Goal: Task Accomplishment & Management: Manage account settings

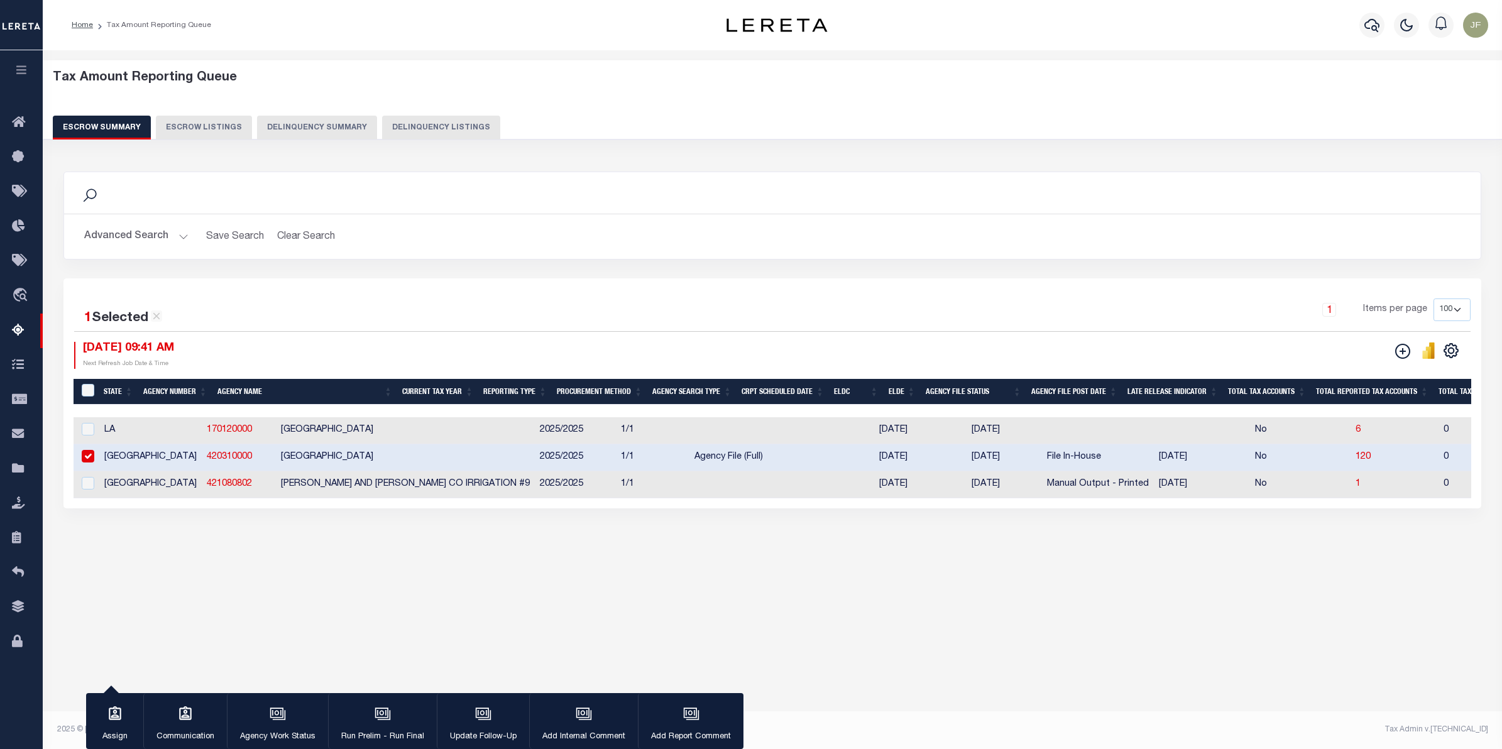
select select "100"
click at [1371, 22] on icon "button" at bounding box center [1371, 25] width 15 height 15
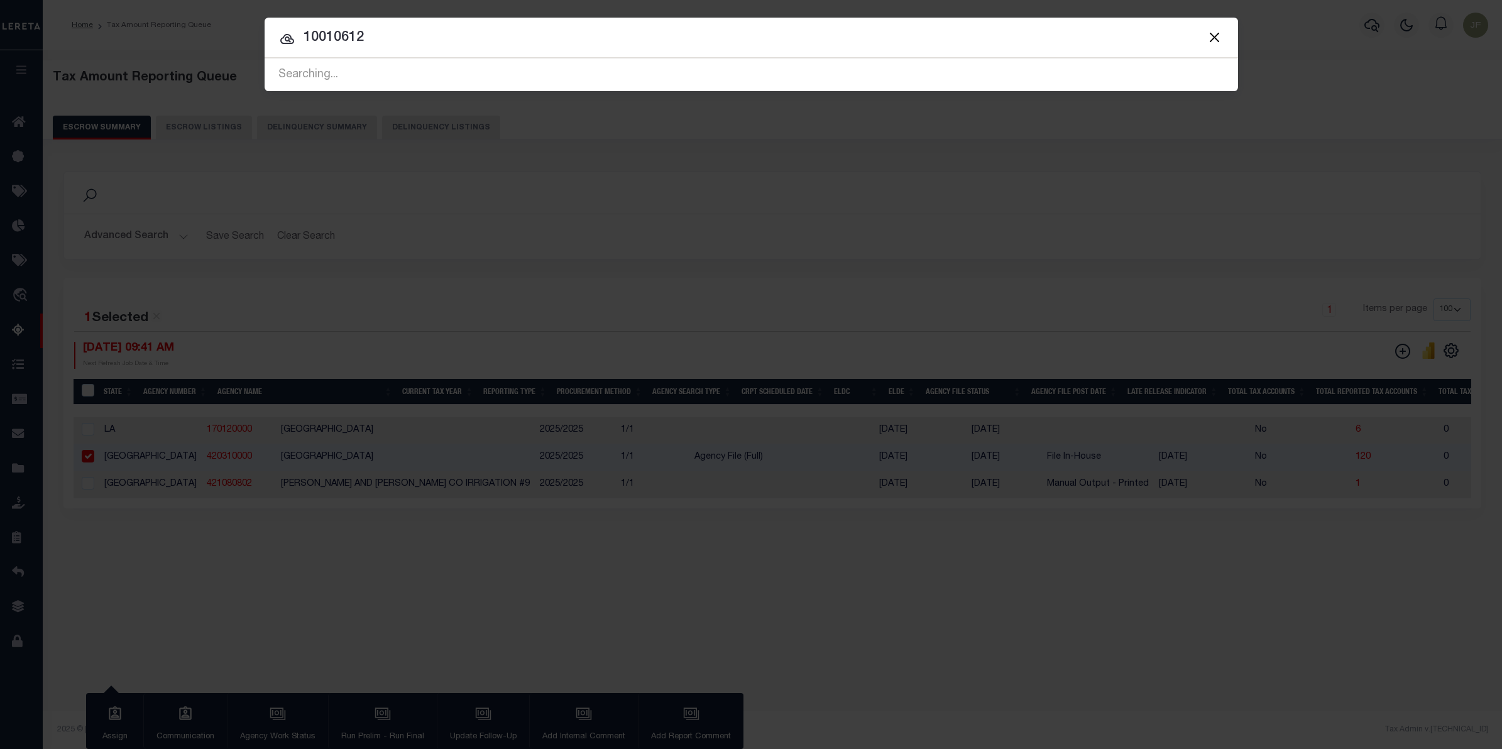
type input "10010612"
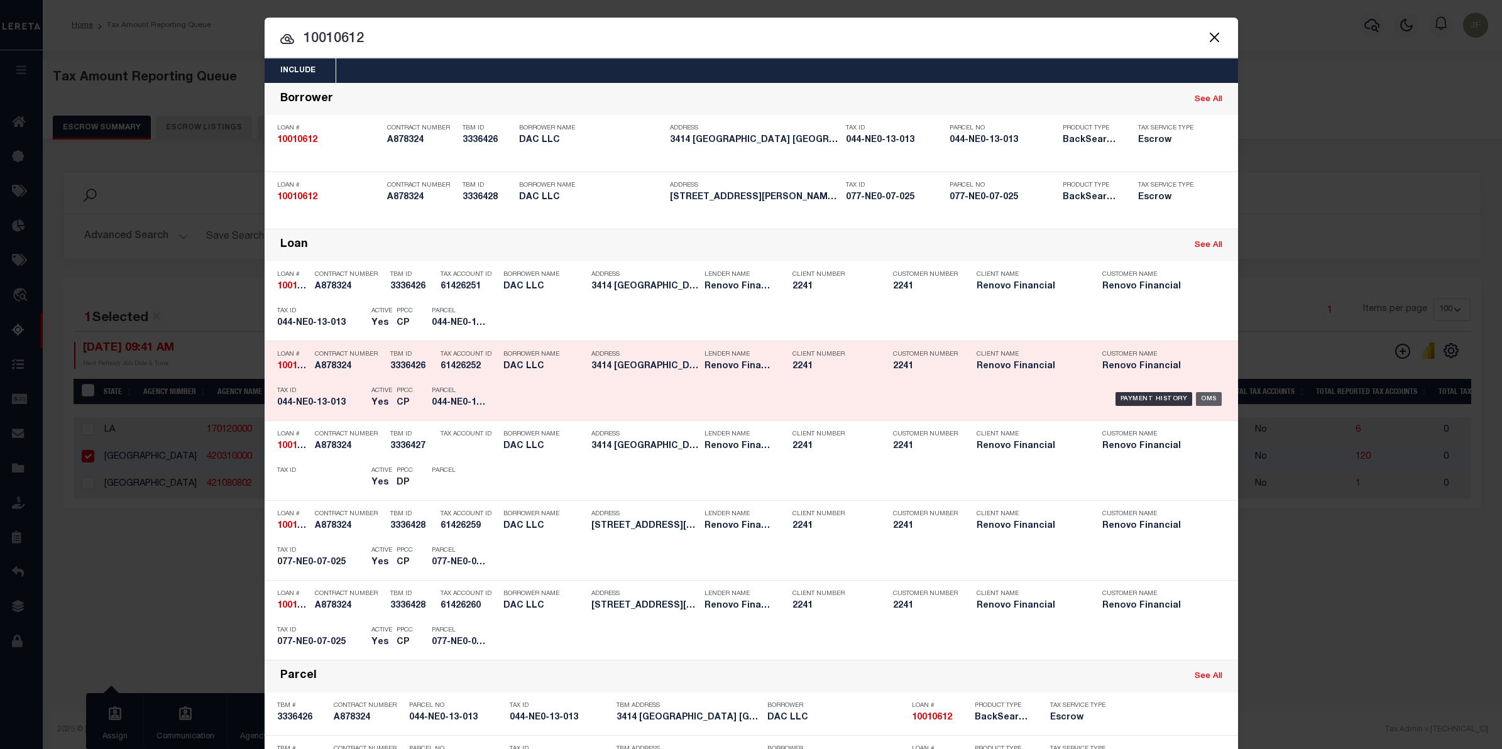
click at [1207, 394] on div "OMS" at bounding box center [1209, 399] width 26 height 14
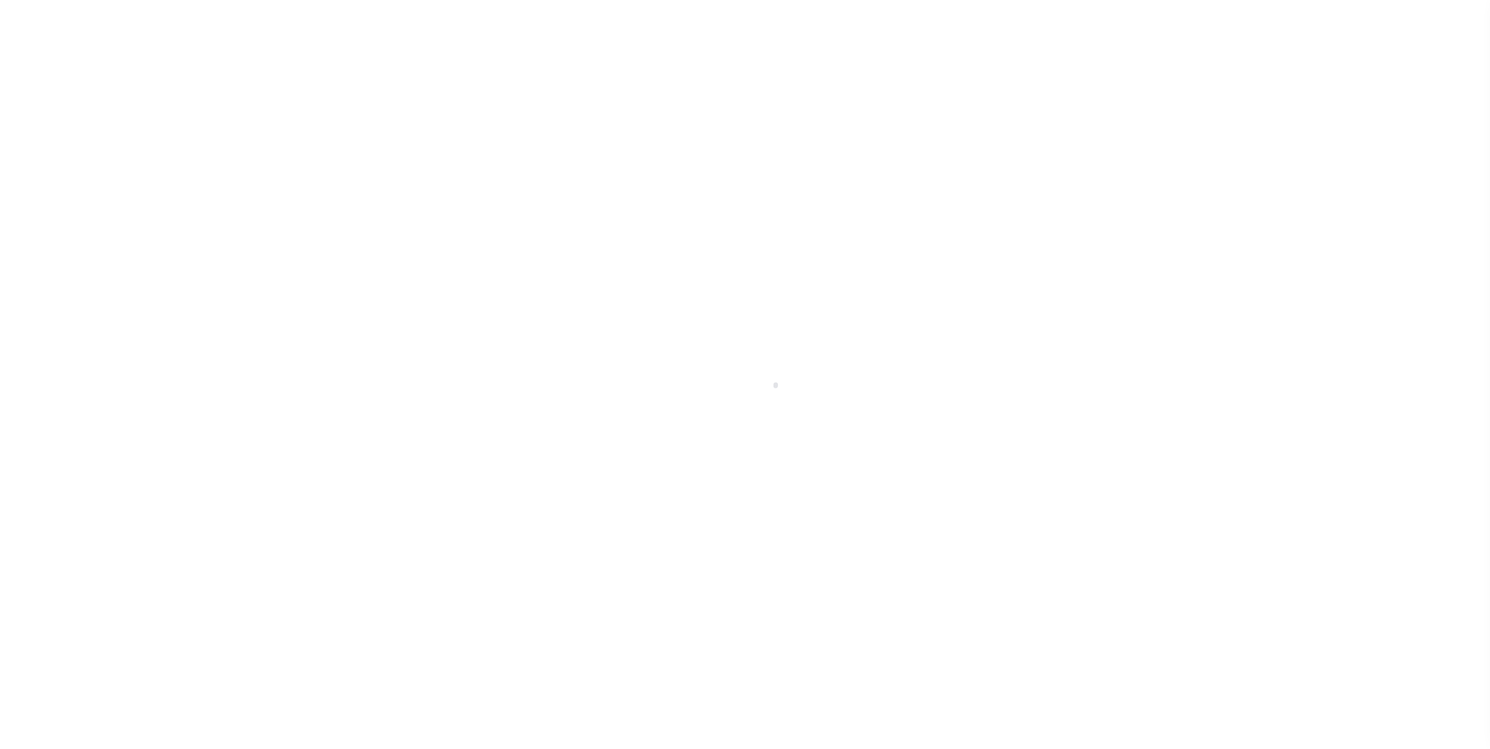
select select "25067"
select select "10"
select select "Escrow"
type input "3414 [GEOGRAPHIC_DATA]"
type input "044NE013013"
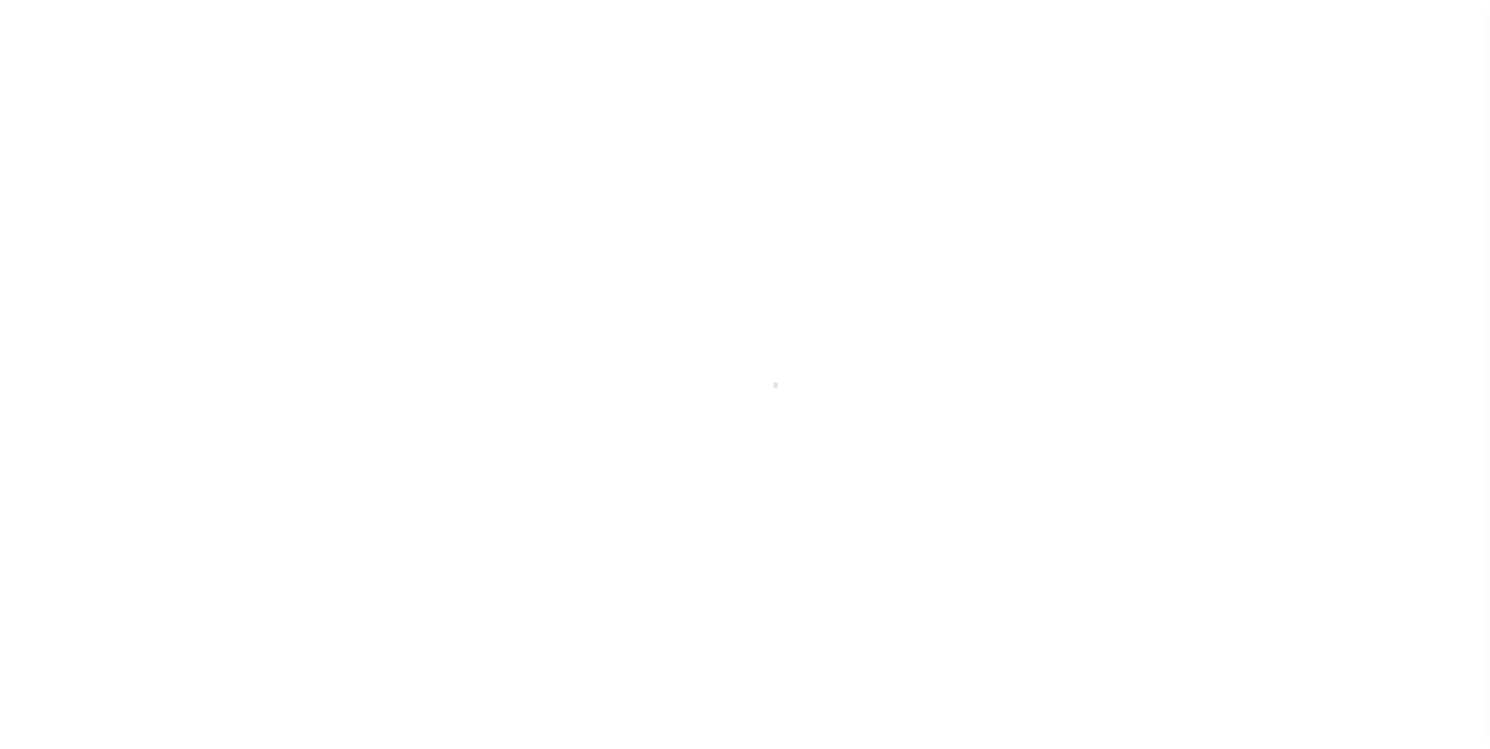
select select
type input "[GEOGRAPHIC_DATA]"
type input "a0kUS0000018Ezj"
type input "KY"
select select
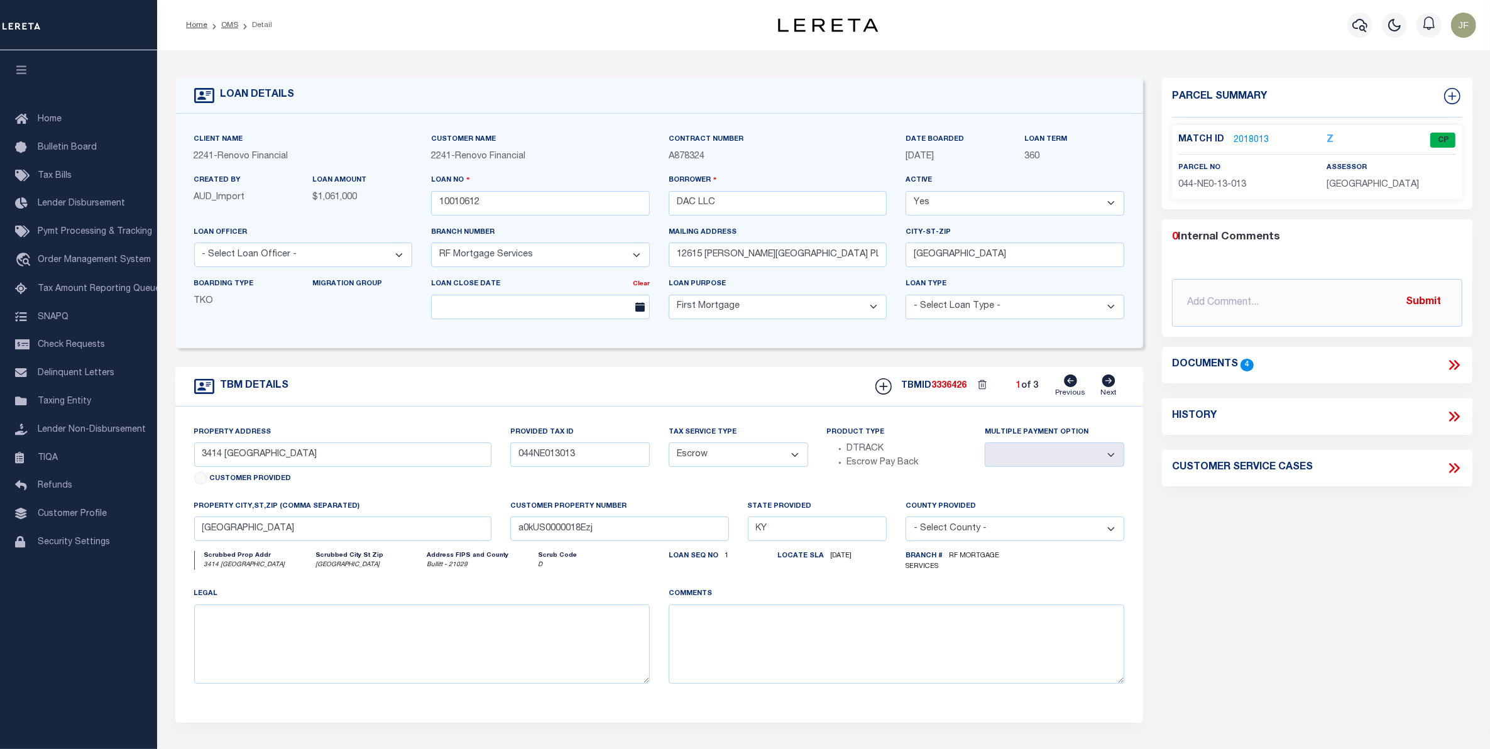
click at [1244, 140] on link "2018013" at bounding box center [1250, 140] width 35 height 13
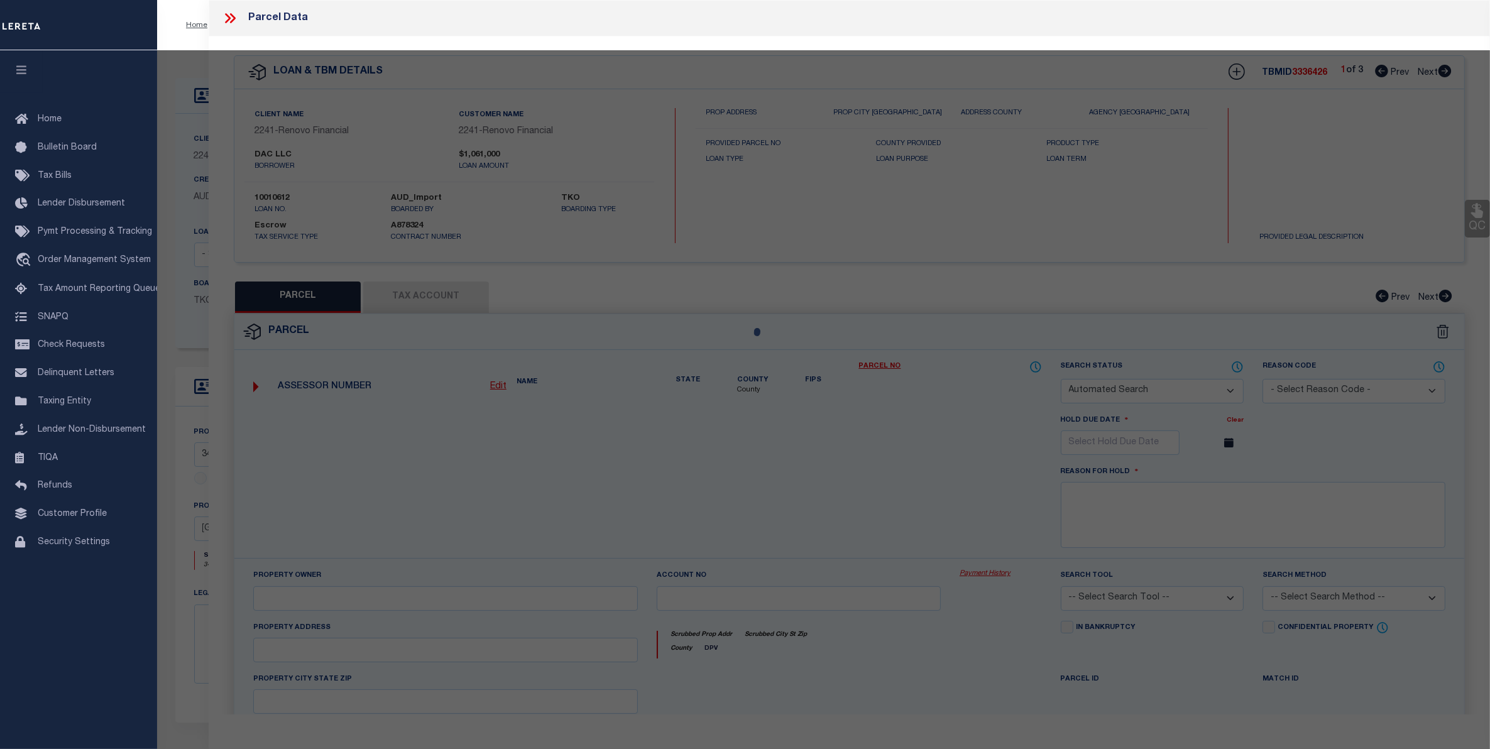
checkbox input "false"
select select "CP"
type input "DAC LLC"
select select "AGW"
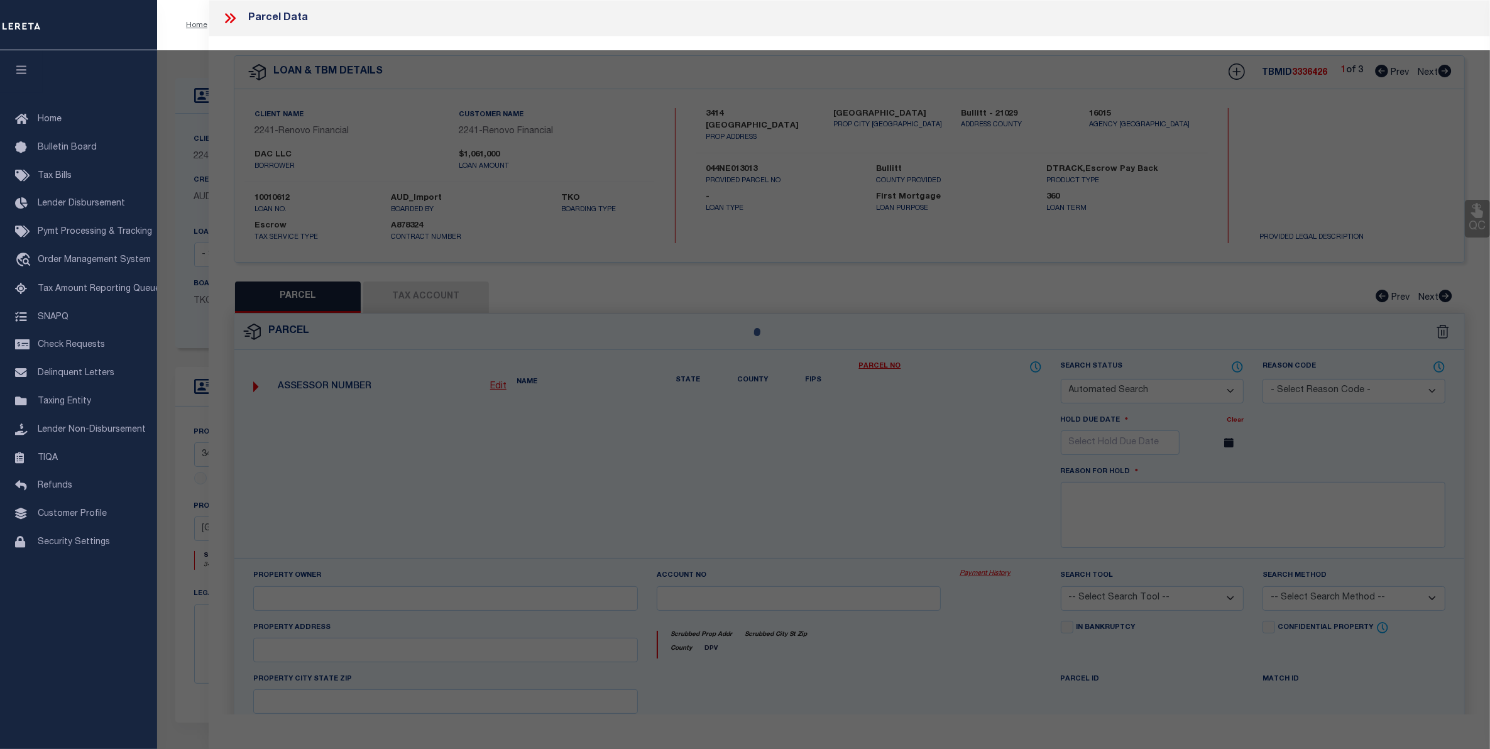
select select "ADD"
type input "3414 BURKLAND BLVD"
checkbox input "false"
type input "SHEPHERDSVILLE KY 40165"
type textarea "LTS 60-61-62 SEC 3-A BURKLAND GARDENS"
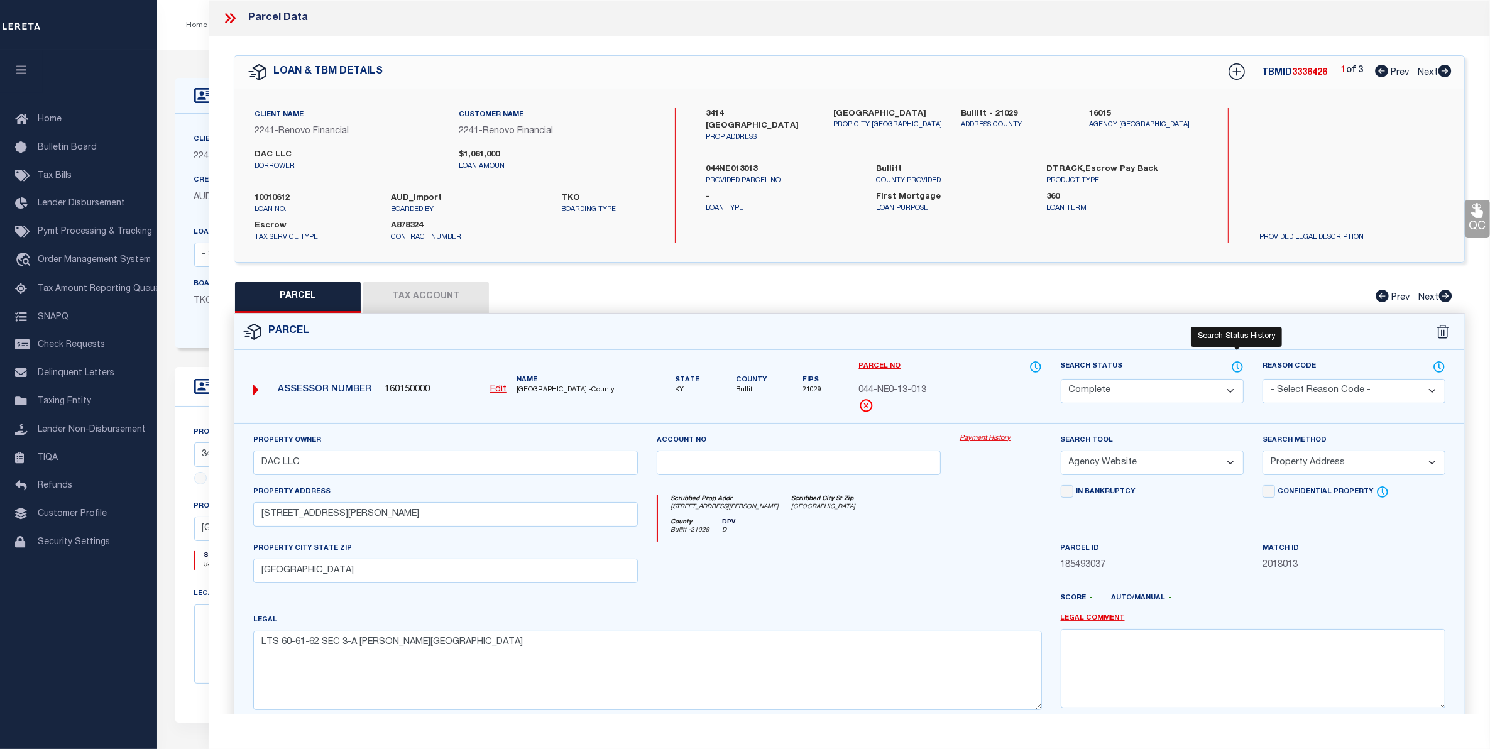
click at [1237, 368] on icon at bounding box center [1237, 367] width 13 height 14
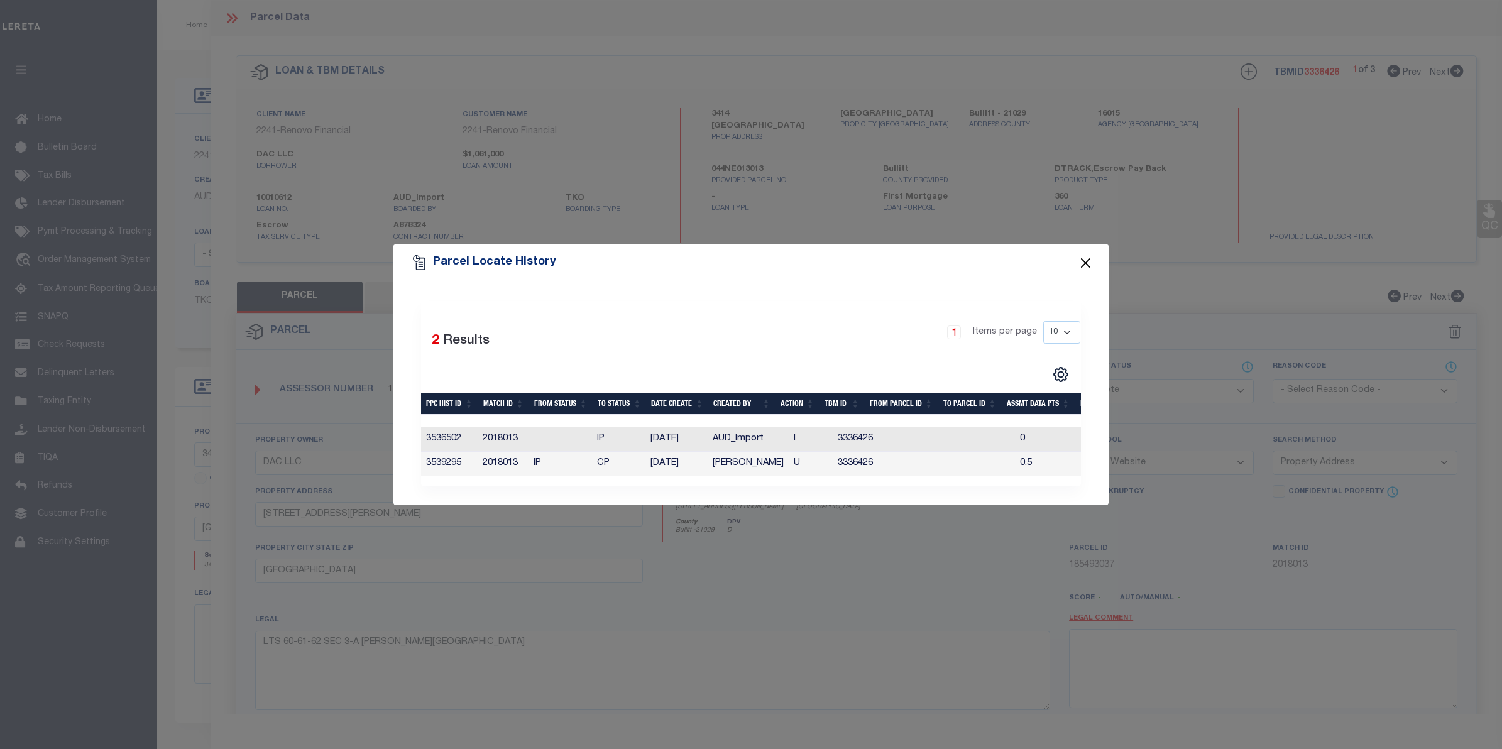
click at [1085, 261] on button "Close" at bounding box center [1086, 262] width 16 height 16
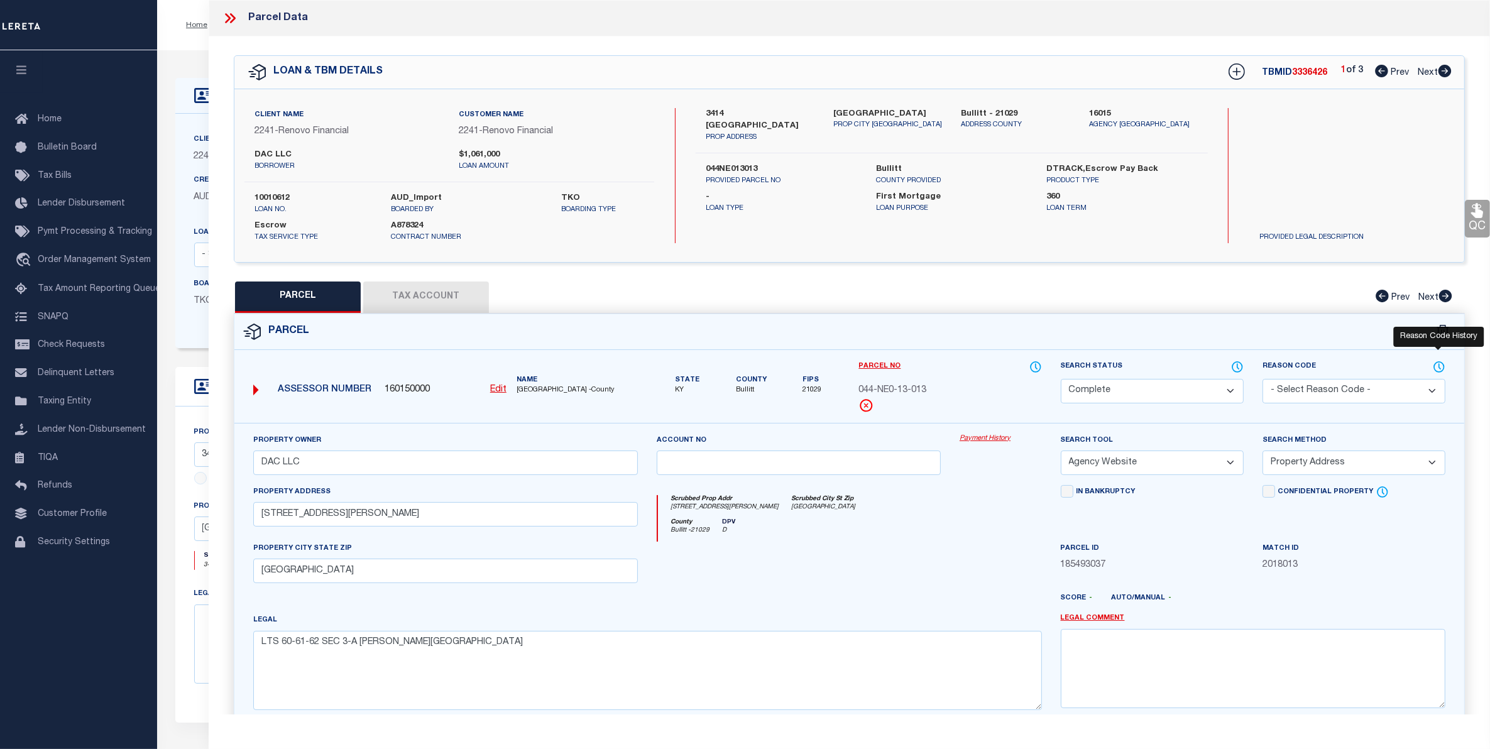
click at [1440, 371] on icon at bounding box center [1439, 367] width 10 height 10
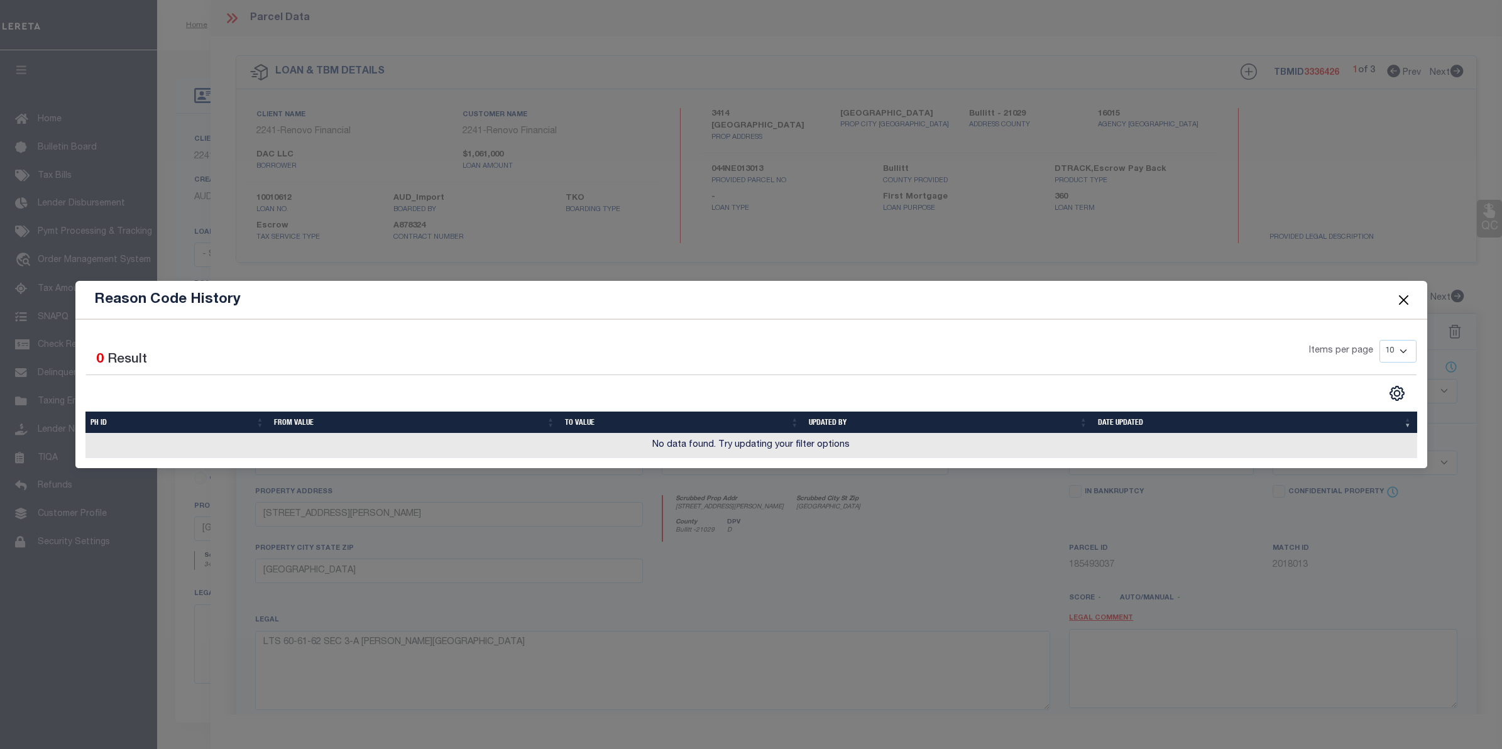
click at [1398, 299] on button "Close" at bounding box center [1403, 300] width 16 height 16
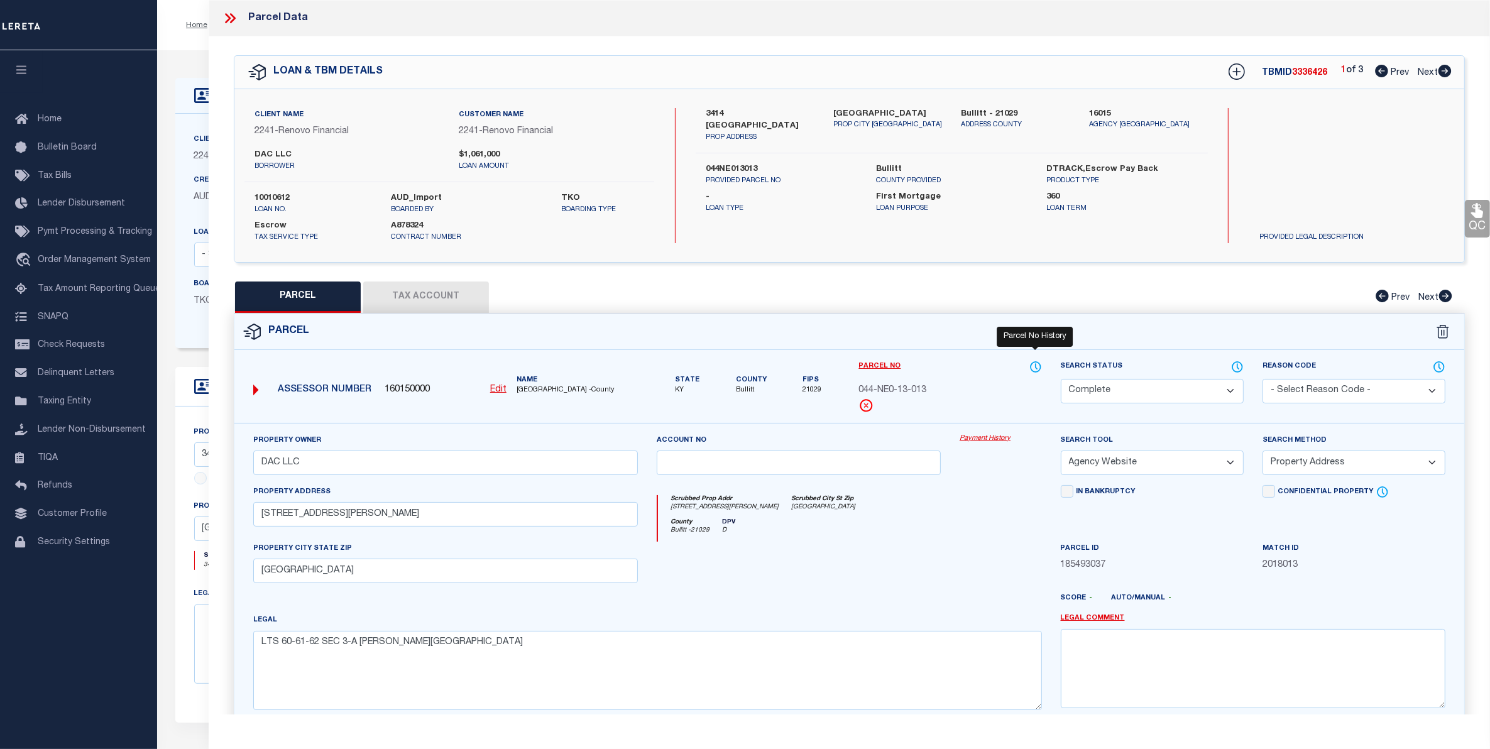
click at [1032, 362] on icon at bounding box center [1035, 367] width 10 height 10
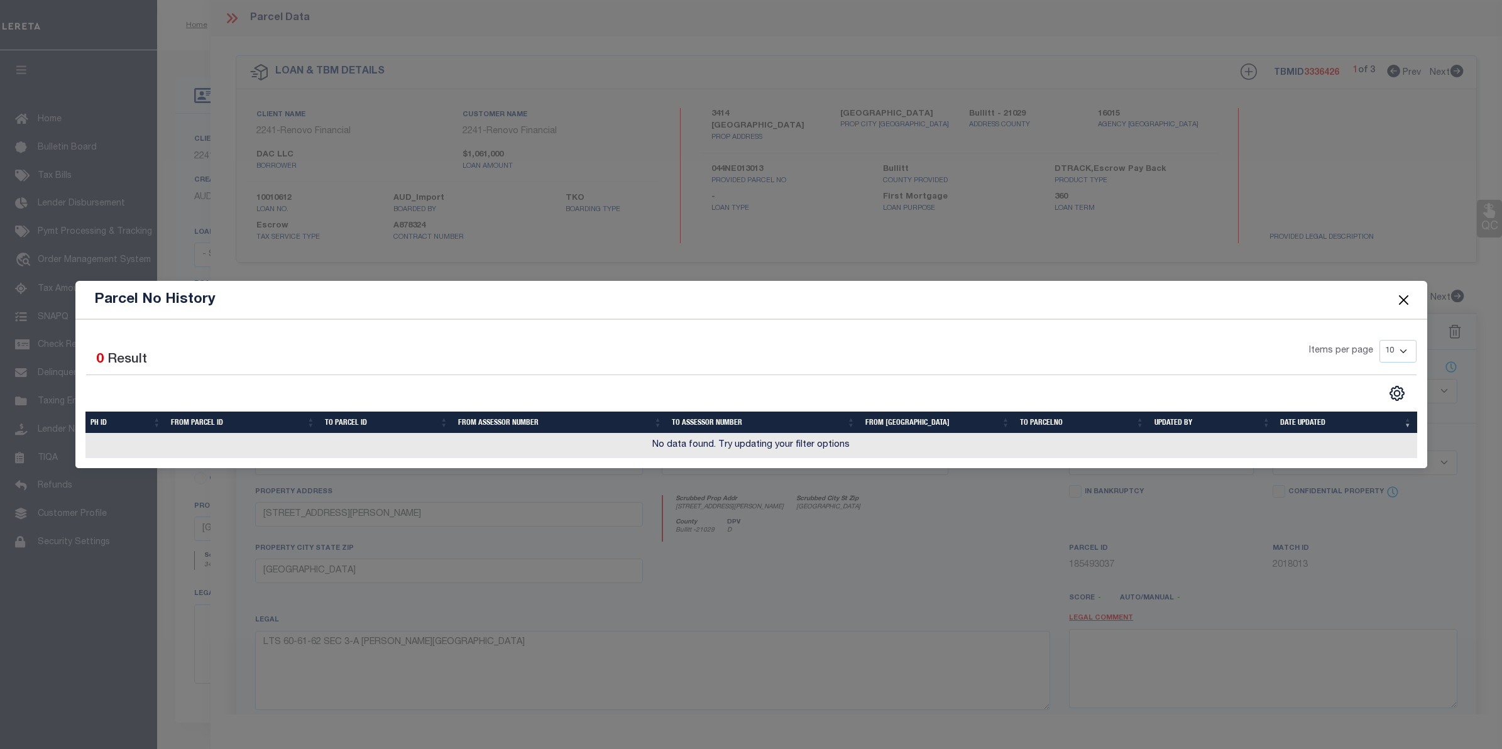
drag, startPoint x: 1404, startPoint y: 300, endPoint x: 970, endPoint y: 234, distance: 439.8
click at [1402, 300] on button "Close" at bounding box center [1403, 300] width 16 height 16
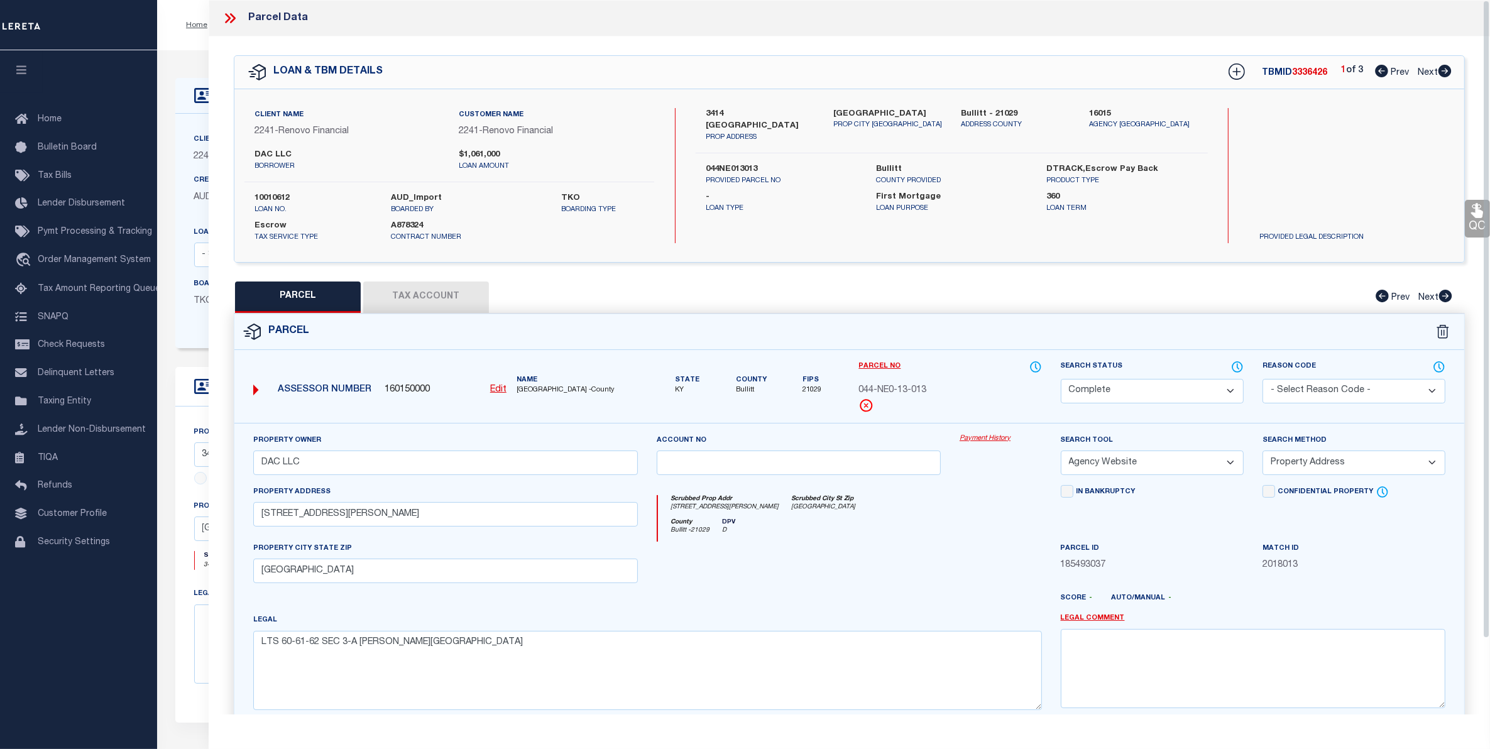
click at [222, 19] on icon at bounding box center [230, 18] width 16 height 16
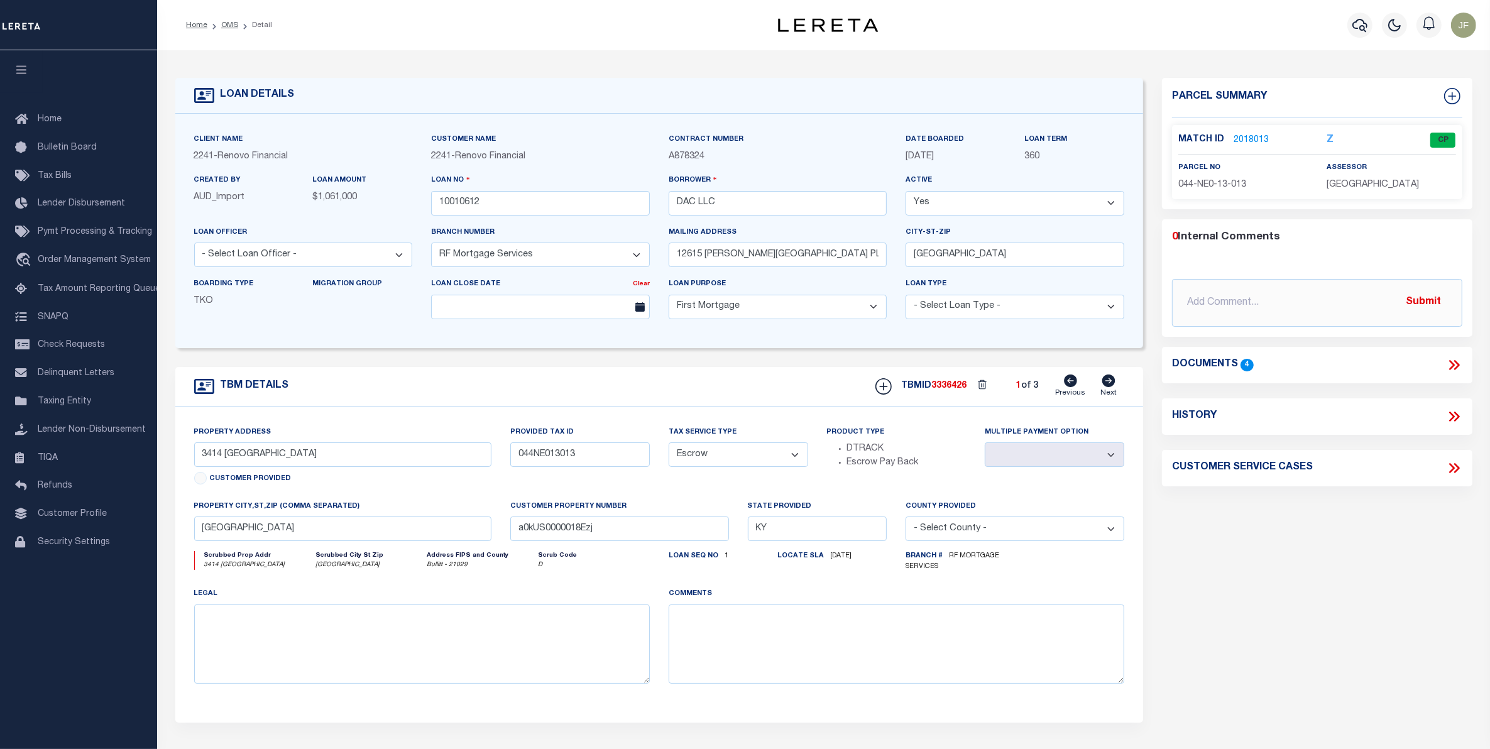
click at [1245, 139] on link "2018013" at bounding box center [1250, 140] width 35 height 13
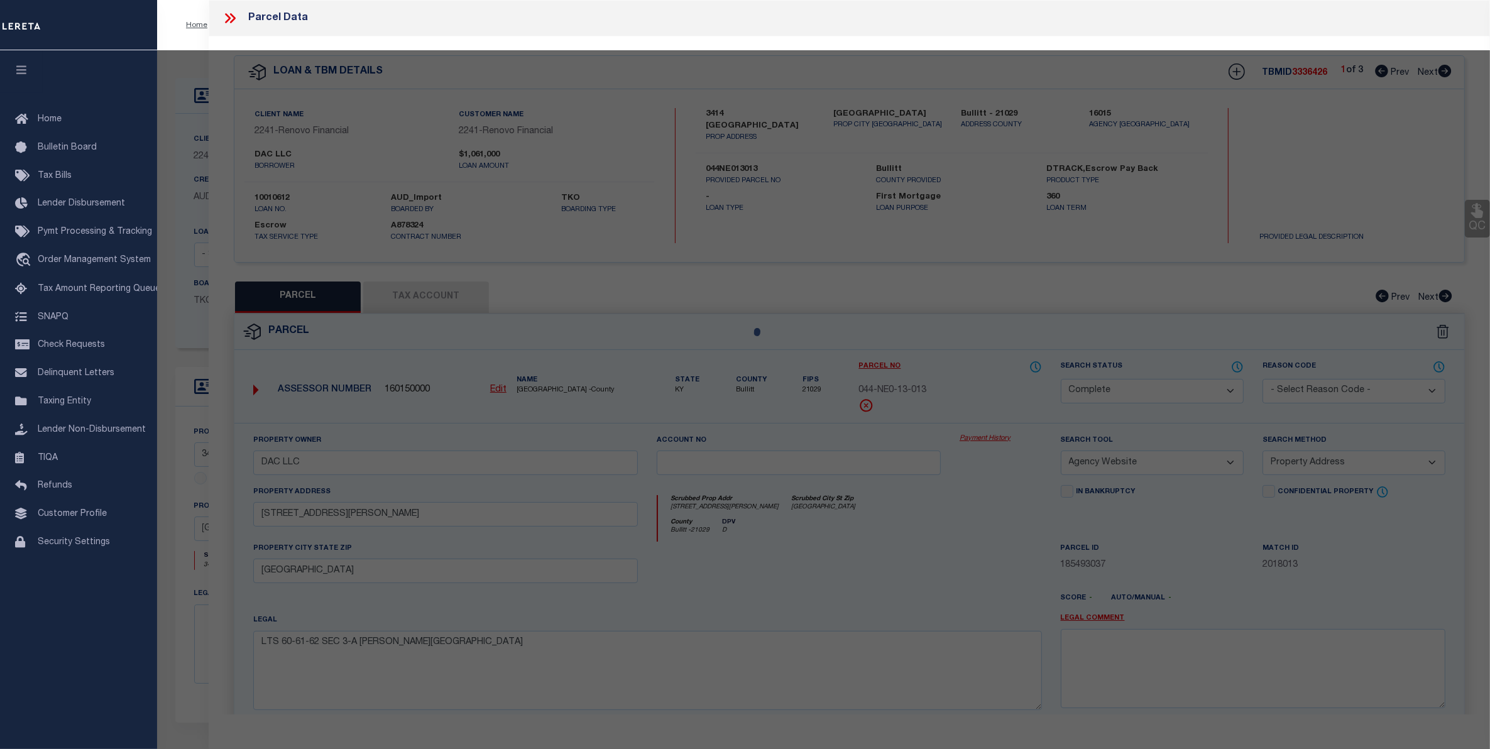
select select "AS"
select select
checkbox input "false"
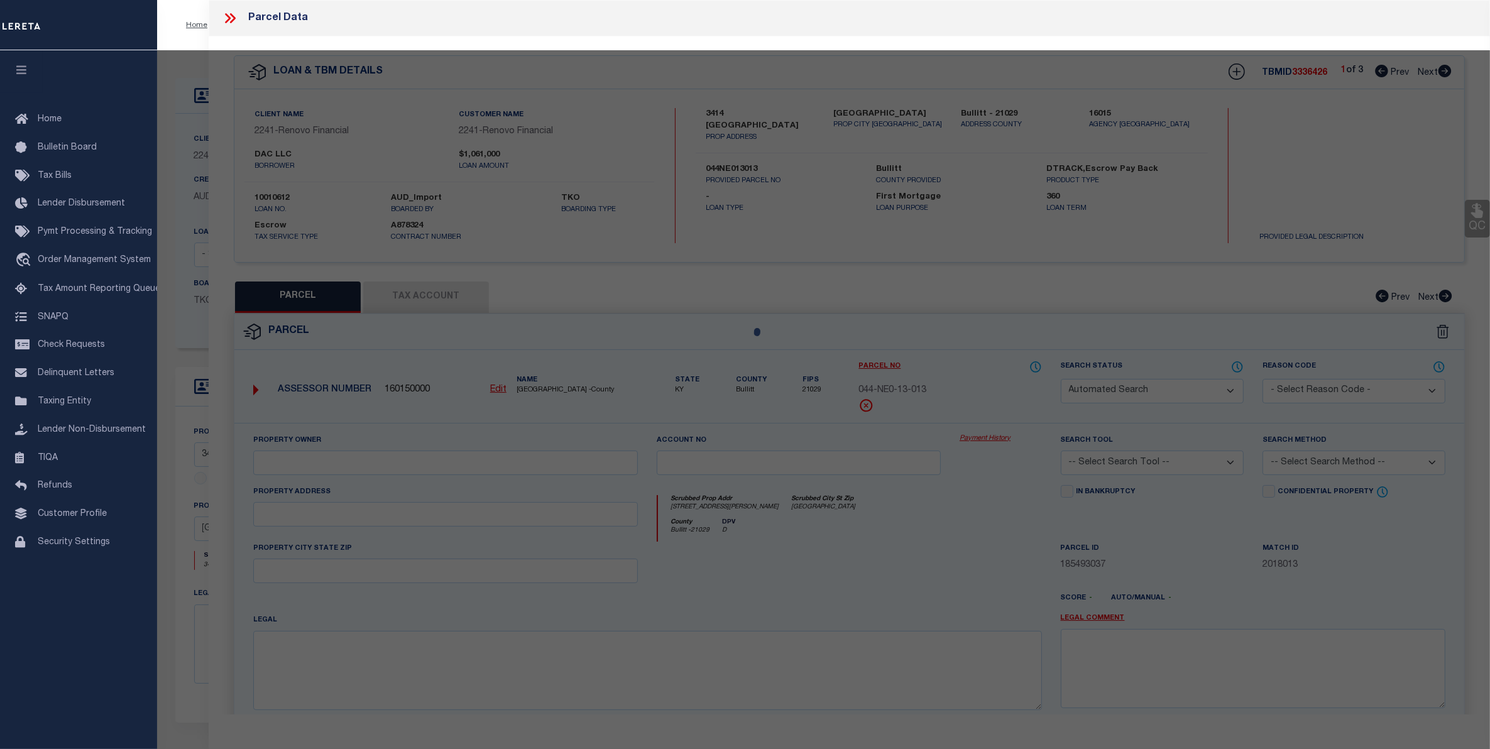
select select "CP"
type input "DAC LLC"
select select "AGW"
select select "ADD"
type input "3414 BURKLAND BLVD"
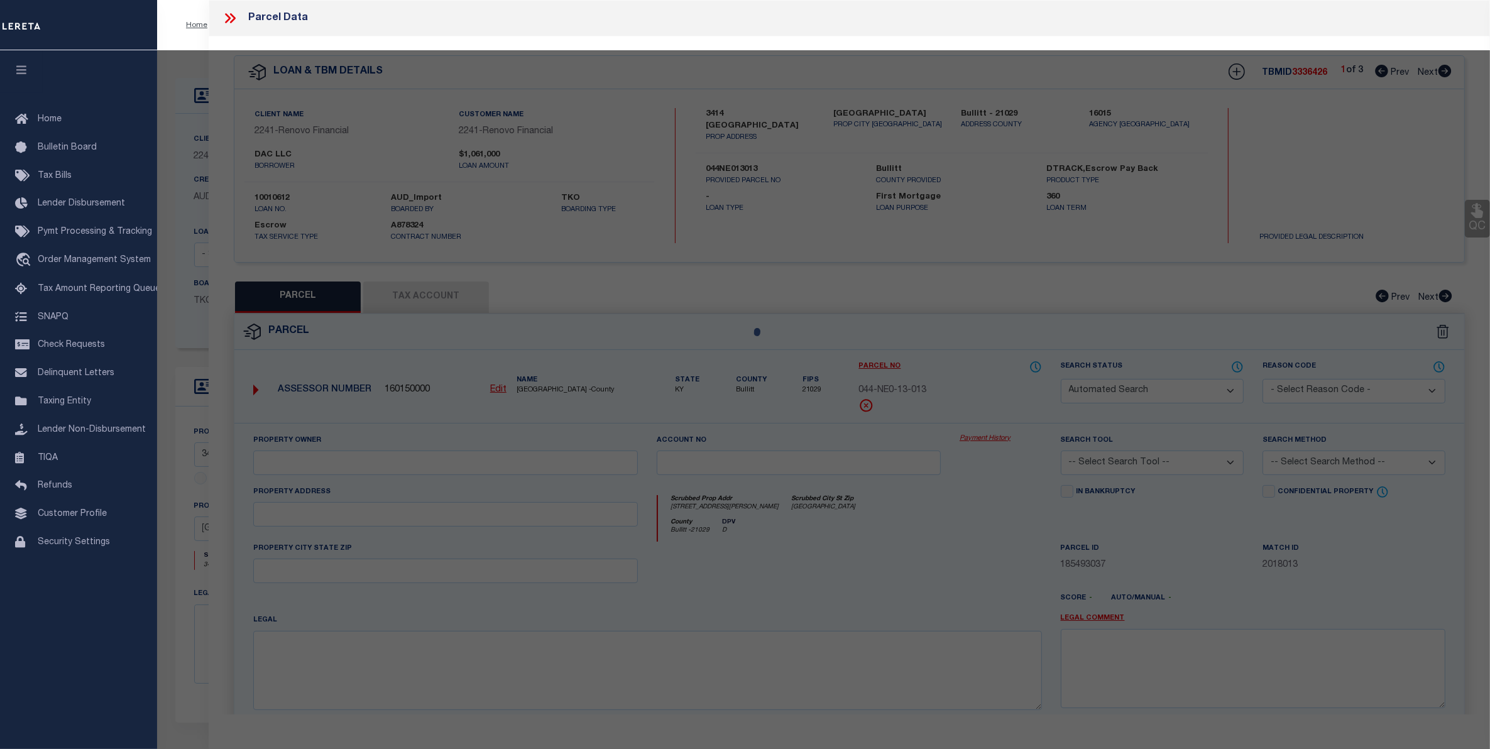
checkbox input "false"
type input "SHEPHERDSVILLE KY 40165"
type textarea "LTS 60-61-62 SEC 3-A [PERSON_NAME][GEOGRAPHIC_DATA]"
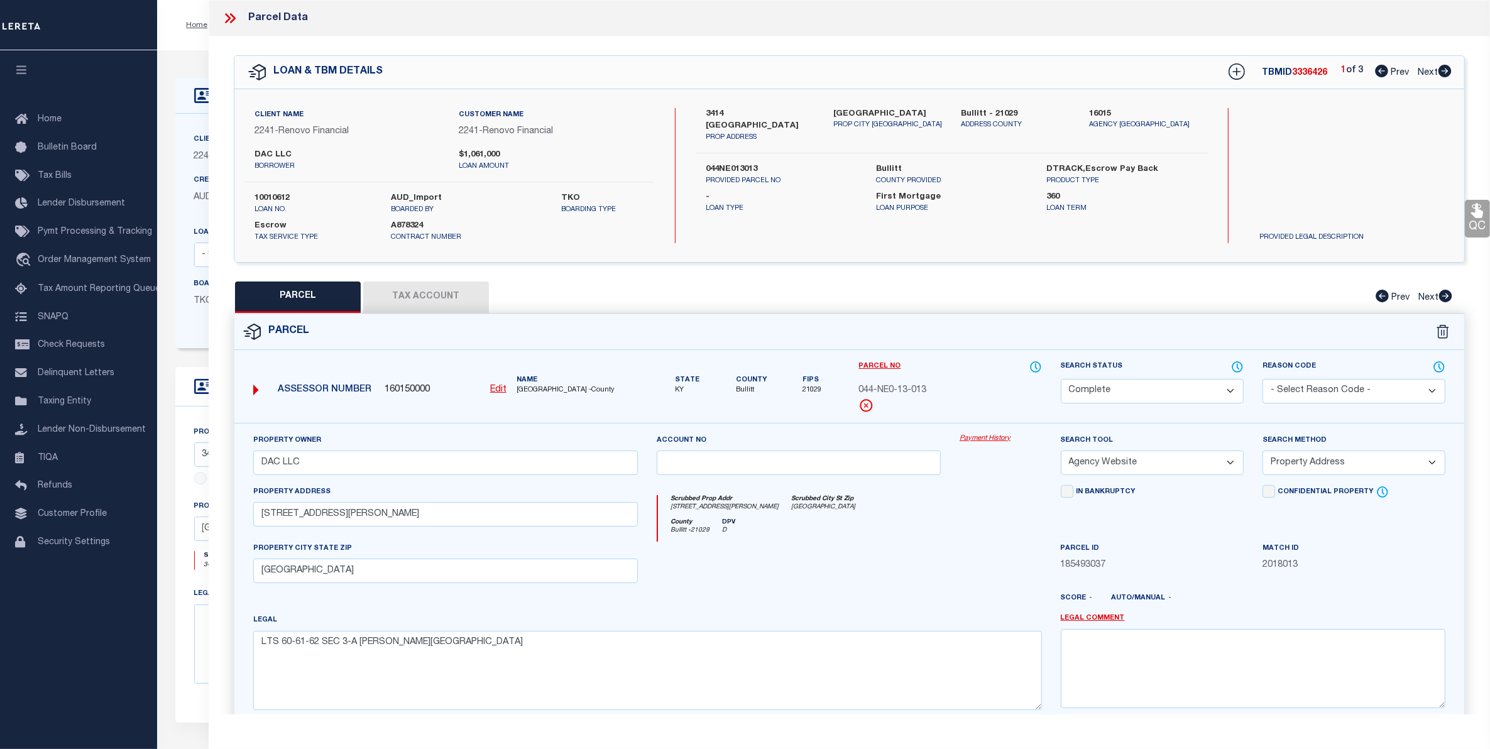
click at [985, 440] on link "Payment History" at bounding box center [1000, 439] width 82 height 11
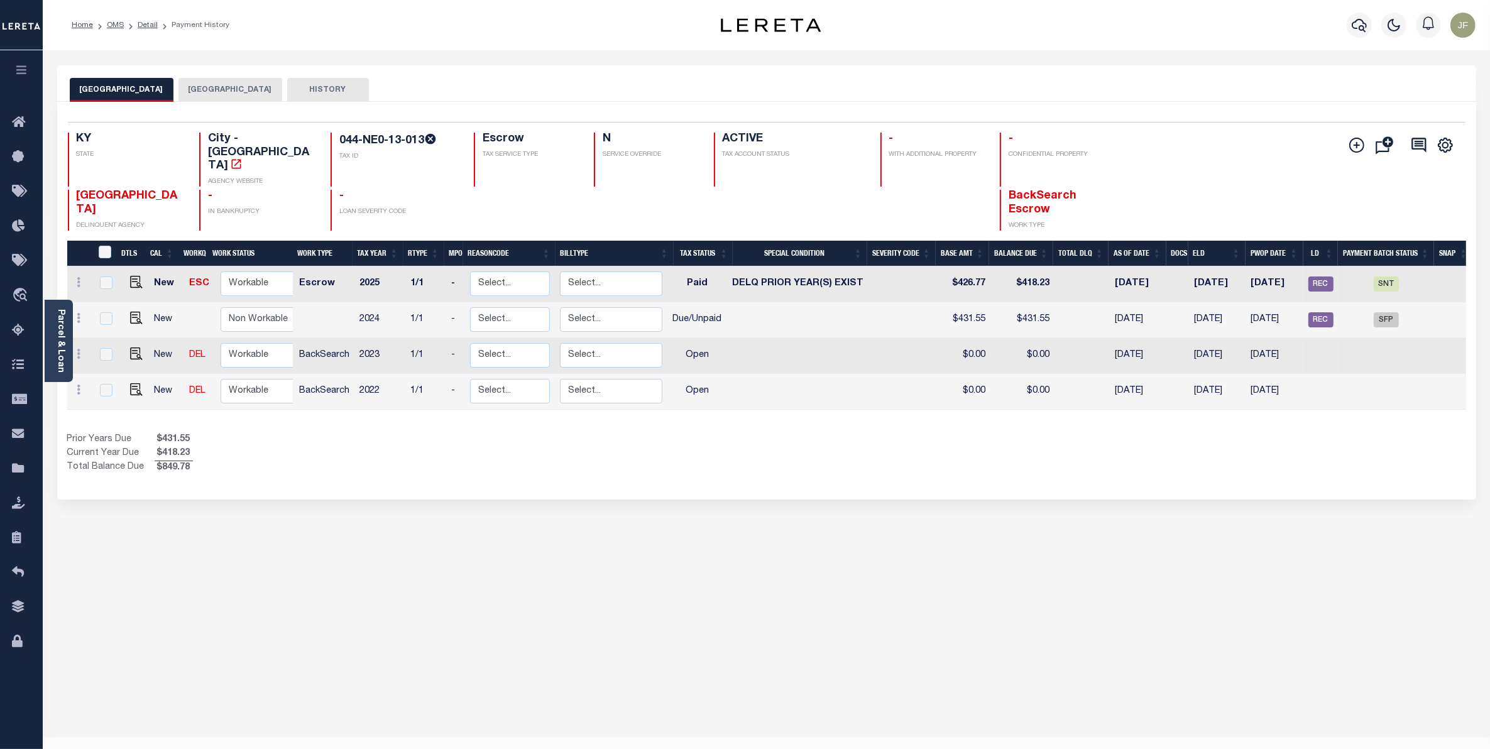
click at [328, 96] on button "HISTORY" at bounding box center [328, 90] width 82 height 24
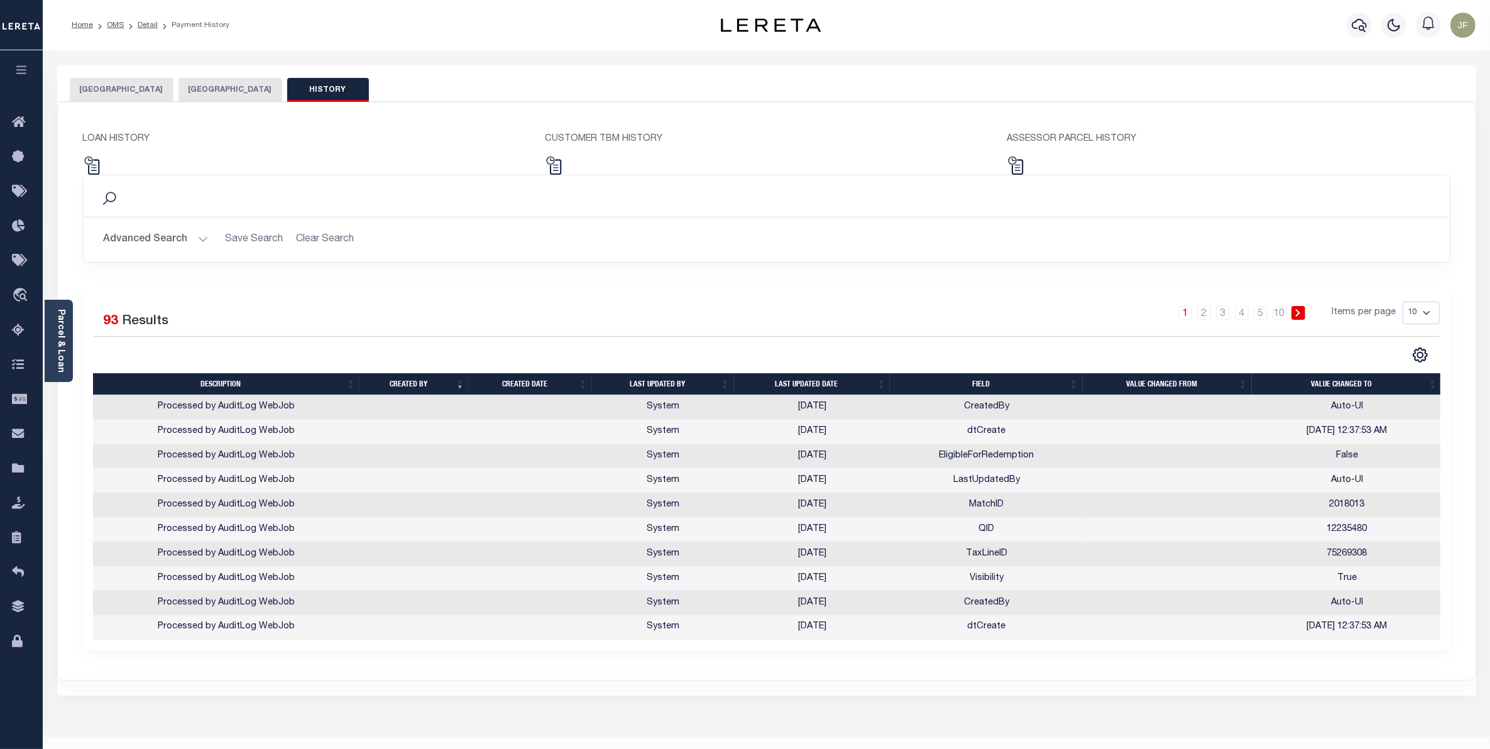
click at [1423, 313] on select "10 25 50 100" at bounding box center [1420, 313] width 37 height 23
select select "100"
click at [1402, 302] on select "10 25 50 100" at bounding box center [1420, 313] width 37 height 23
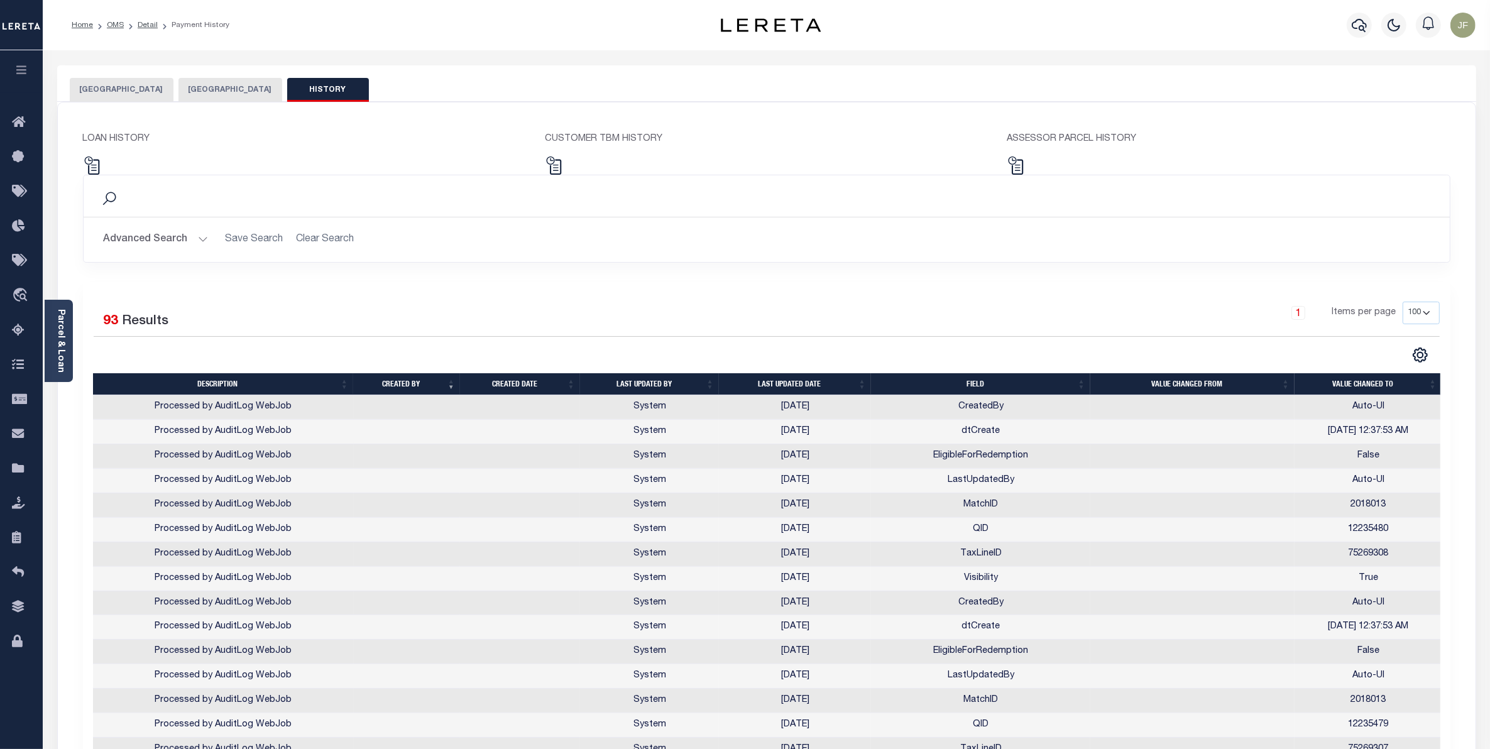
click at [787, 391] on th "Last updated date" at bounding box center [795, 384] width 152 height 22
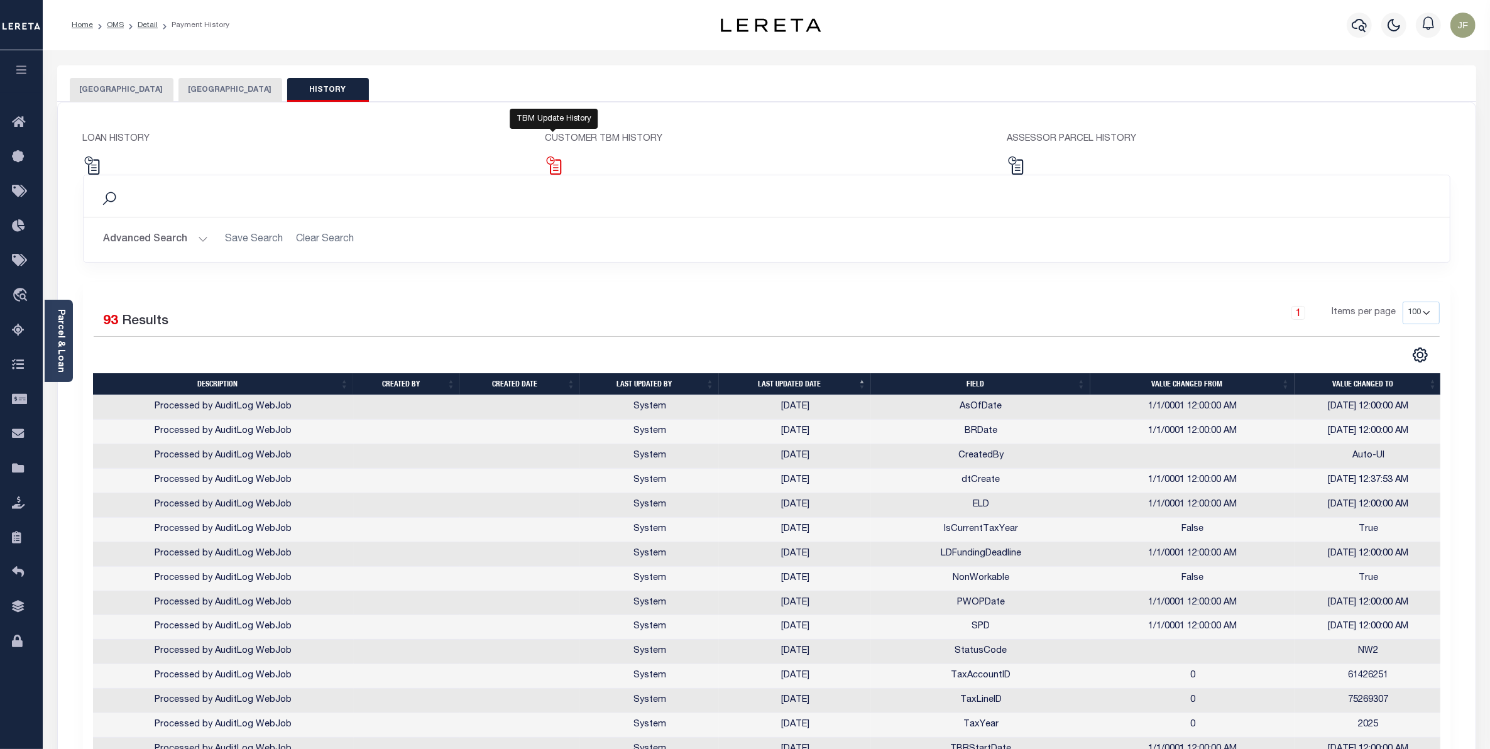
click at [557, 168] on img at bounding box center [554, 165] width 18 height 18
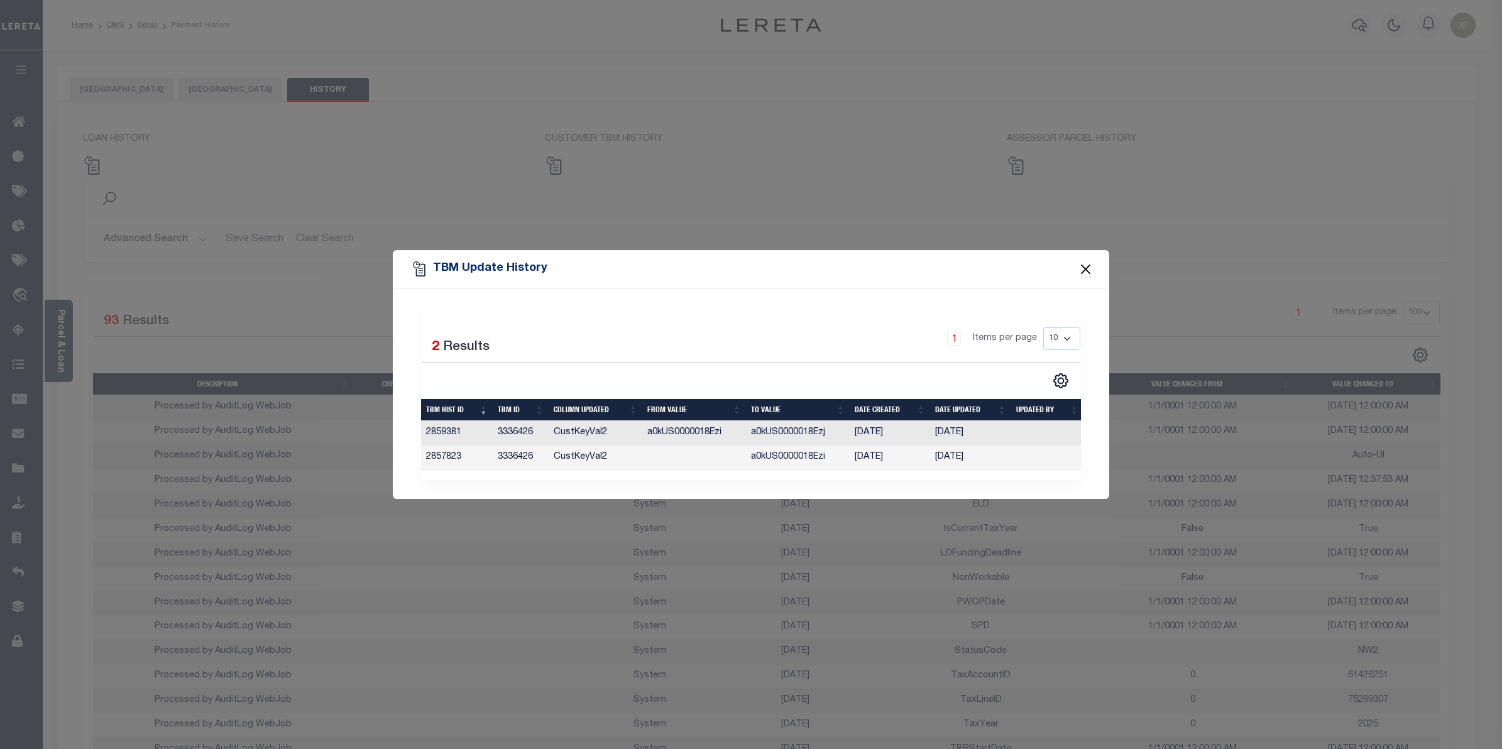
click at [1088, 265] on button "Close" at bounding box center [1086, 269] width 16 height 16
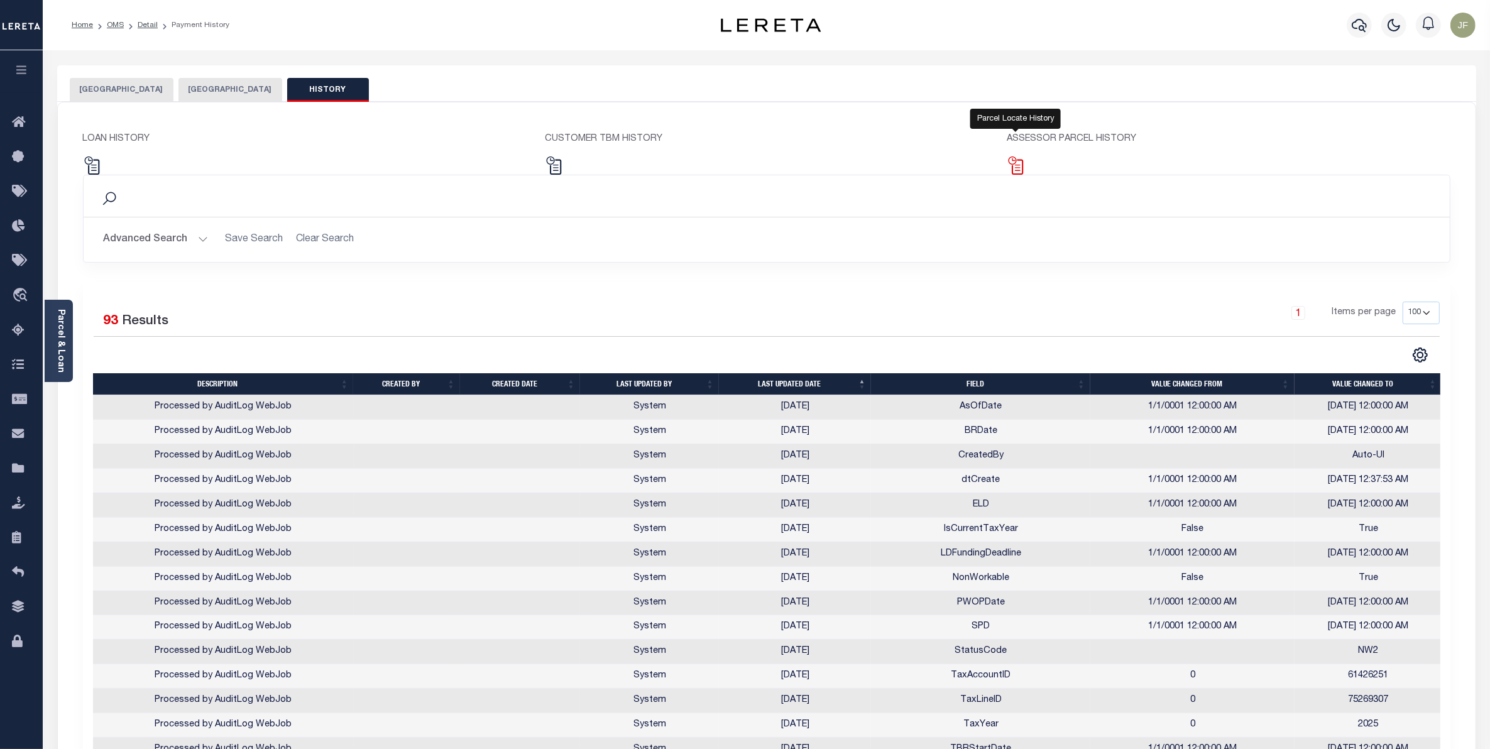
click at [1015, 173] on img at bounding box center [1016, 165] width 18 height 18
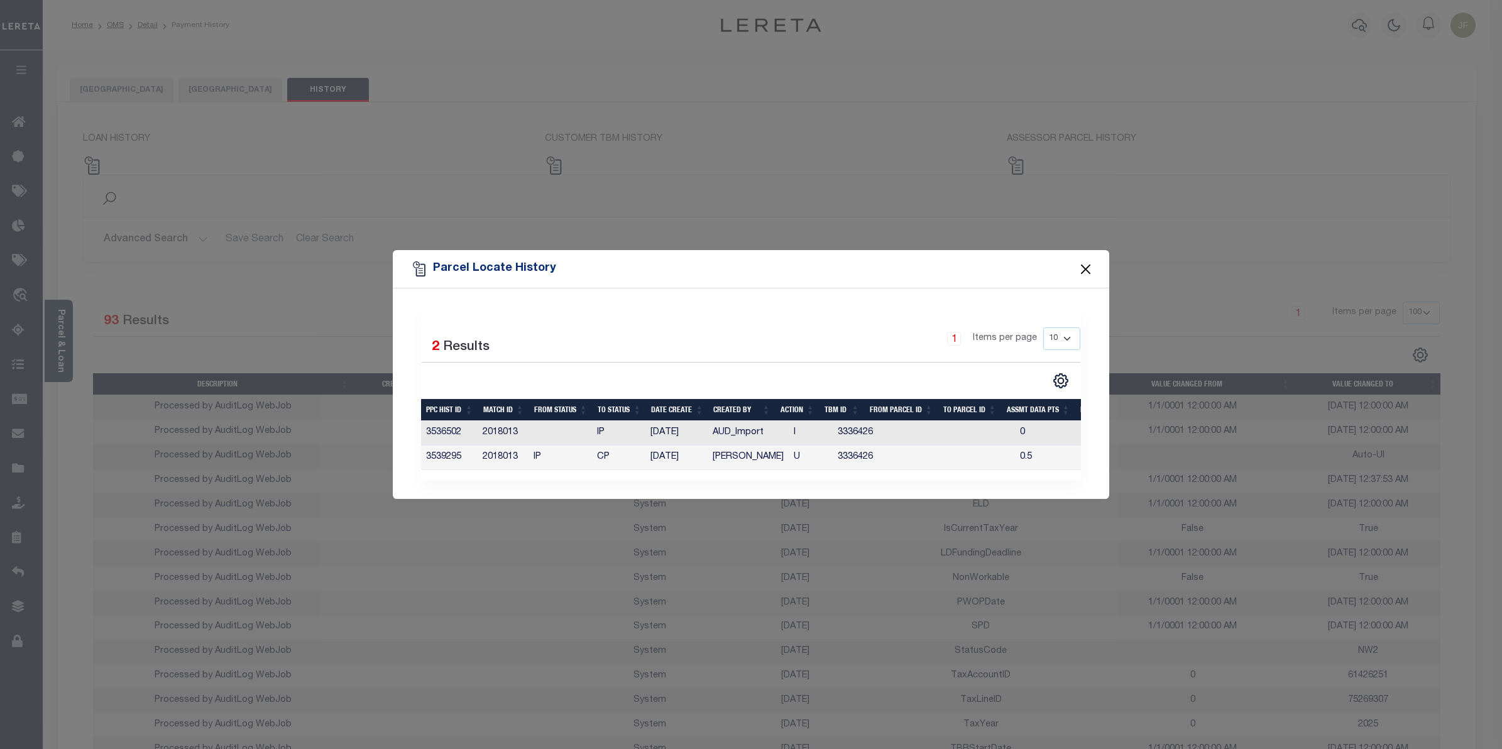
click at [1088, 266] on button "Close" at bounding box center [1086, 269] width 16 height 16
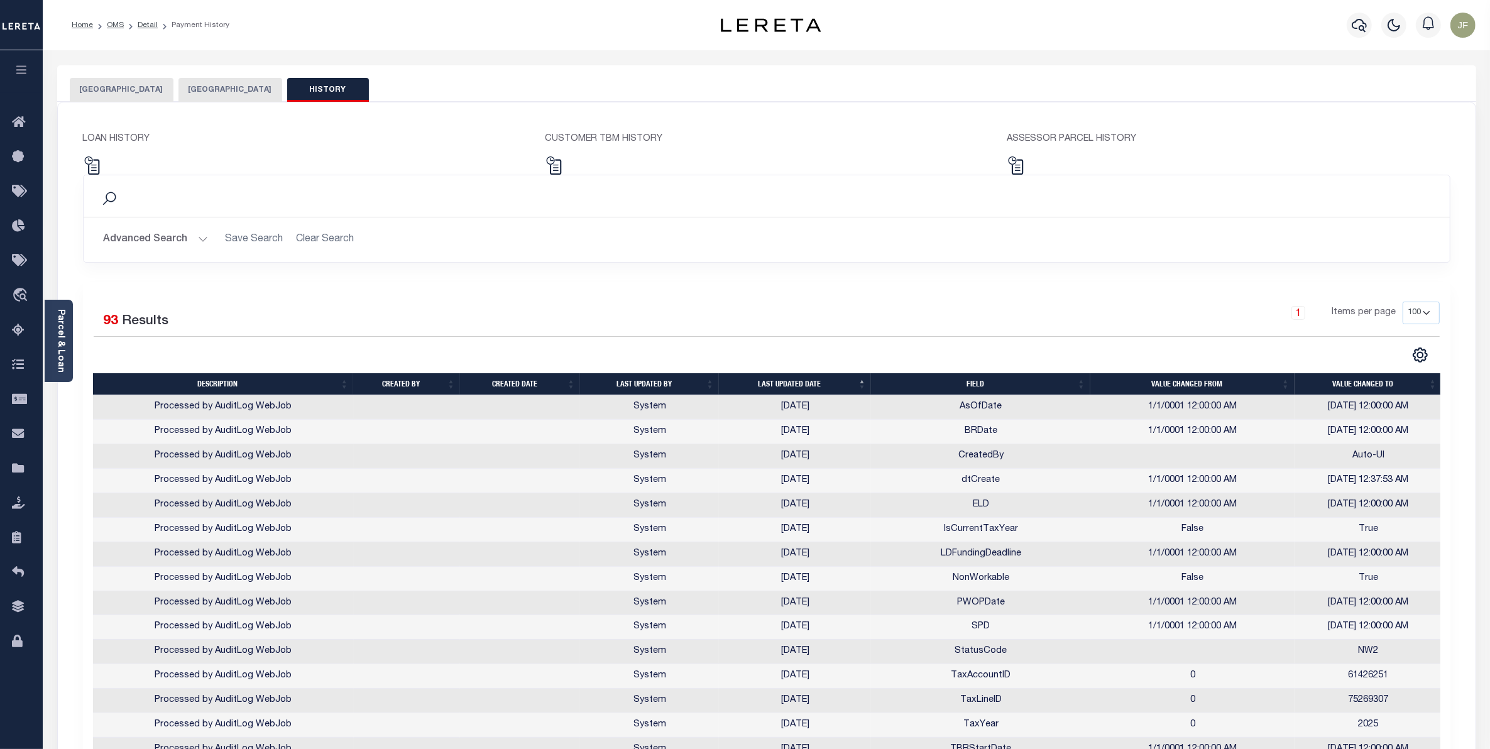
click at [143, 89] on button "[GEOGRAPHIC_DATA]" at bounding box center [122, 90] width 104 height 24
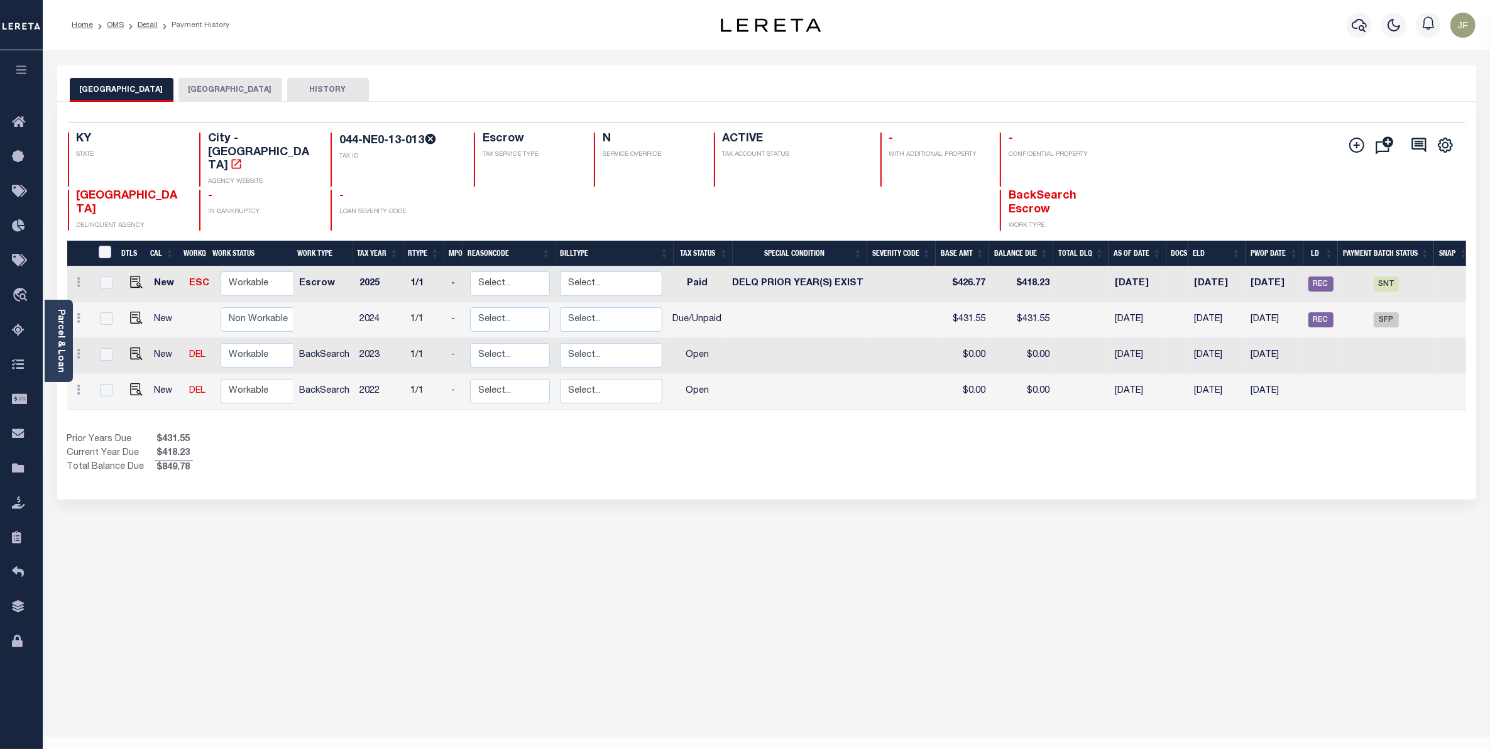
click at [146, 29] on li "Detail" at bounding box center [141, 24] width 34 height 11
click at [146, 25] on link "Detail" at bounding box center [148, 25] width 20 height 8
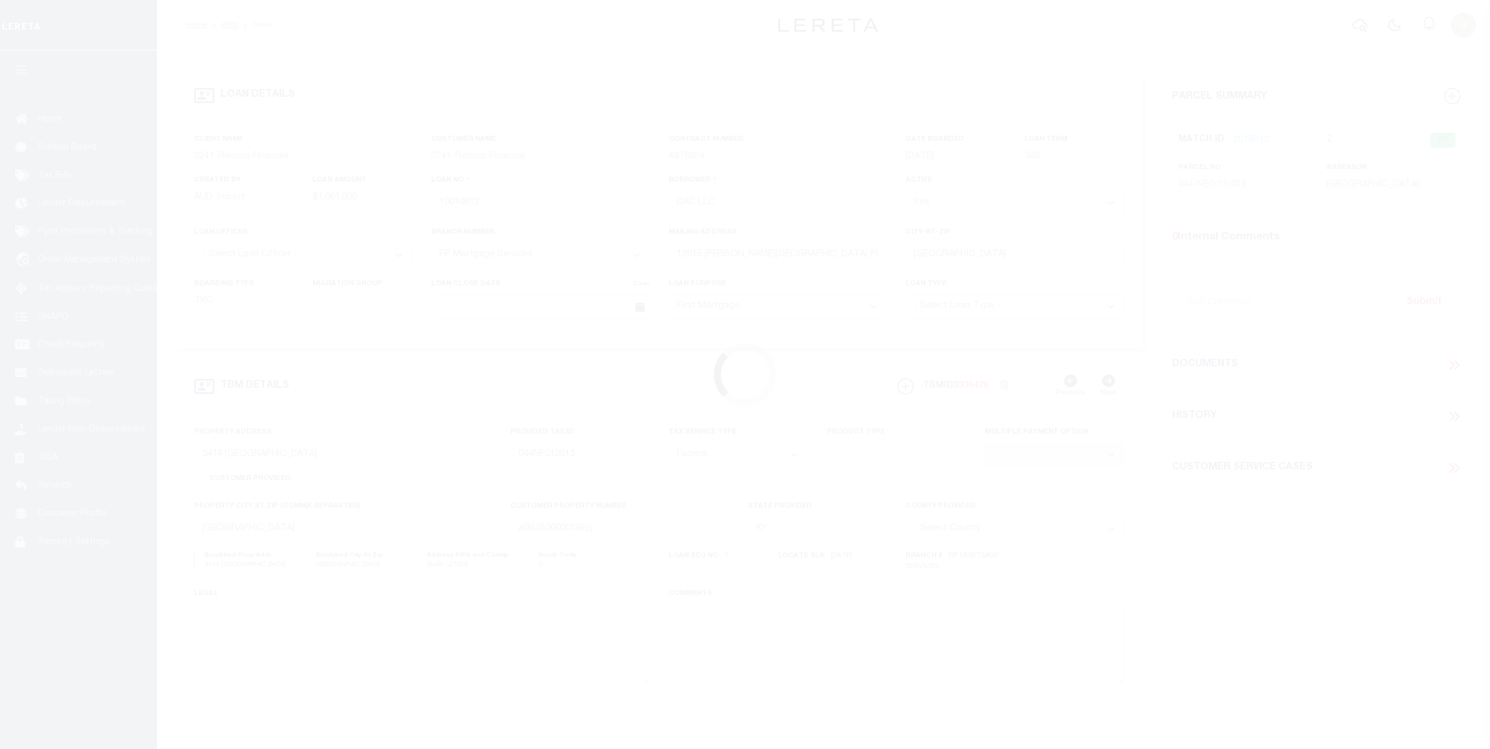
select select "25067"
select select "10"
select select "Escrow"
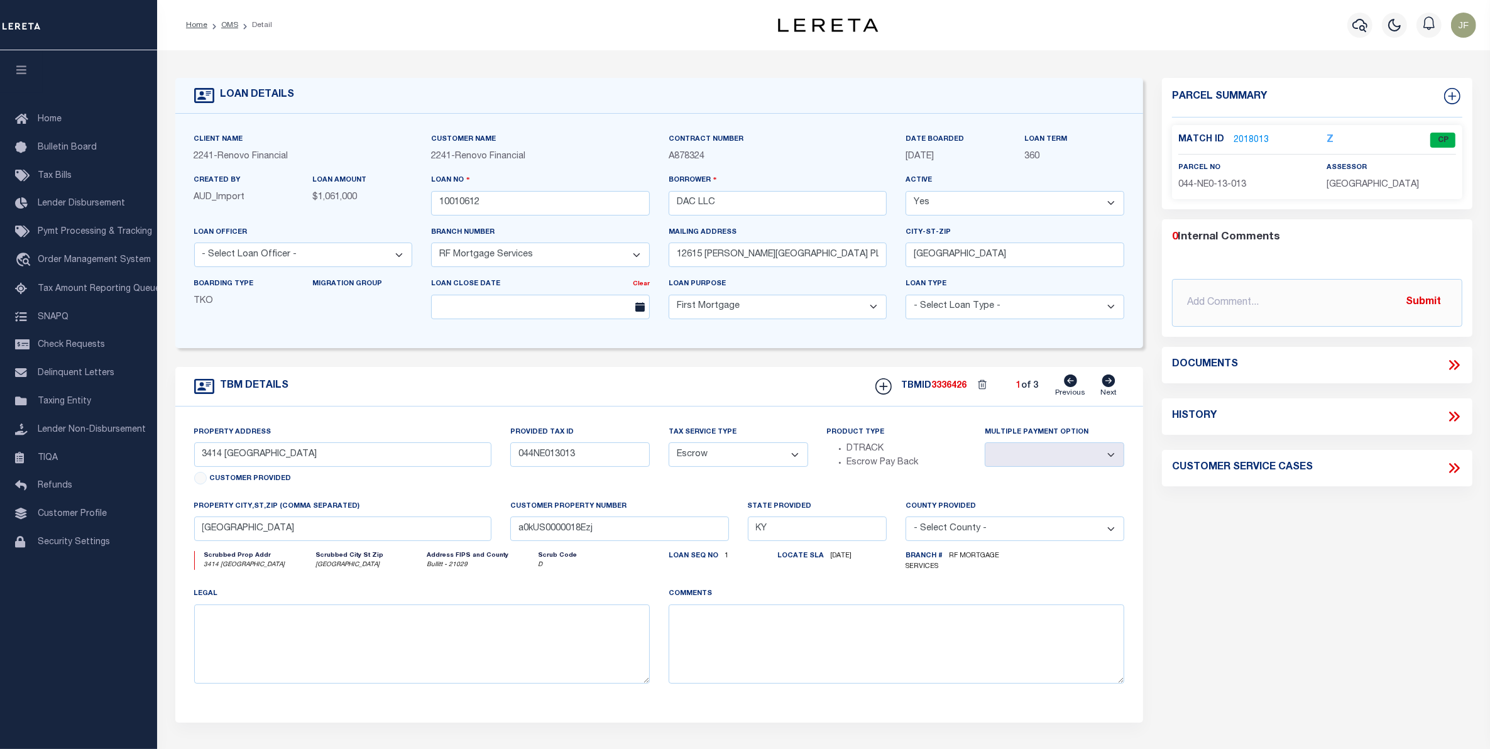
click at [1249, 135] on link "2018013" at bounding box center [1250, 140] width 35 height 13
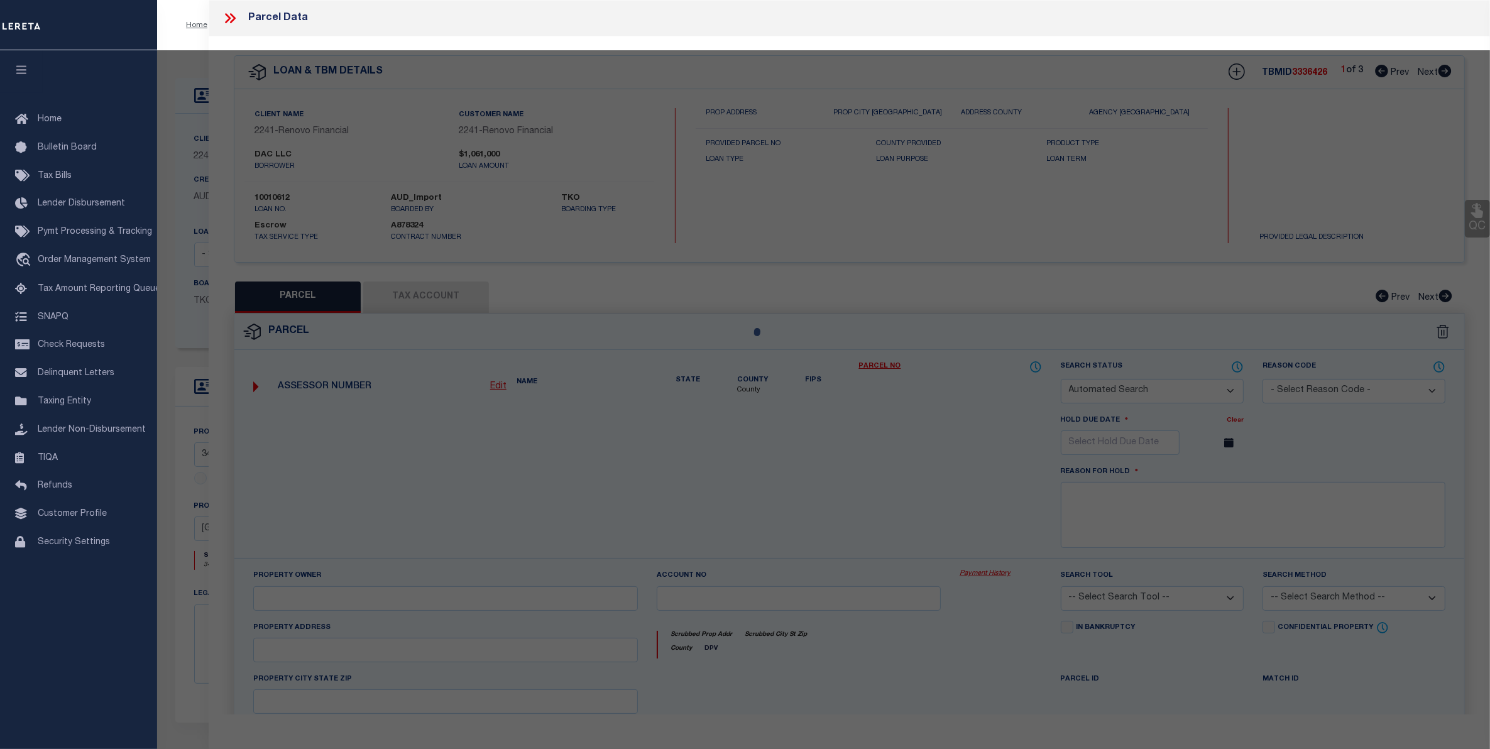
checkbox input "false"
select select "CP"
type input "DAC LLC"
select select "AGW"
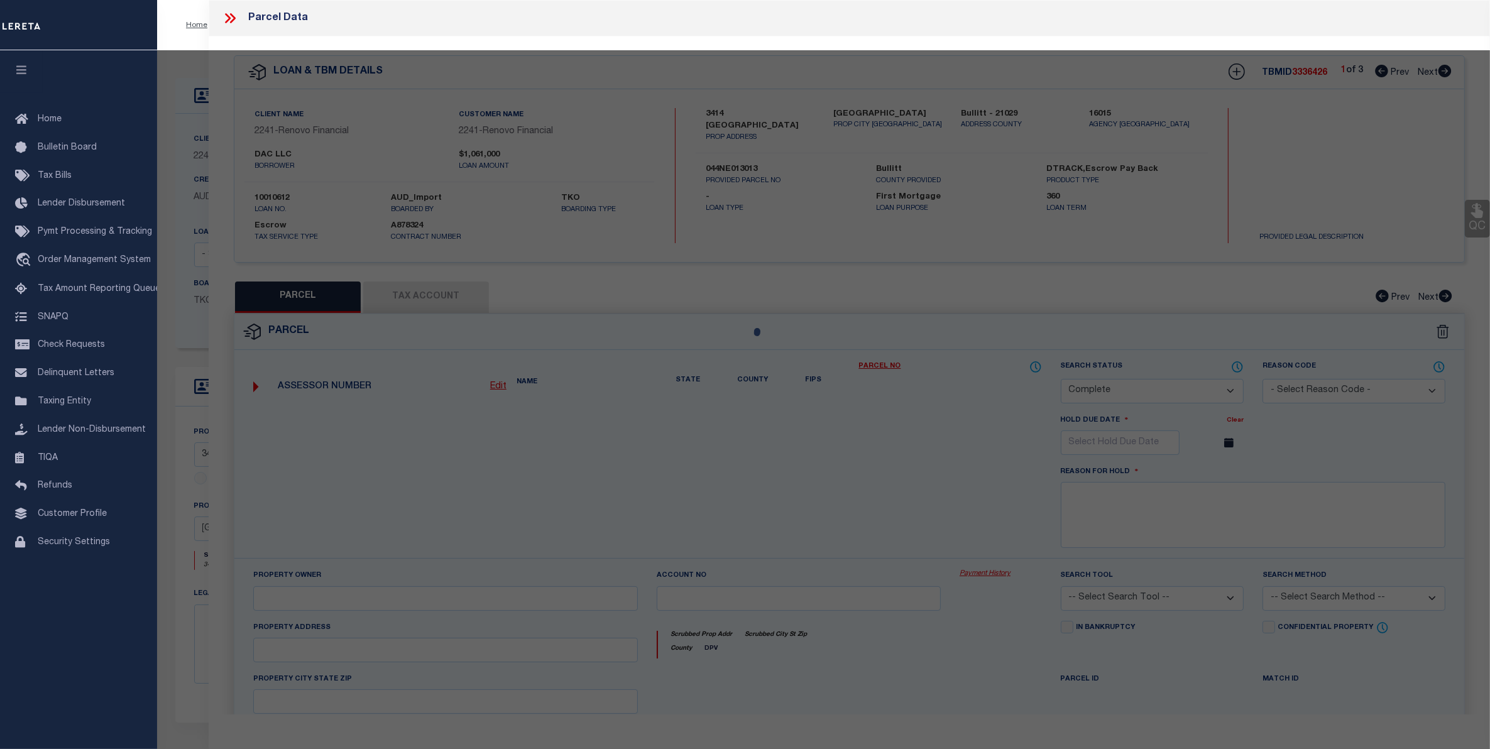
select select "ADD"
type input "3414 BURKLAND BLVD"
checkbox input "false"
type input "SHEPHERDSVILLE KY 40165"
type textarea "LTS 60-61-62 SEC 3-A BURKLAND GARDENS"
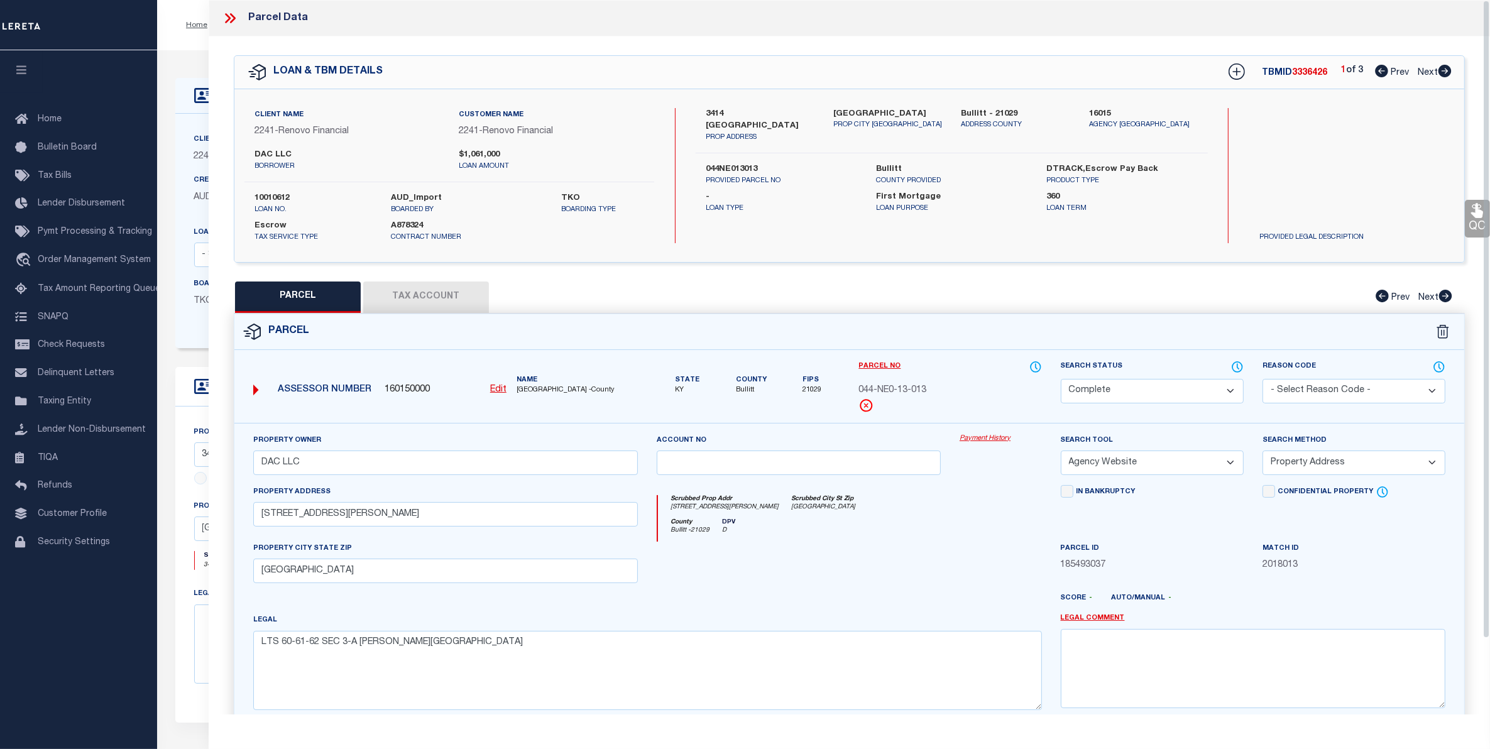
click at [451, 290] on button "Tax Account" at bounding box center [426, 296] width 126 height 31
select select "100"
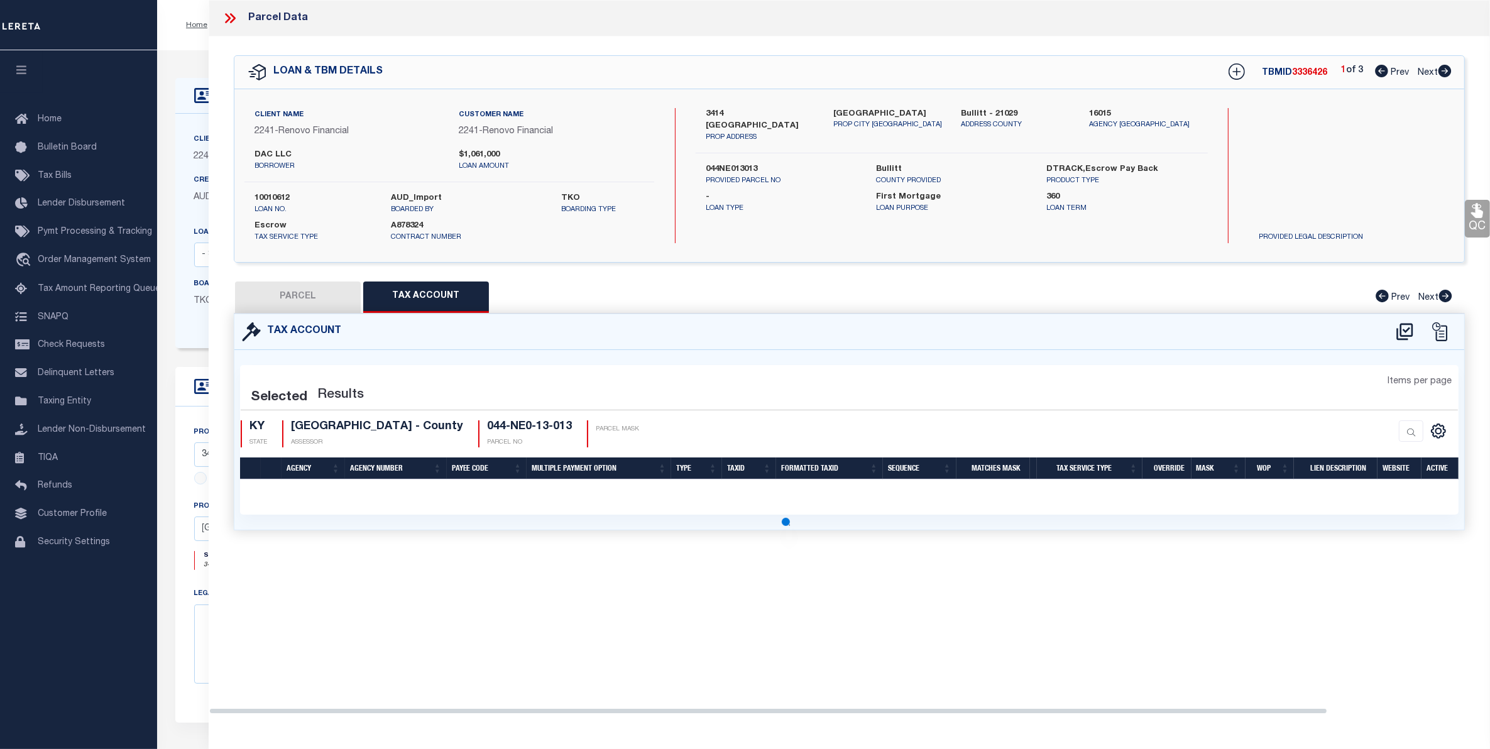
select select "100"
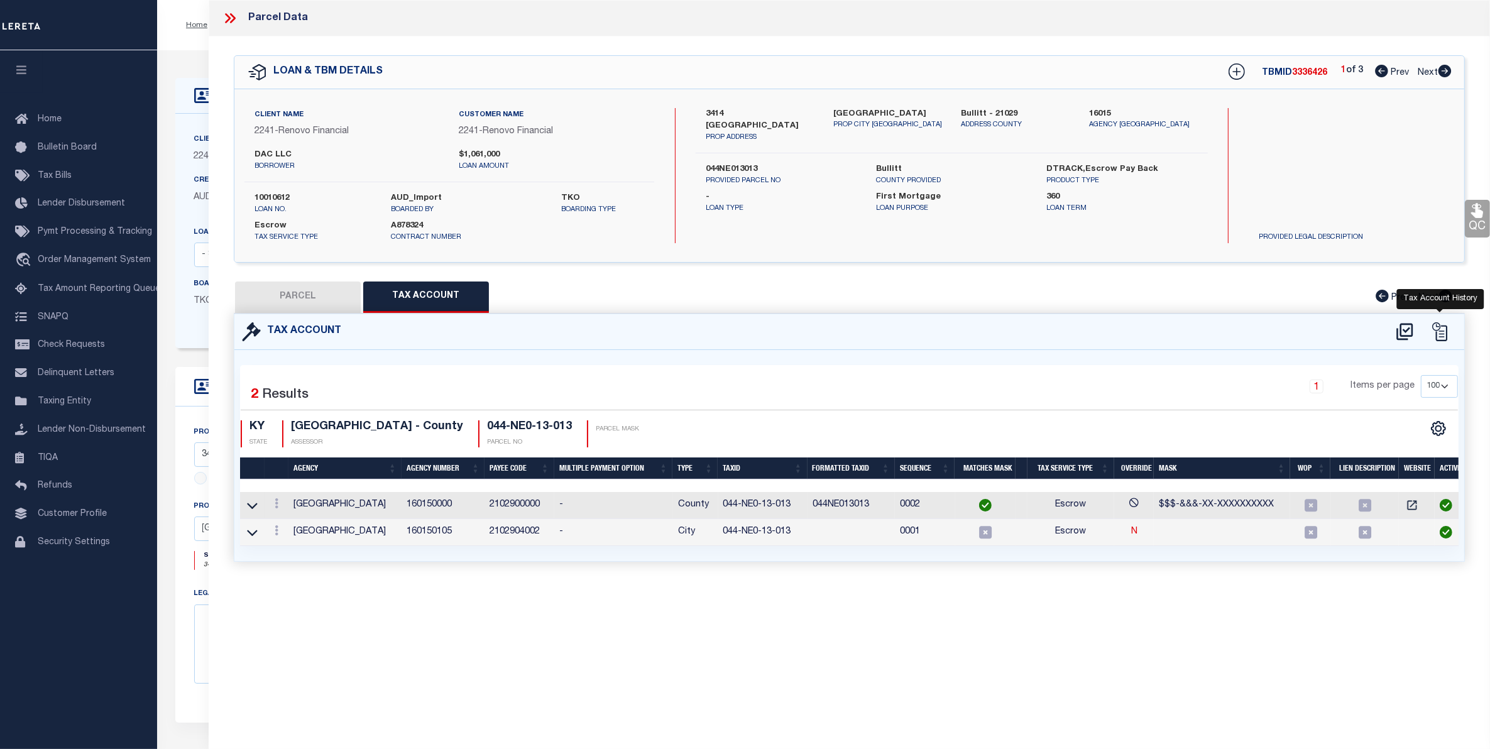
click at [1442, 334] on icon at bounding box center [1439, 331] width 19 height 19
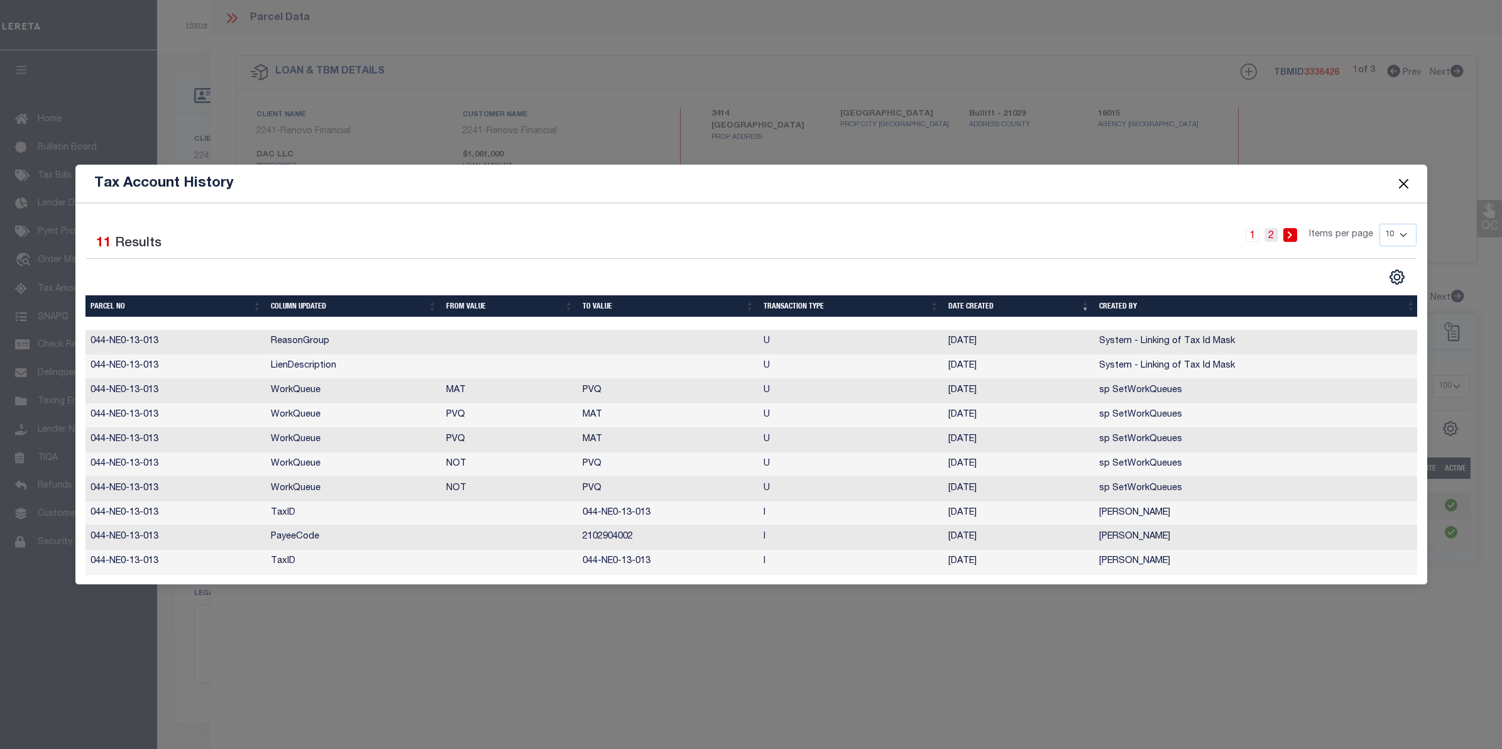
click at [1274, 233] on link "2" at bounding box center [1271, 235] width 14 height 14
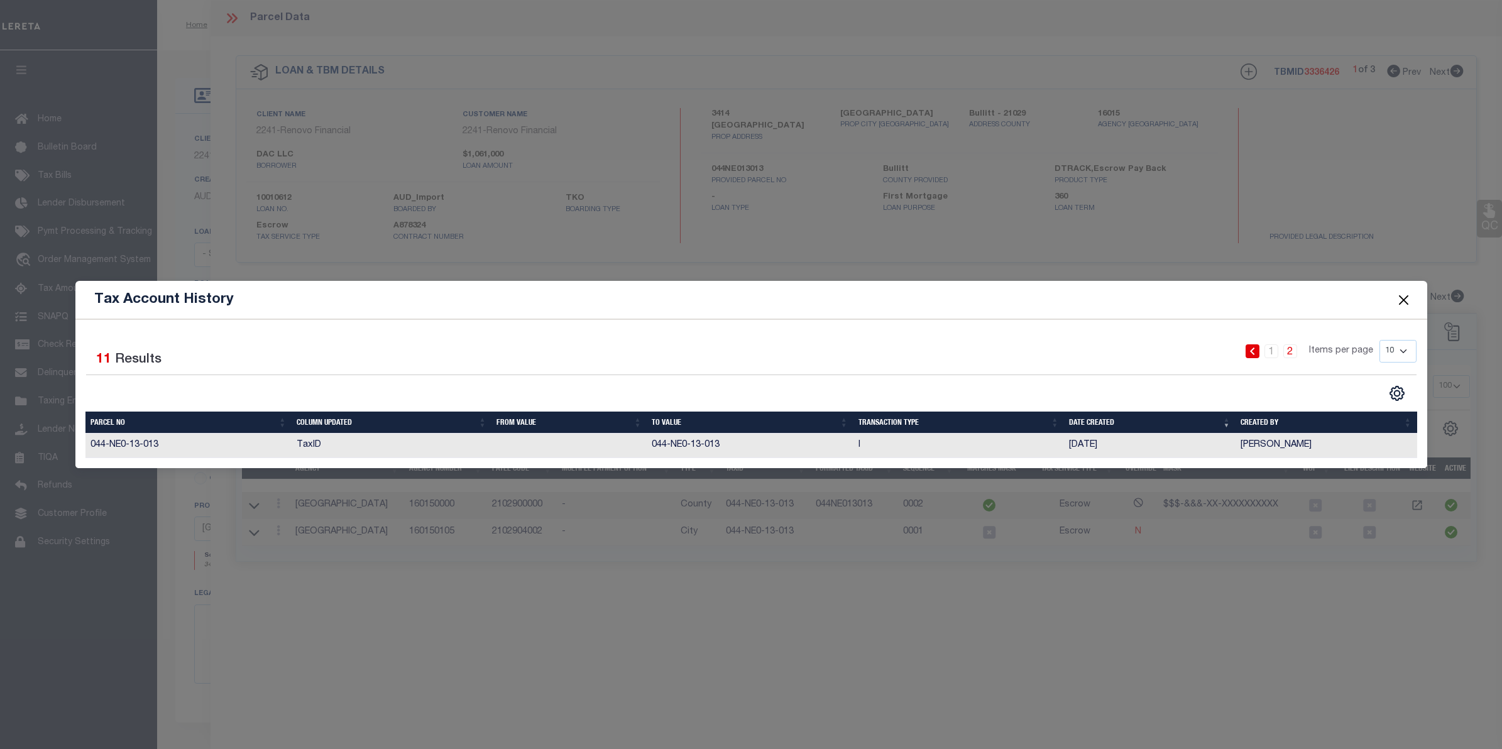
click at [1402, 302] on button "Close" at bounding box center [1403, 300] width 16 height 16
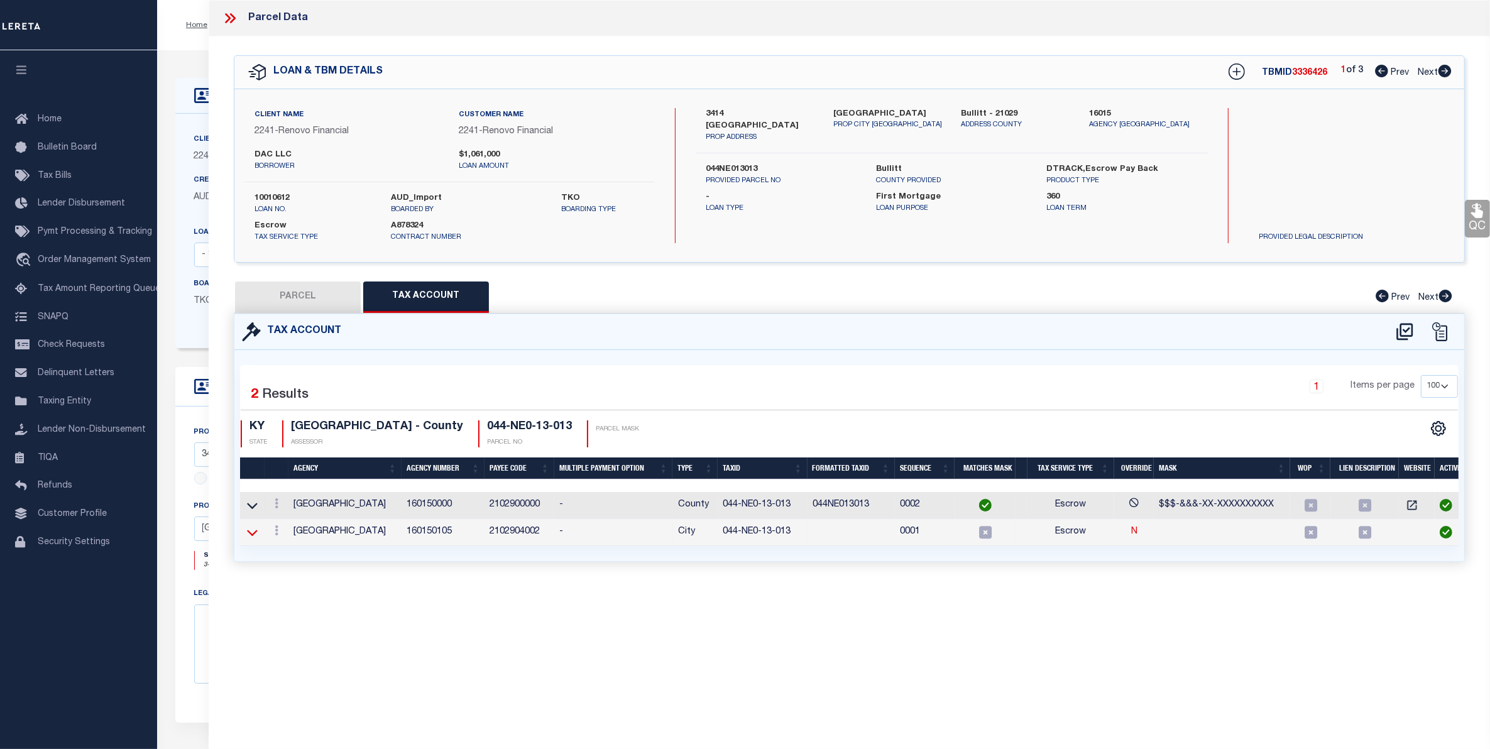
click at [251, 535] on icon at bounding box center [252, 533] width 11 height 6
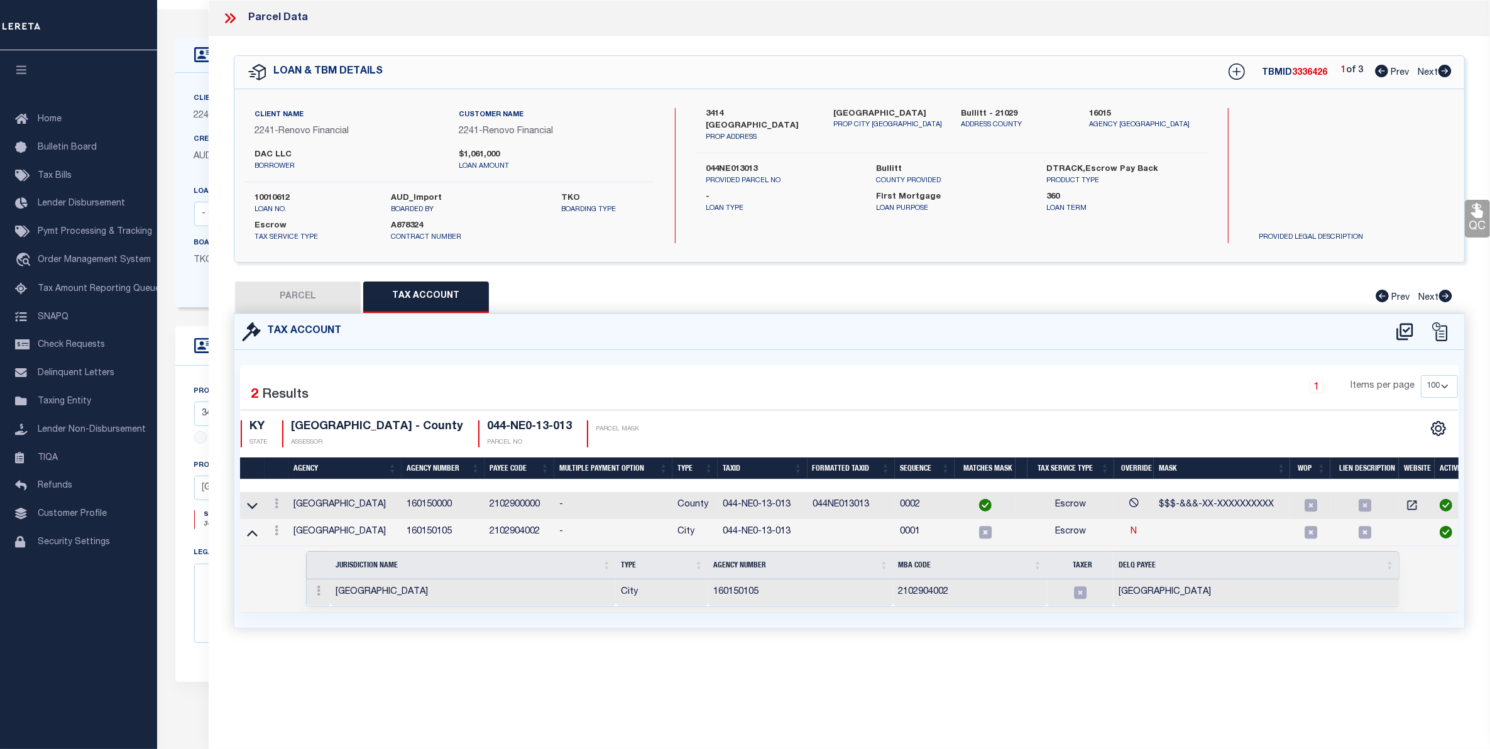
scroll to position [79, 0]
click at [253, 532] on icon at bounding box center [252, 532] width 11 height 13
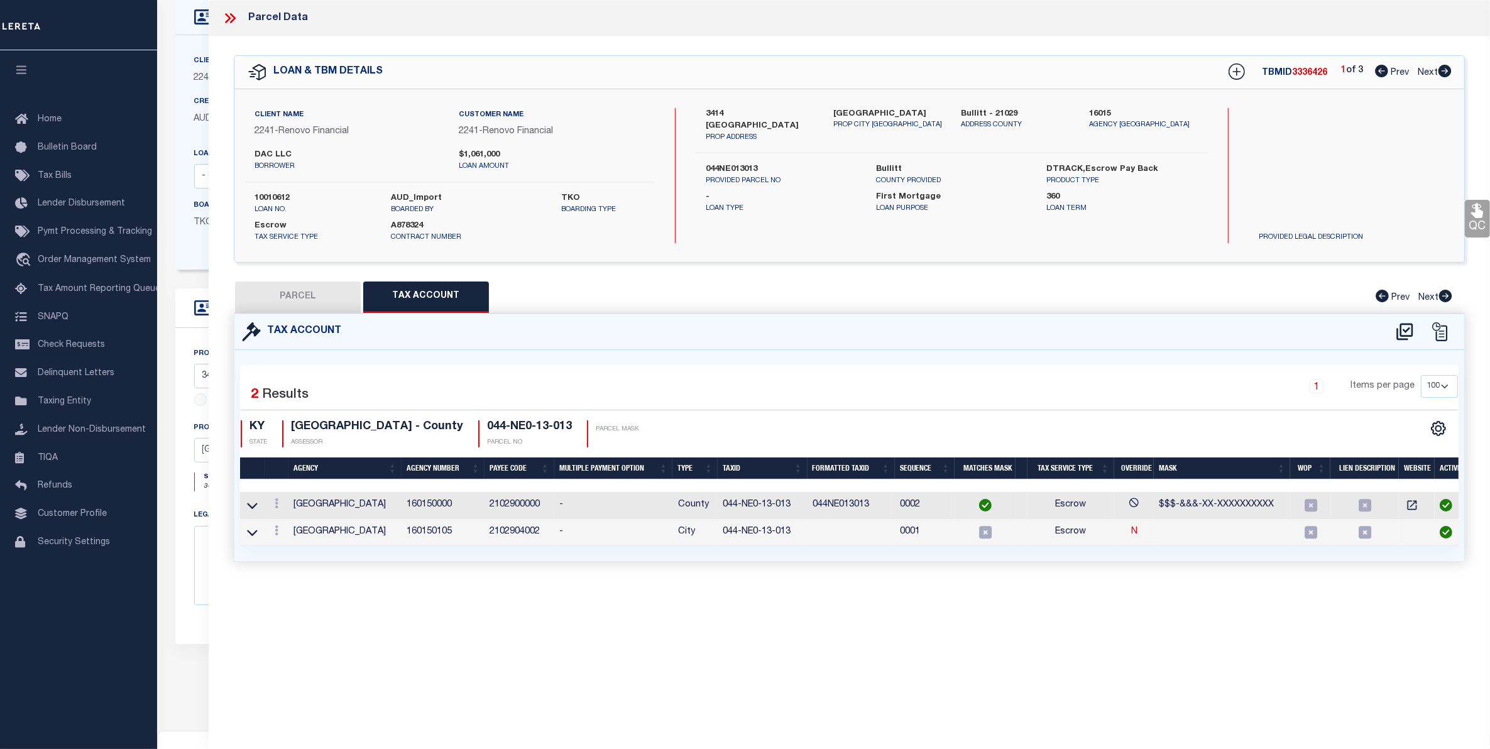
click at [300, 291] on button "PARCEL" at bounding box center [298, 296] width 126 height 31
select select "AS"
select select
checkbox input "false"
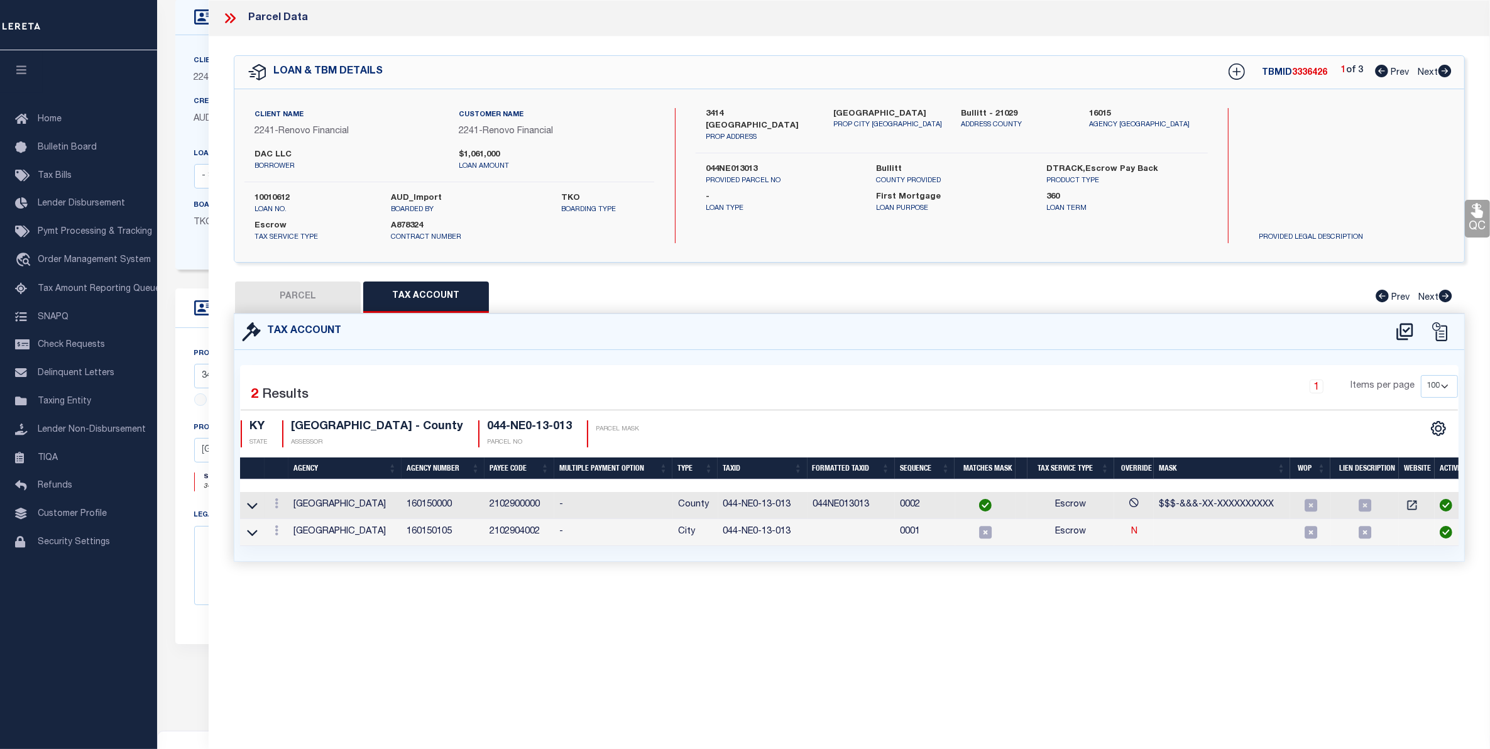
checkbox input "false"
select select "CP"
type input "DAC LLC"
select select "AGW"
select select "ADD"
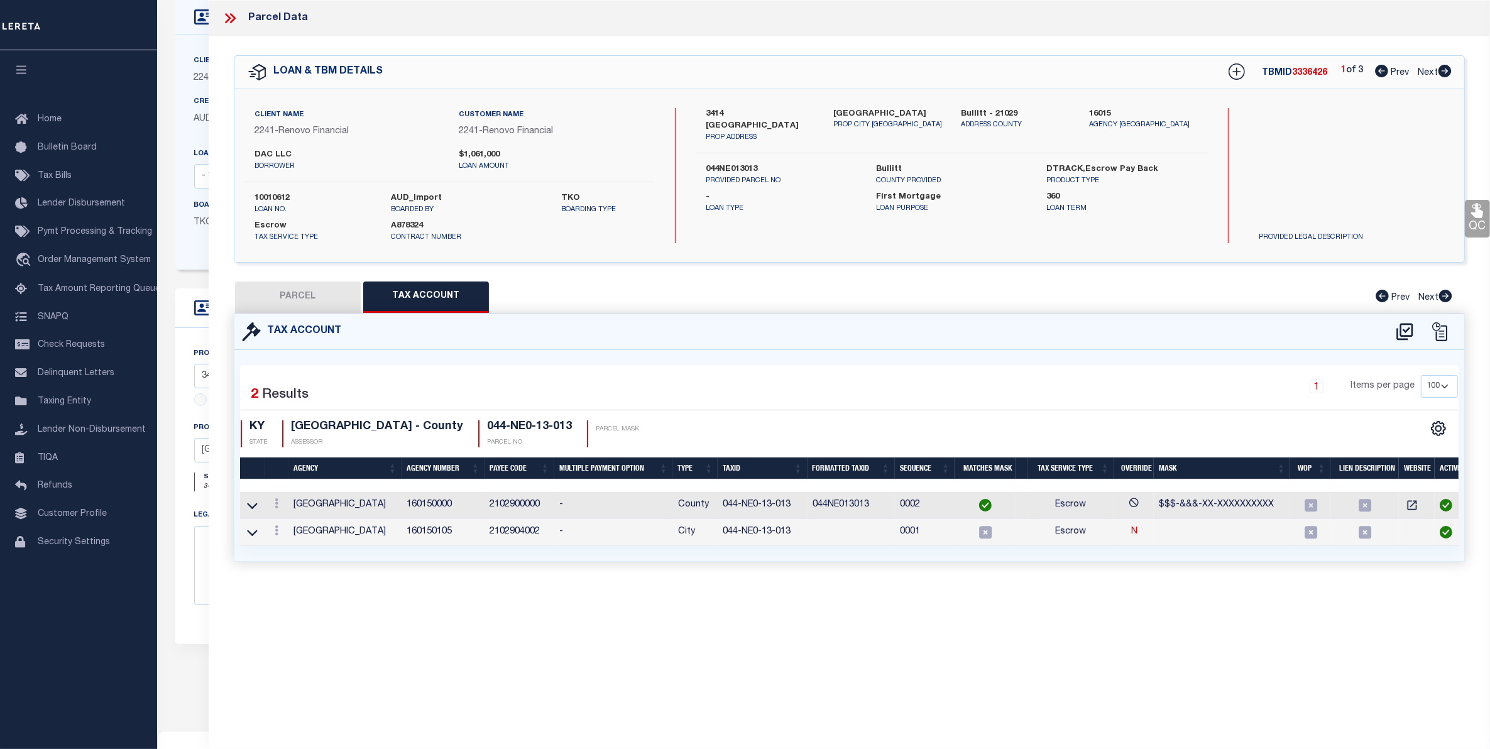
type input "3414 BURKLAND BLVD"
checkbox input "false"
type input "SHEPHERDSVILLE KY 40165"
type textarea "LTS 60-61-62 SEC 3-A BURKLAND GARDENS"
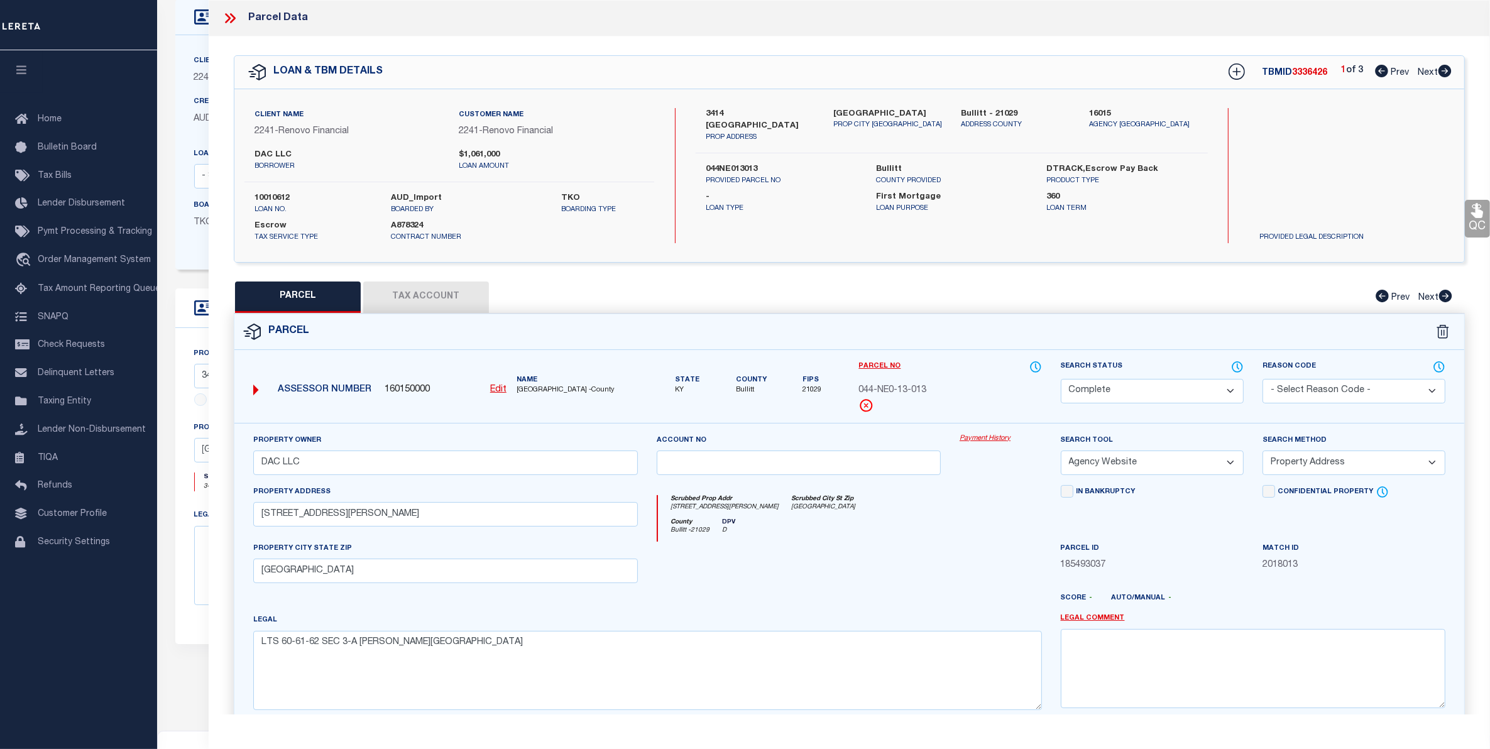
click at [988, 443] on link "Payment History" at bounding box center [1000, 439] width 82 height 11
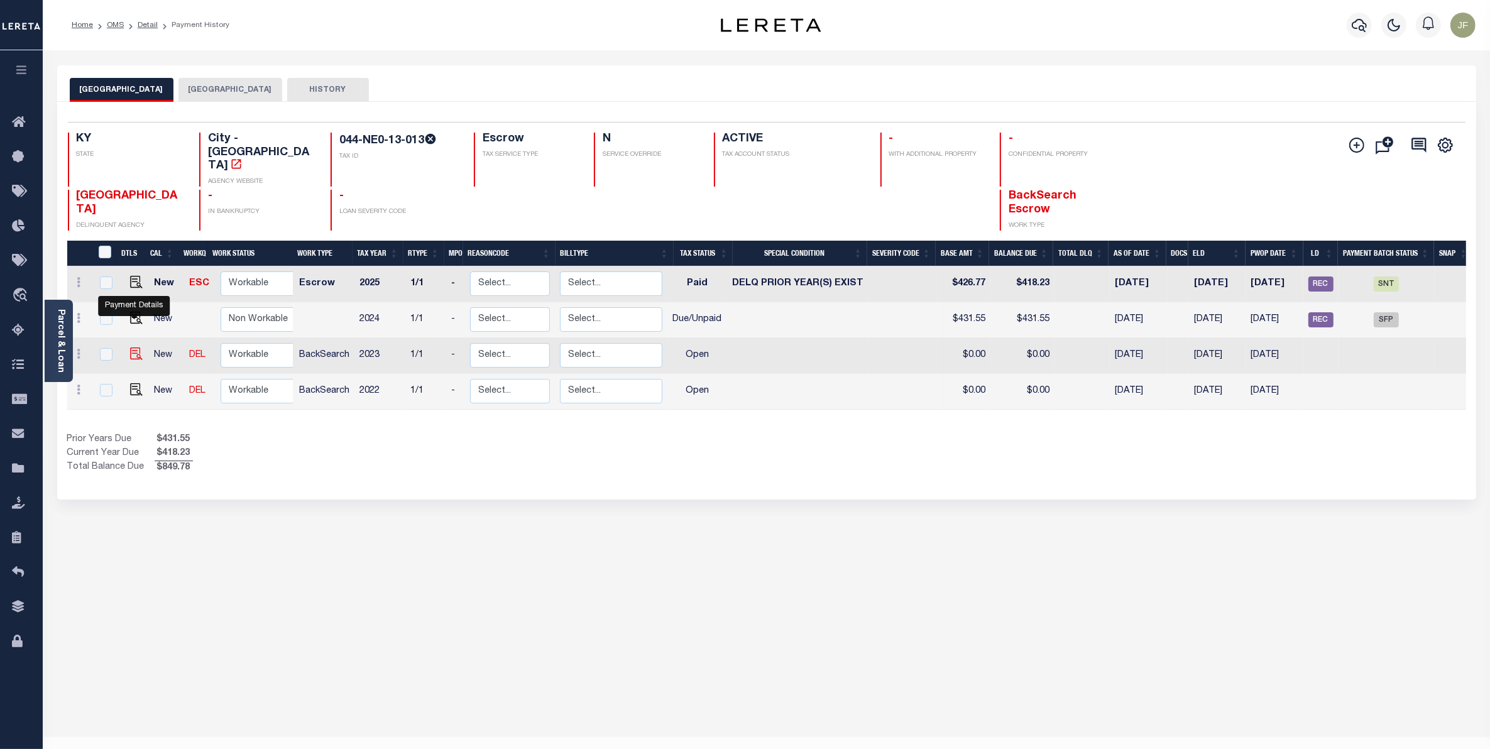
click at [134, 347] on img "" at bounding box center [136, 353] width 13 height 13
checkbox input "true"
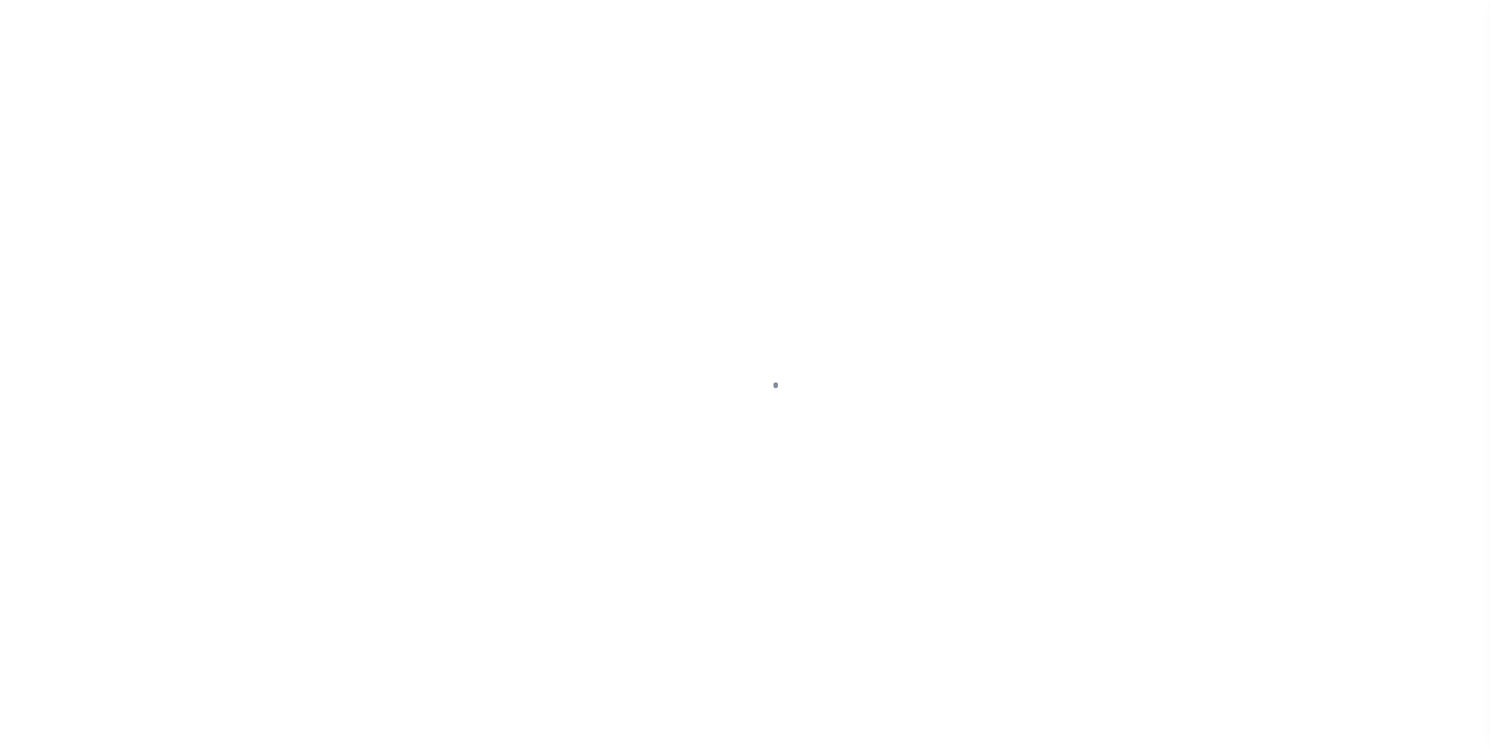
select select "OP2"
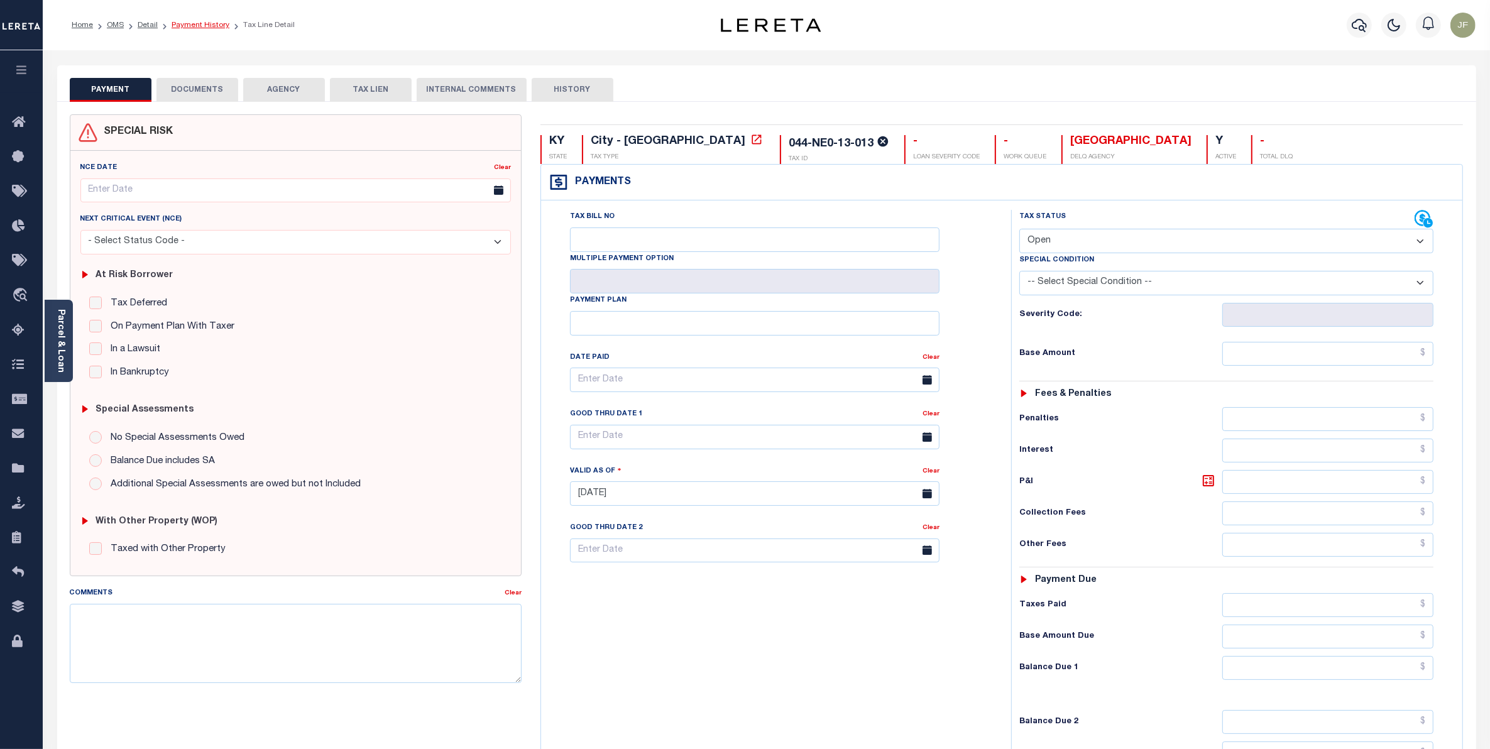
click at [212, 26] on link "Payment History" at bounding box center [201, 25] width 58 height 8
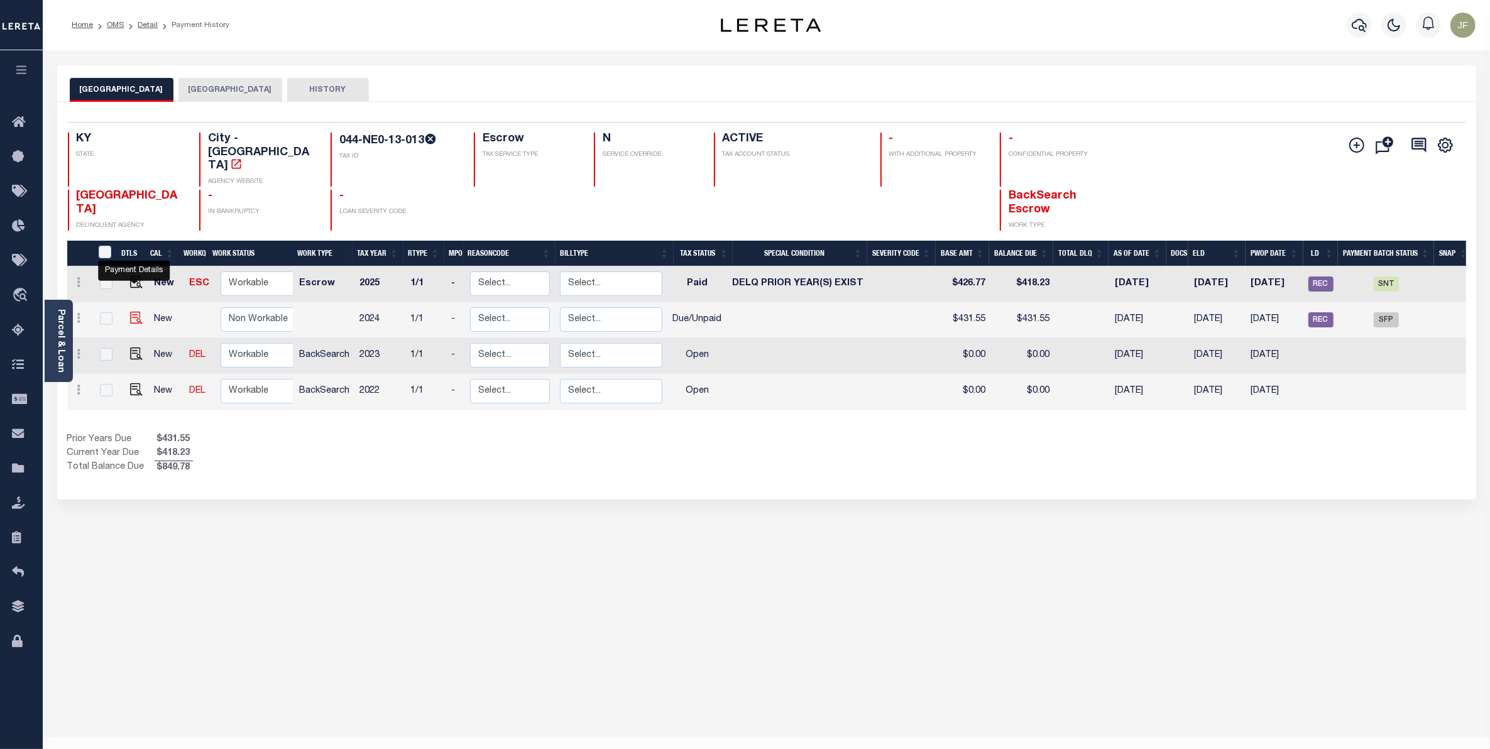
click at [135, 312] on img "" at bounding box center [136, 318] width 13 height 13
checkbox input "true"
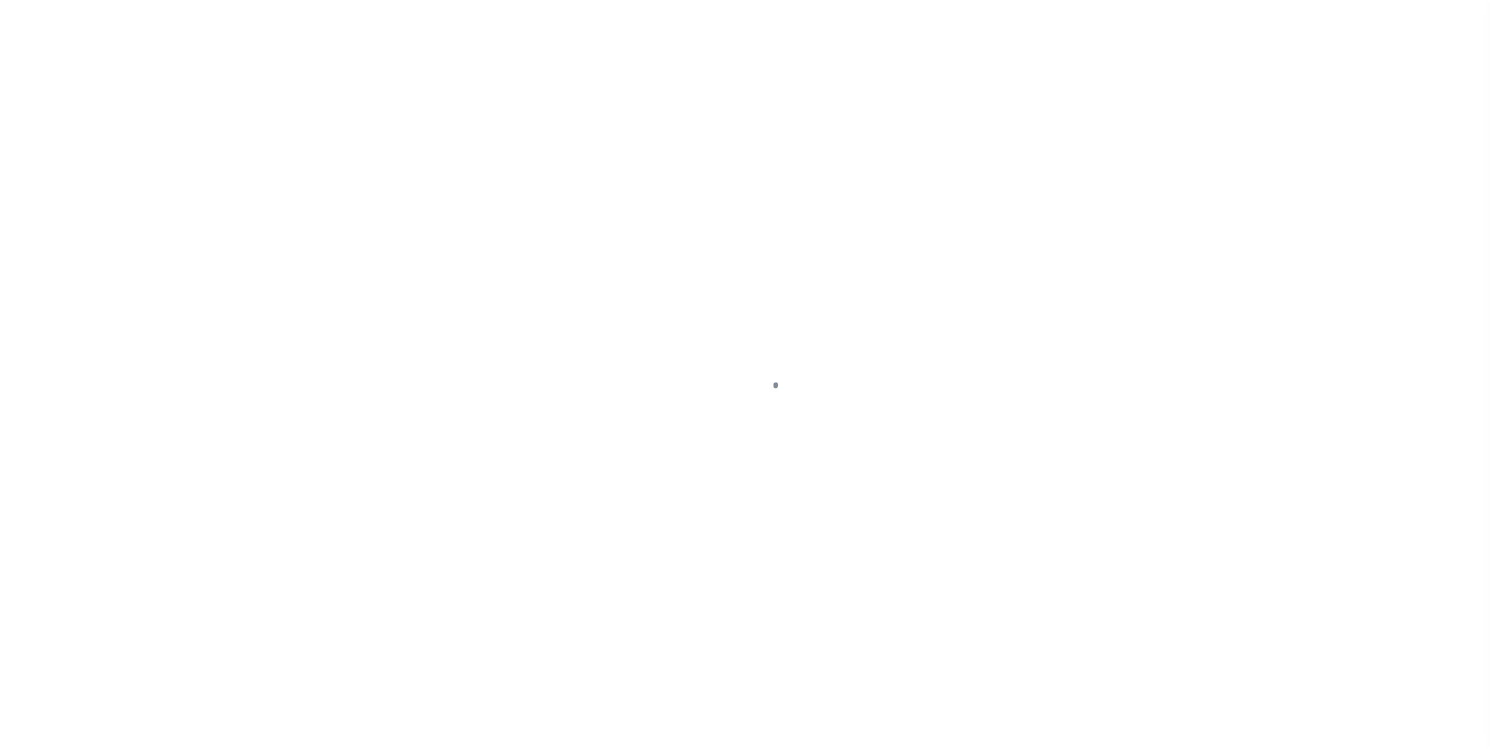
select select "DUE"
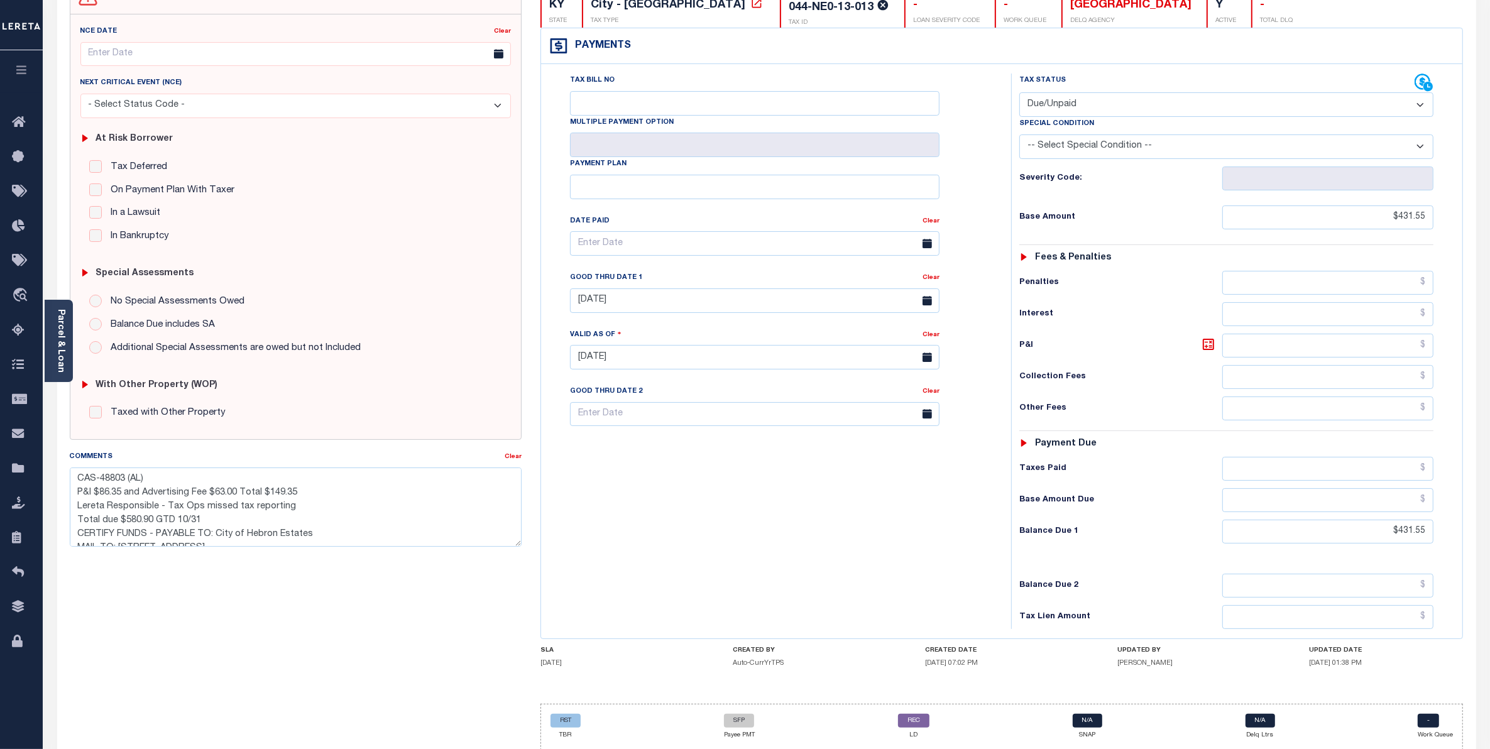
scroll to position [157, 0]
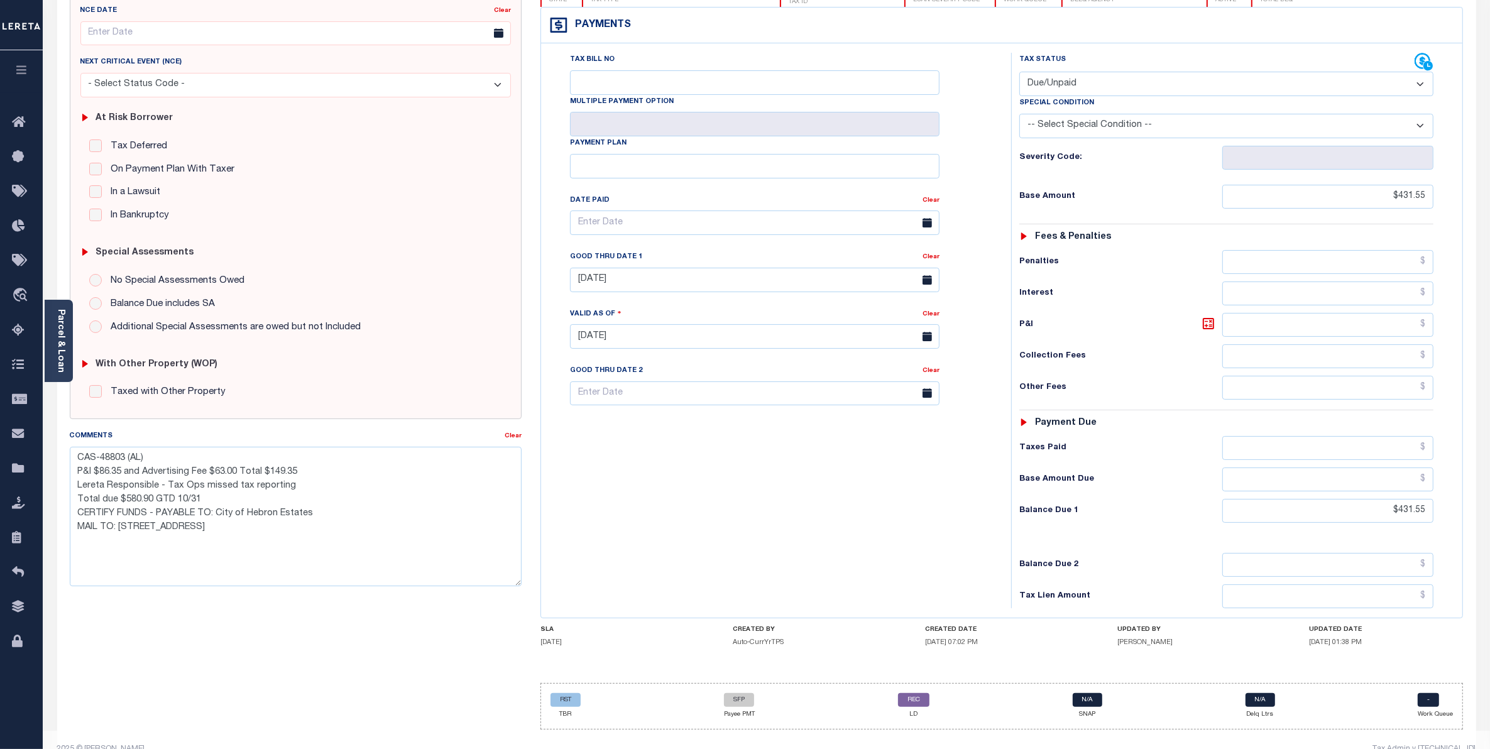
drag, startPoint x: 512, startPoint y: 522, endPoint x: 512, endPoint y: 582, distance: 60.3
click at [512, 582] on textarea "CAS-48803 (AL) P&I $86.35 and Advertising Fee $63.00 Total $149.35 Lereta Respo…" at bounding box center [296, 516] width 452 height 139
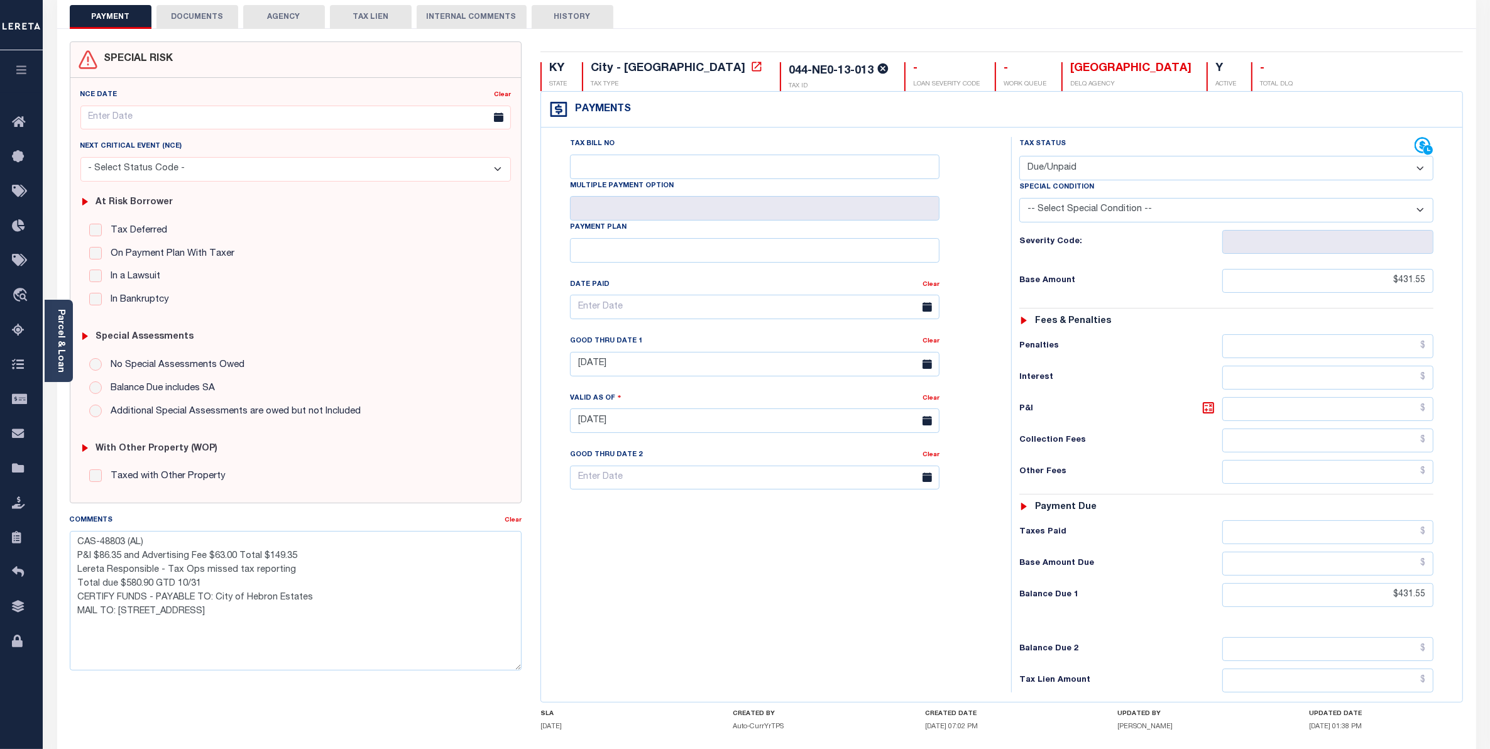
scroll to position [0, 0]
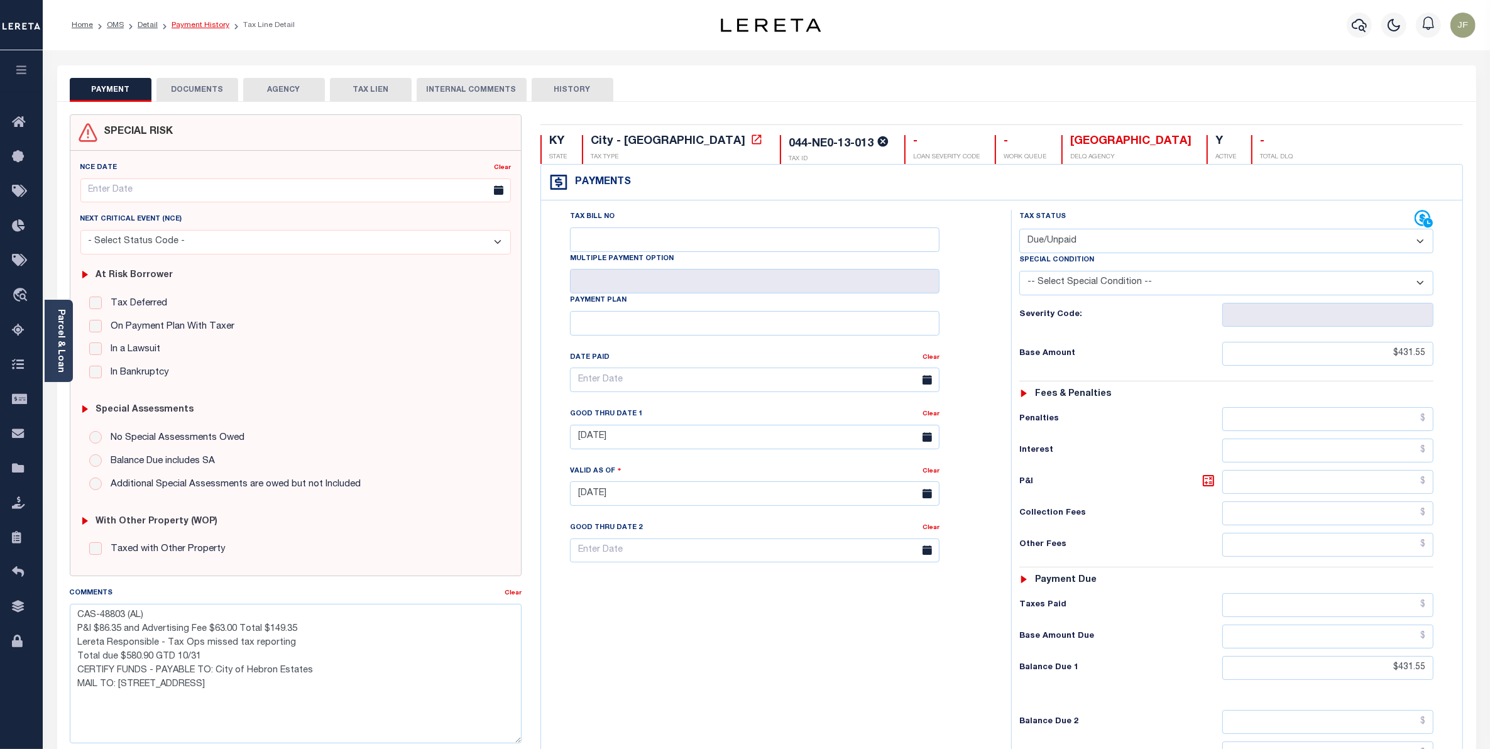
click at [202, 27] on link "Payment History" at bounding box center [201, 25] width 58 height 8
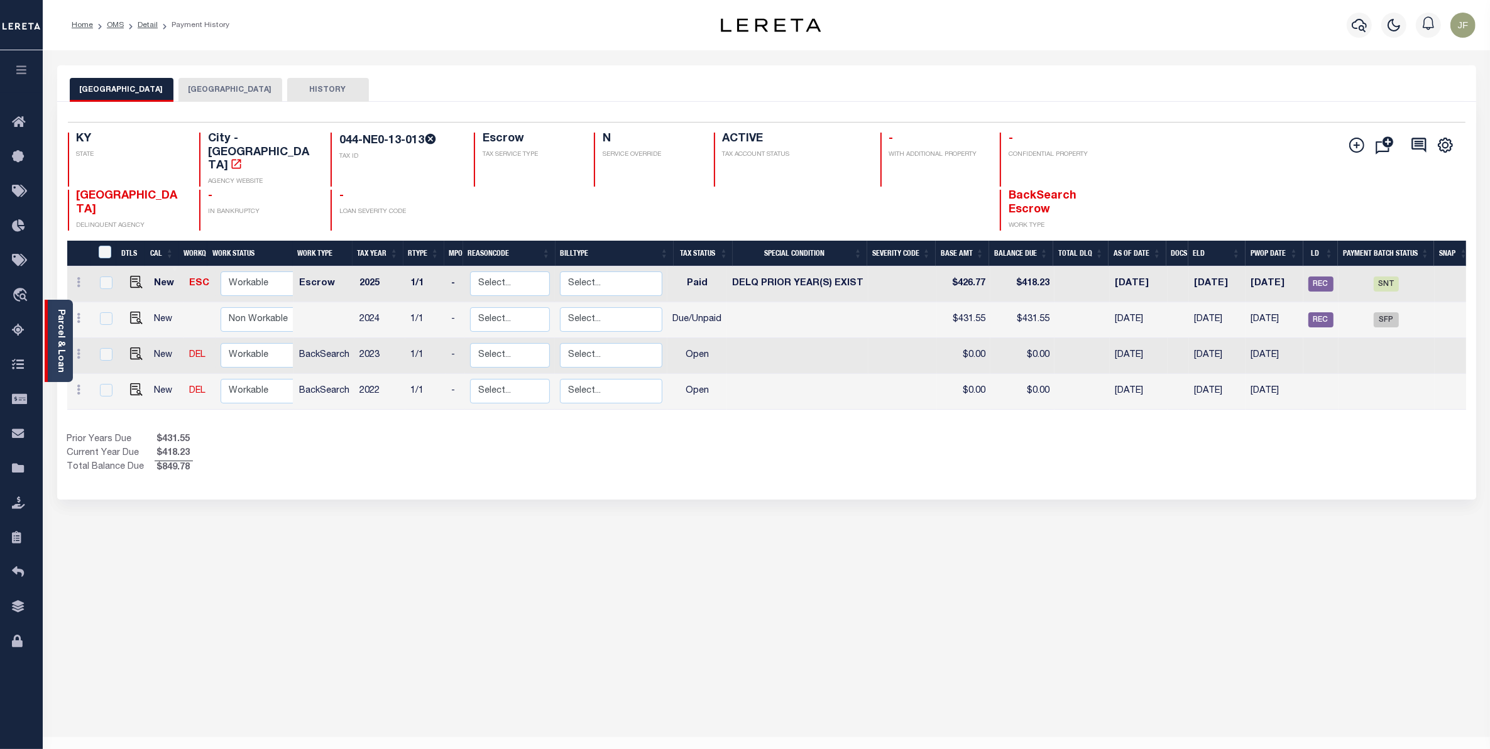
click at [58, 337] on link "Parcel & Loan" at bounding box center [60, 340] width 9 height 63
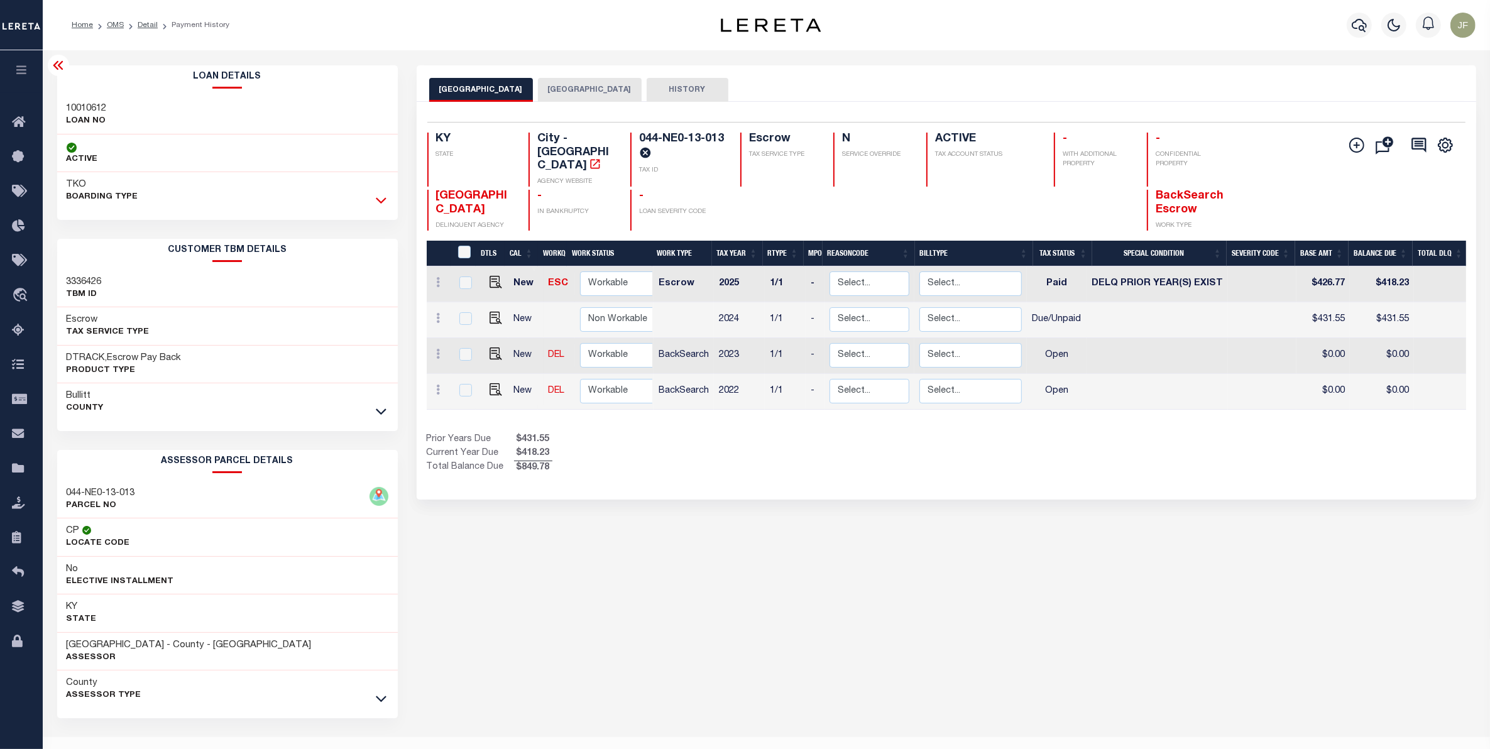
click at [379, 203] on icon at bounding box center [381, 200] width 11 height 13
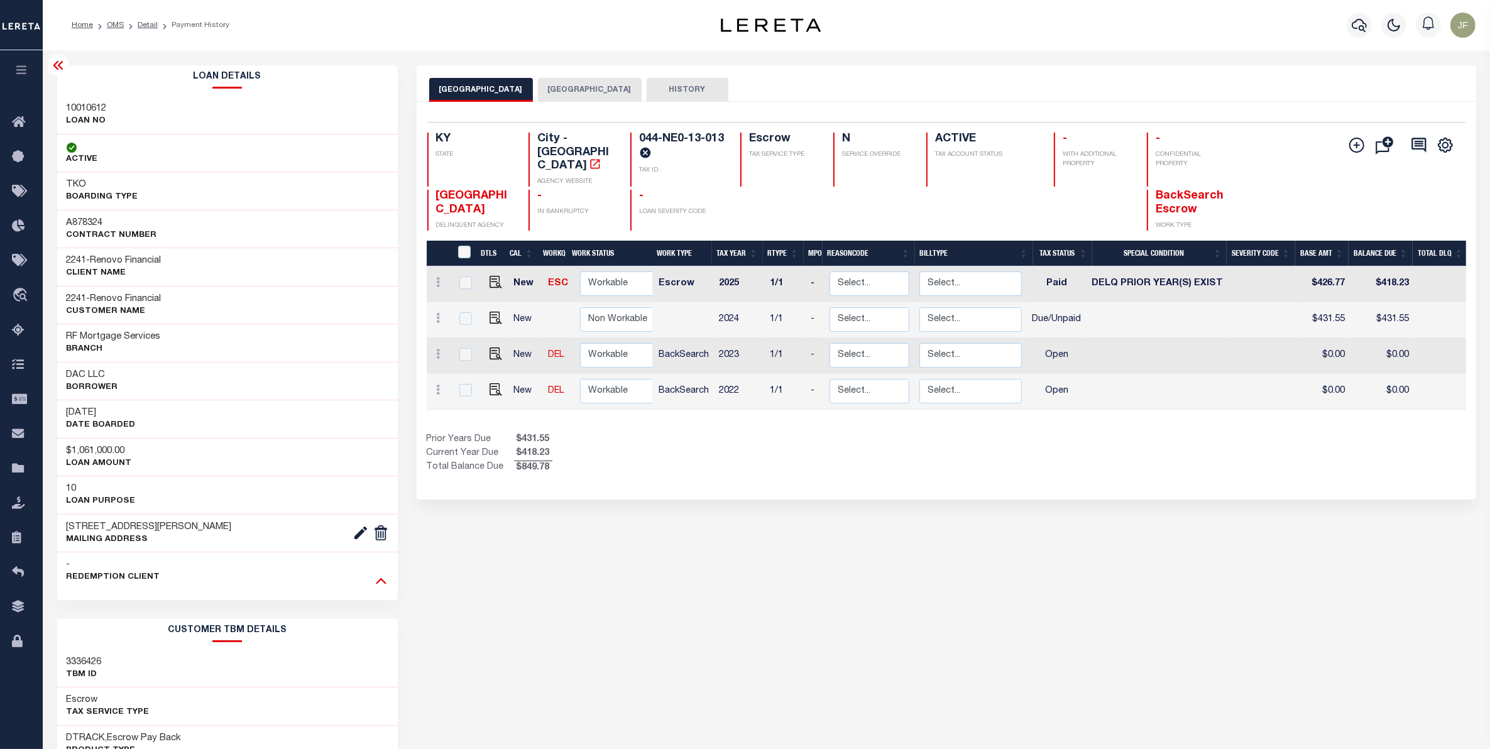
click at [379, 579] on icon at bounding box center [381, 580] width 11 height 13
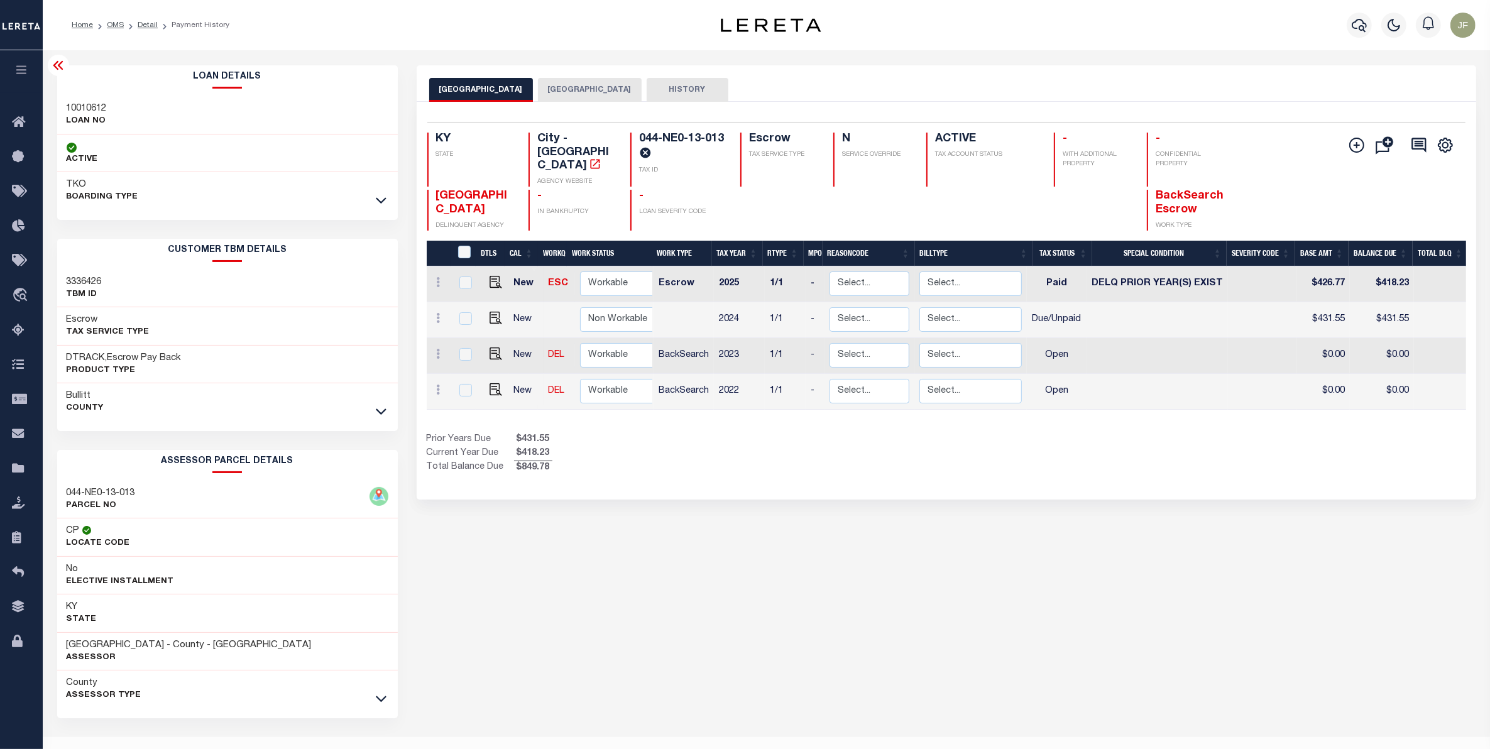
click at [63, 61] on icon at bounding box center [58, 65] width 15 height 15
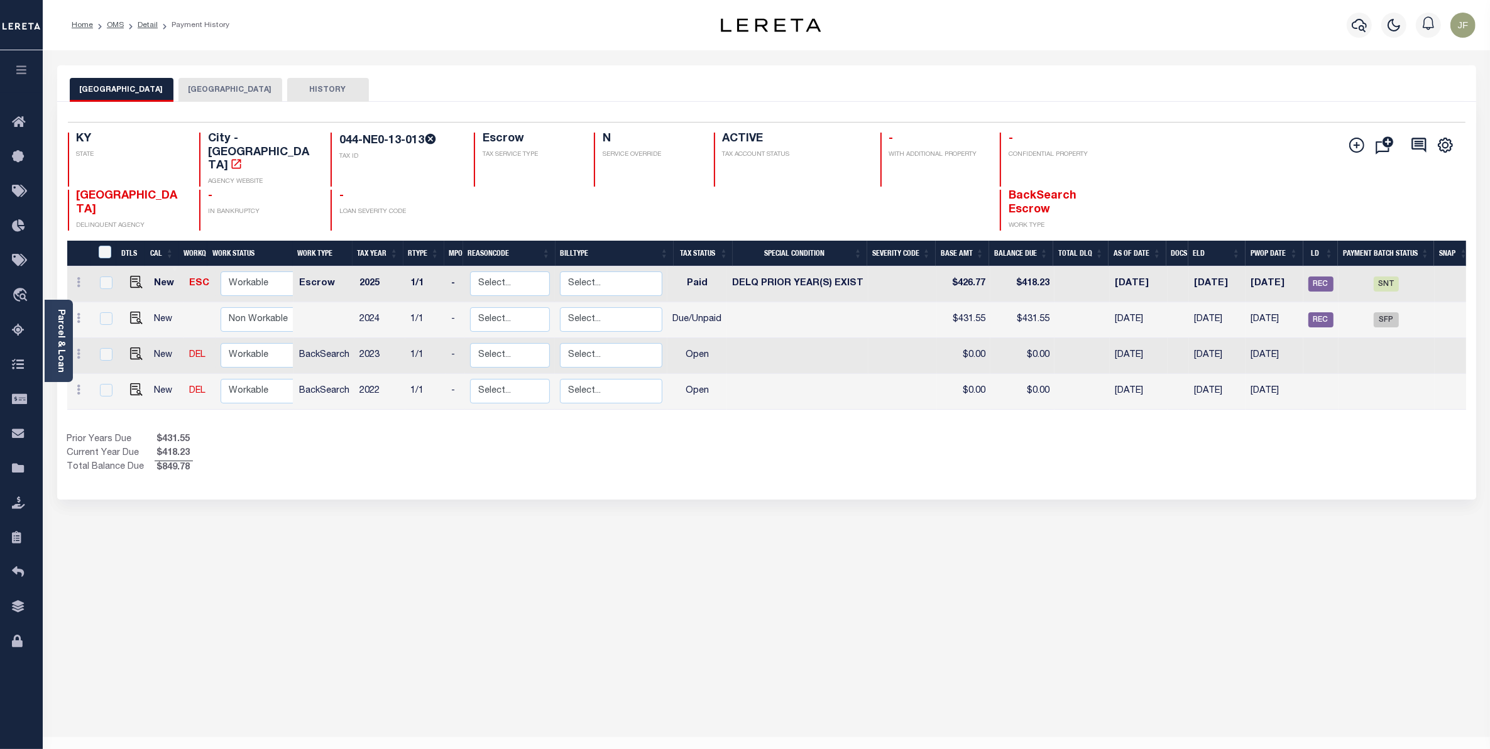
click at [218, 92] on button "BULLITT COUNTY" at bounding box center [230, 90] width 104 height 24
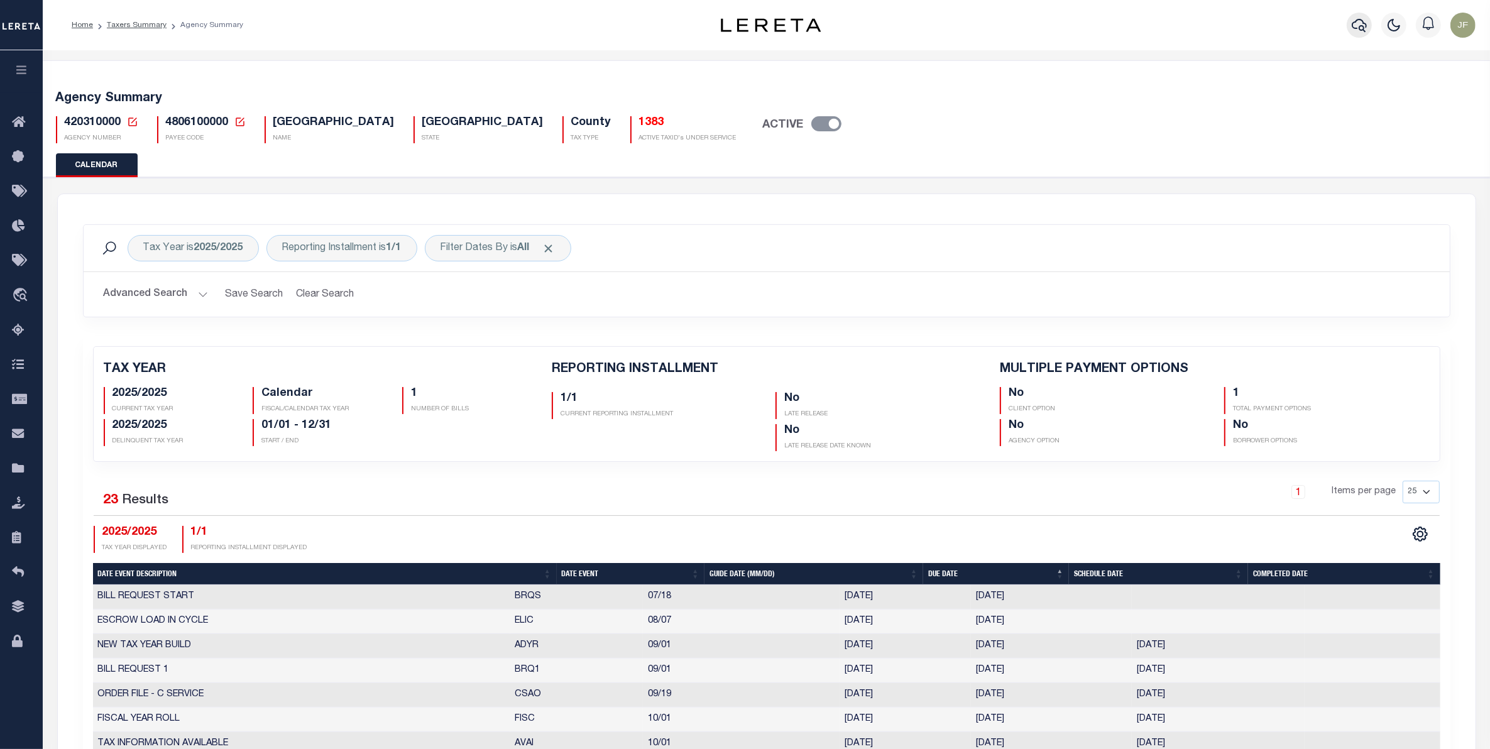
click at [1356, 27] on icon "button" at bounding box center [1359, 25] width 15 height 15
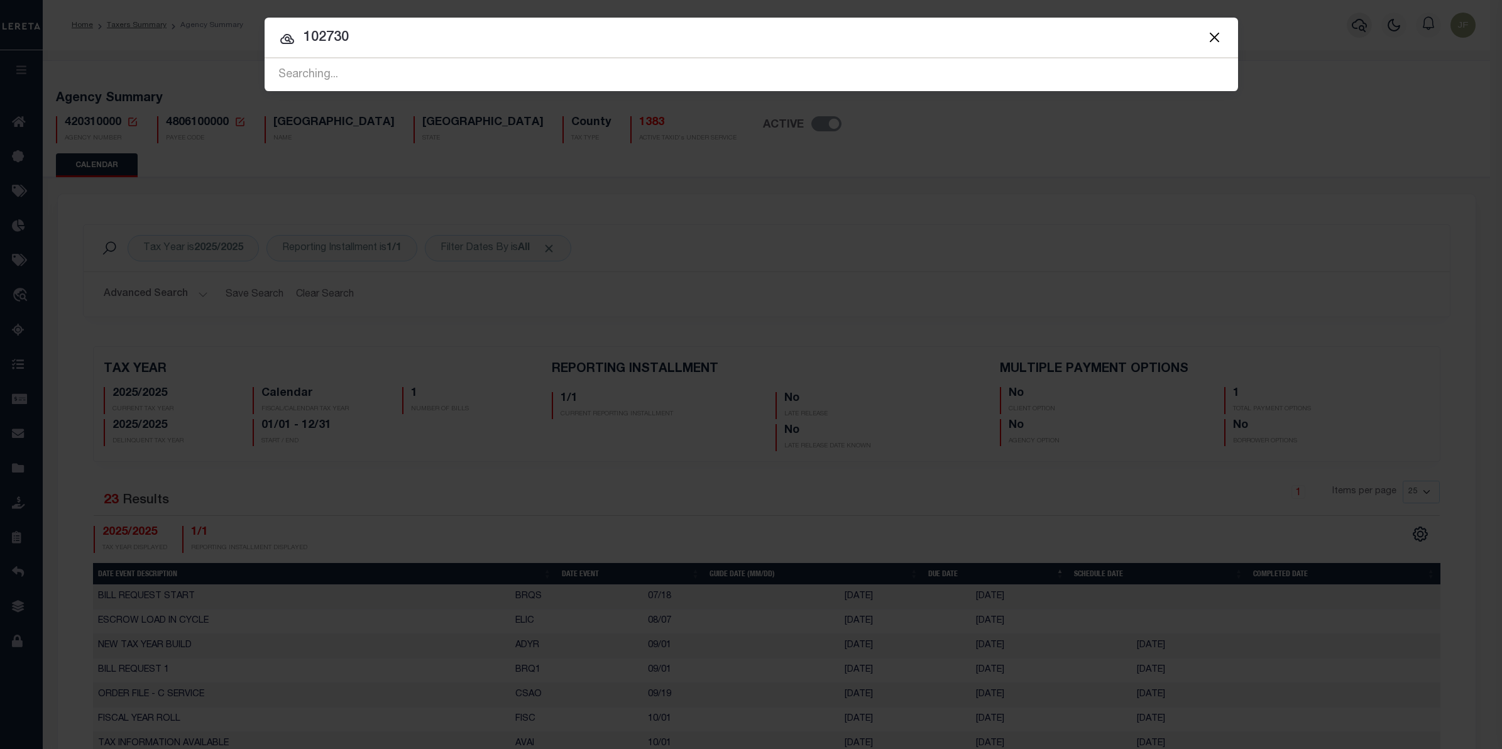
type input "102730"
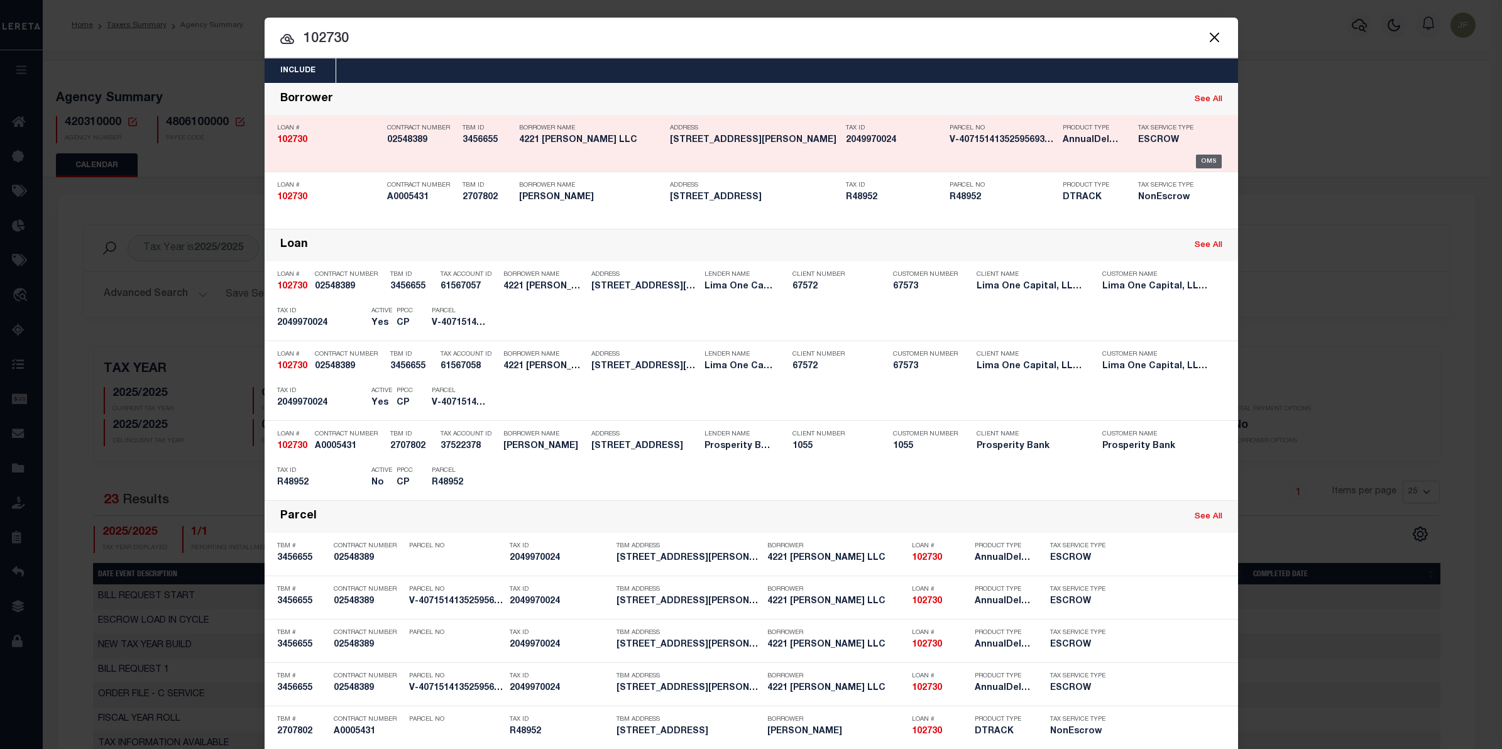
click at [1196, 161] on div "OMS" at bounding box center [1209, 162] width 26 height 14
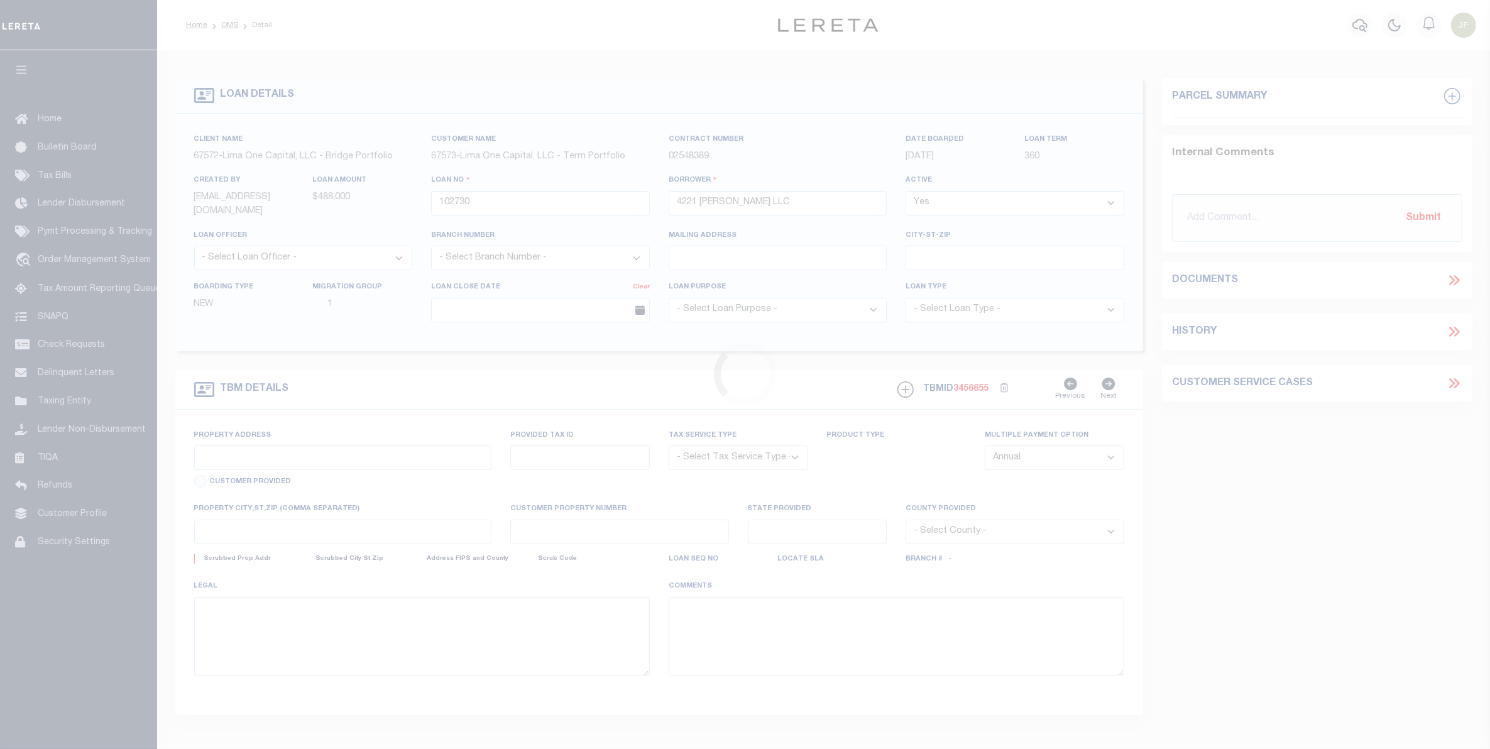
type input "[STREET_ADDRESS][PERSON_NAME]"
radio input "true"
select select "Escrow"
type input "BRONX NY 10466"
type input "102730-1"
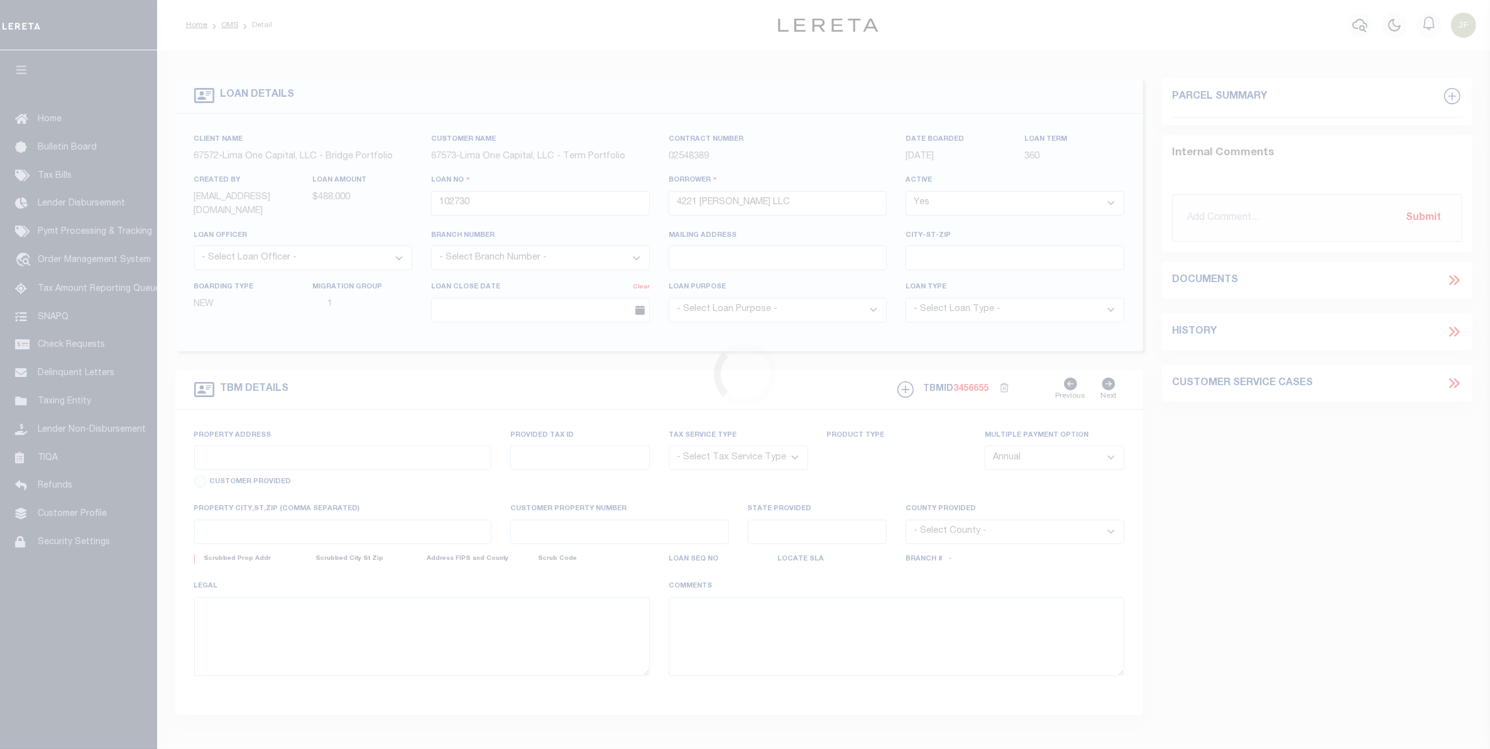
type input "NY"
type textarea "COLLECTOR: ENTITY: PARCEL: 4997"
select select "4"
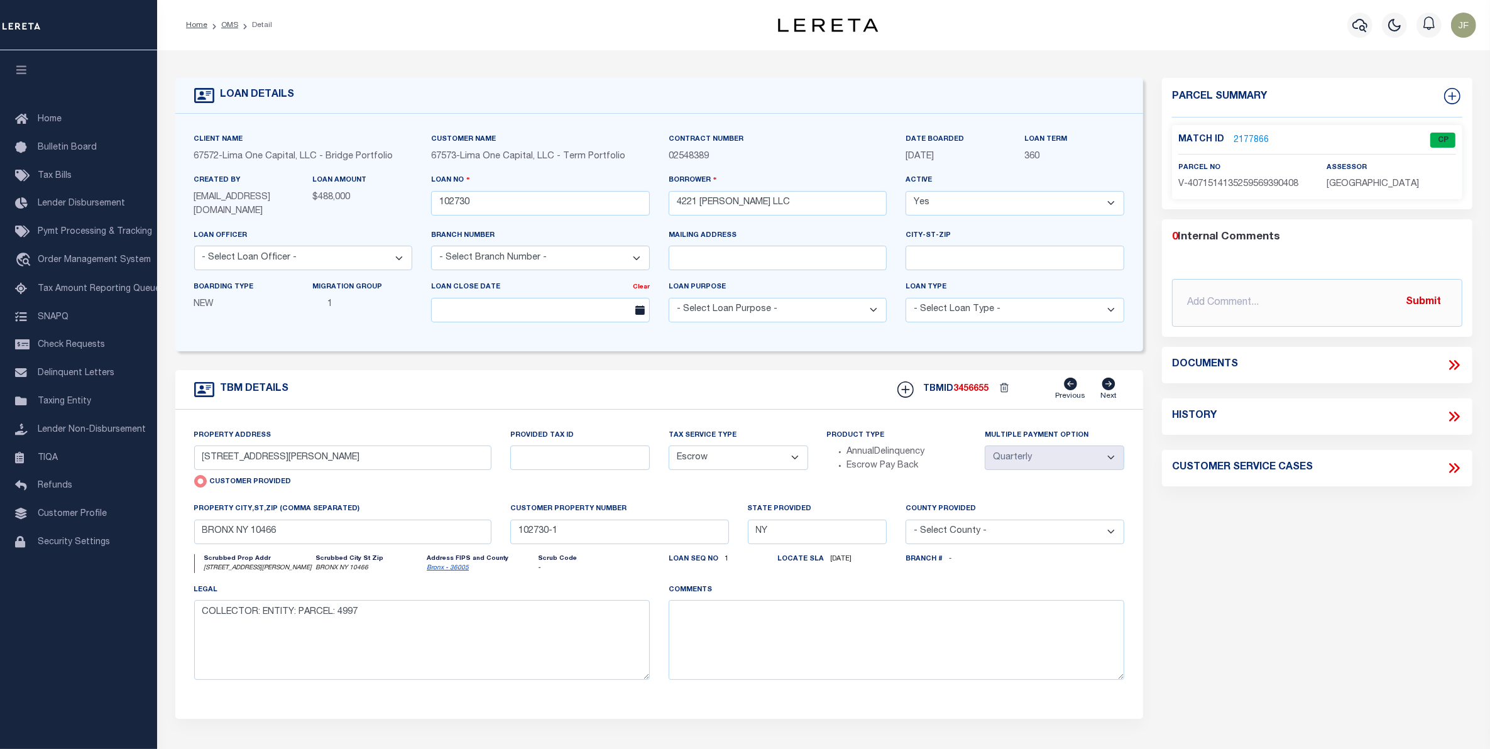
click at [1260, 138] on link "2177866" at bounding box center [1250, 140] width 35 height 13
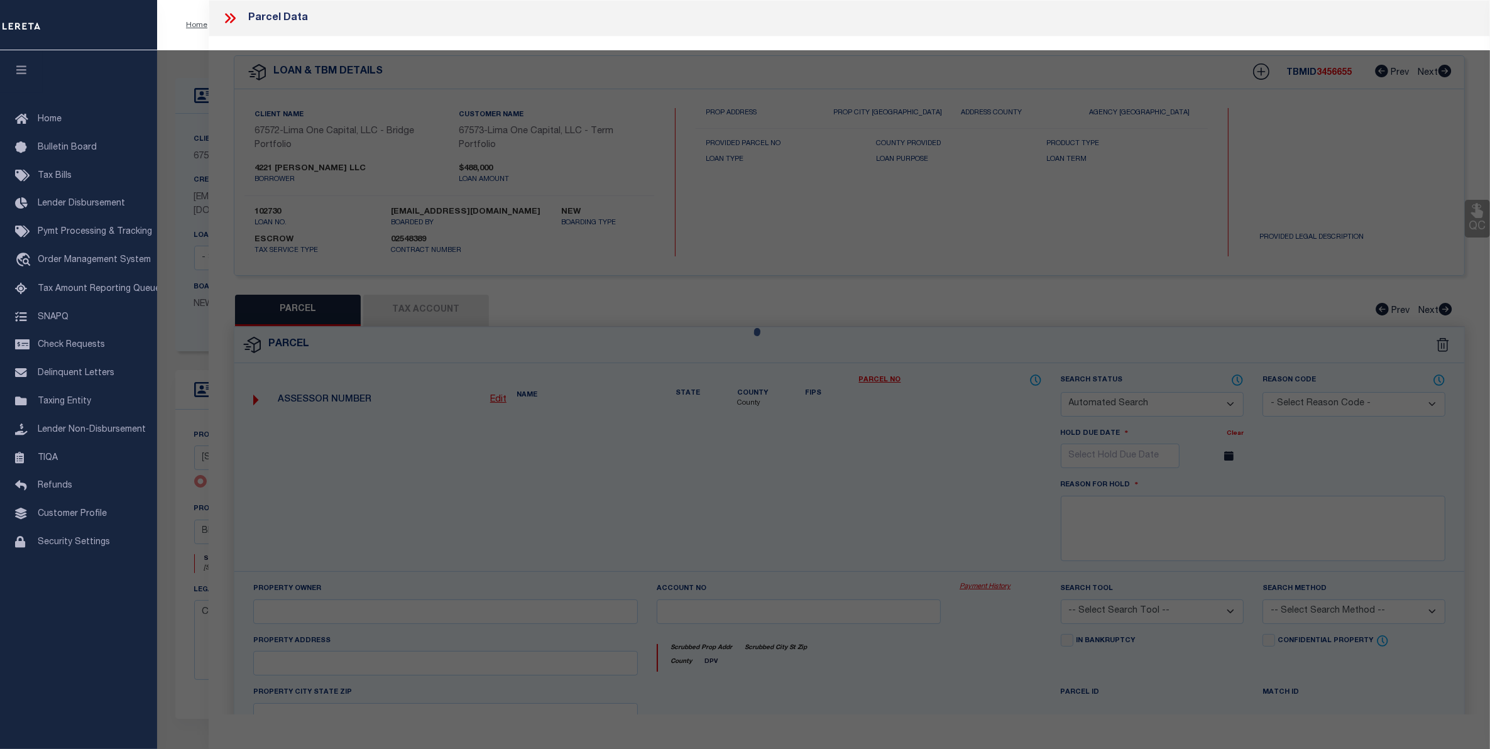
checkbox input "false"
select select "CP"
select select "AGW"
select select
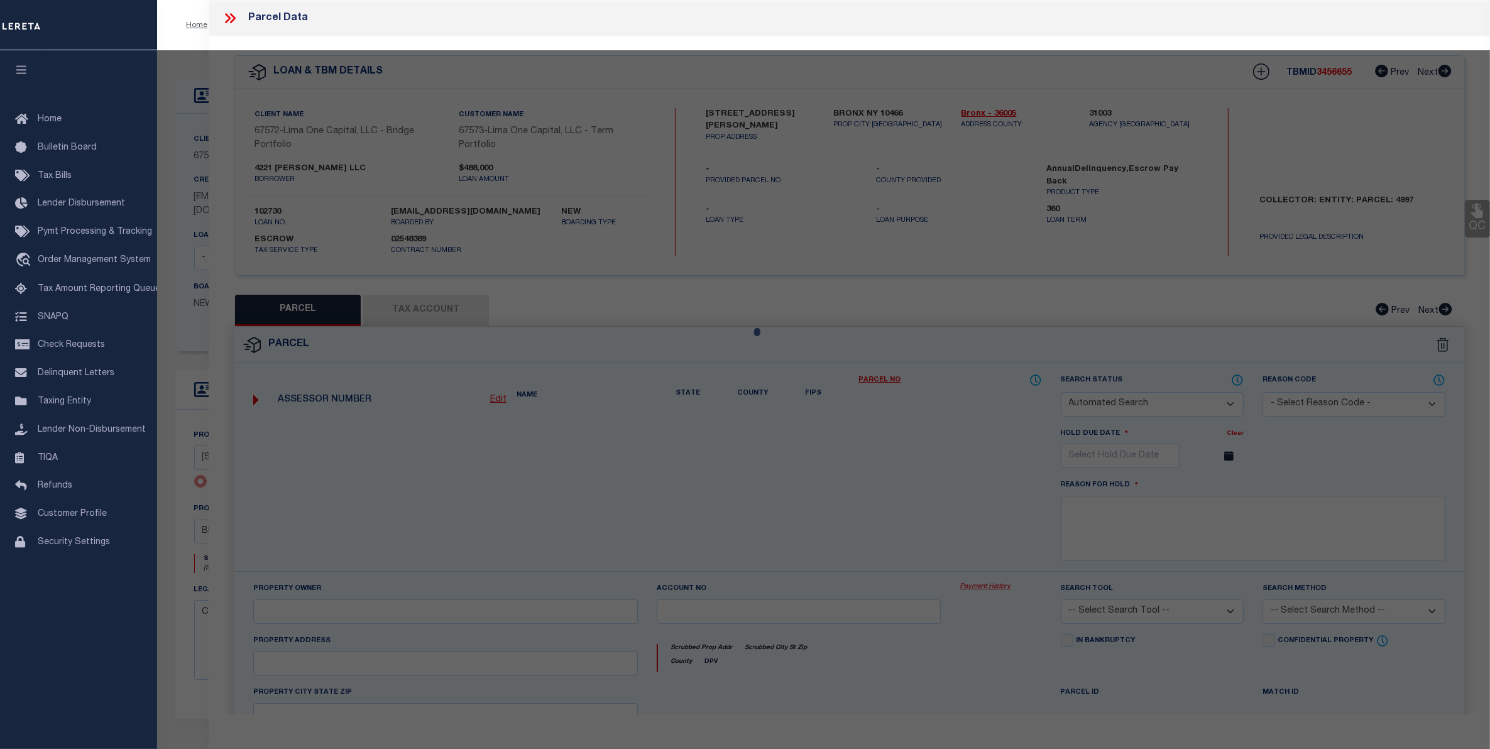
type input "[STREET_ADDRESS][PERSON_NAME]"
checkbox input "false"
type input "BRONX NY 10466"
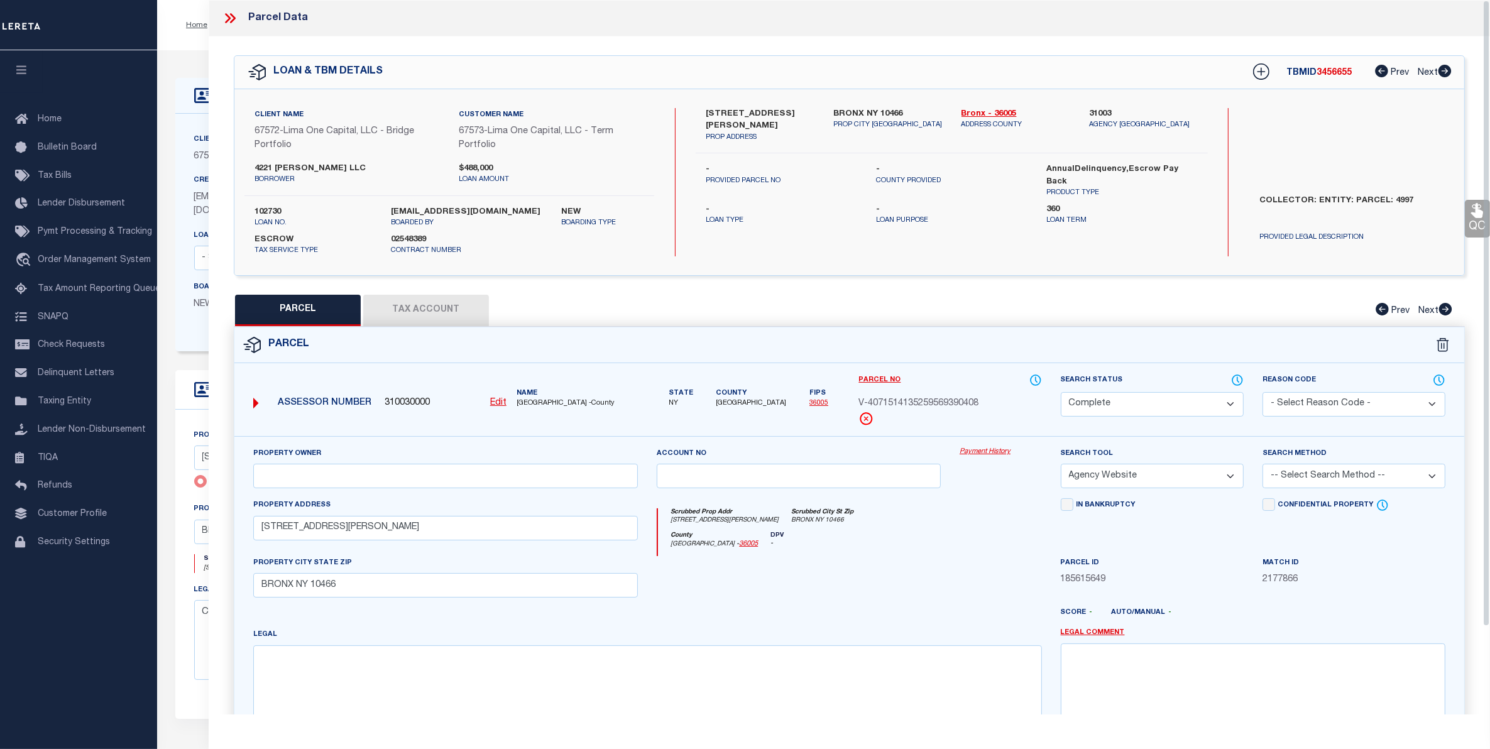
click at [1003, 450] on link "Payment History" at bounding box center [1000, 452] width 82 height 11
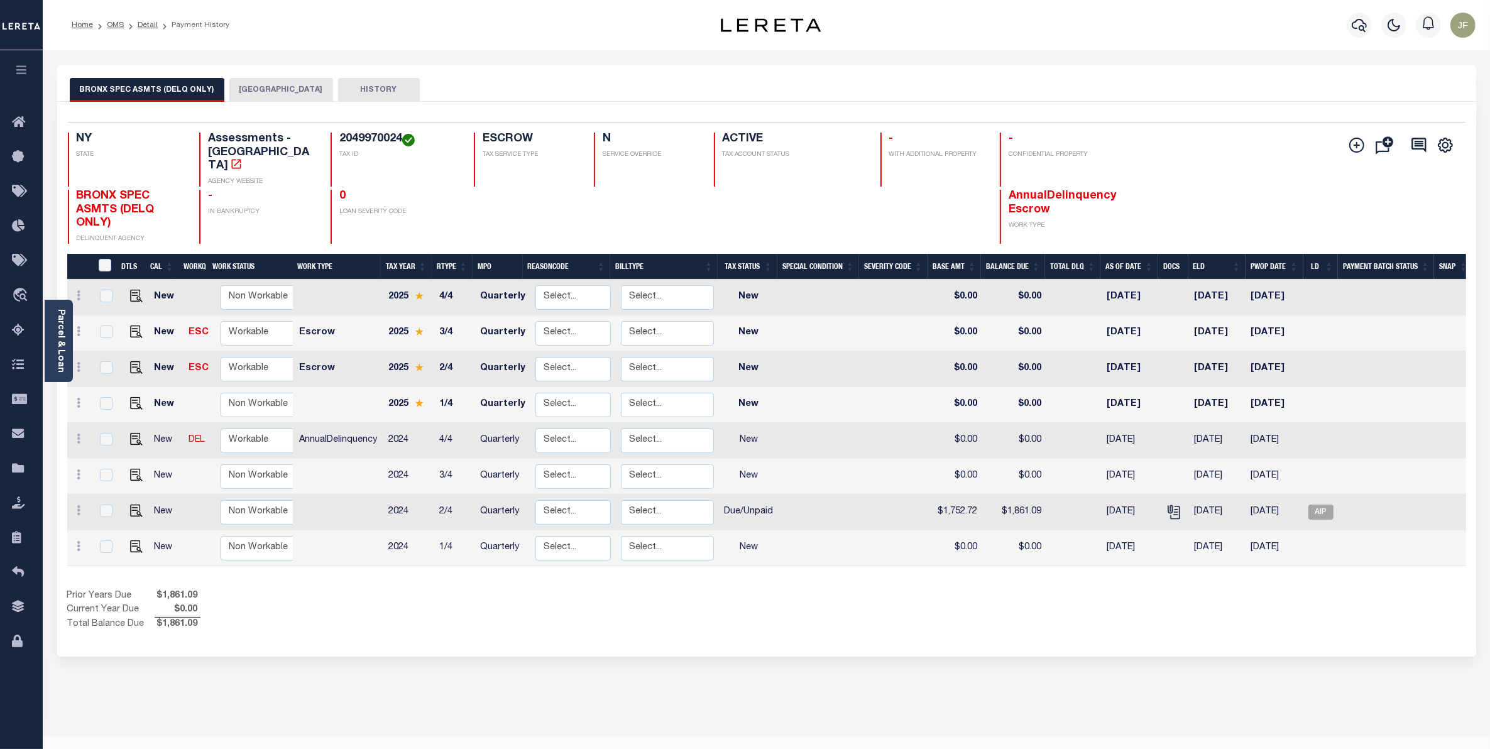
click at [266, 89] on button "[GEOGRAPHIC_DATA]" at bounding box center [281, 90] width 104 height 24
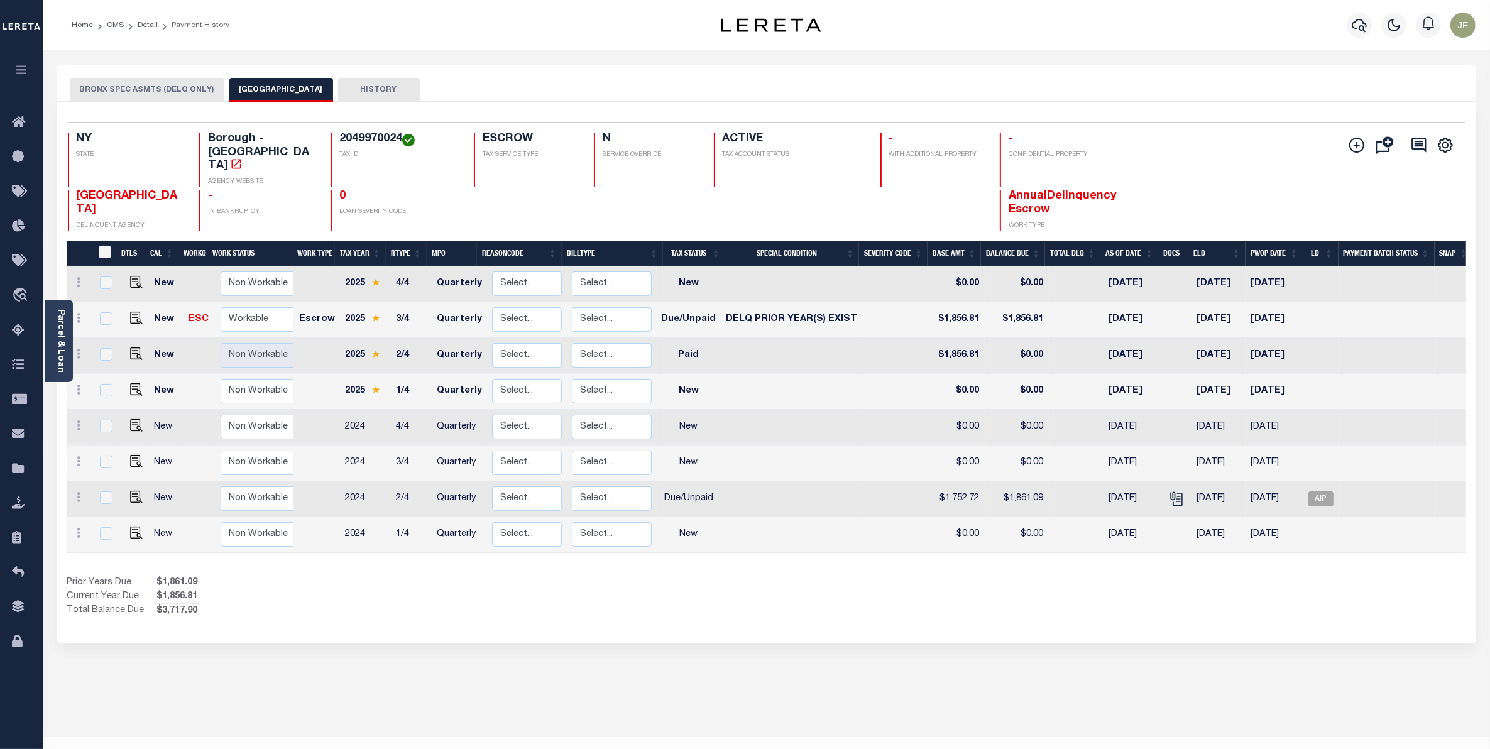
click at [154, 89] on button "BRONX SPEC ASMTS (DELQ ONLY)" at bounding box center [147, 90] width 155 height 24
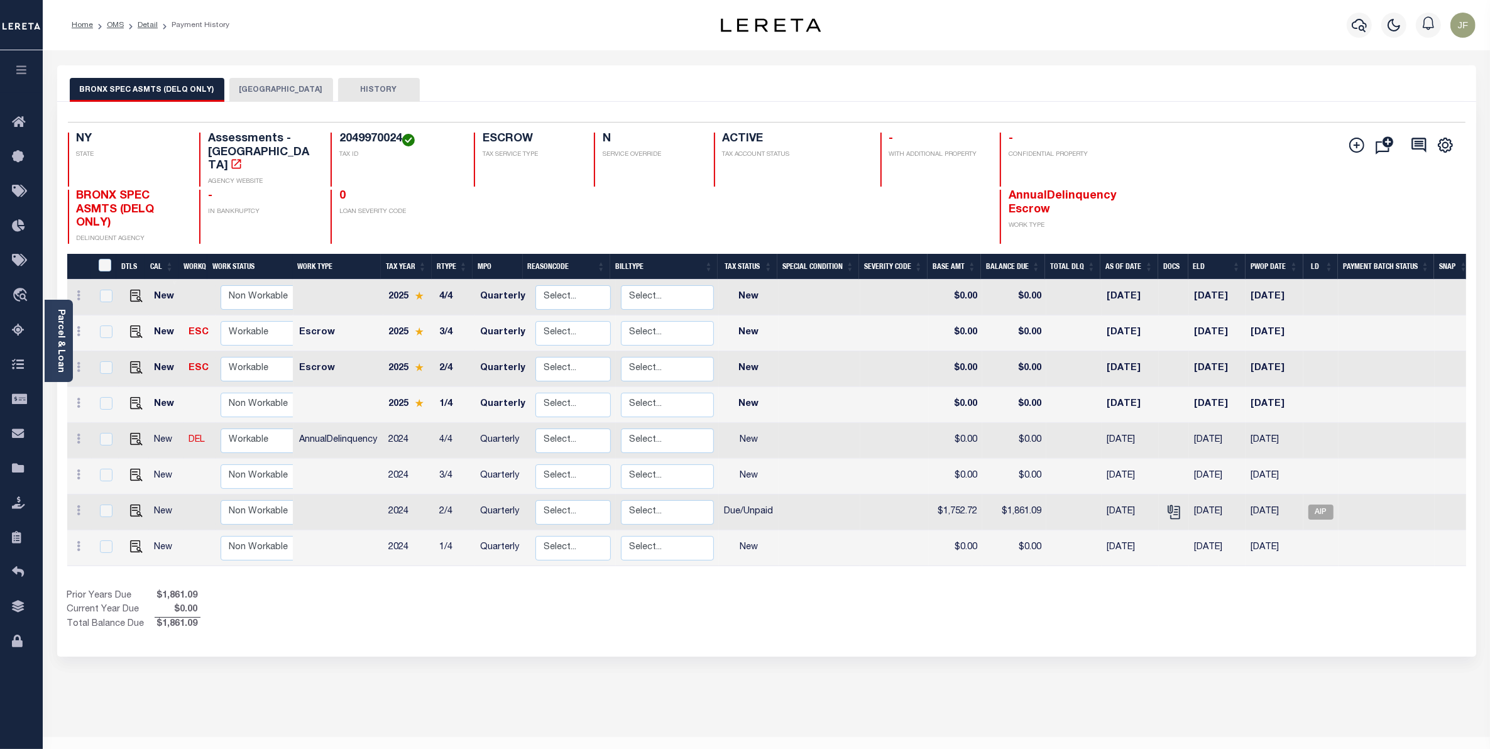
click at [244, 85] on button "[GEOGRAPHIC_DATA]" at bounding box center [281, 90] width 104 height 24
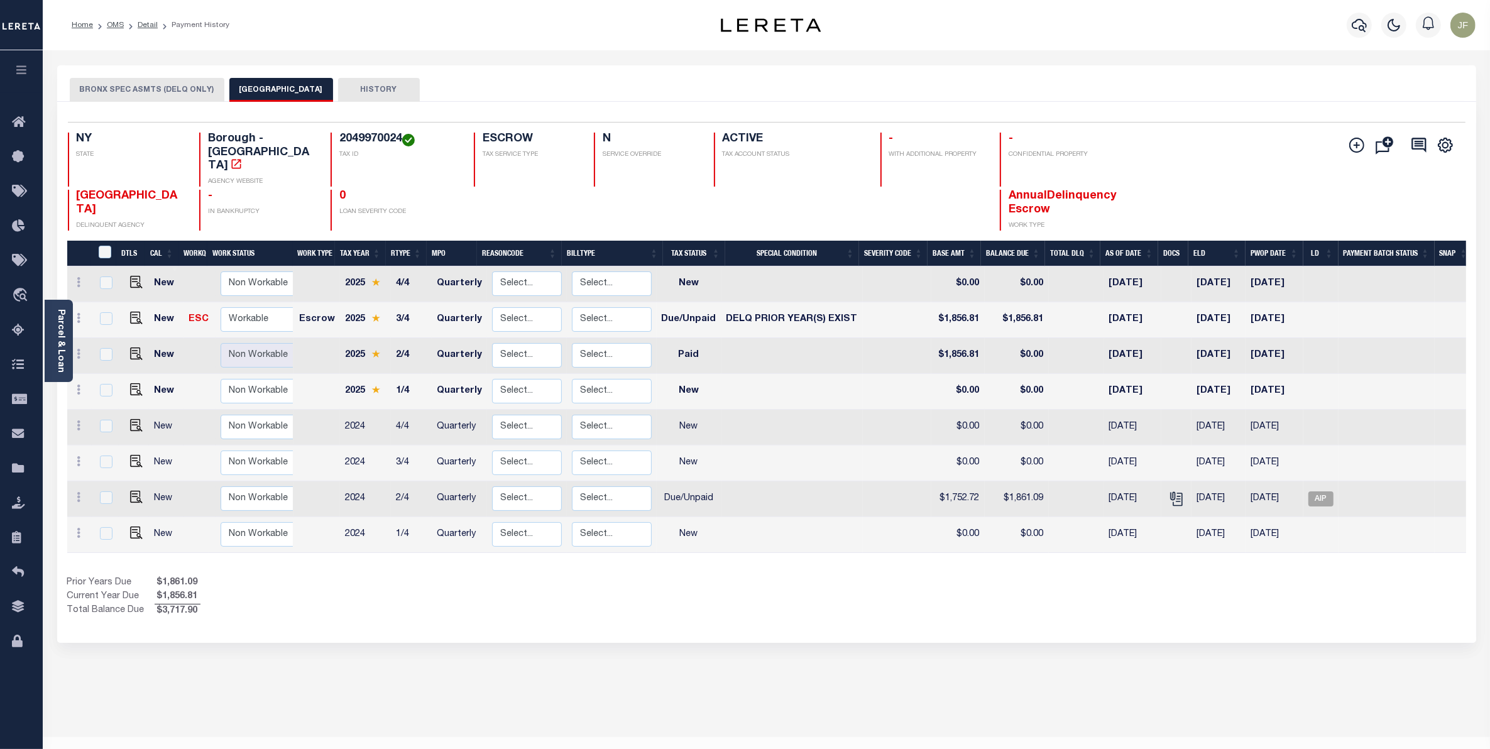
click at [194, 85] on button "BRONX SPEC ASMTS (DELQ ONLY)" at bounding box center [147, 90] width 155 height 24
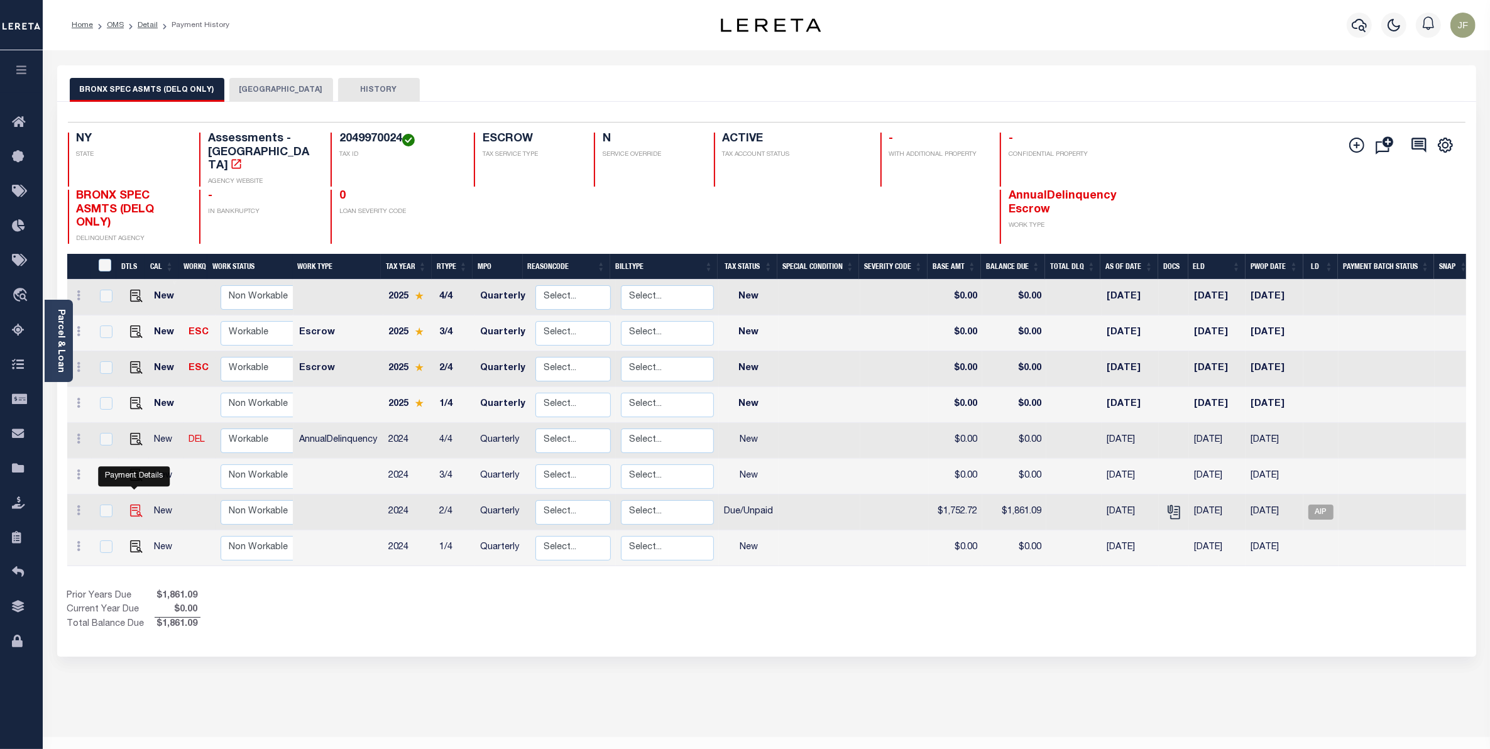
click at [130, 505] on img "" at bounding box center [136, 511] width 13 height 13
checkbox input "true"
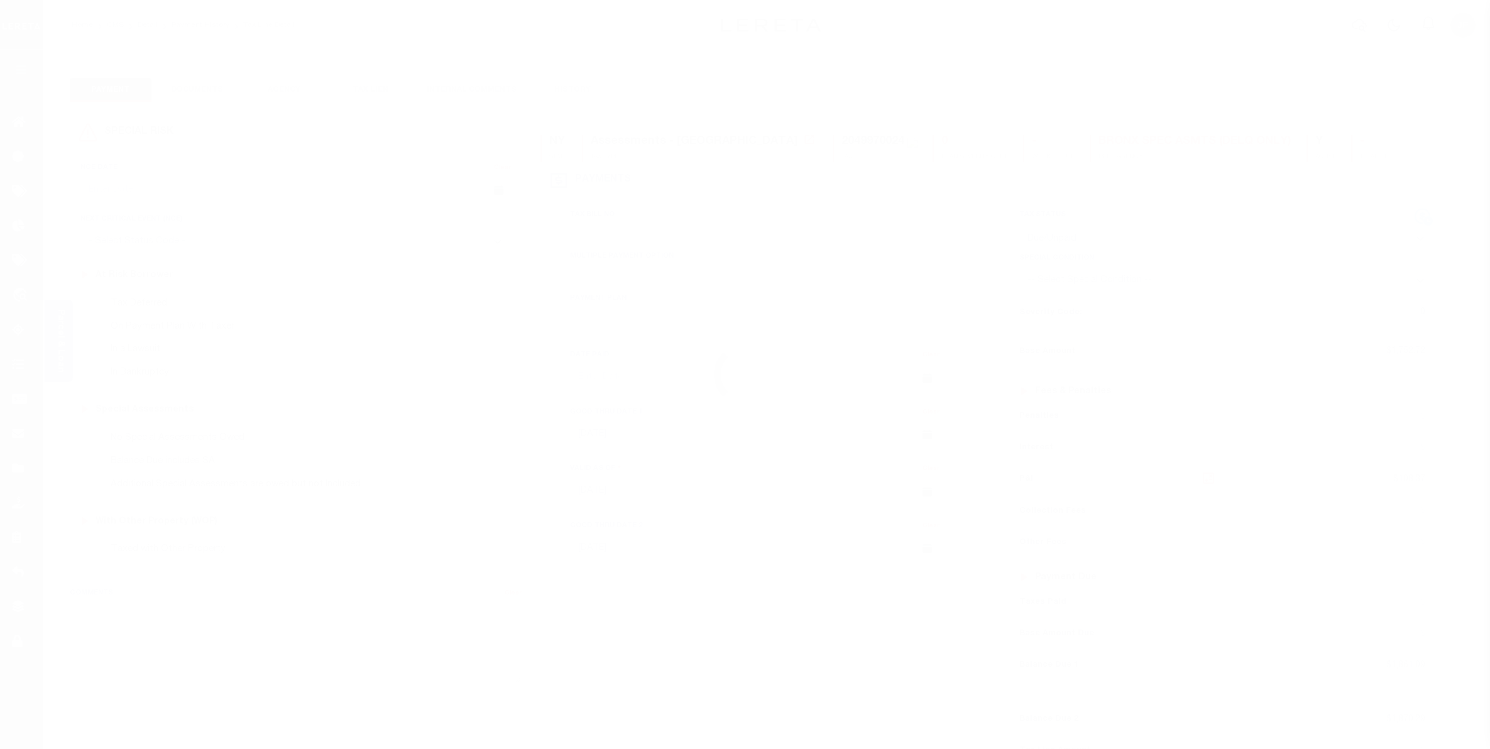
select select "DUE"
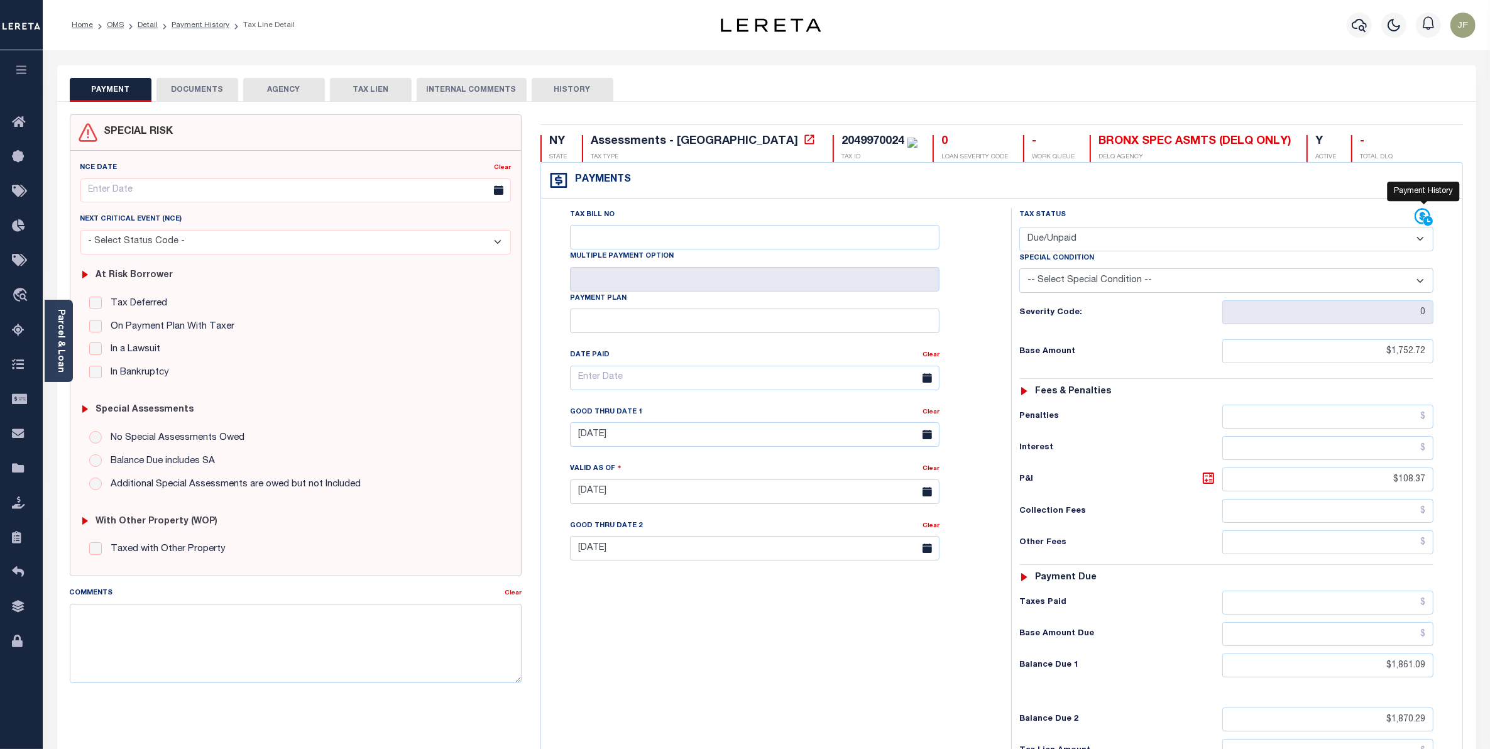
click at [1424, 226] on icon at bounding box center [1423, 217] width 19 height 19
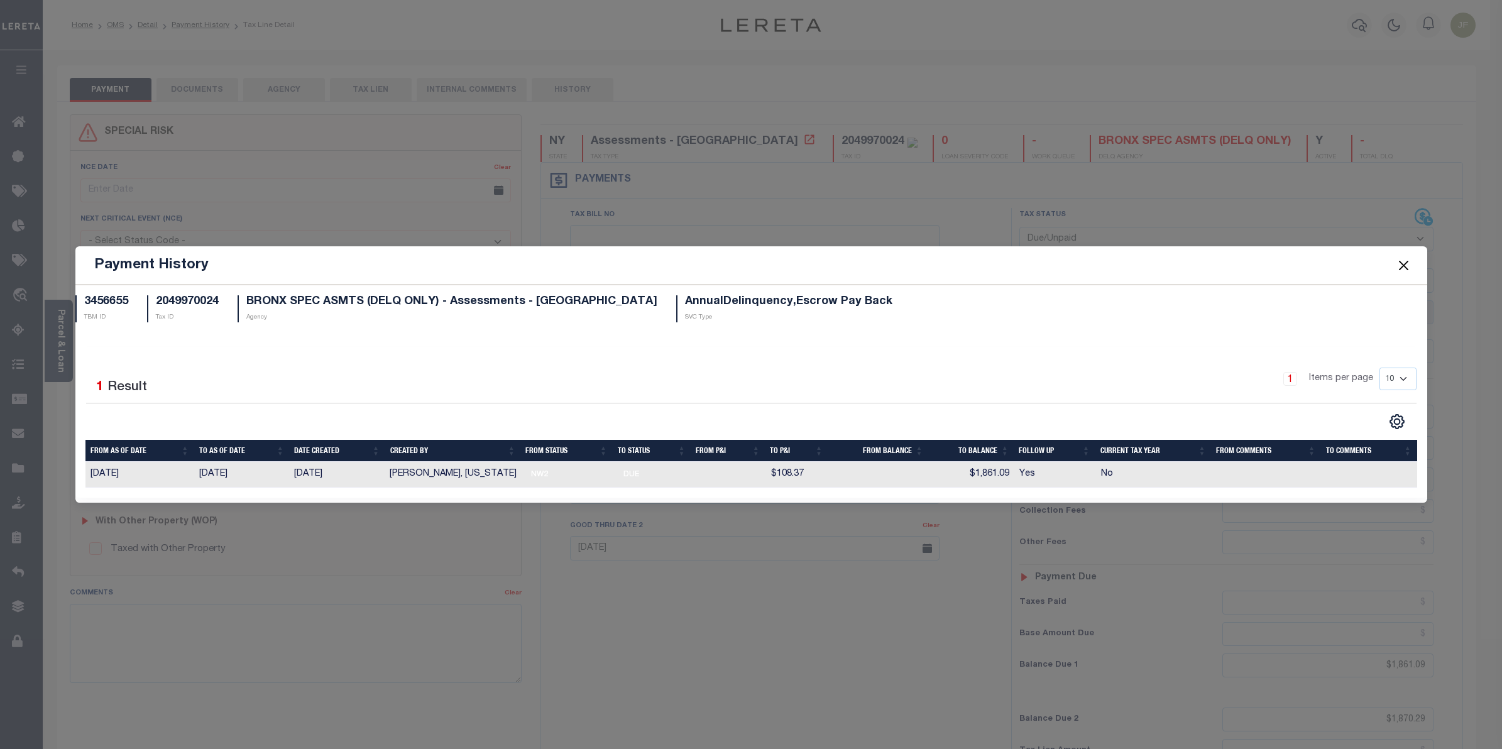
click at [1406, 265] on button "Close" at bounding box center [1403, 265] width 16 height 16
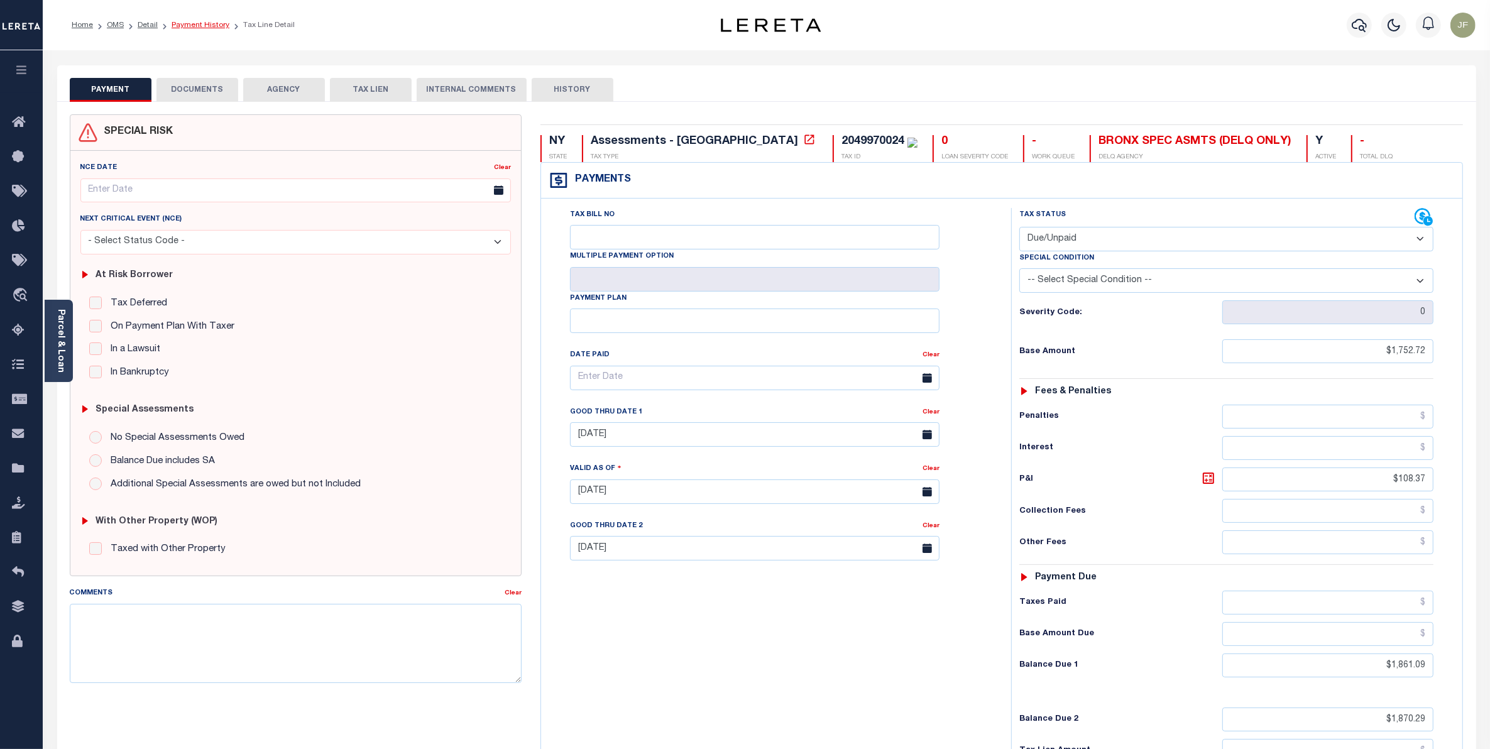
click at [187, 26] on link "Payment History" at bounding box center [201, 25] width 58 height 8
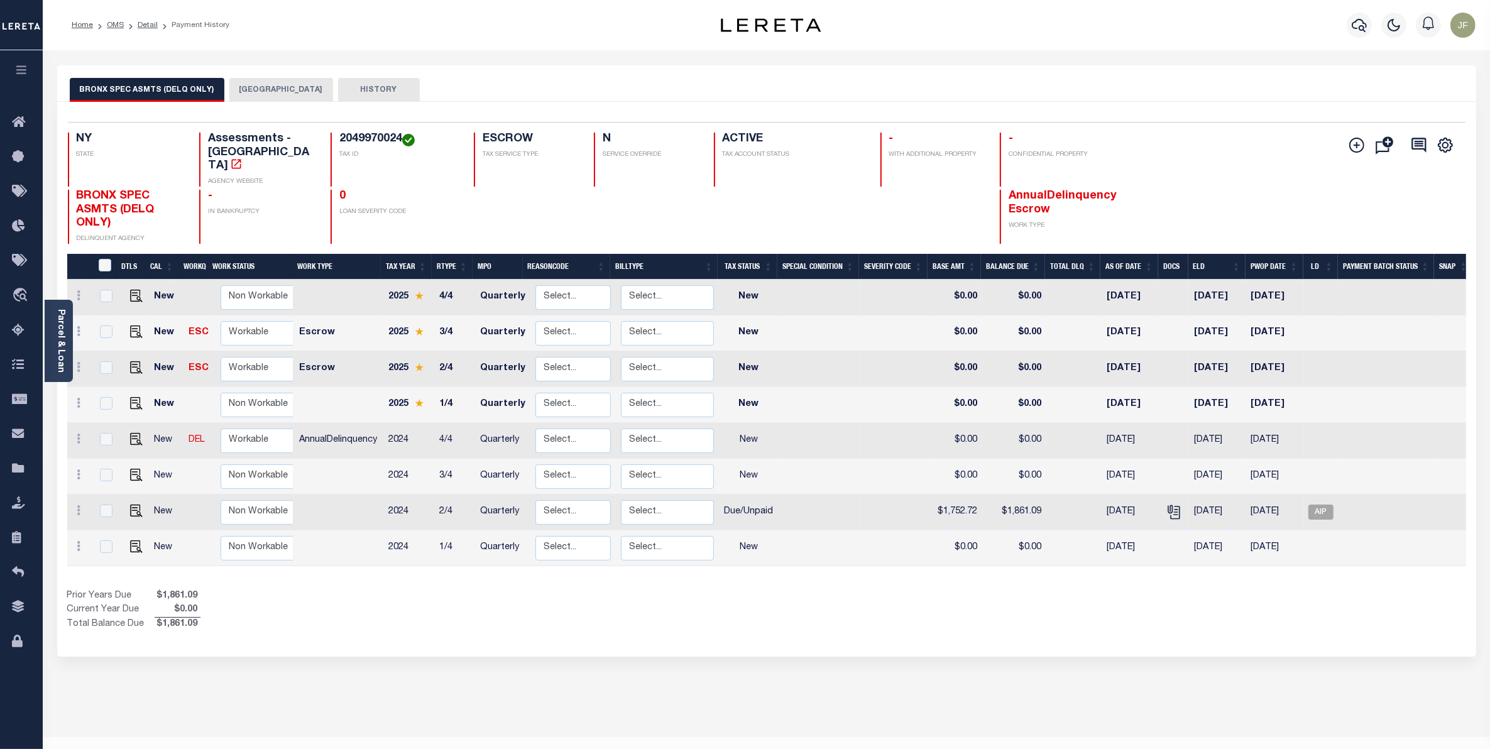
click at [286, 87] on button "[GEOGRAPHIC_DATA]" at bounding box center [281, 90] width 104 height 24
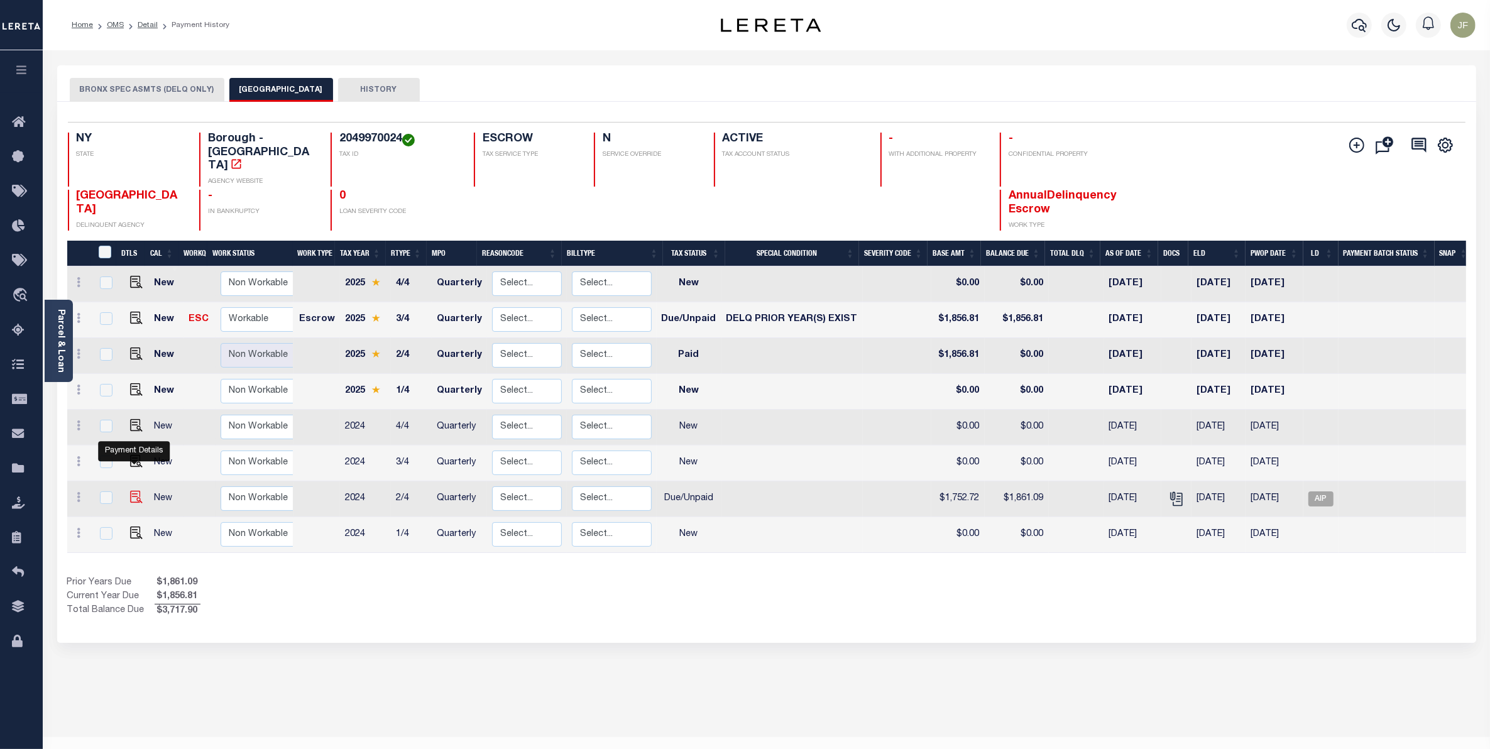
click at [133, 491] on img "" at bounding box center [136, 497] width 13 height 13
checkbox input "true"
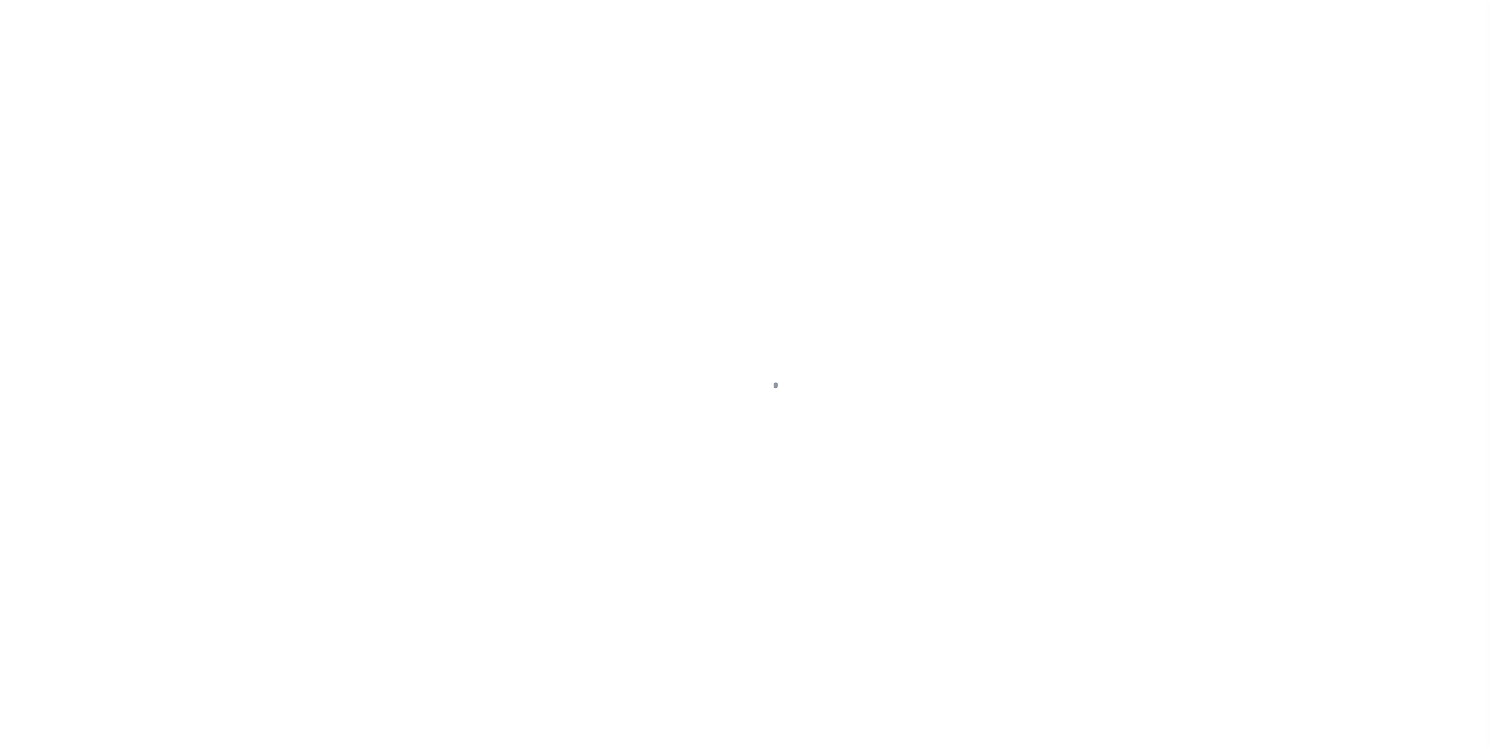
select select "DUE"
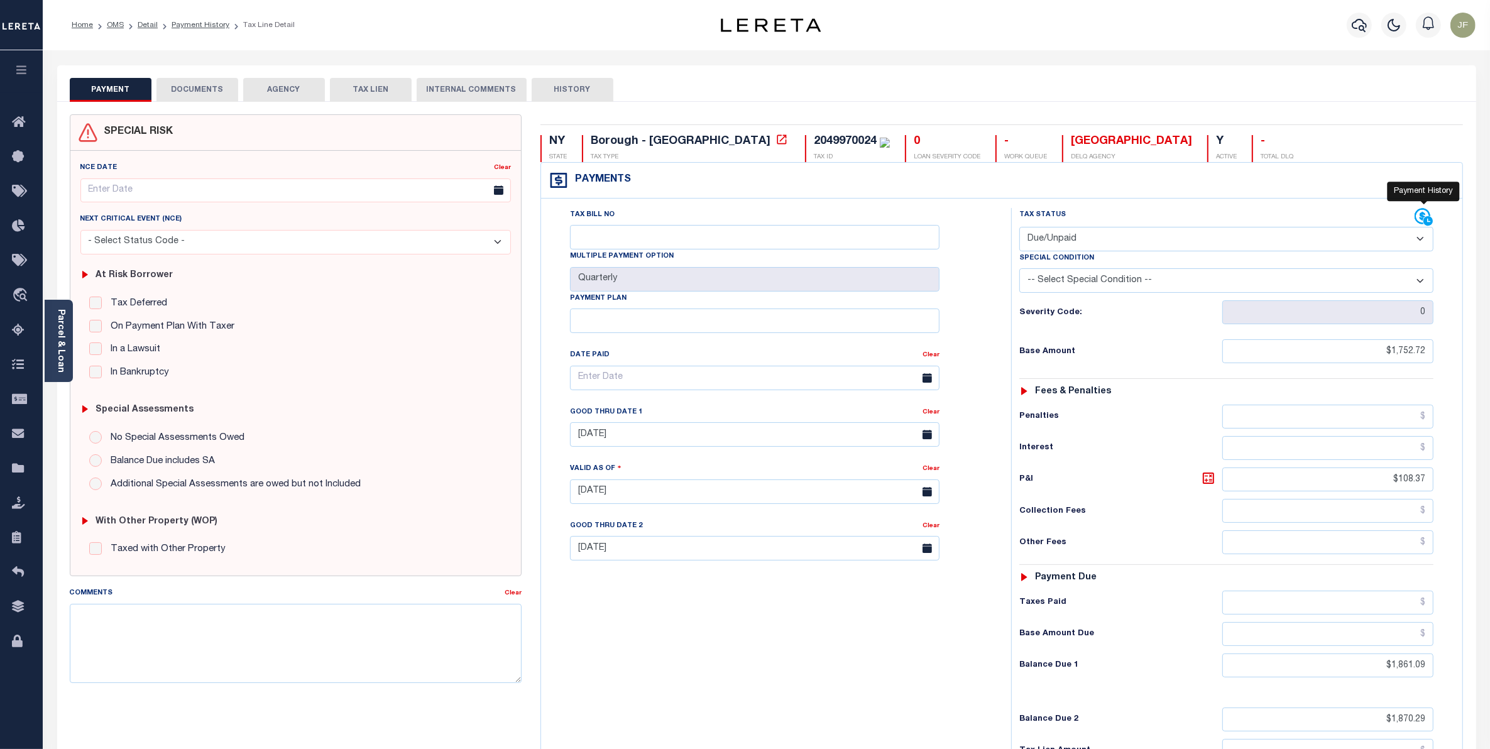
click at [1418, 216] on icon at bounding box center [1423, 217] width 19 height 19
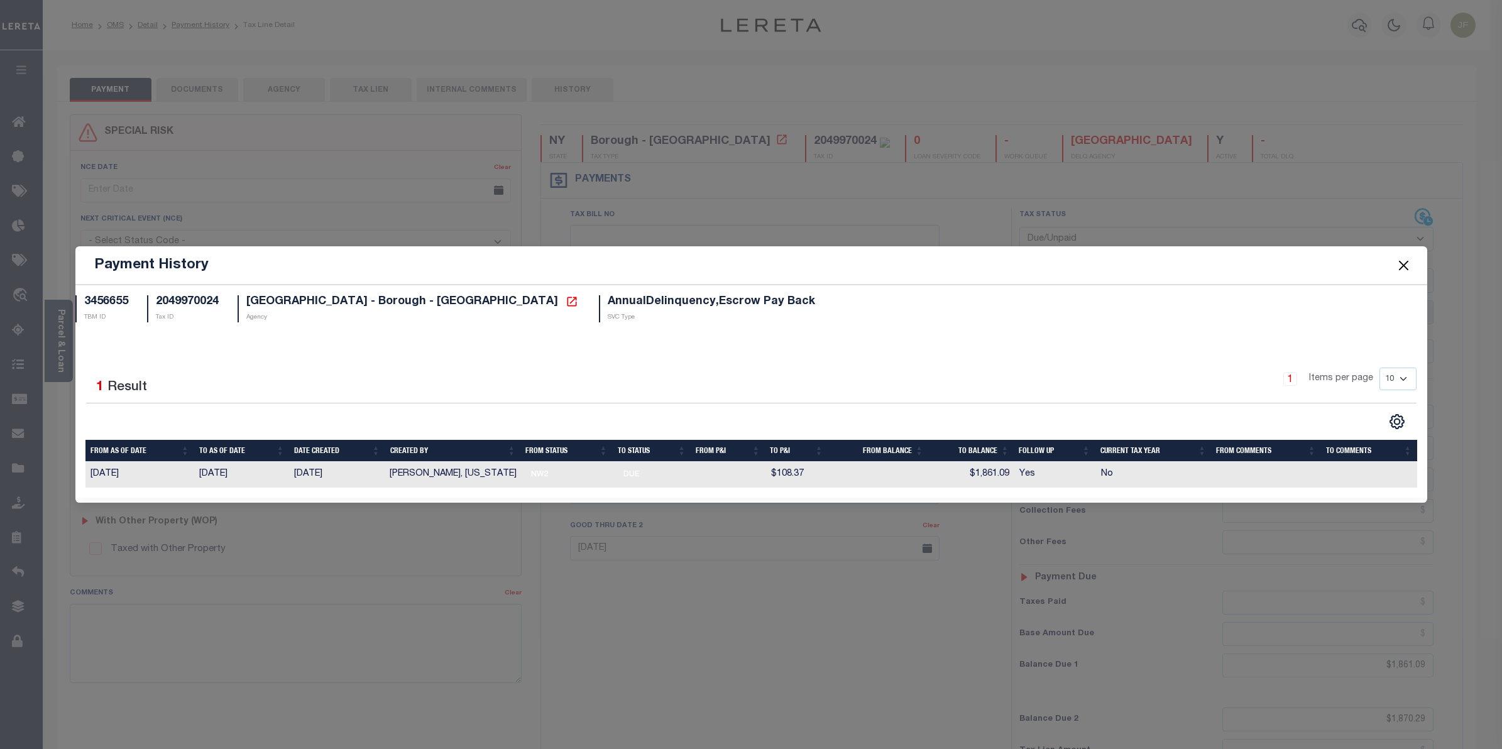
click at [1402, 261] on button "Close" at bounding box center [1403, 265] width 16 height 16
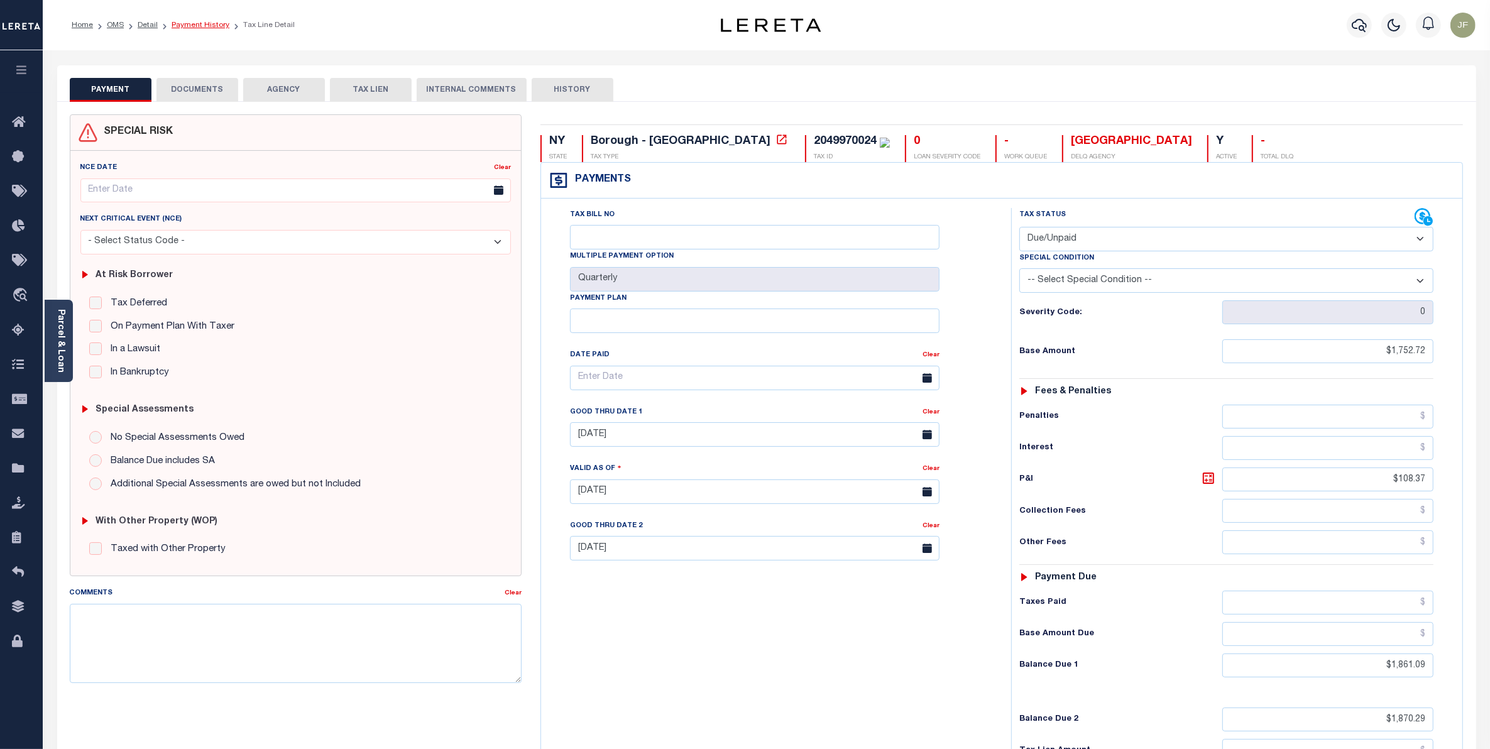
click at [206, 24] on link "Payment History" at bounding box center [201, 25] width 58 height 8
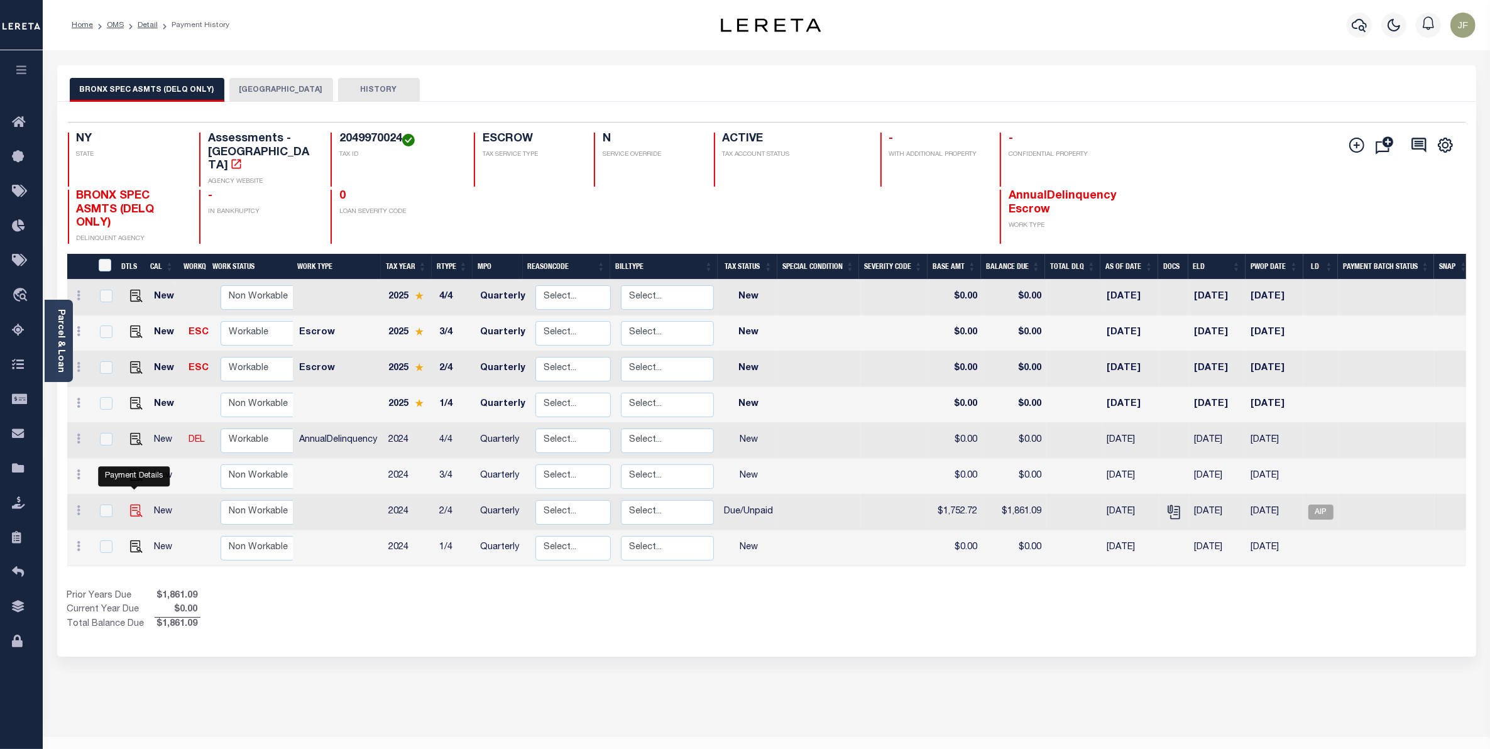
click at [136, 505] on img "" at bounding box center [136, 511] width 13 height 13
checkbox input "true"
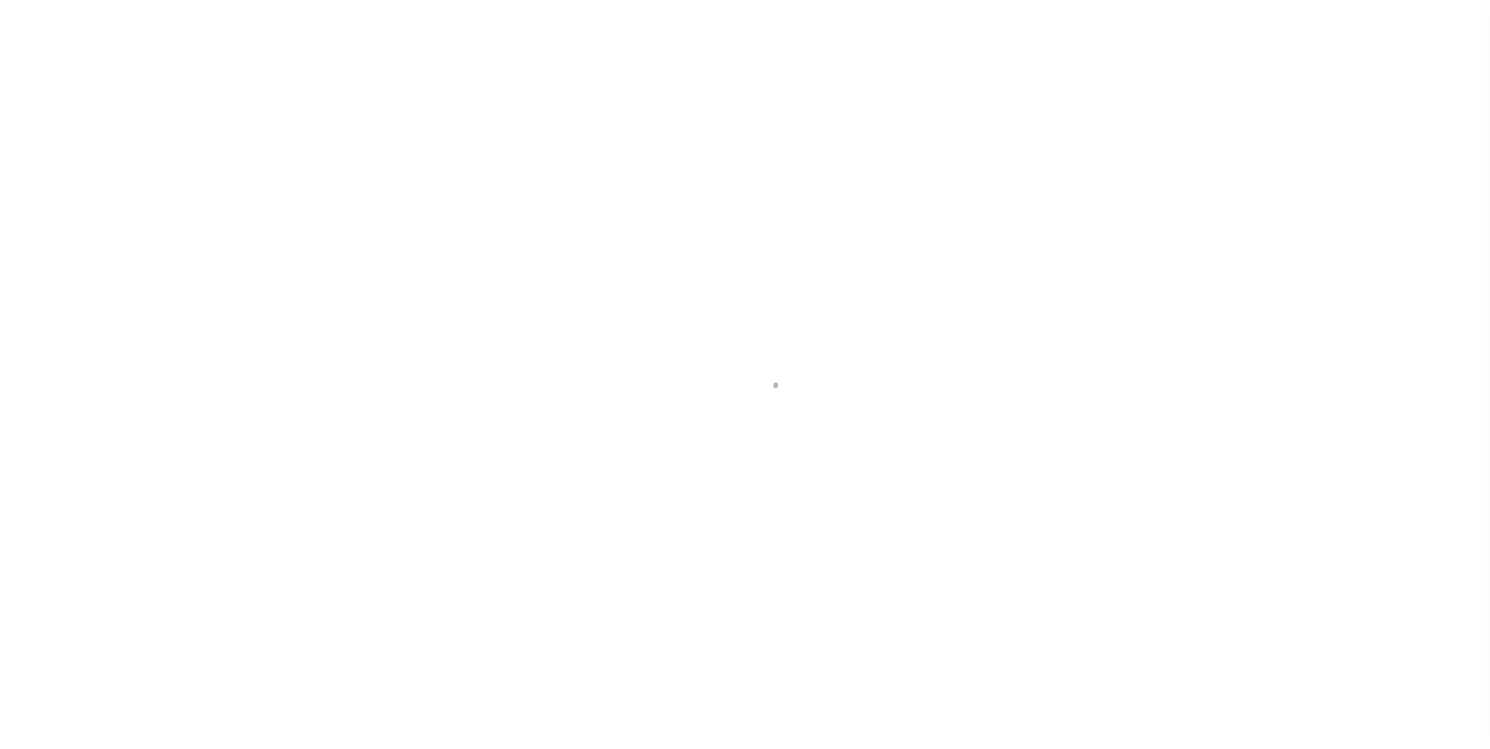
select select "DUE"
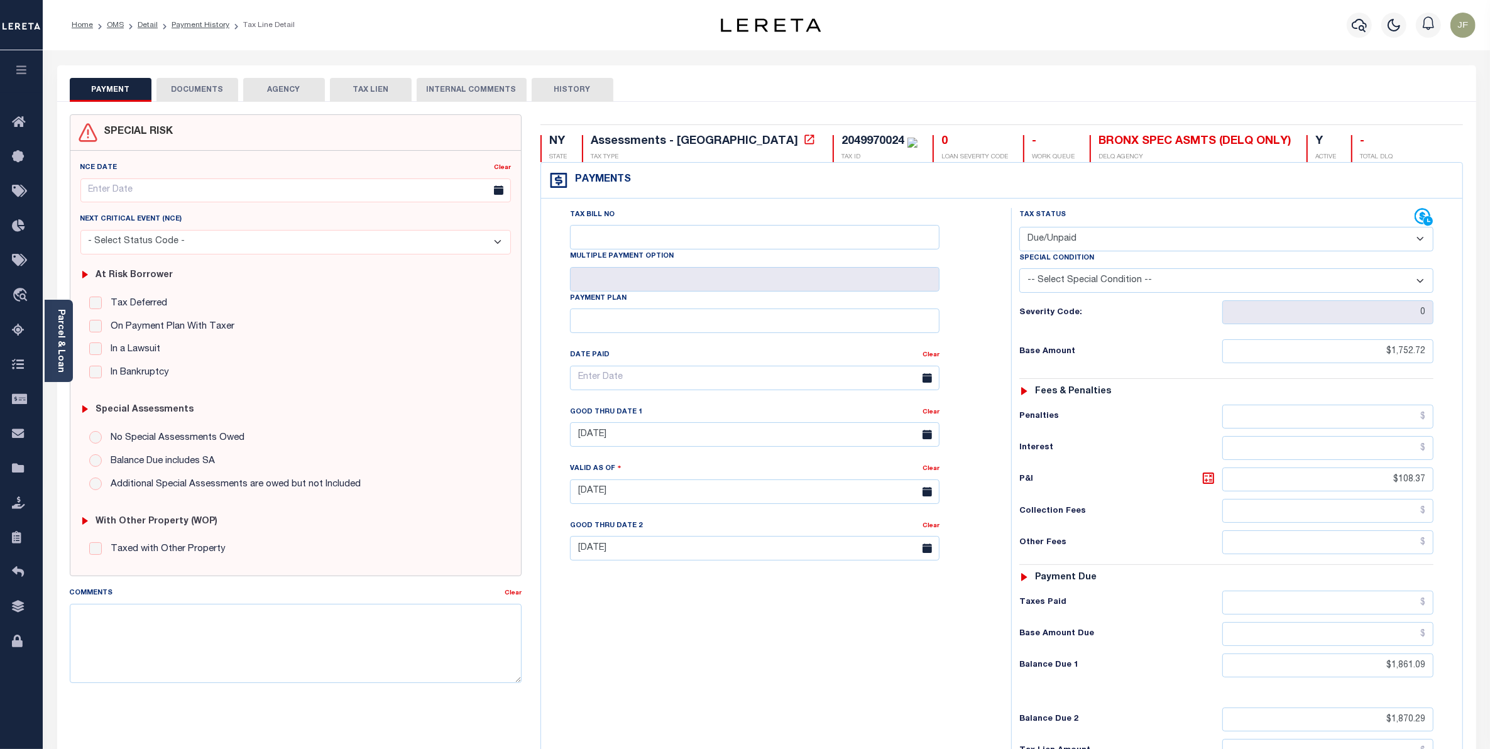
click at [574, 93] on button "HISTORY" at bounding box center [573, 90] width 82 height 24
select select "50"
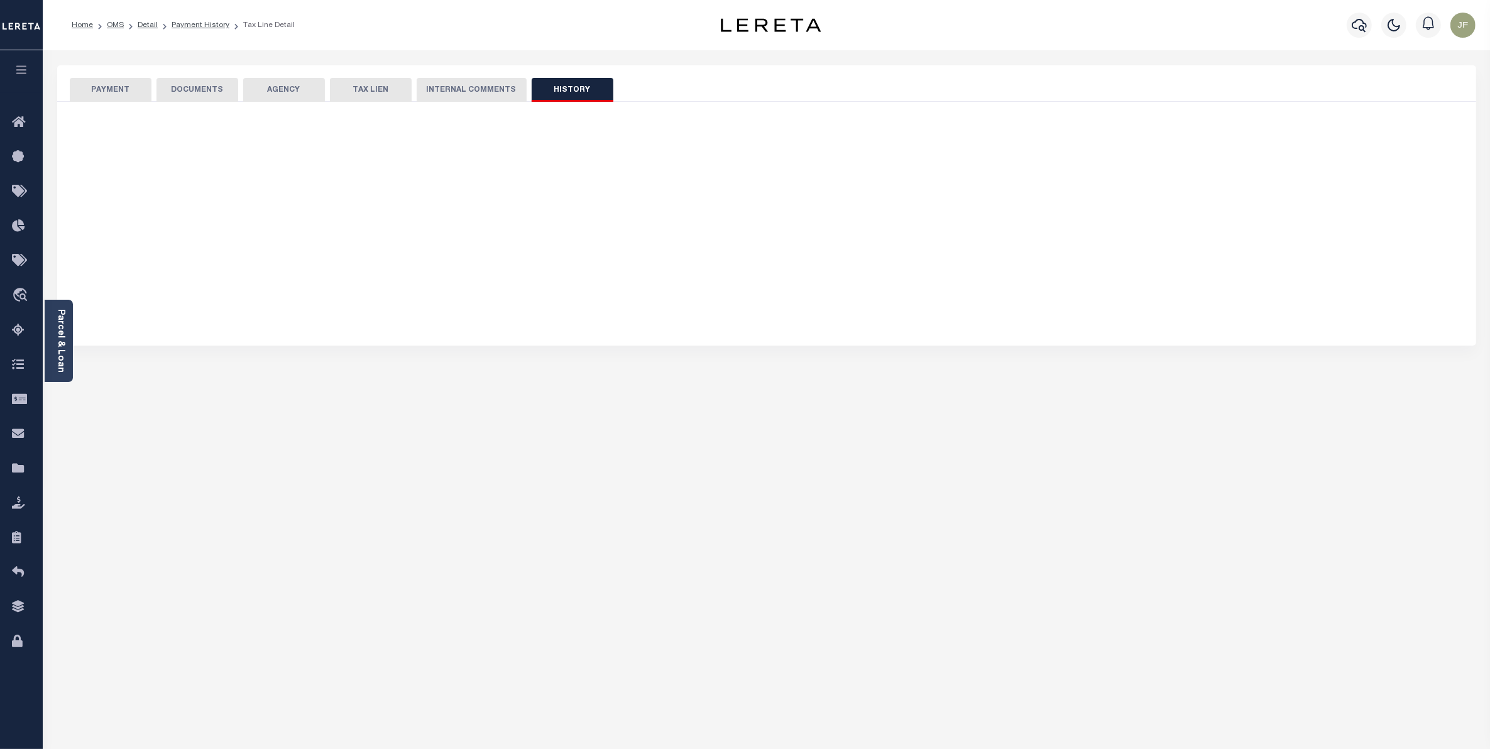
select select "50"
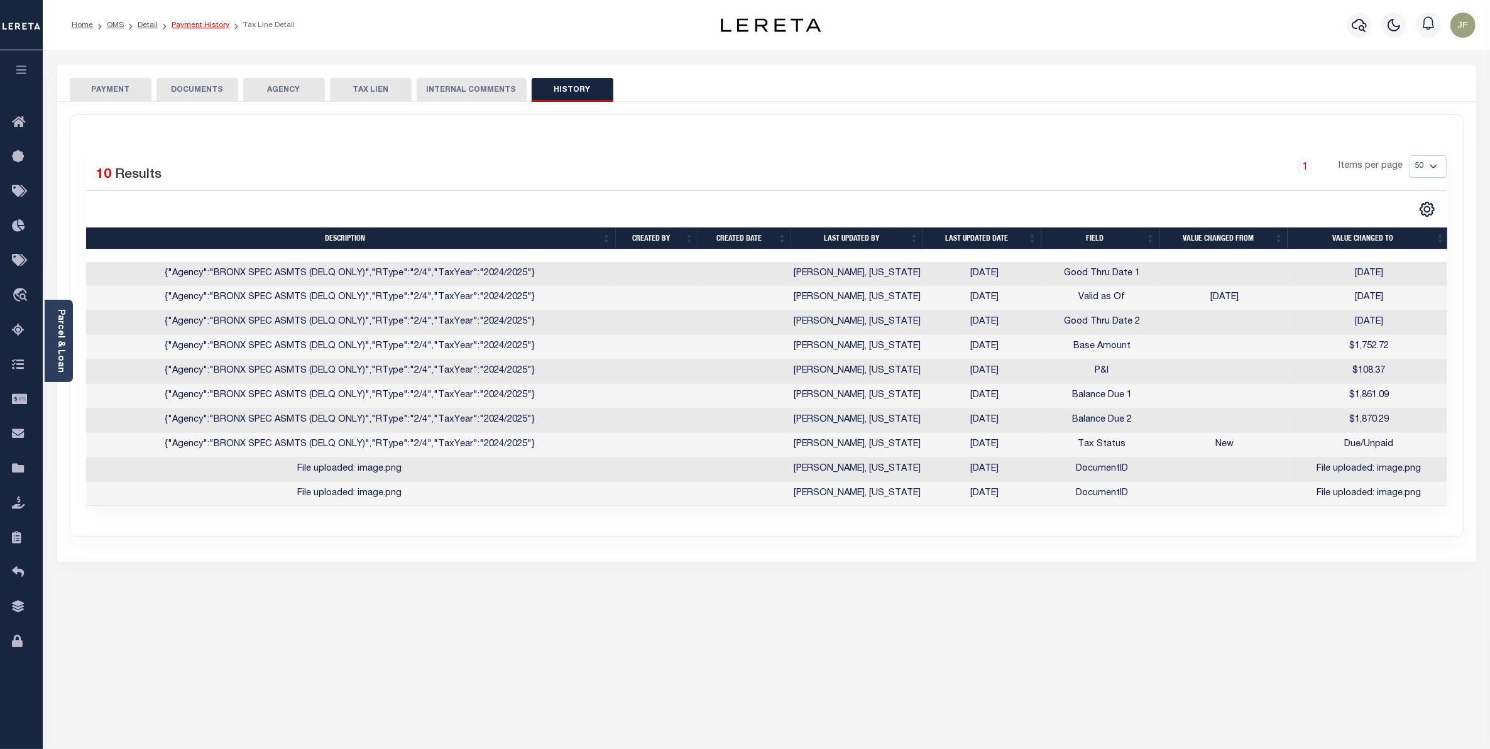
click at [205, 26] on link "Payment History" at bounding box center [201, 25] width 58 height 8
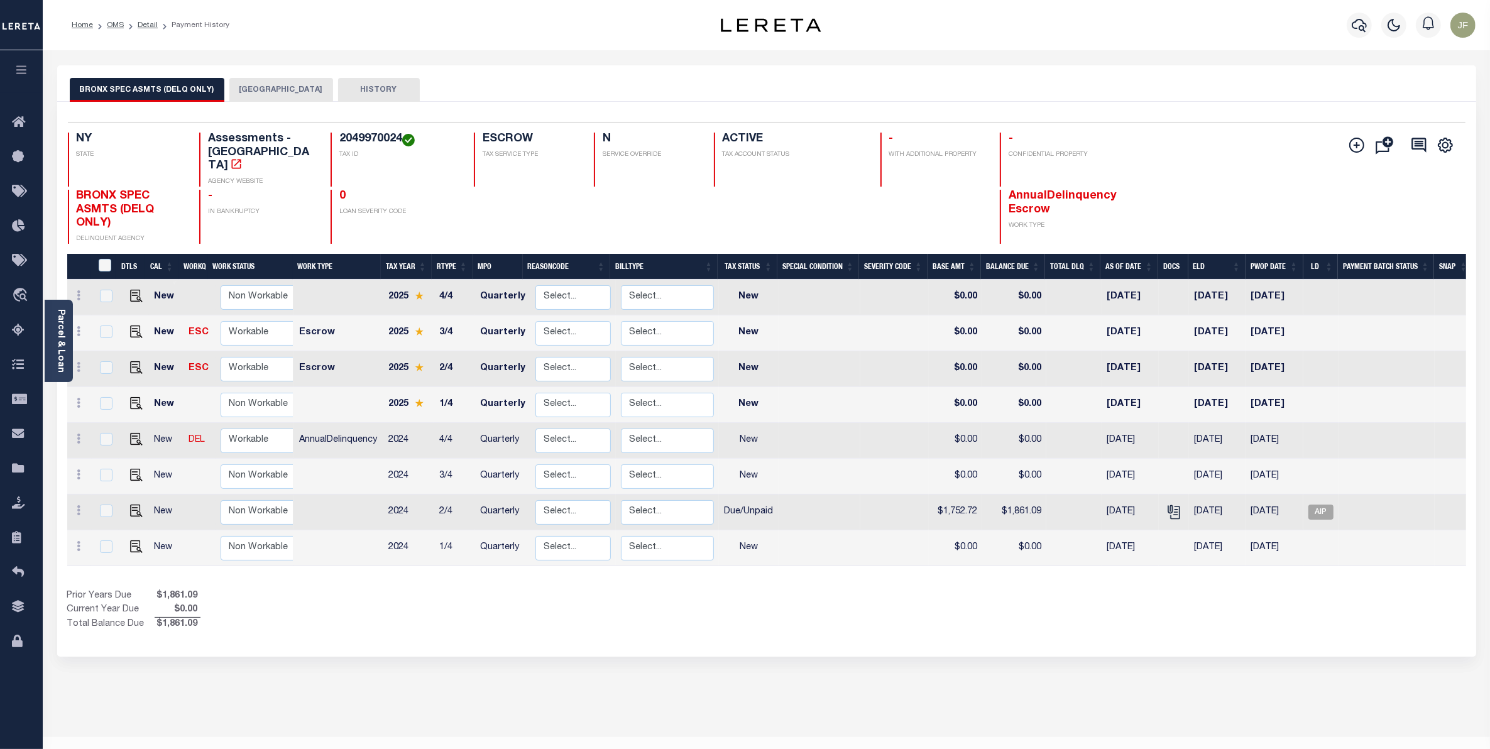
click at [258, 89] on button "[GEOGRAPHIC_DATA]" at bounding box center [281, 90] width 104 height 24
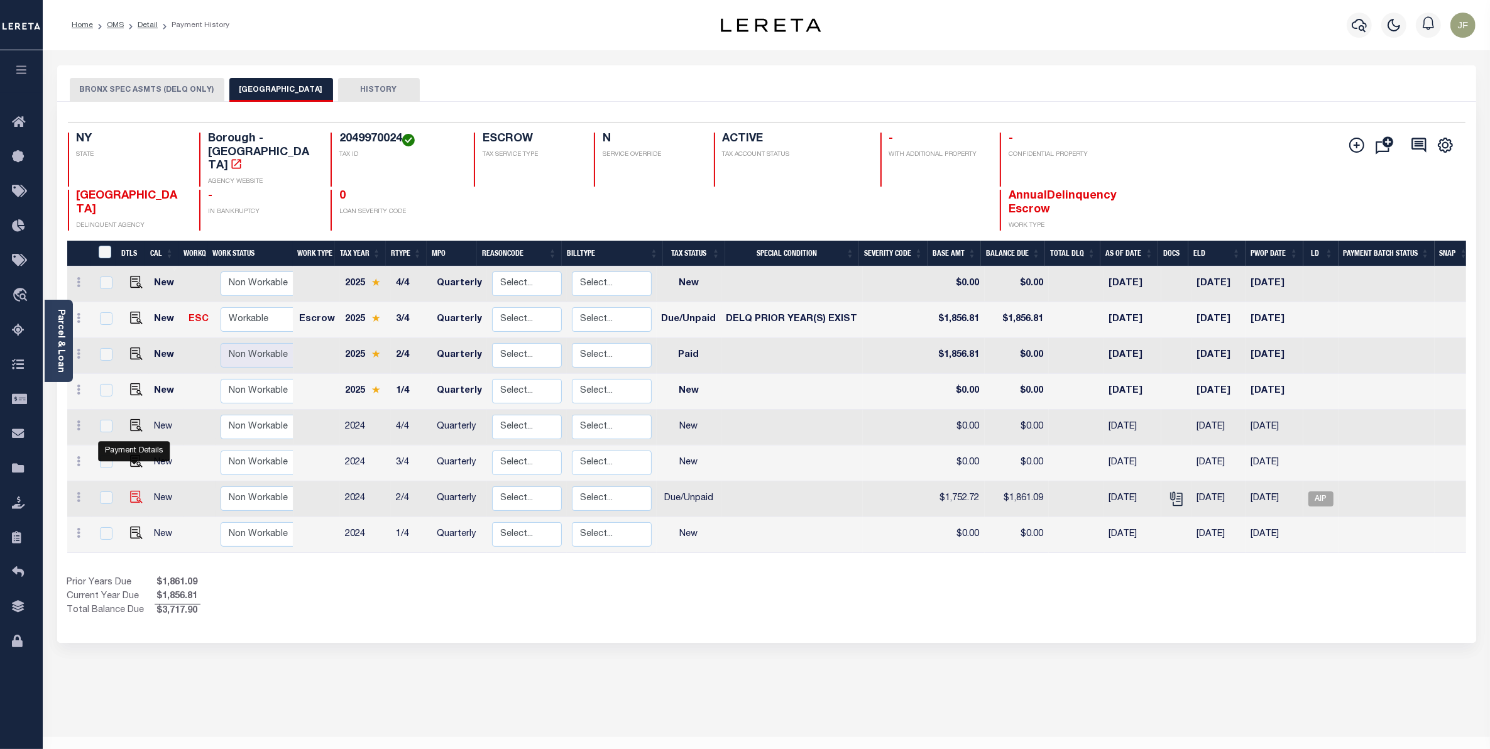
click at [133, 491] on img "" at bounding box center [136, 497] width 13 height 13
checkbox input "true"
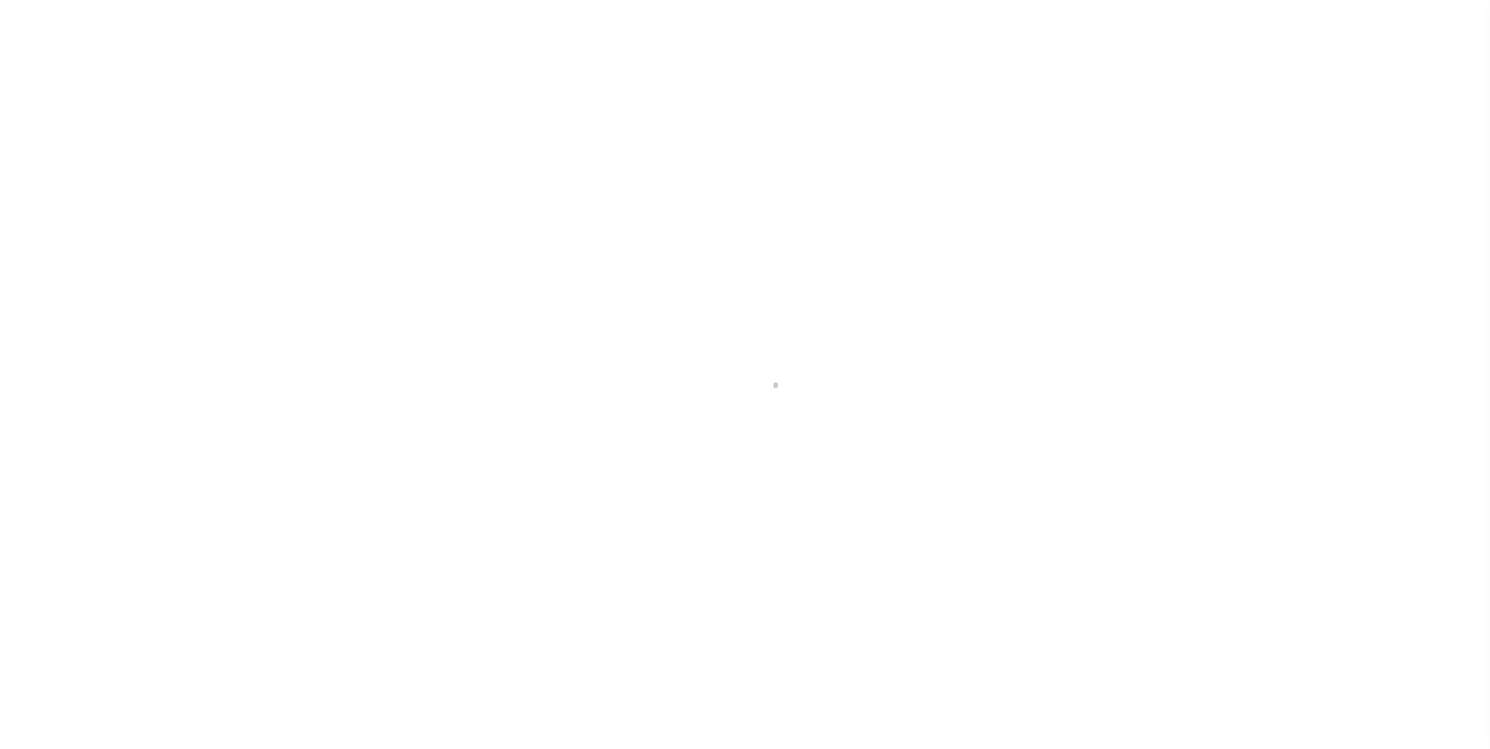
select select "DUE"
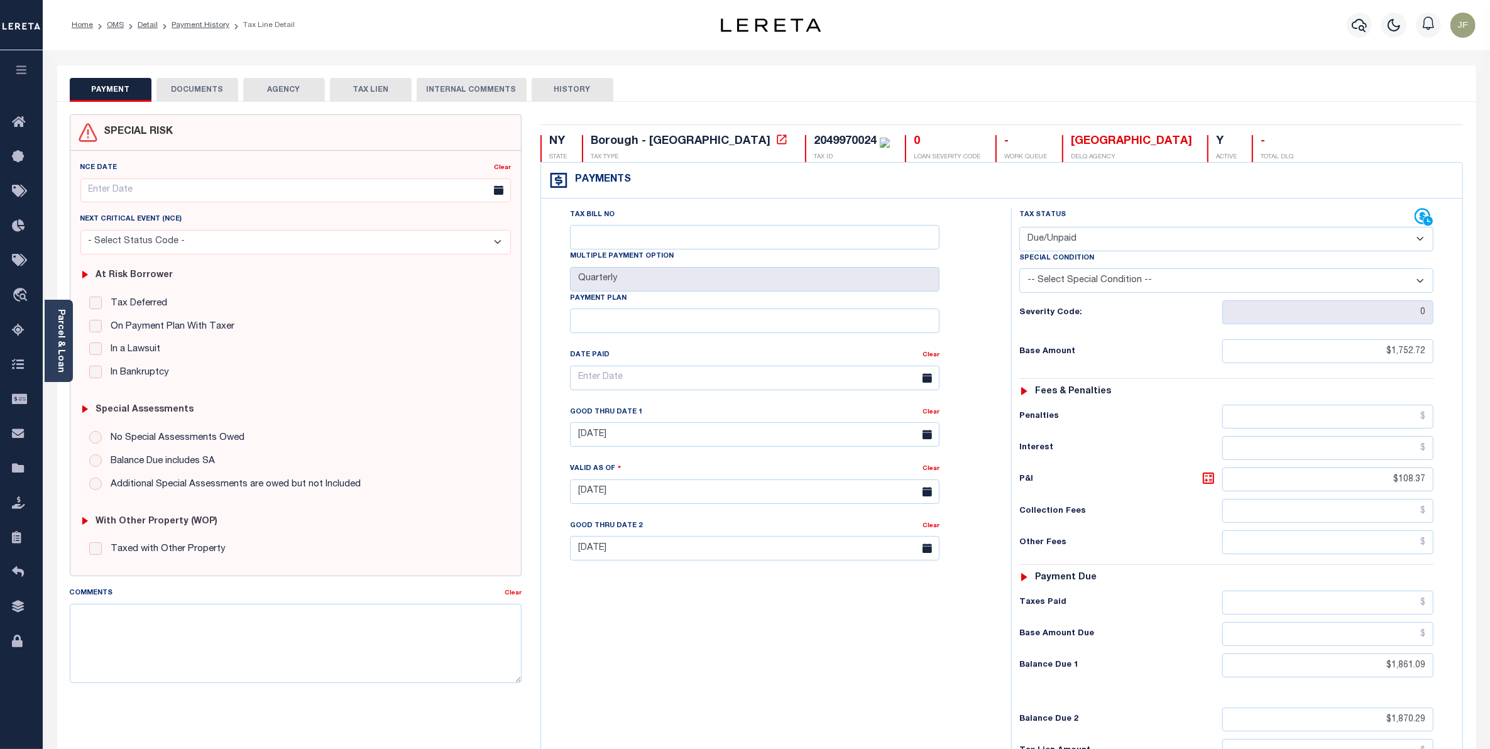
click at [557, 84] on button "HISTORY" at bounding box center [573, 90] width 82 height 24
select select "50"
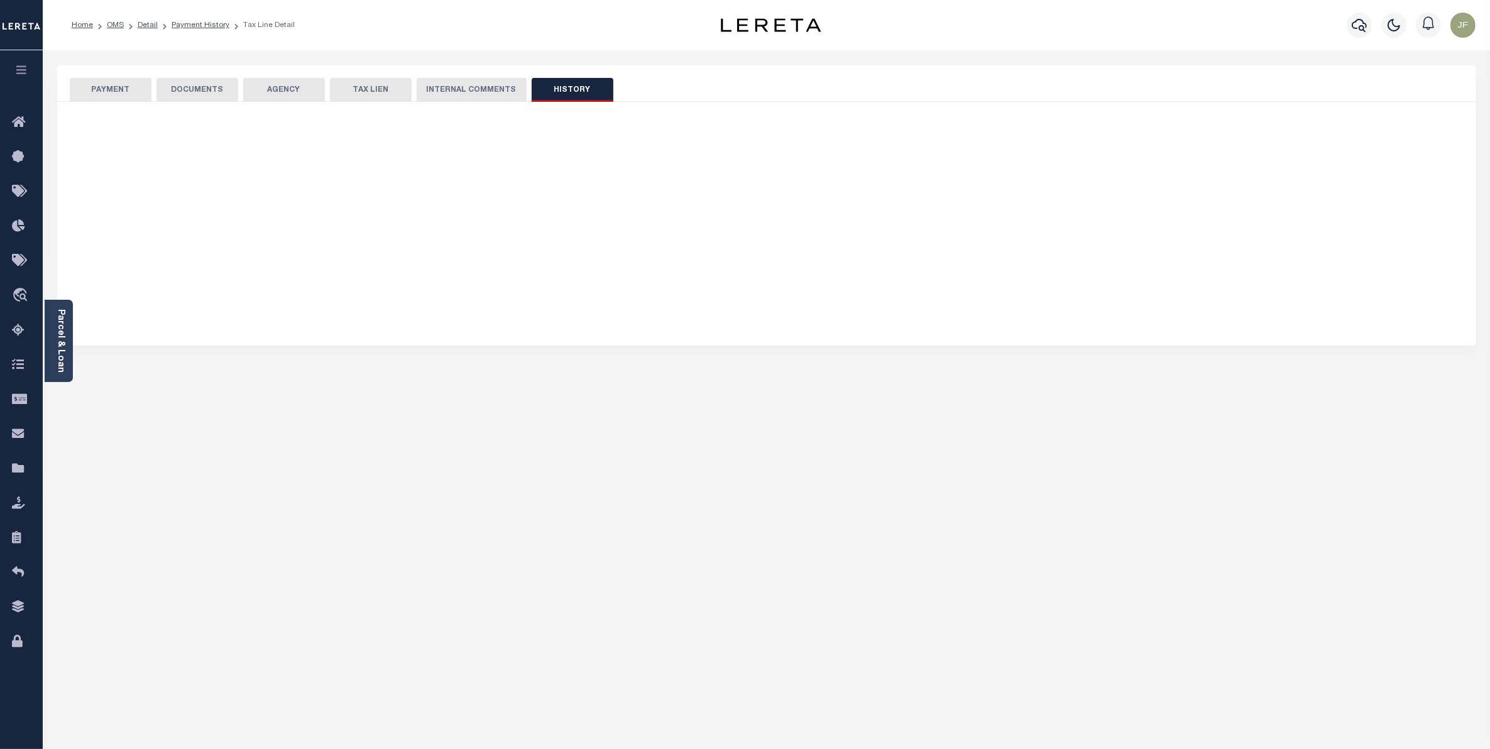
select select "50"
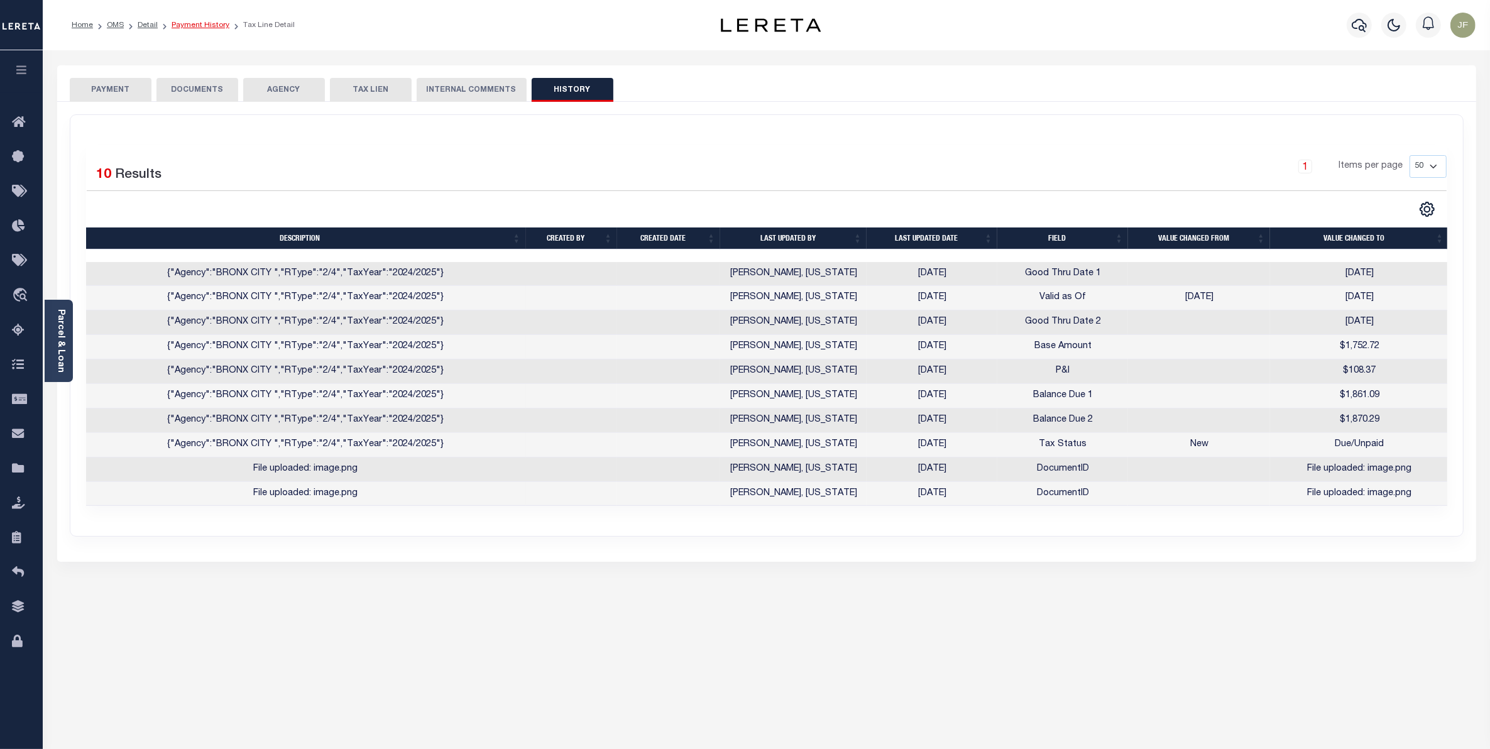
click at [200, 24] on link "Payment History" at bounding box center [201, 25] width 58 height 8
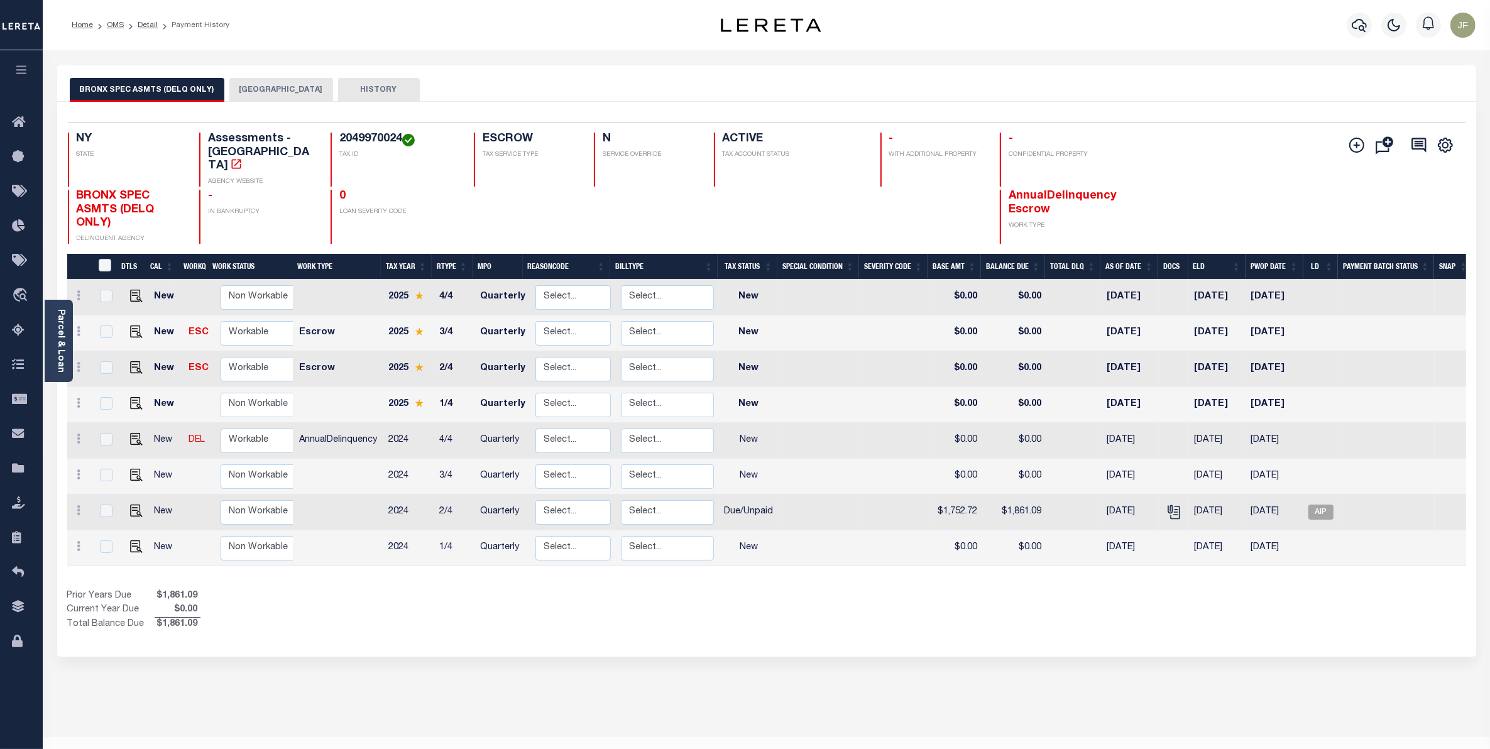
click at [249, 89] on button "[GEOGRAPHIC_DATA]" at bounding box center [281, 90] width 104 height 24
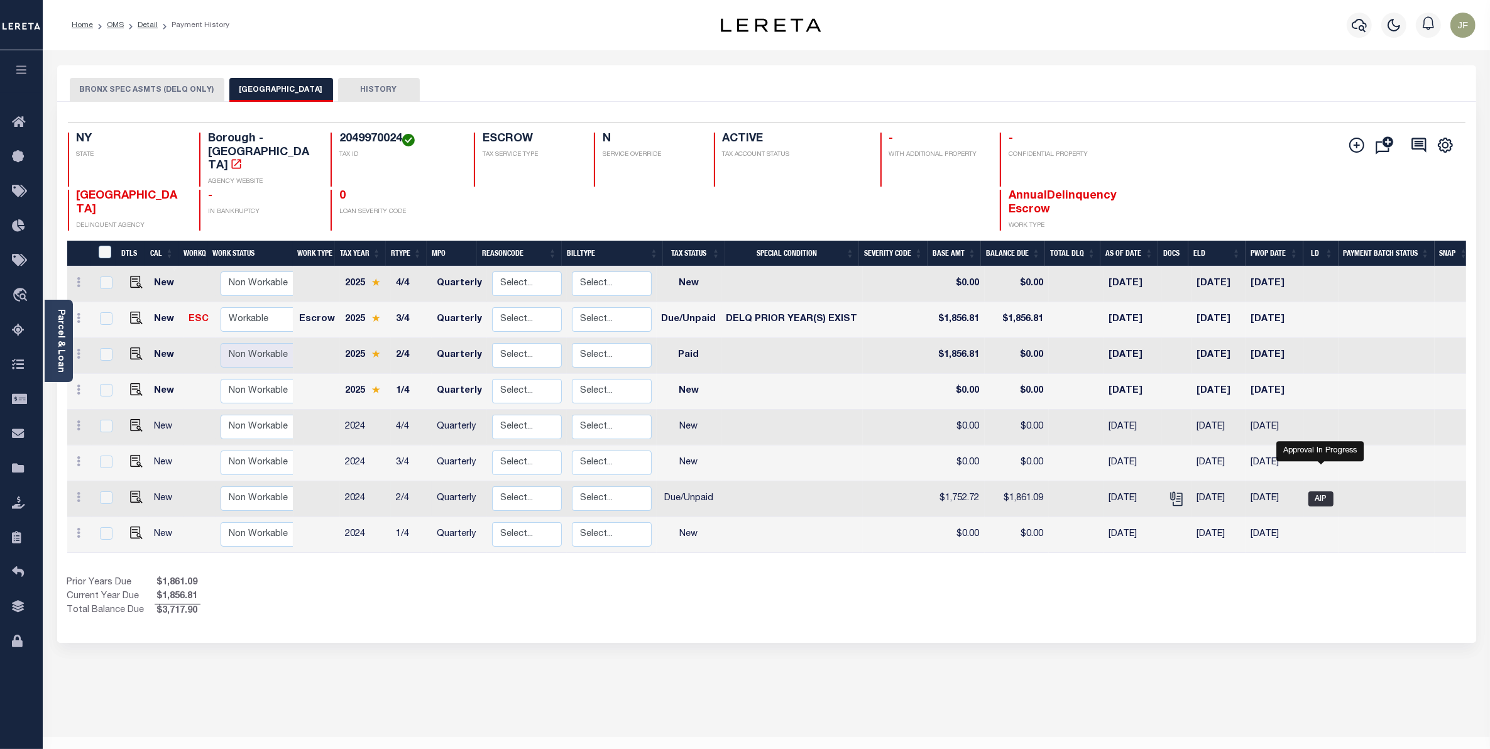
click at [1326, 491] on span "AIP" at bounding box center [1320, 498] width 25 height 15
checkbox input "true"
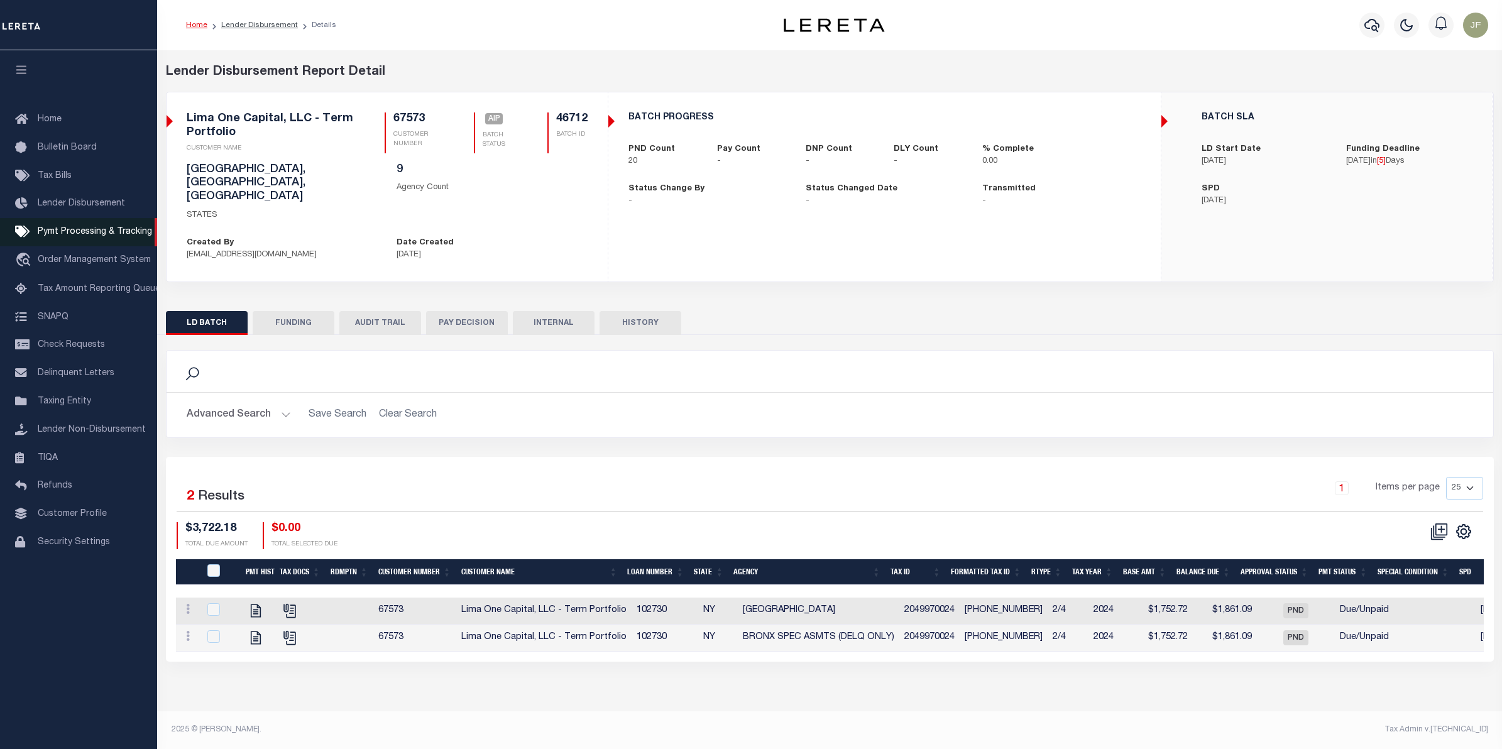
click at [92, 227] on link "Pymt Processing & Tracking" at bounding box center [78, 232] width 157 height 28
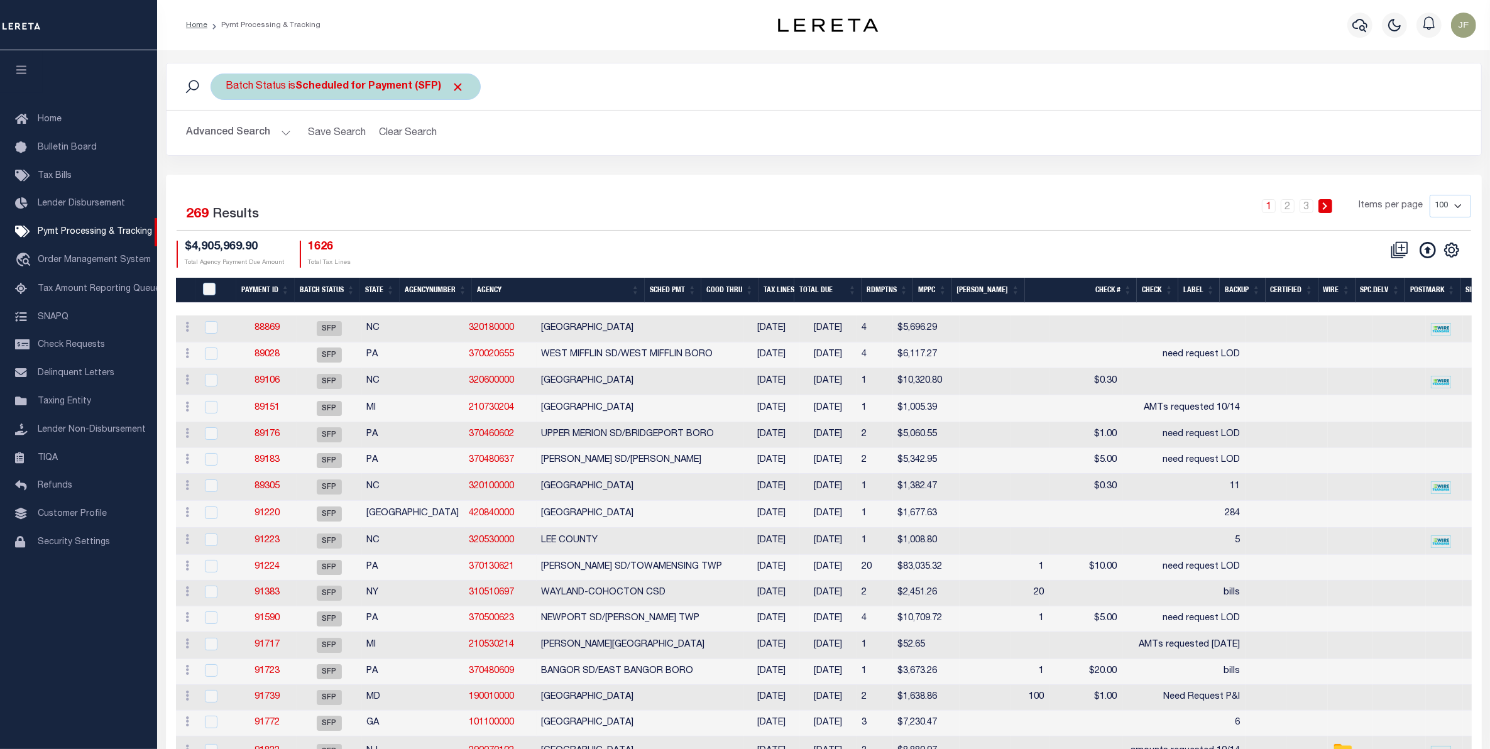
click at [379, 86] on b "Scheduled for Payment (SFP)" at bounding box center [380, 87] width 169 height 10
click at [339, 148] on select "Awaiting Funds (AWF) Cleared and Complete (CAC) New Check Needed (NCN) Payment …" at bounding box center [319, 148] width 185 height 24
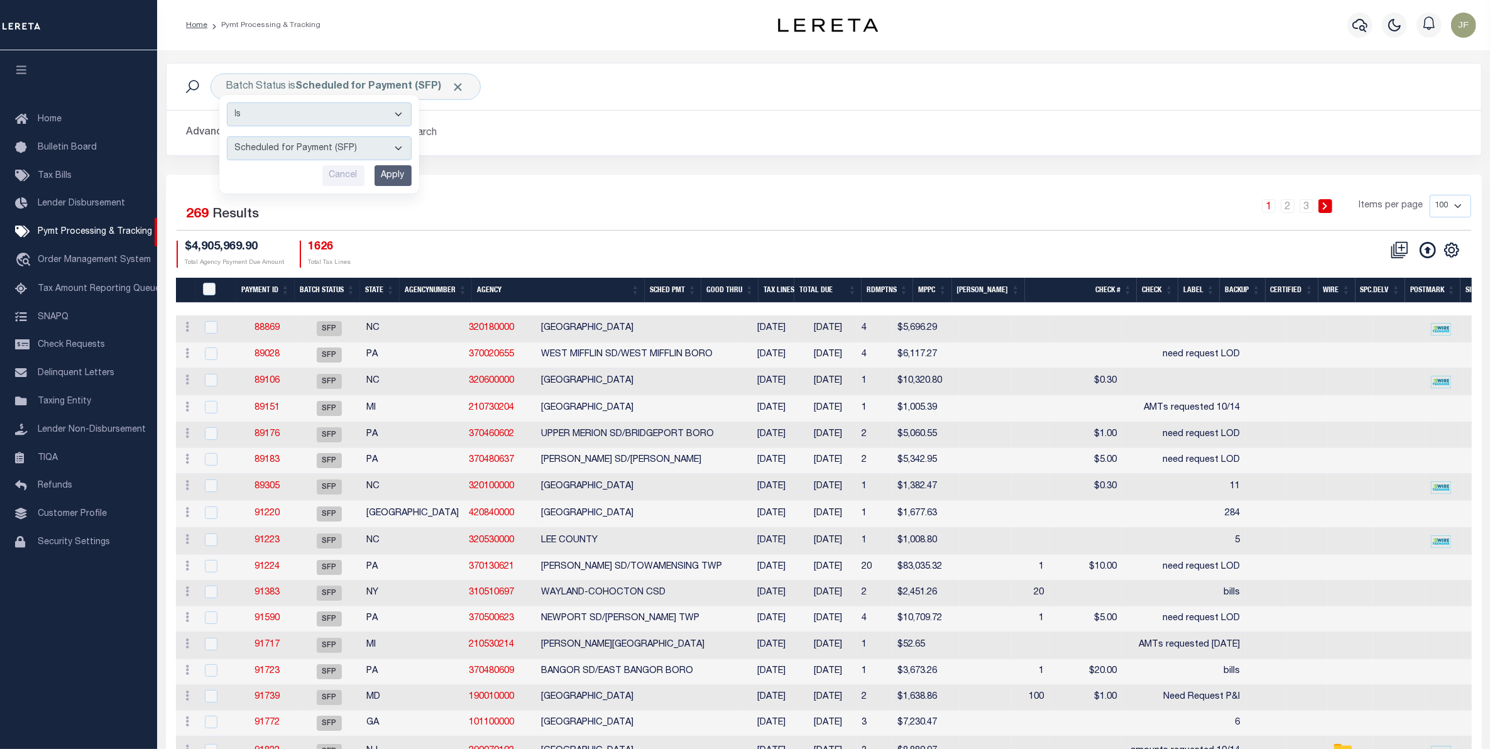
select select "RFW"
click at [227, 137] on select "Awaiting Funds (AWF) Cleared and Complete (CAC) New Check Needed (NCN) Payment …" at bounding box center [319, 148] width 185 height 24
click at [398, 183] on input "Apply" at bounding box center [392, 175] width 37 height 21
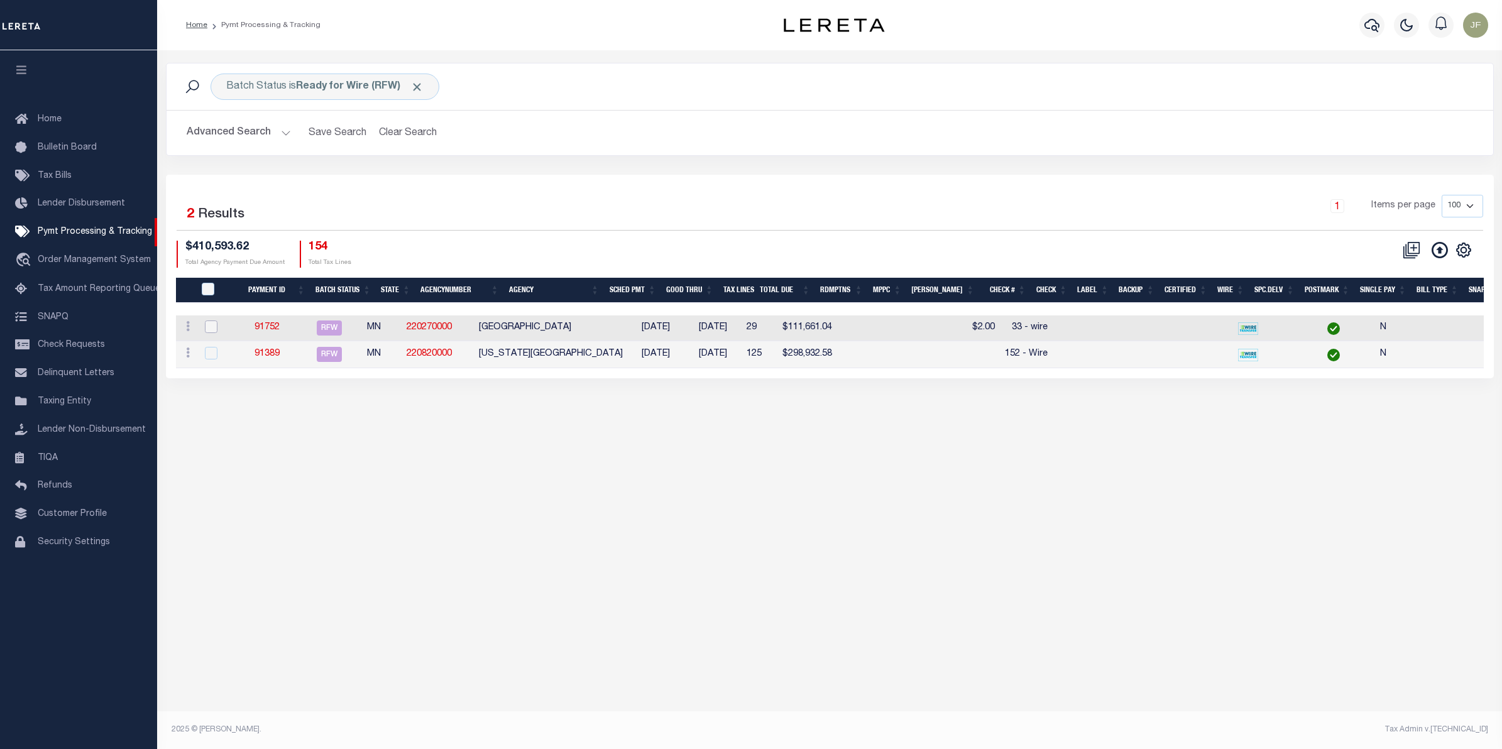
click at [211, 331] on input "checkbox" at bounding box center [211, 326] width 13 height 13
checkbox input "true"
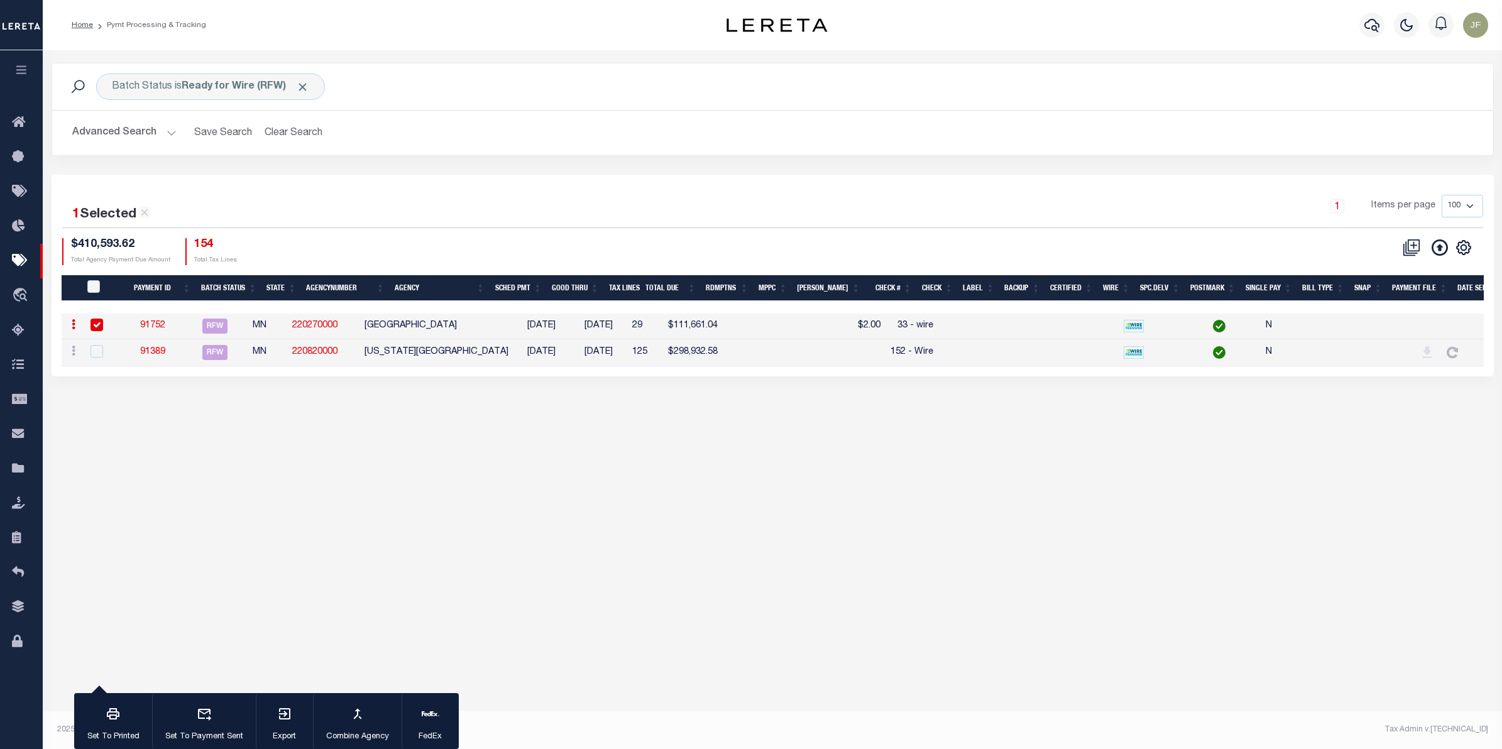
click at [165, 327] on link "91752" at bounding box center [152, 325] width 25 height 9
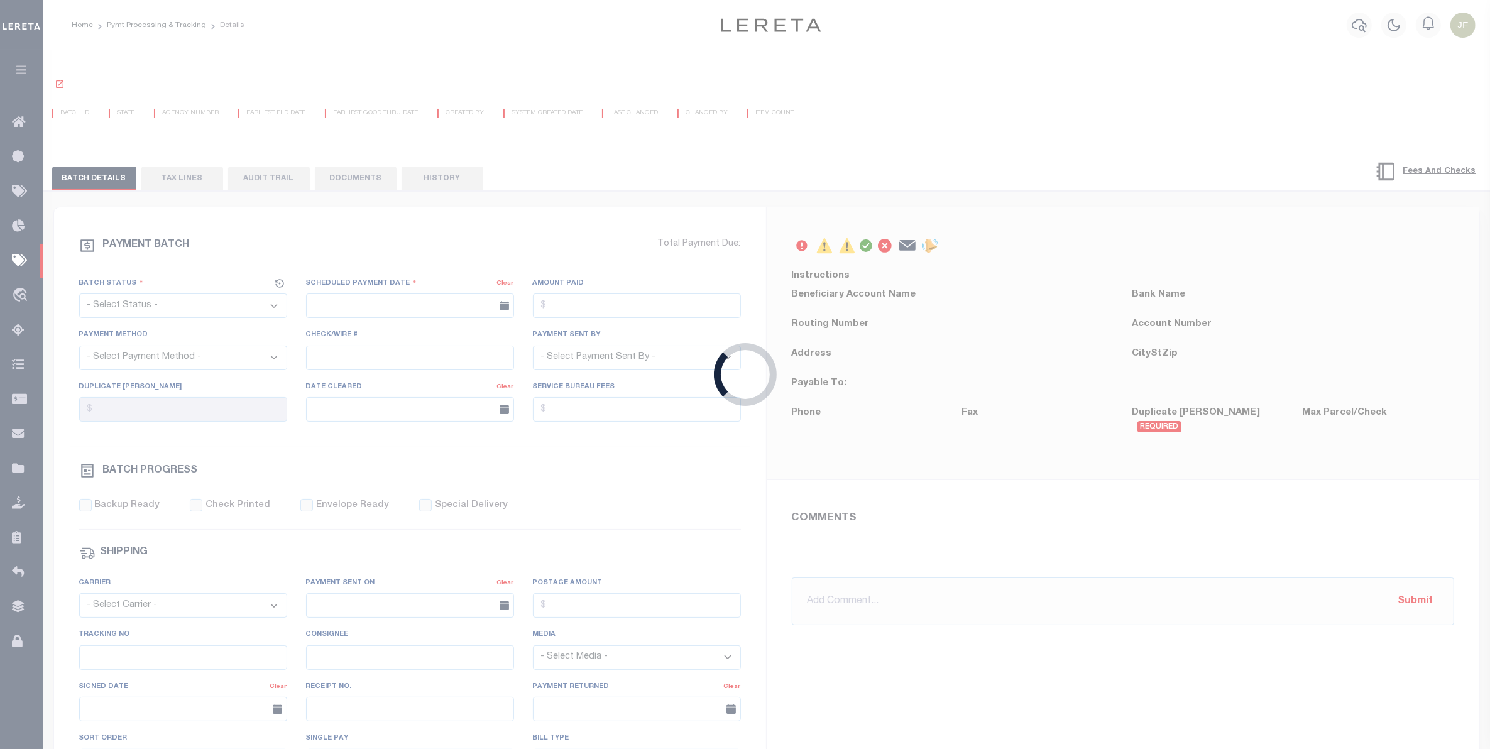
select select "RFW"
type input "10/15/2025"
type input "$111,661.04"
select select "TRA"
type input "33 - wire"
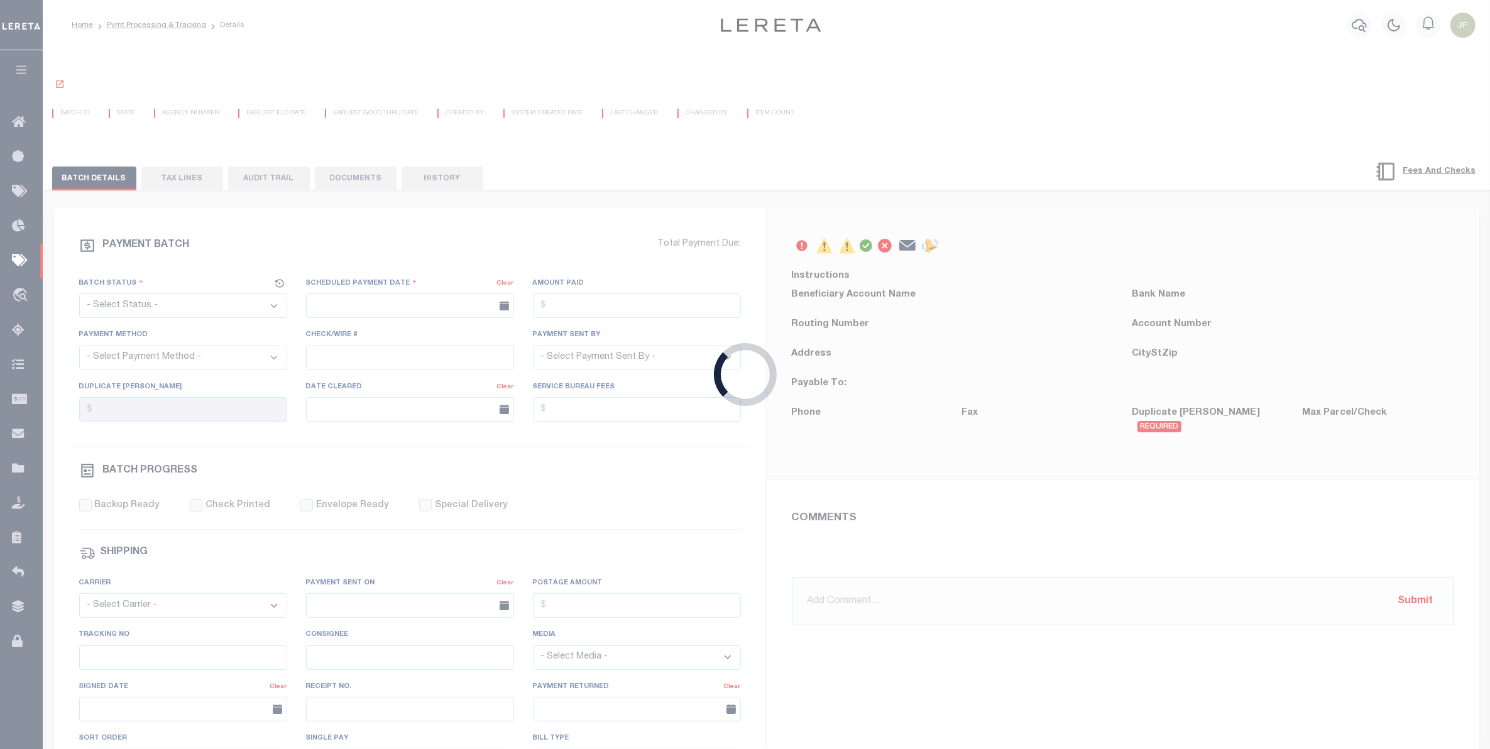
select select "Starek, Barbara"
type input "Barbara"
type input "N"
radio input "true"
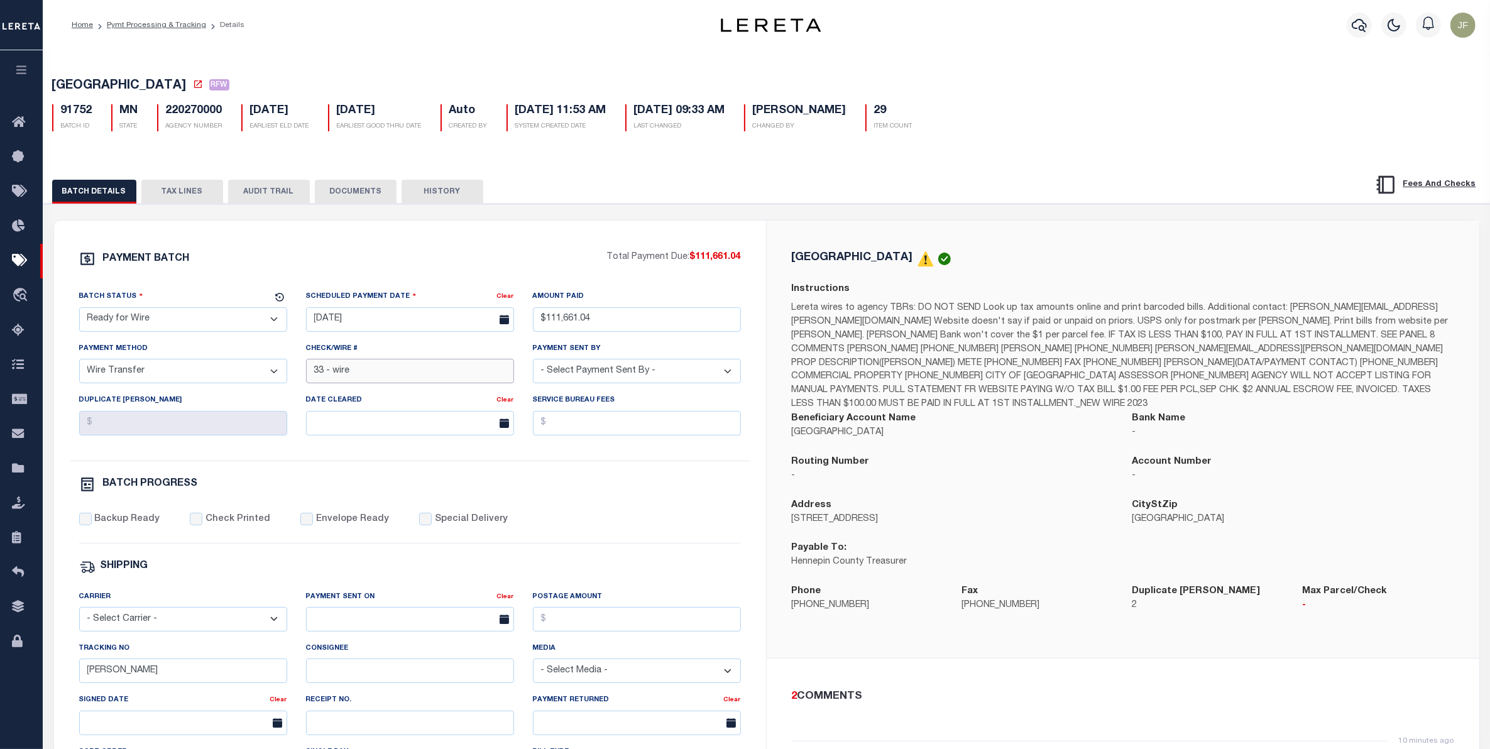
drag, startPoint x: 369, startPoint y: 383, endPoint x: 266, endPoint y: 379, distance: 103.8
click at [266, 379] on div "Batch Status - Select Status - Scheduled for Payment Ready For Payment Payment …" at bounding box center [410, 375] width 680 height 171
type input "Submitted to Act 10/15/25"
click at [183, 204] on button "TAX LINES" at bounding box center [182, 192] width 82 height 24
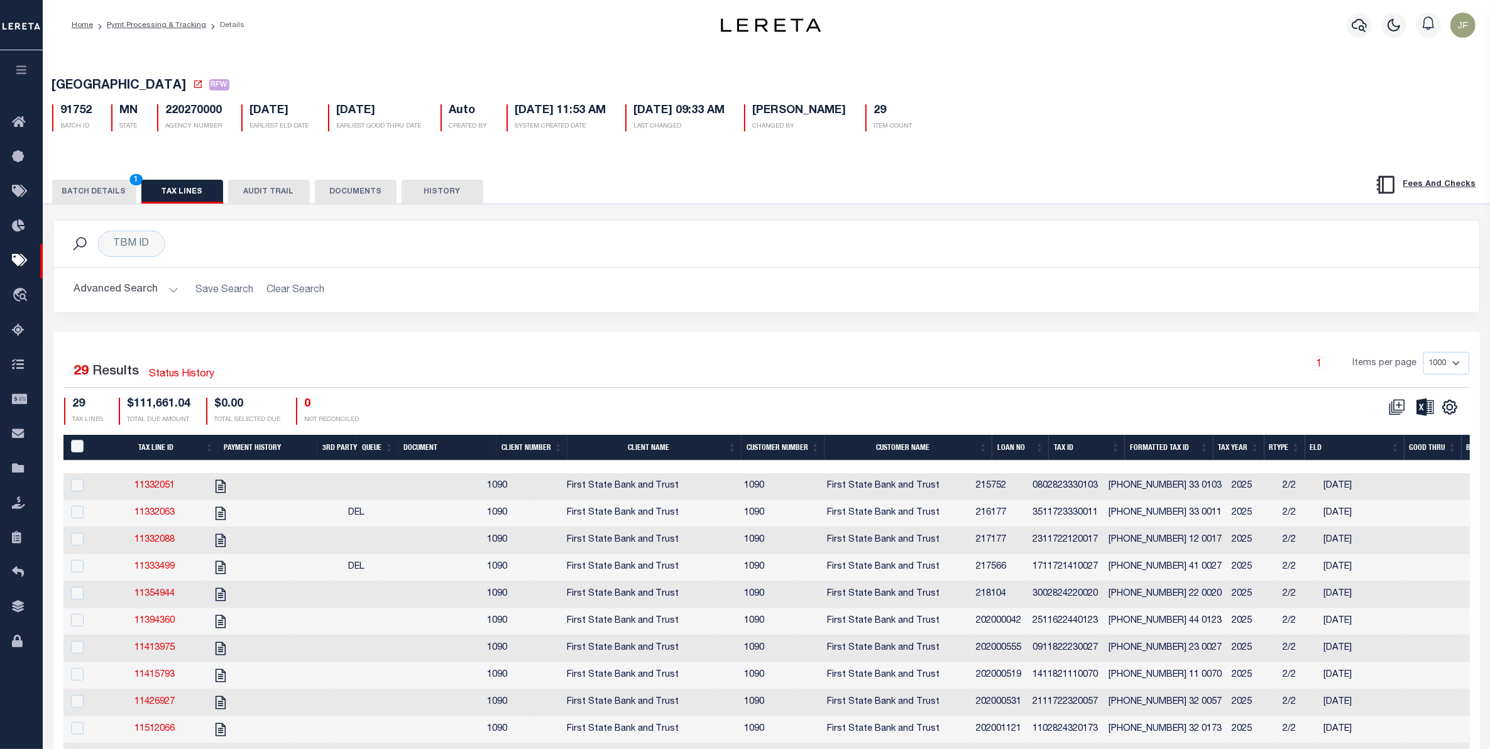
click at [341, 192] on button "DOCUMENTS" at bounding box center [356, 192] width 82 height 24
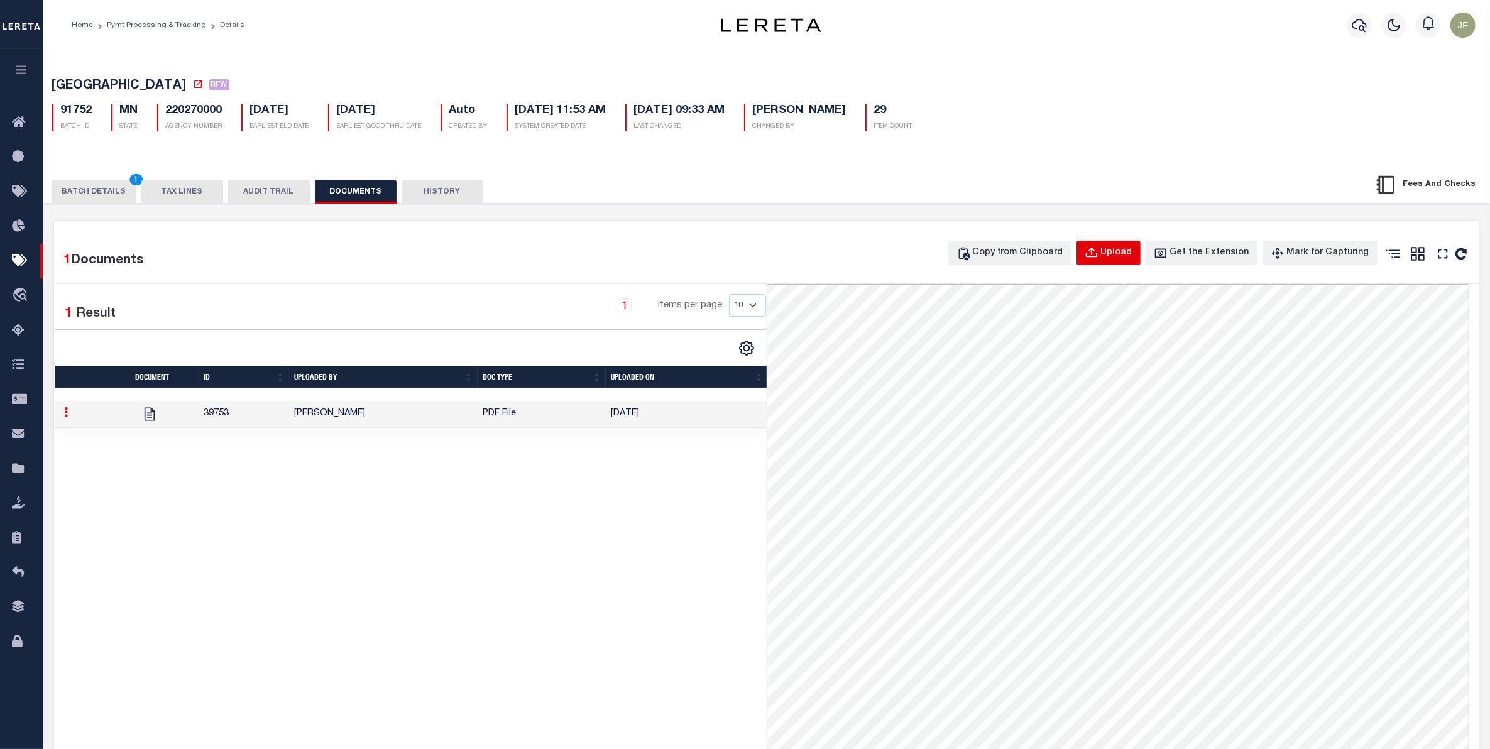
click at [1114, 252] on div "Upload" at bounding box center [1116, 253] width 31 height 14
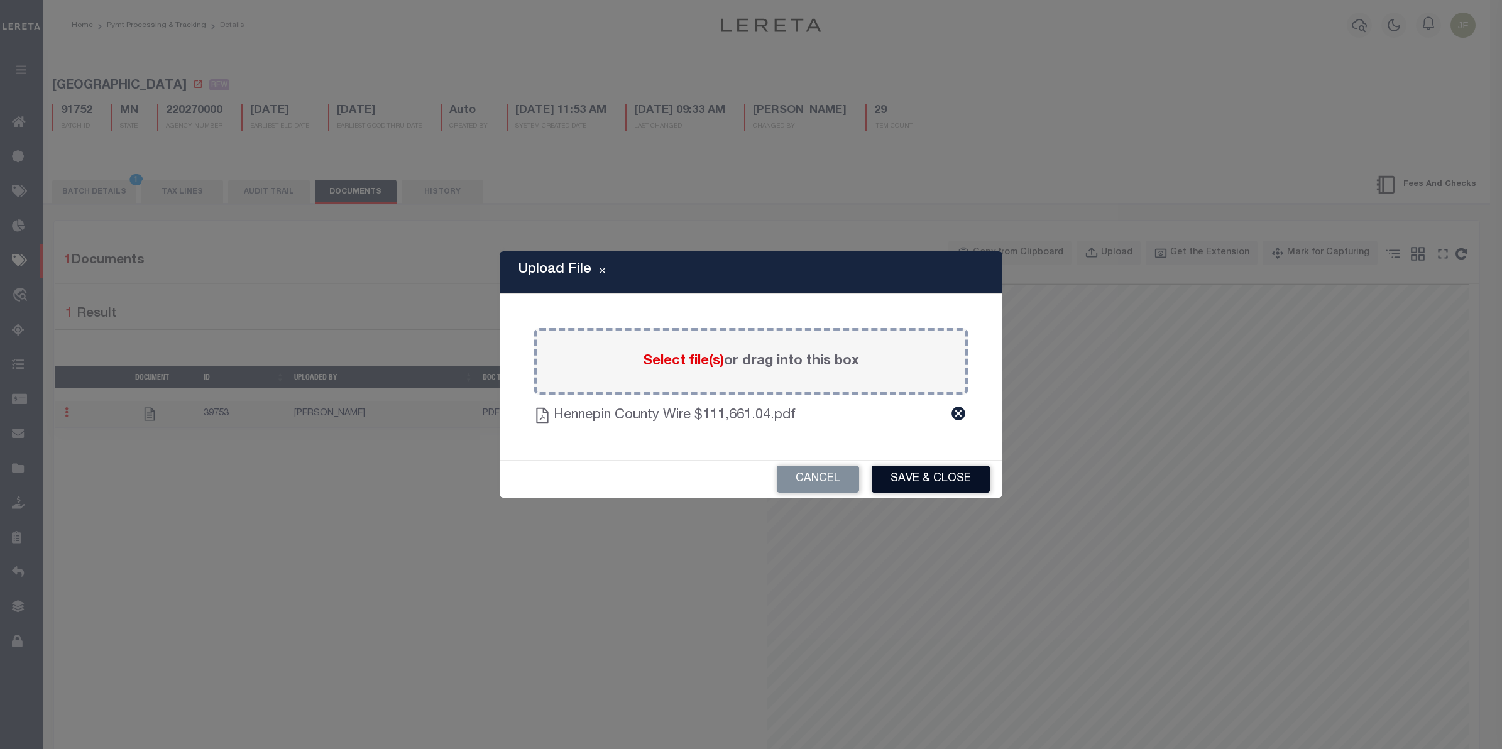
click at [933, 485] on button "Save & Close" at bounding box center [931, 479] width 118 height 27
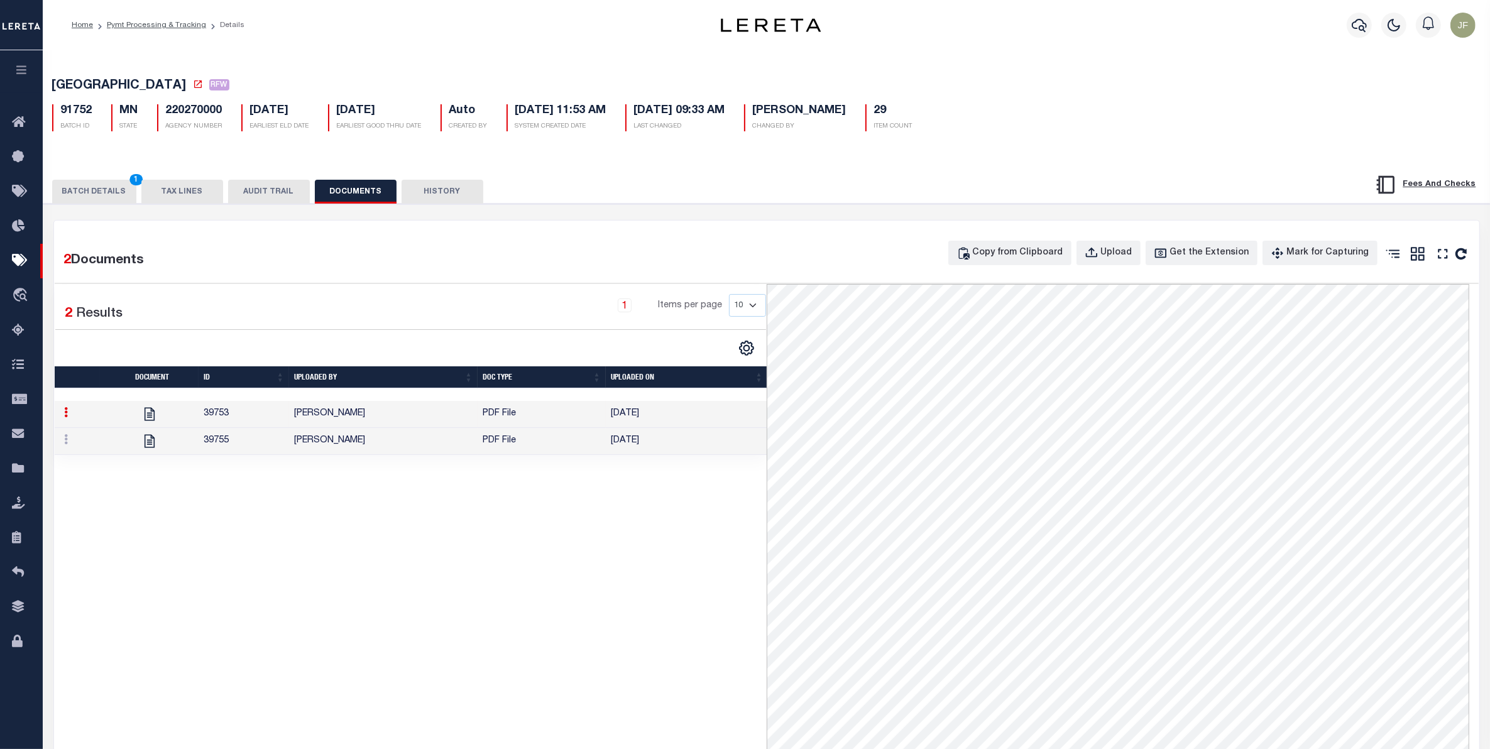
click at [93, 190] on button "BATCH DETAILS 1" at bounding box center [94, 192] width 84 height 24
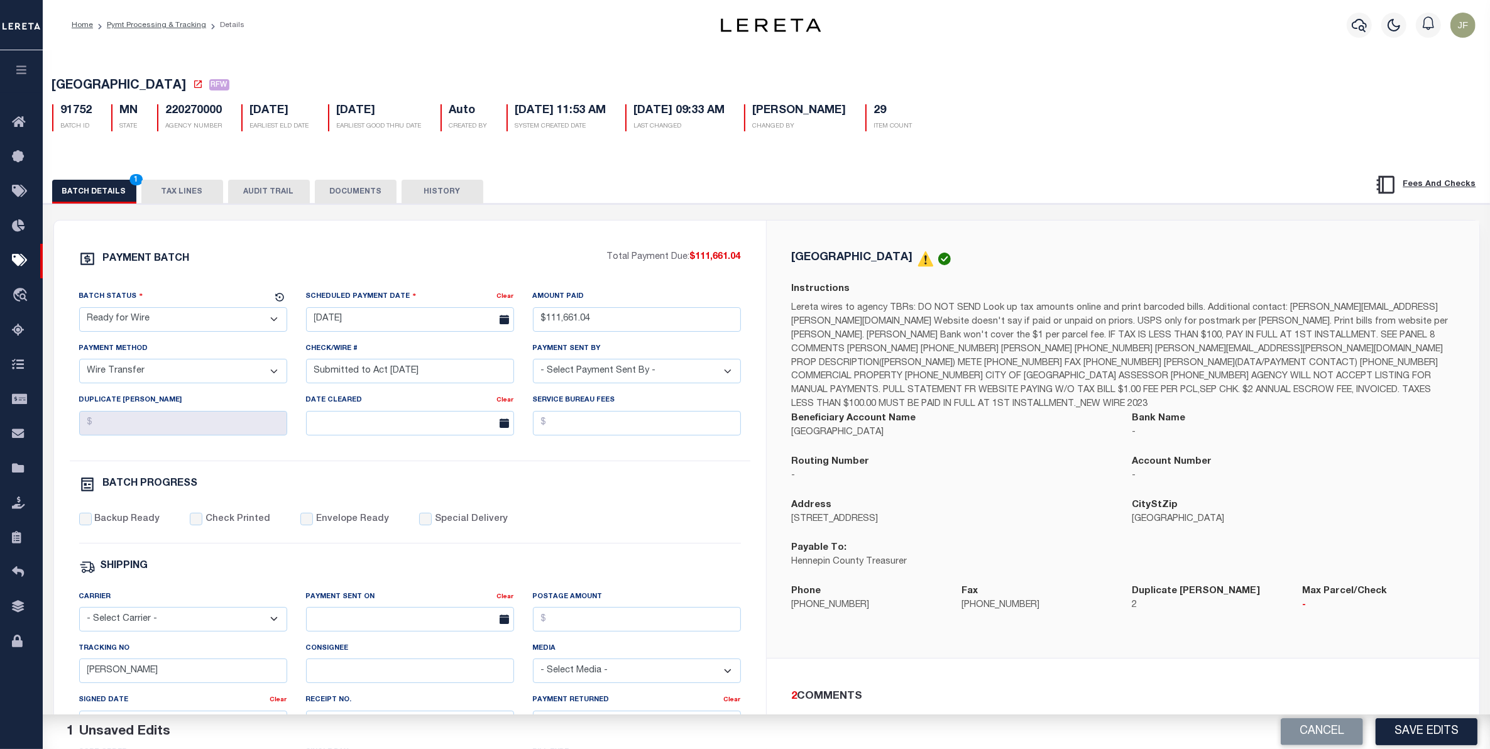
click at [192, 189] on button "TAX LINES" at bounding box center [182, 192] width 82 height 24
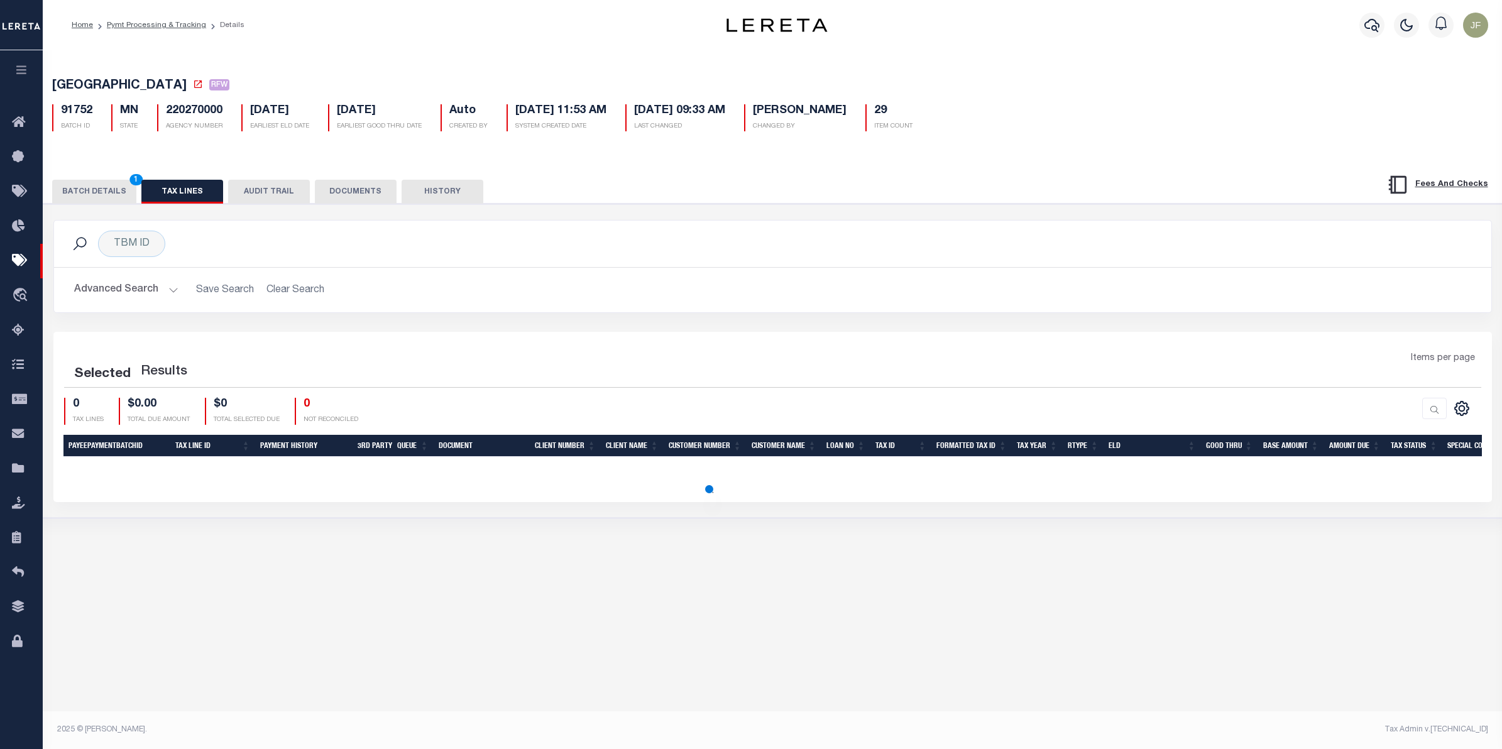
click at [321, 195] on button "DOCUMENTS" at bounding box center [356, 192] width 82 height 24
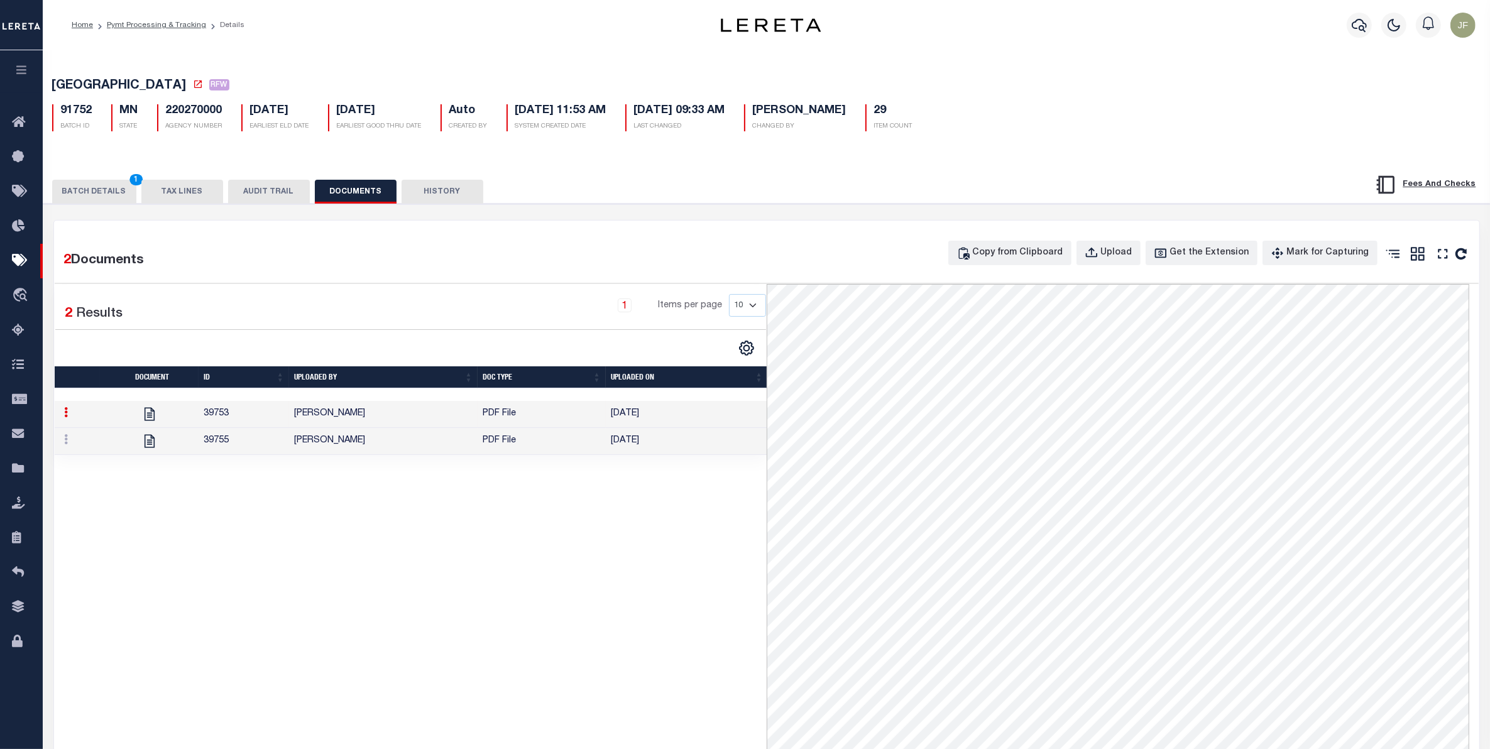
click at [629, 423] on td "[DATE]" at bounding box center [687, 414] width 162 height 27
click at [101, 192] on button "BATCH DETAILS 1" at bounding box center [94, 192] width 84 height 24
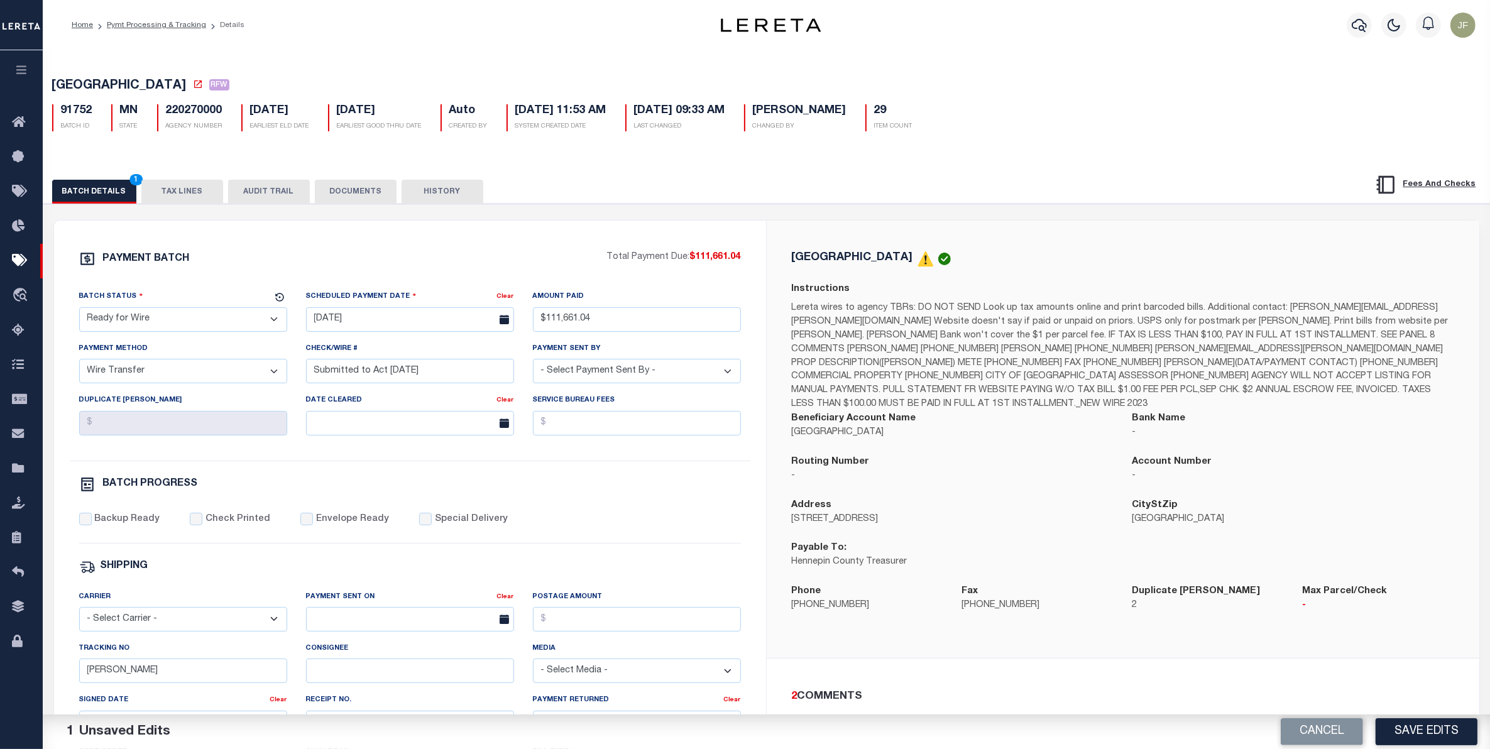
drag, startPoint x: 1450, startPoint y: 730, endPoint x: 1440, endPoint y: 718, distance: 15.2
click at [1449, 730] on button "Save Edits" at bounding box center [1426, 731] width 102 height 27
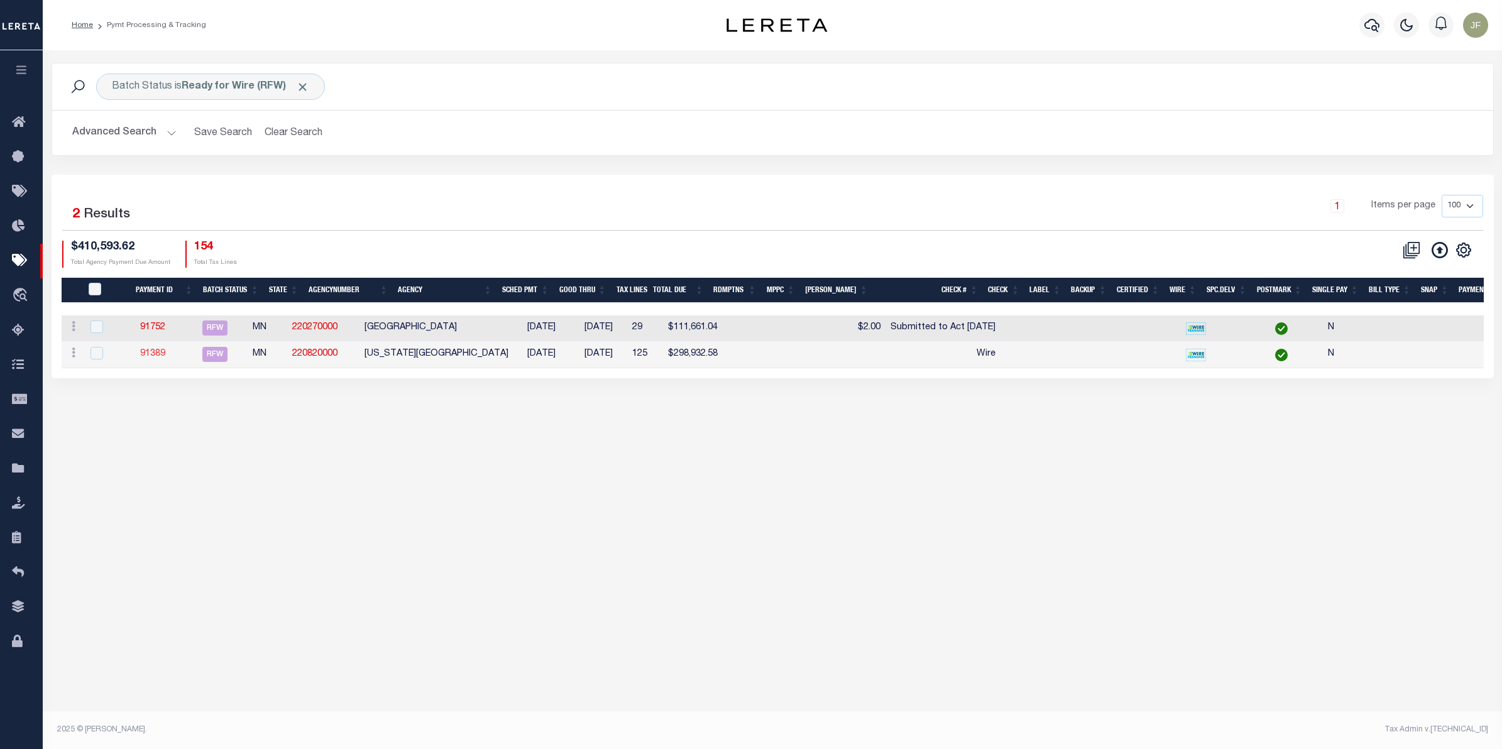
click at [158, 354] on link "91389" at bounding box center [152, 353] width 25 height 9
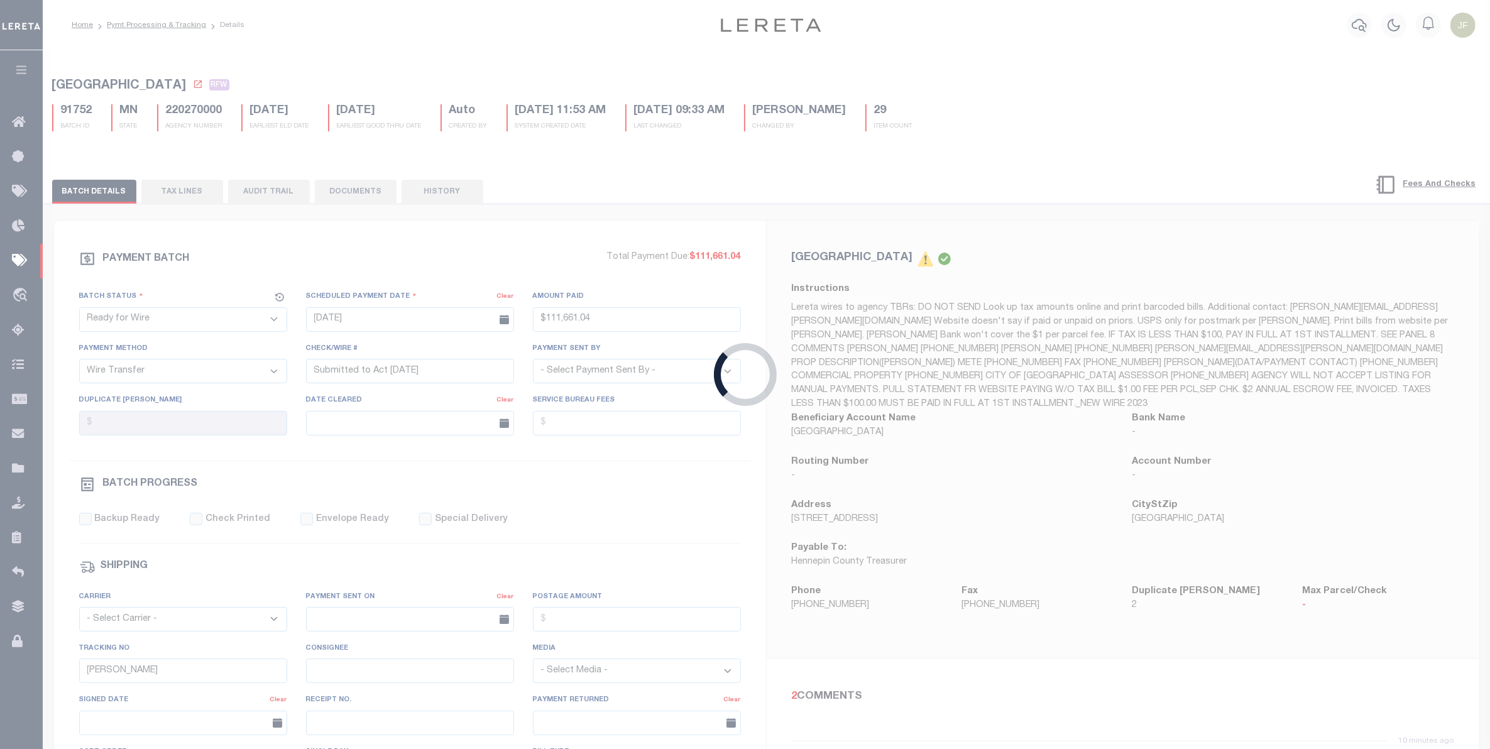
type input "$298,932.58"
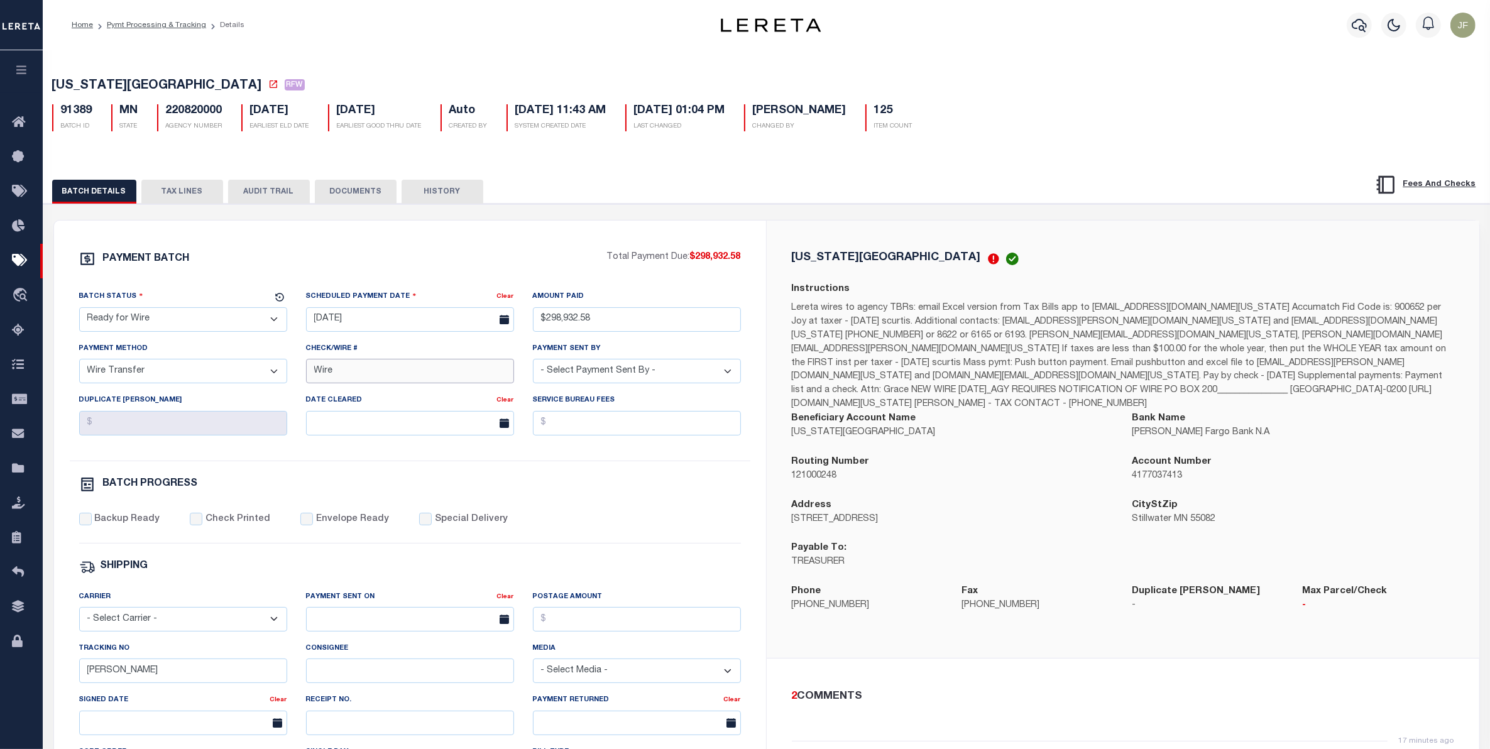
click at [380, 371] on input "Wire" at bounding box center [410, 371] width 208 height 25
type input "W"
drag, startPoint x: 165, startPoint y: 186, endPoint x: 172, endPoint y: 190, distance: 8.2
click at [167, 186] on button "TAX LINES" at bounding box center [182, 192] width 82 height 24
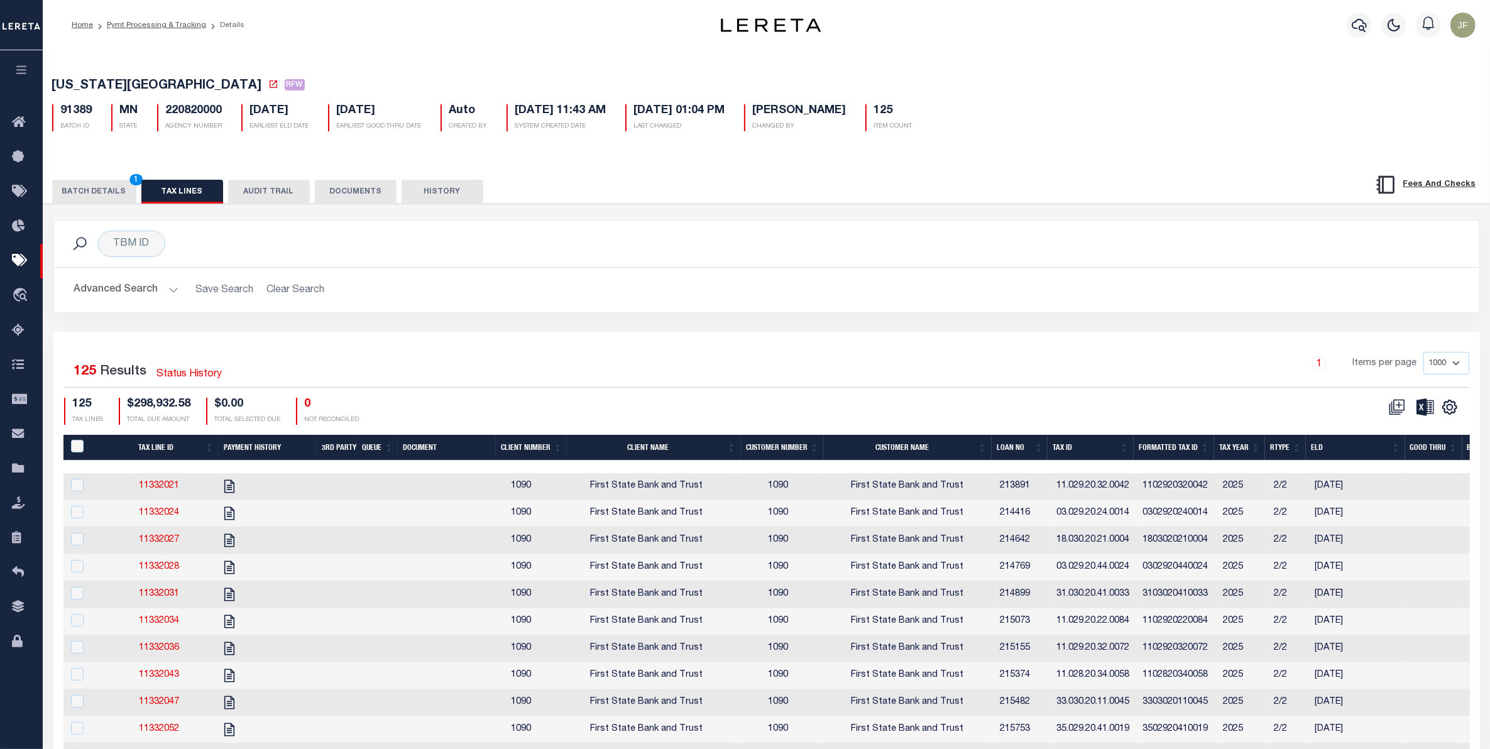
click at [80, 199] on button "BATCH DETAILS 1" at bounding box center [94, 192] width 84 height 24
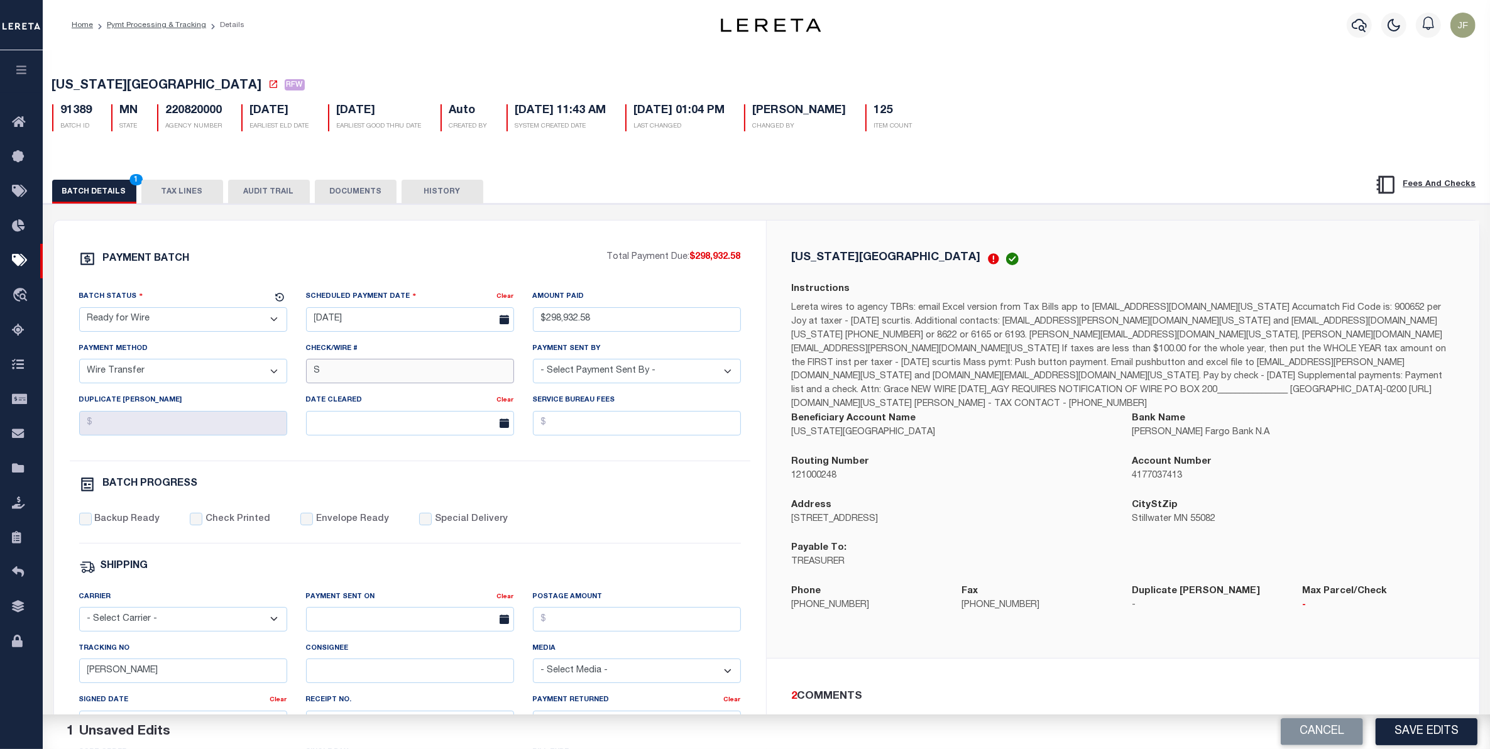
click at [427, 377] on input "S" at bounding box center [410, 371] width 208 height 25
type input "Submitted to Act 10/15/25"
click at [371, 195] on button "DOCUMENTS" at bounding box center [356, 192] width 82 height 24
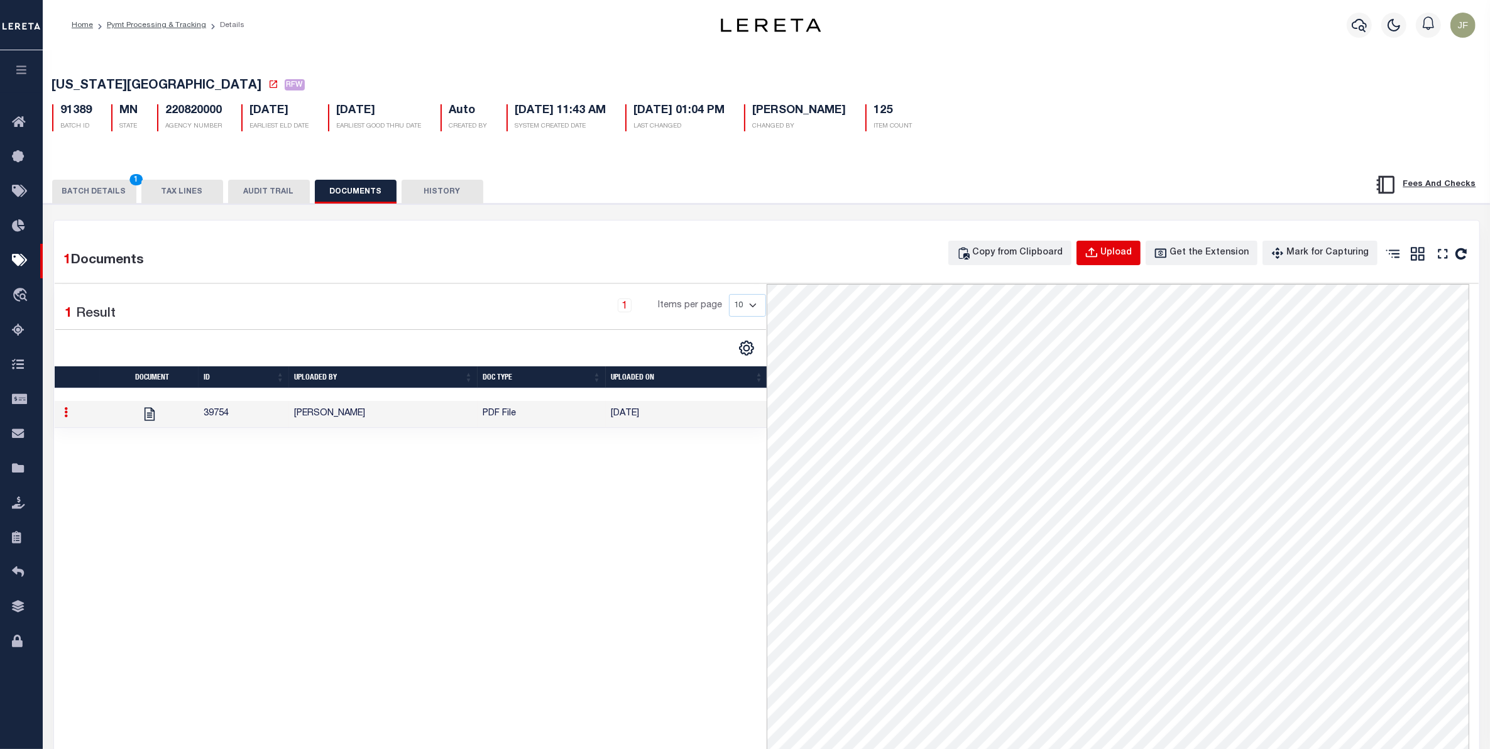
click at [1125, 256] on div "Upload" at bounding box center [1116, 253] width 31 height 14
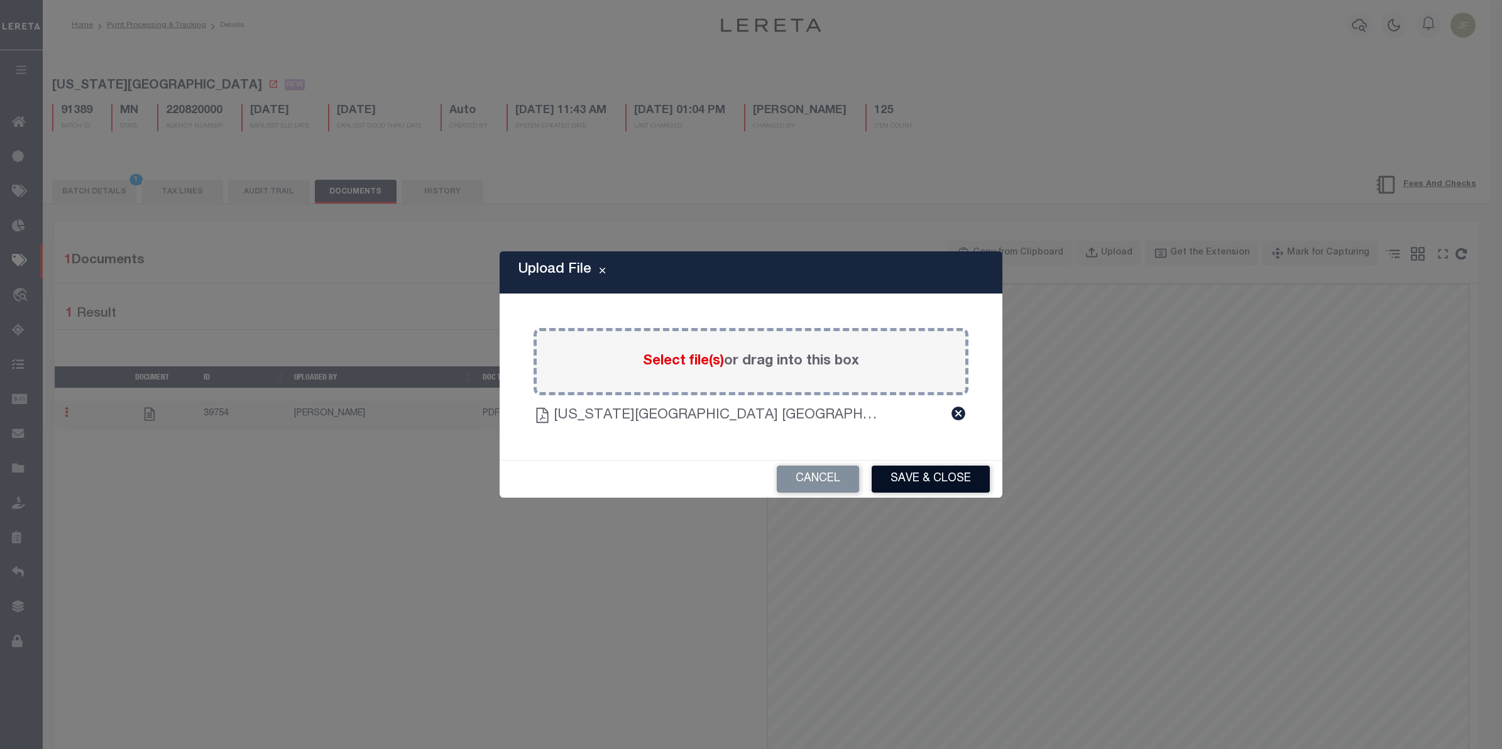
click at [965, 489] on button "Save & Close" at bounding box center [931, 479] width 118 height 27
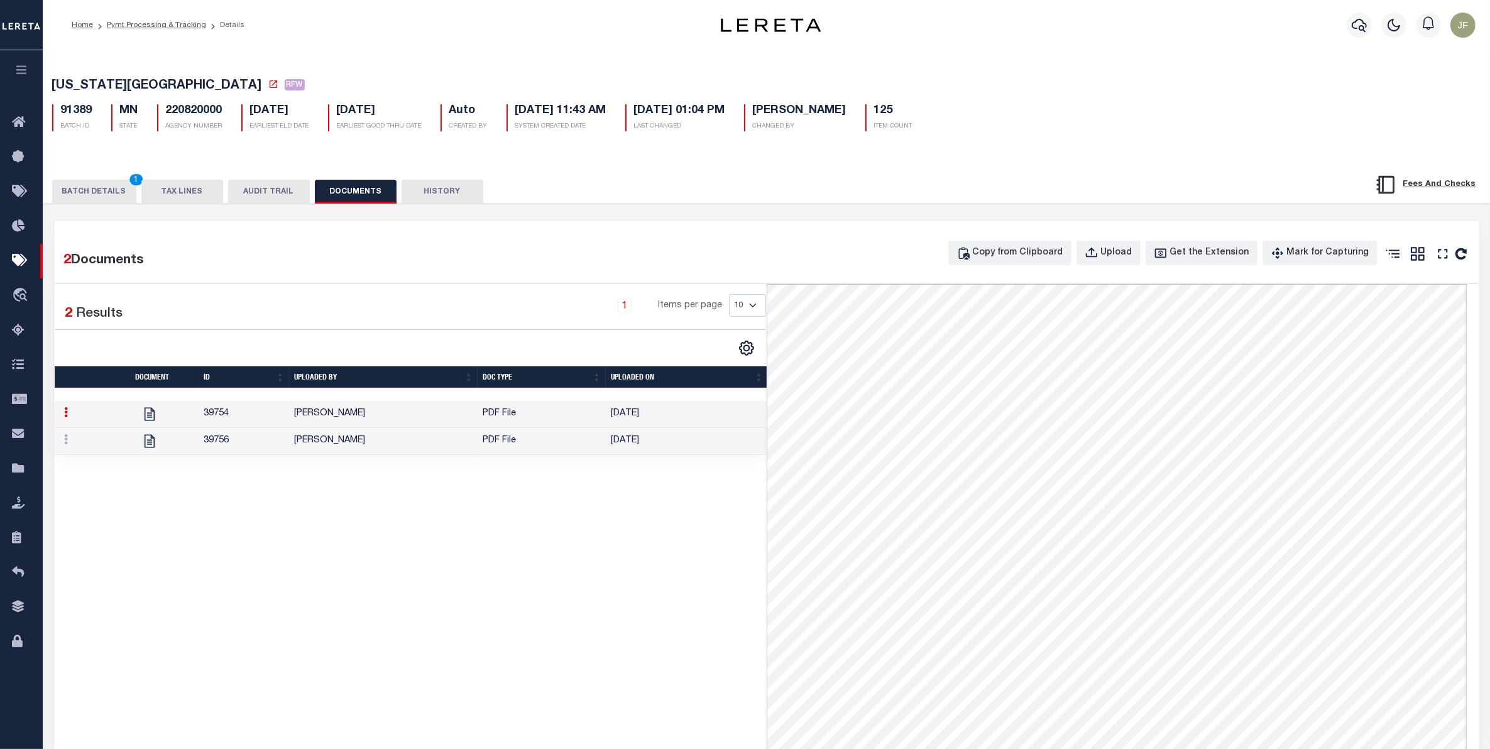
click at [91, 189] on button "BATCH DETAILS 1" at bounding box center [94, 192] width 84 height 24
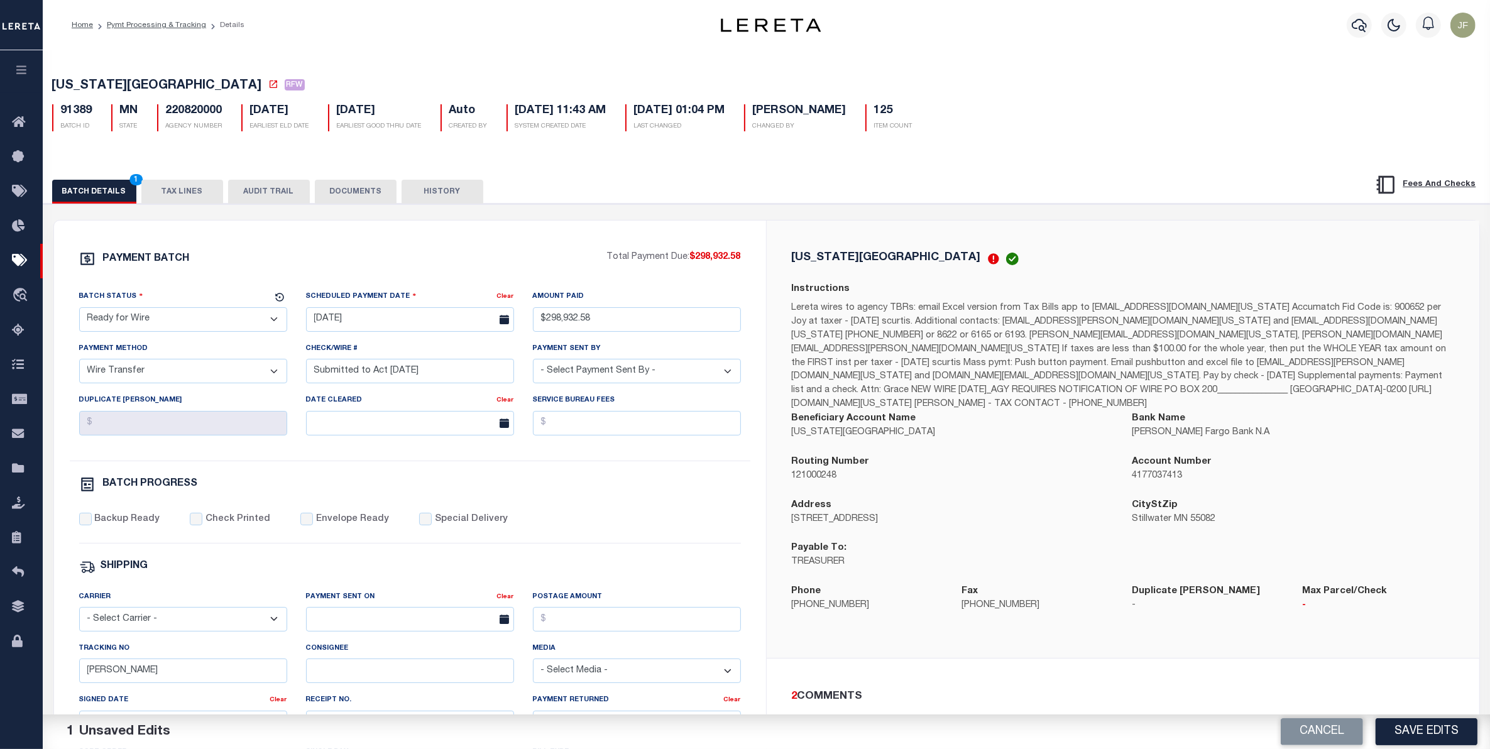
drag, startPoint x: 1430, startPoint y: 731, endPoint x: 1414, endPoint y: 721, distance: 18.9
click at [1429, 730] on button "Save Edits" at bounding box center [1426, 731] width 102 height 27
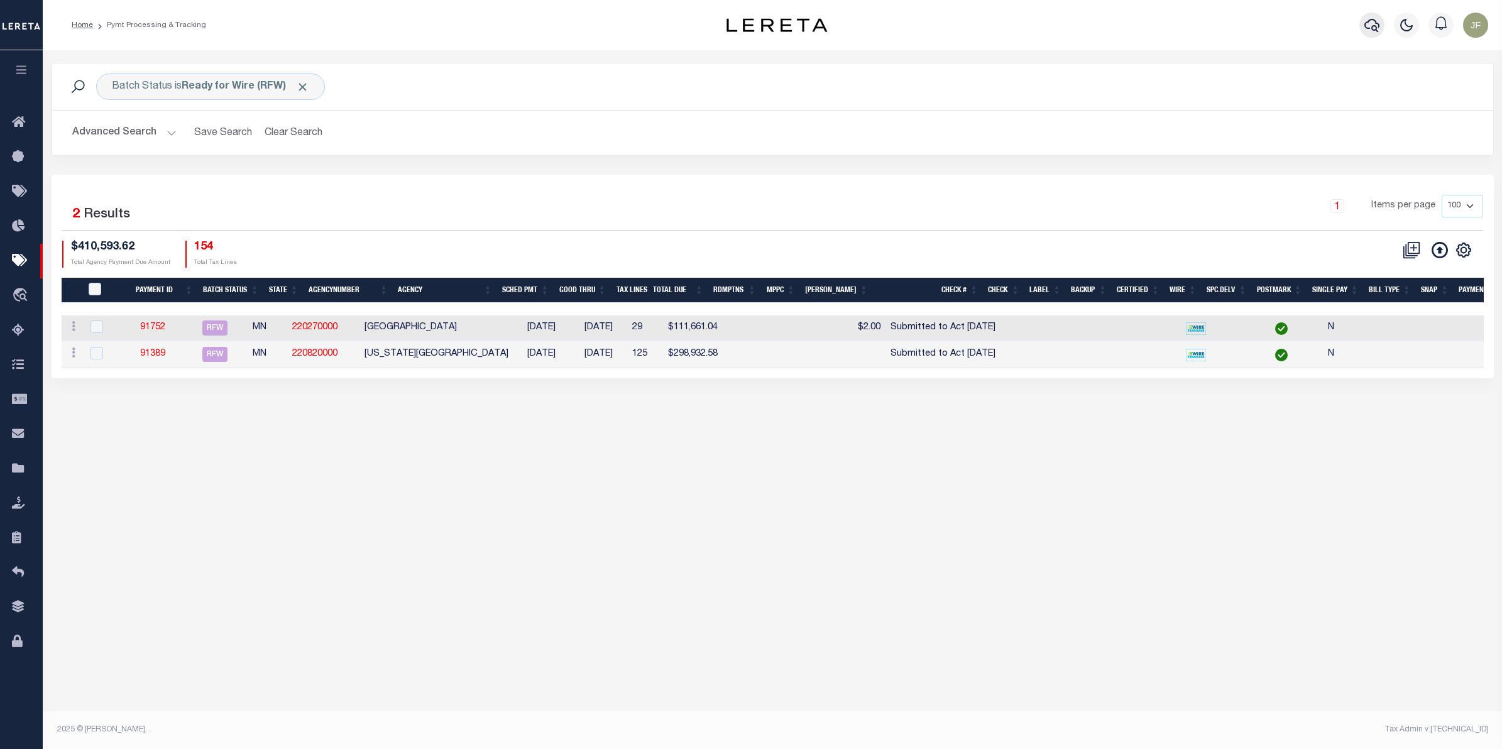
click at [1374, 30] on icon "button" at bounding box center [1371, 25] width 15 height 13
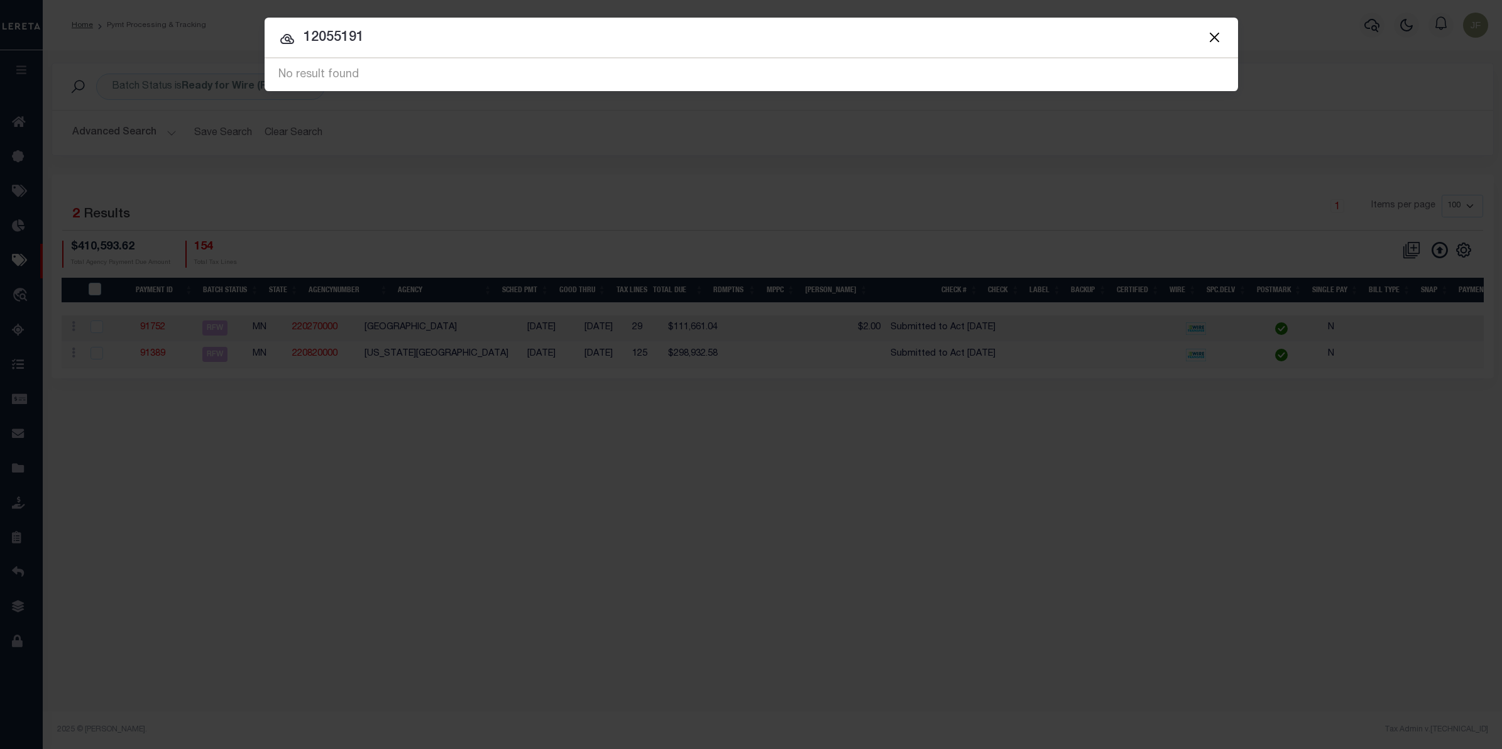
drag, startPoint x: 384, startPoint y: 36, endPoint x: 244, endPoint y: 48, distance: 140.6
click at [244, 48] on div "Include Loans TBM Customers Borrowers Payments (Lender Non-Disb) Payments (Lend…" at bounding box center [751, 374] width 1502 height 749
type input "115852"
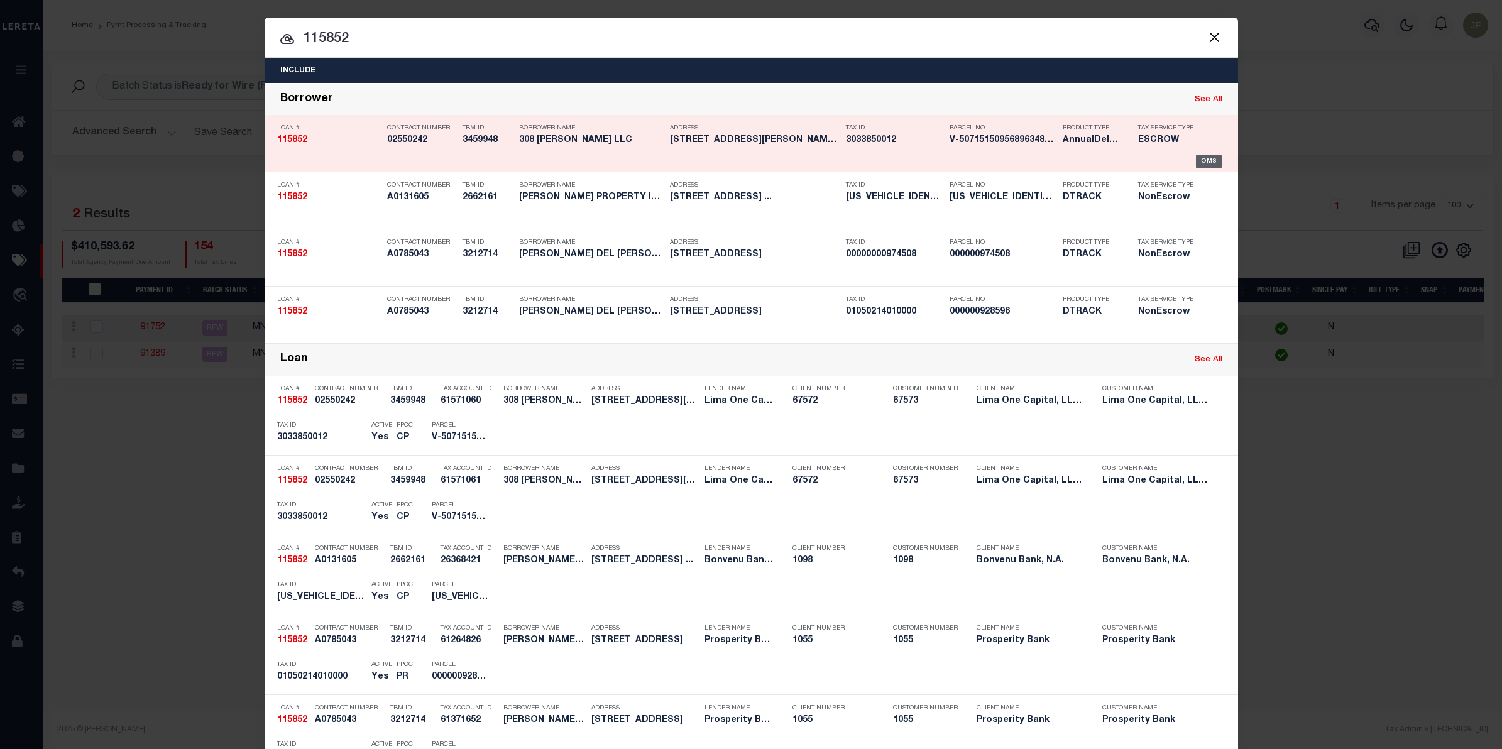
click at [1205, 156] on div "OMS" at bounding box center [1209, 162] width 26 height 14
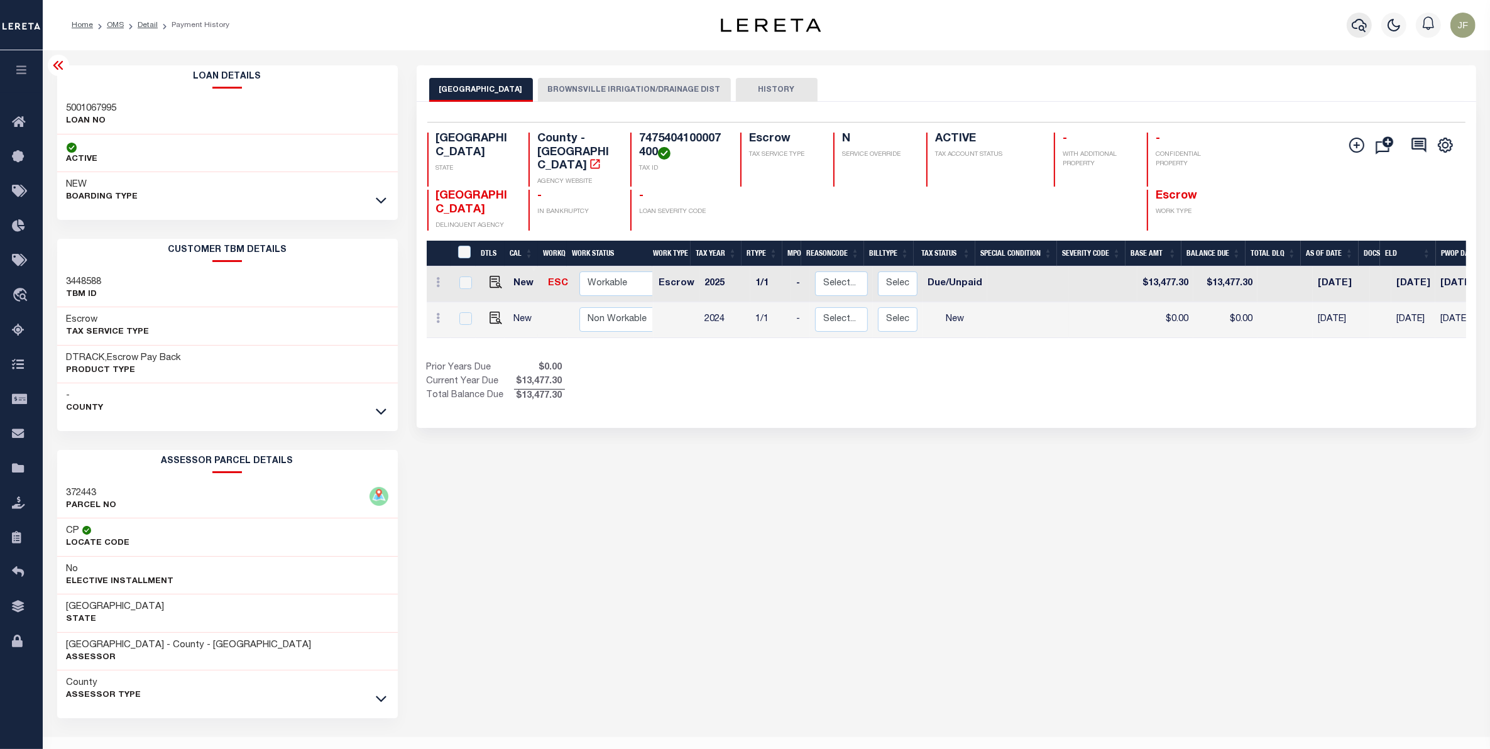
click at [1358, 33] on icon "button" at bounding box center [1359, 25] width 15 height 15
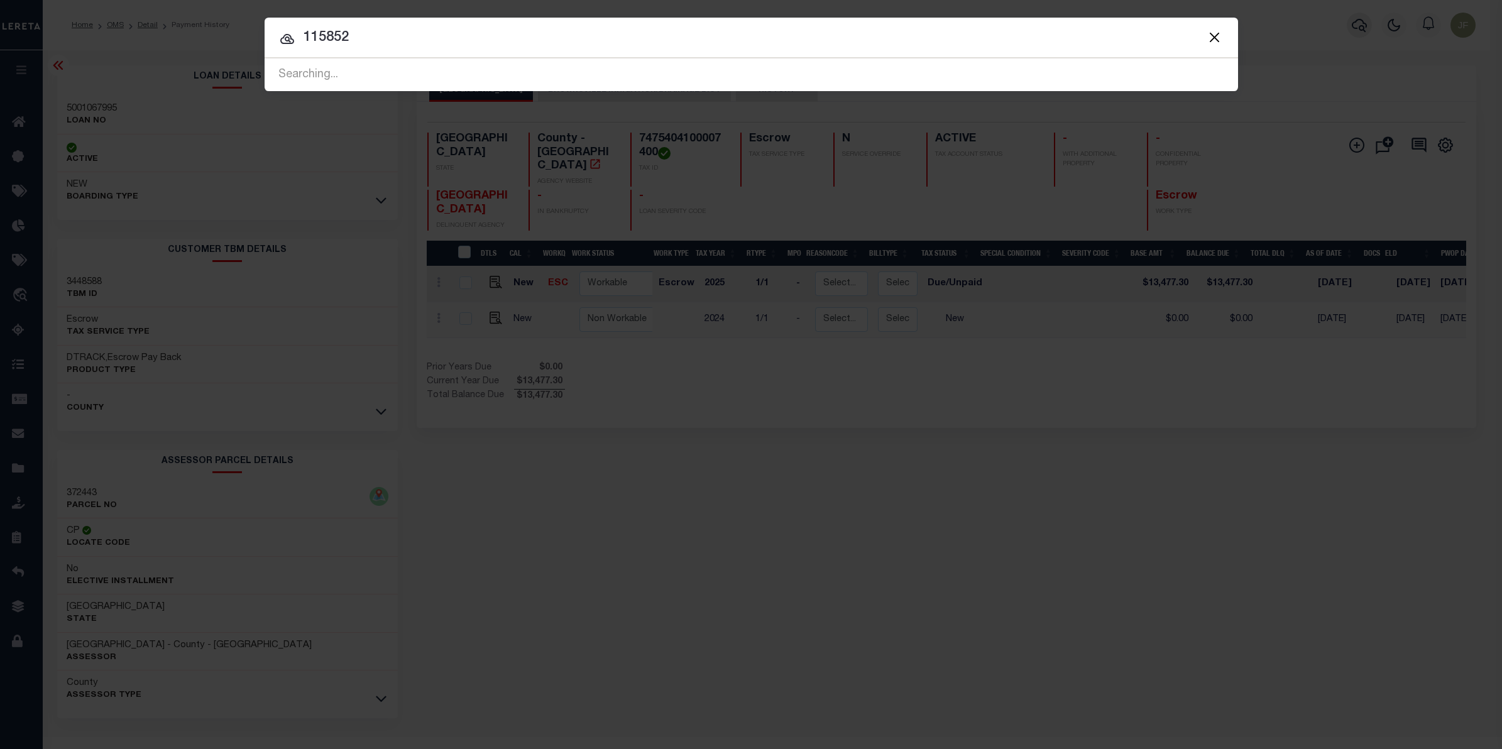
type input "115852"
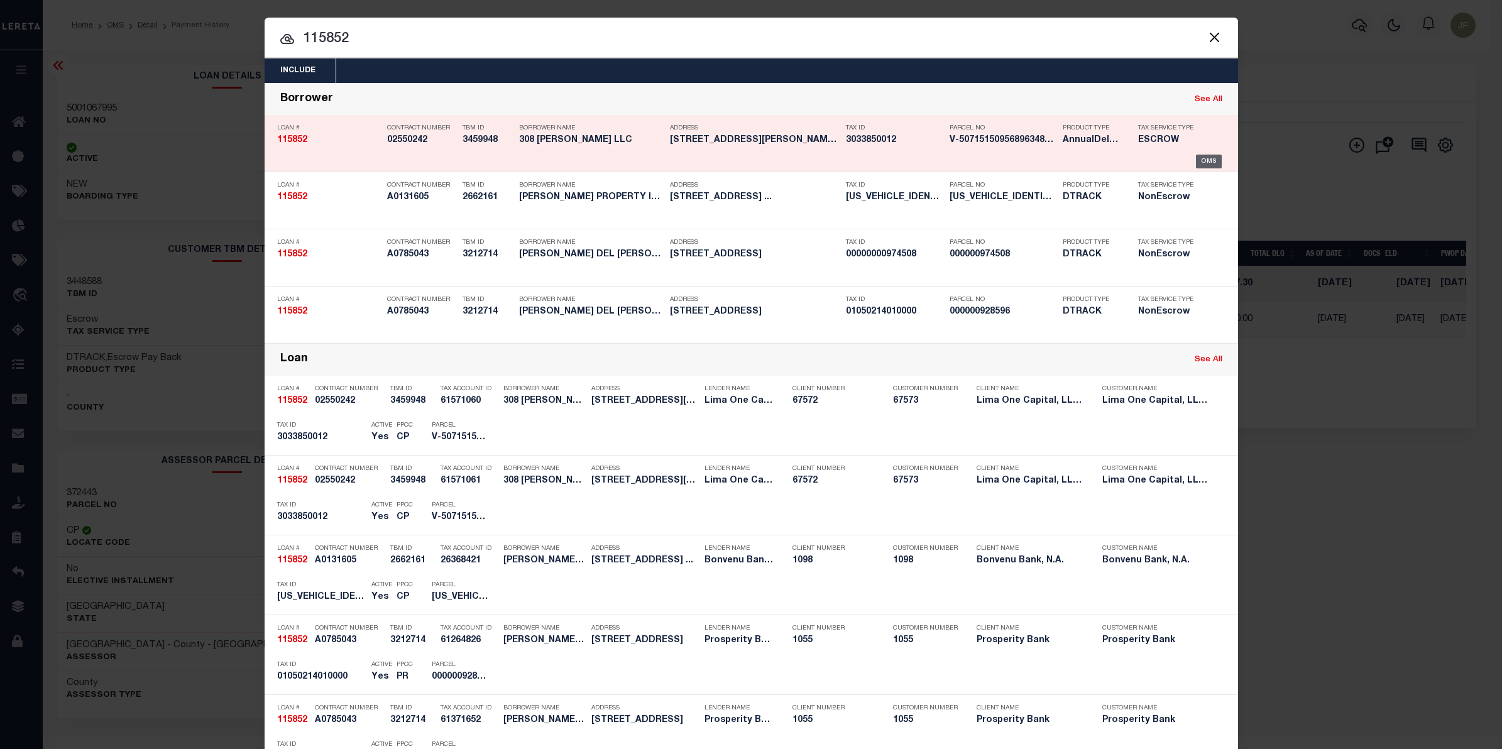
click at [1201, 159] on div "OMS" at bounding box center [1209, 162] width 26 height 14
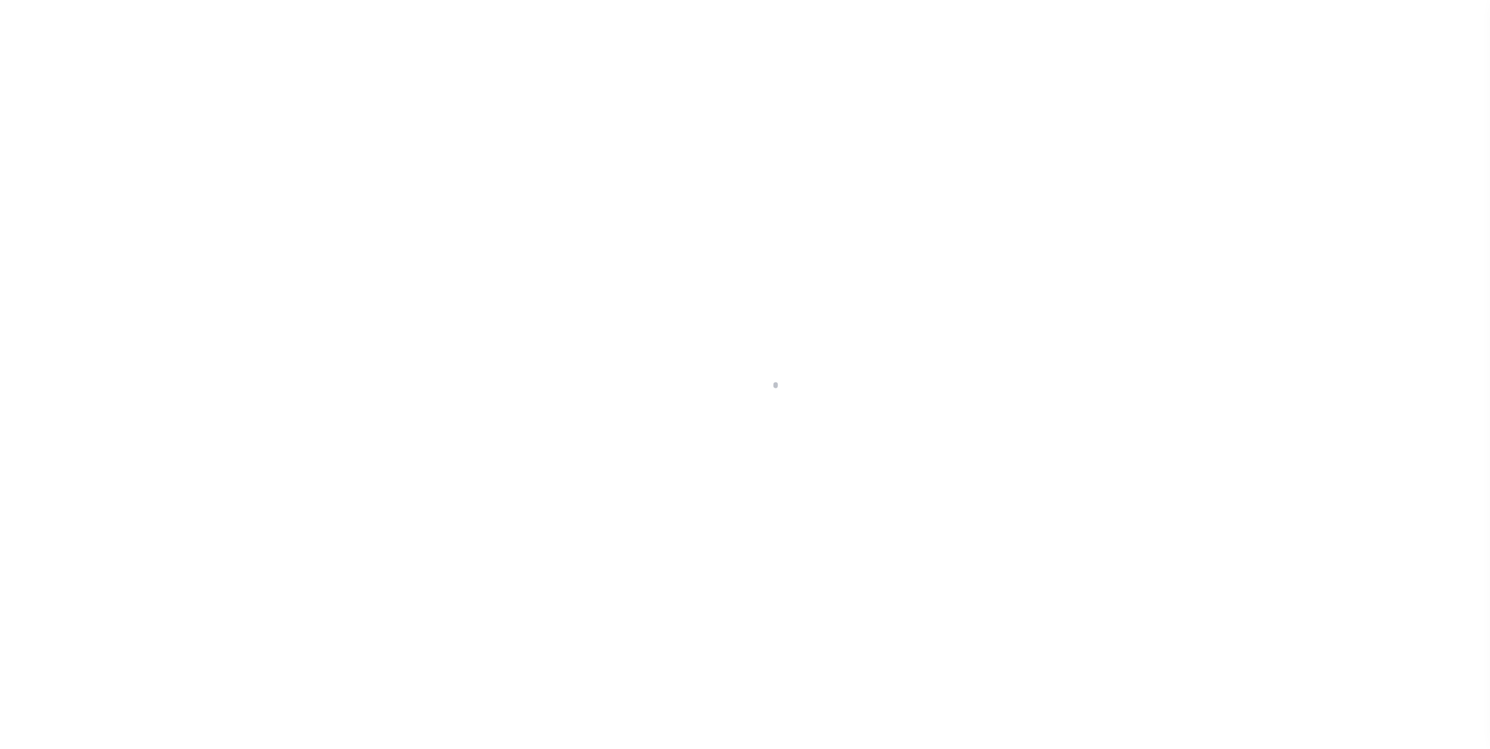
type input "[STREET_ADDRESS][PERSON_NAME]"
radio input "true"
select select "Escrow"
type input "[GEOGRAPHIC_DATA]"
type input "115852-1"
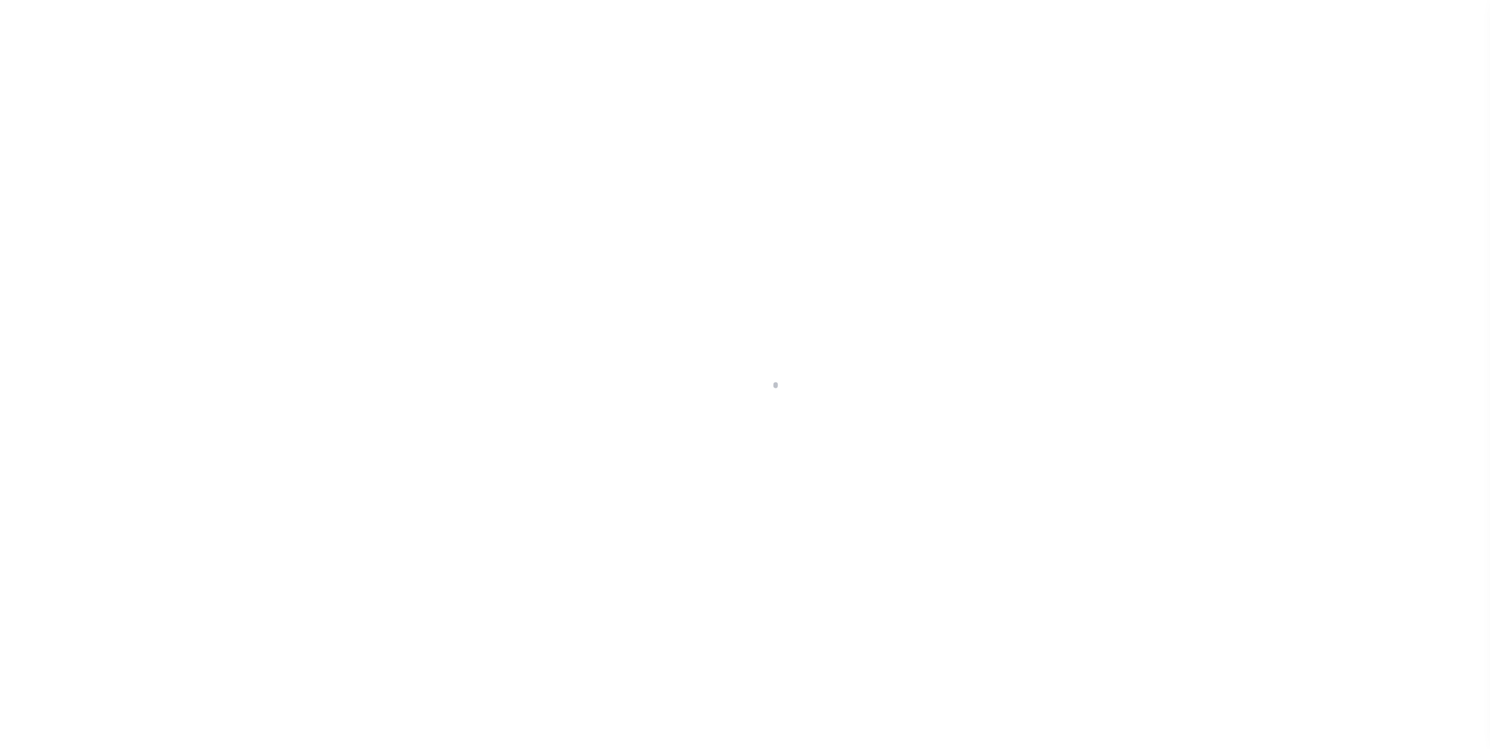
type input "NY"
type textarea "COLLECTOR: ENTITY: PARCEL: 3033850012"
select select "4"
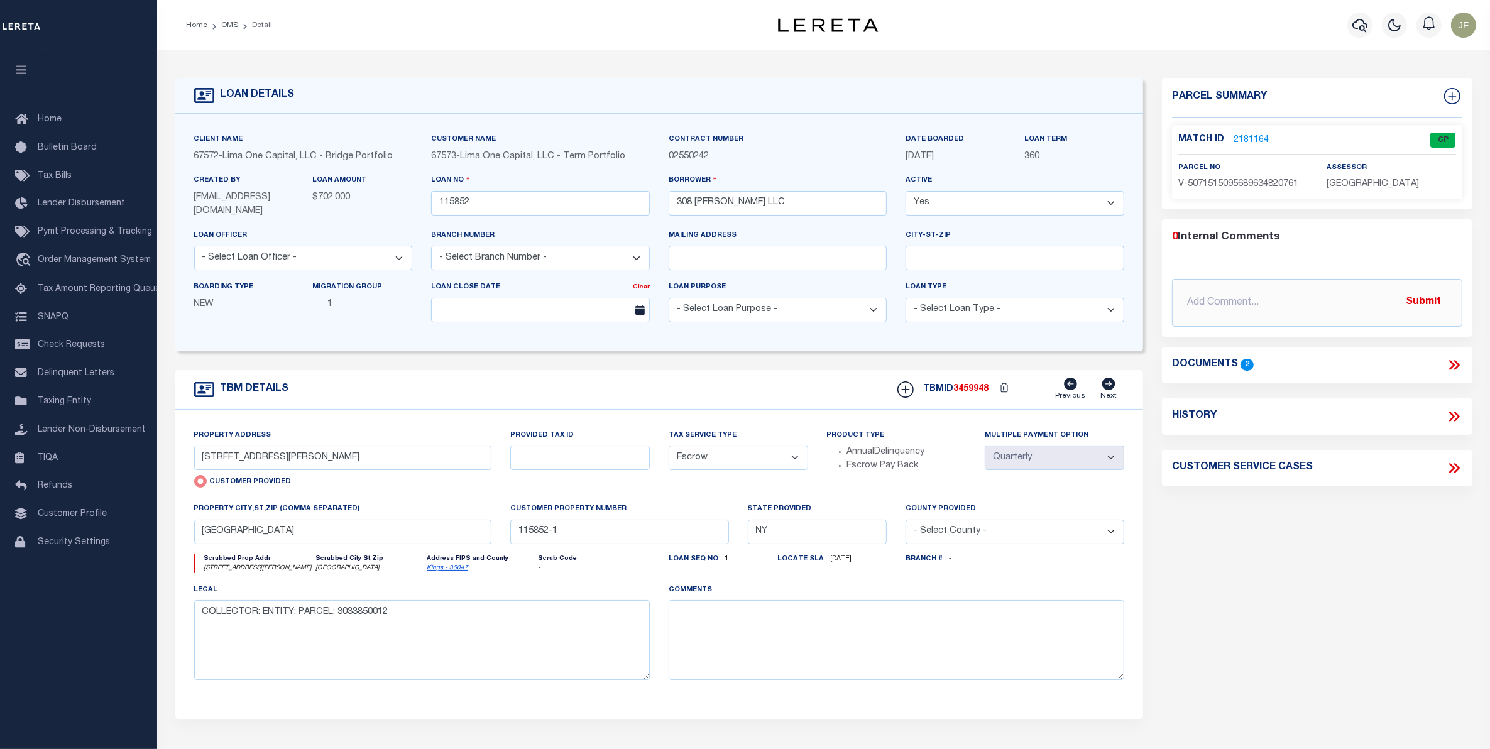
click at [1254, 141] on link "2181164" at bounding box center [1250, 140] width 35 height 13
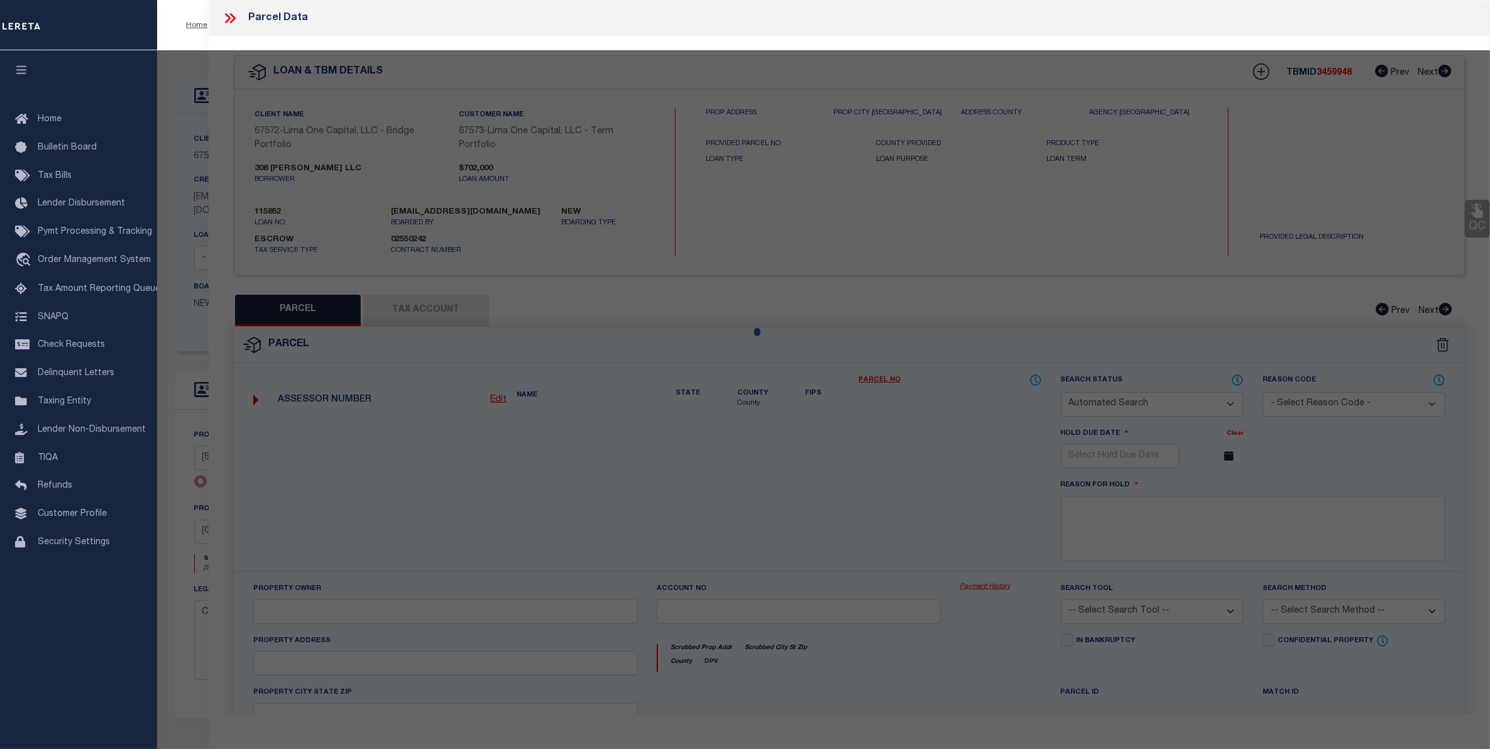
checkbox input "false"
select select "CP"
type input "308 CORNELIA STREET"
checkbox input "false"
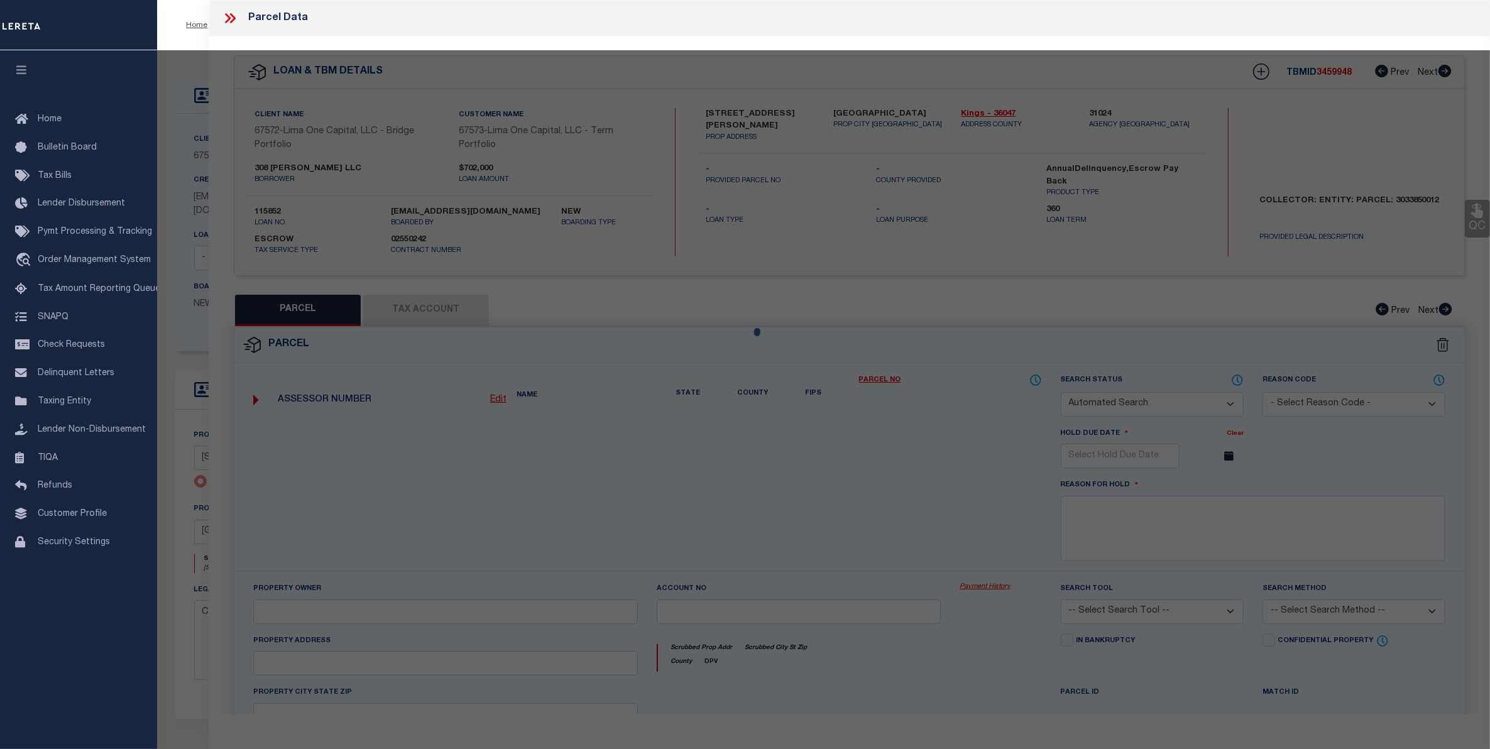
type input "BROOKLYN NY 11237"
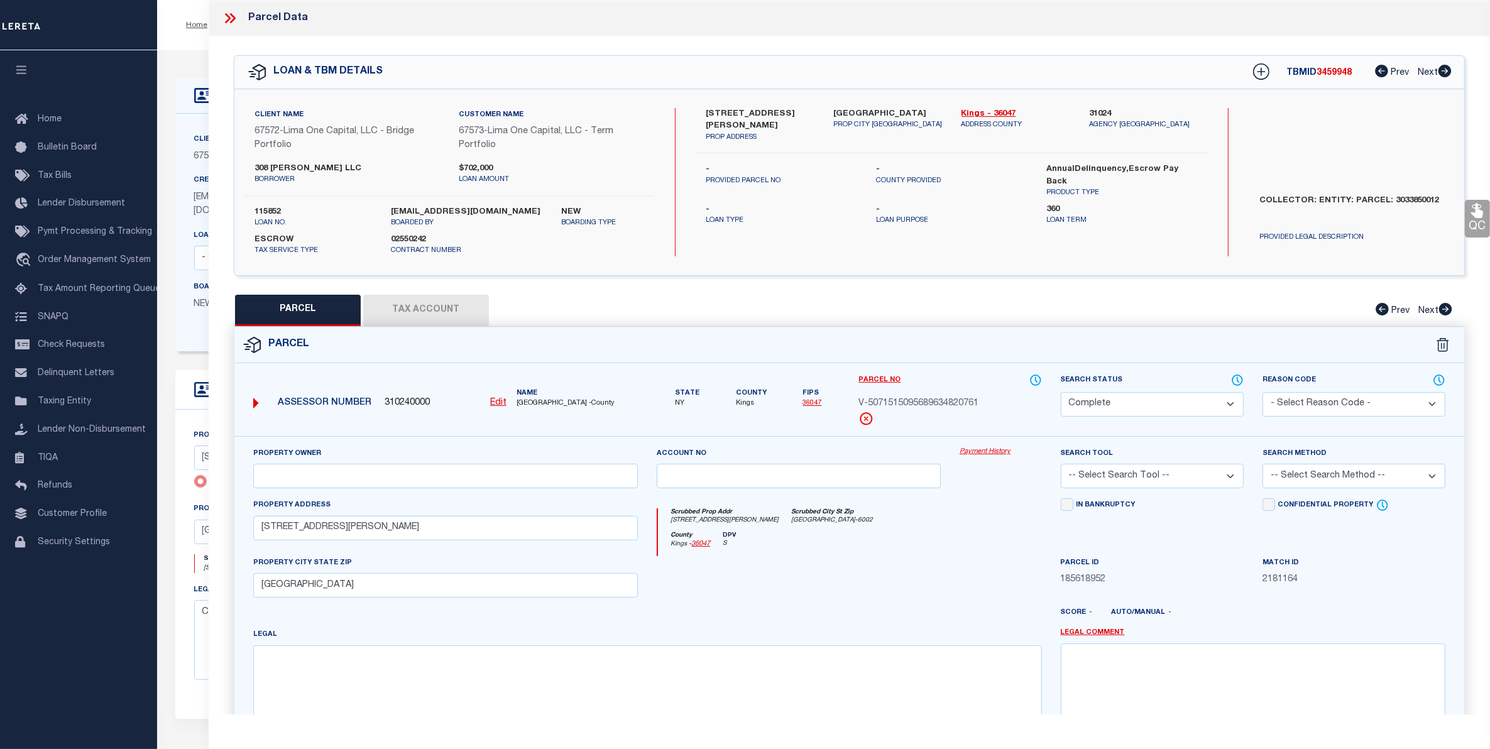
click at [982, 452] on link "Payment History" at bounding box center [1000, 452] width 82 height 11
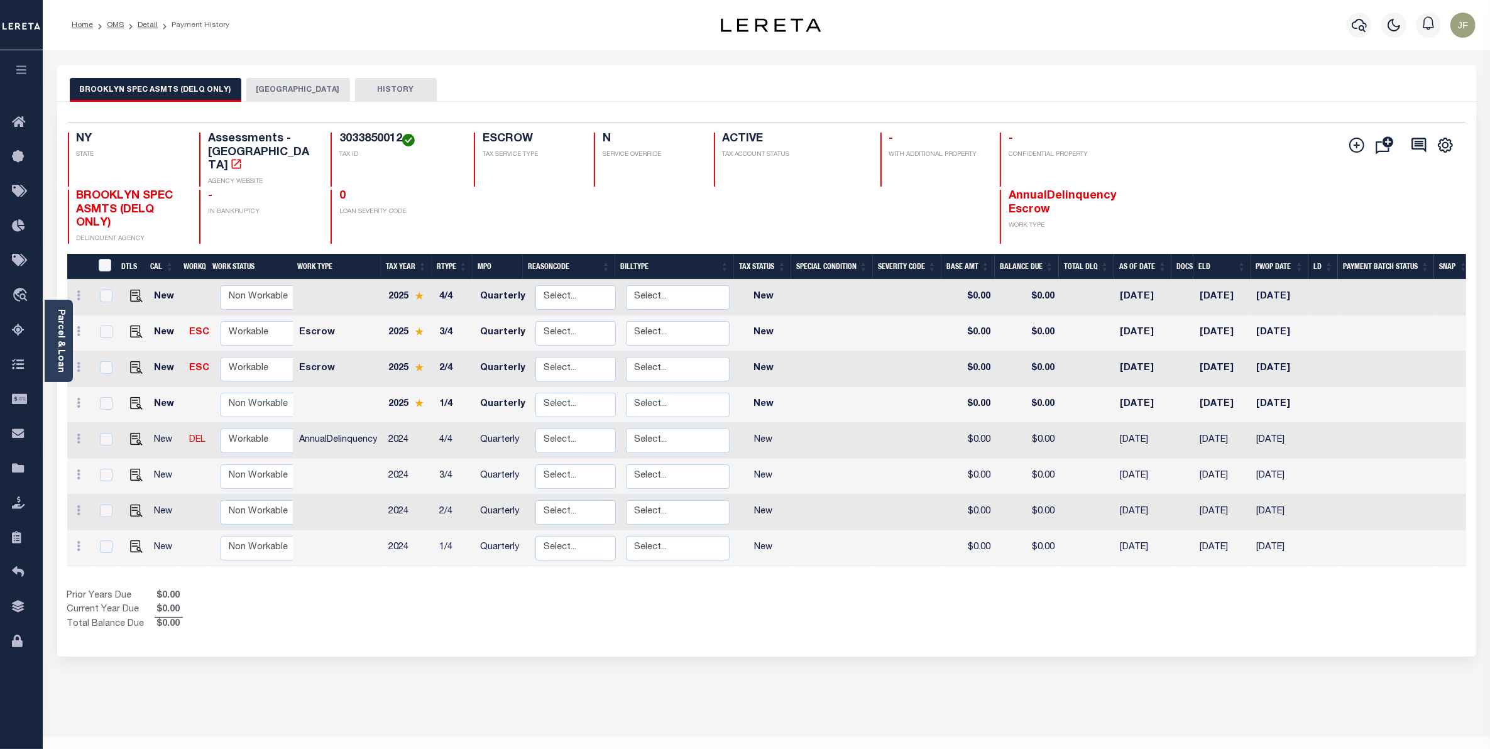
click at [265, 96] on button "[GEOGRAPHIC_DATA]" at bounding box center [298, 90] width 104 height 24
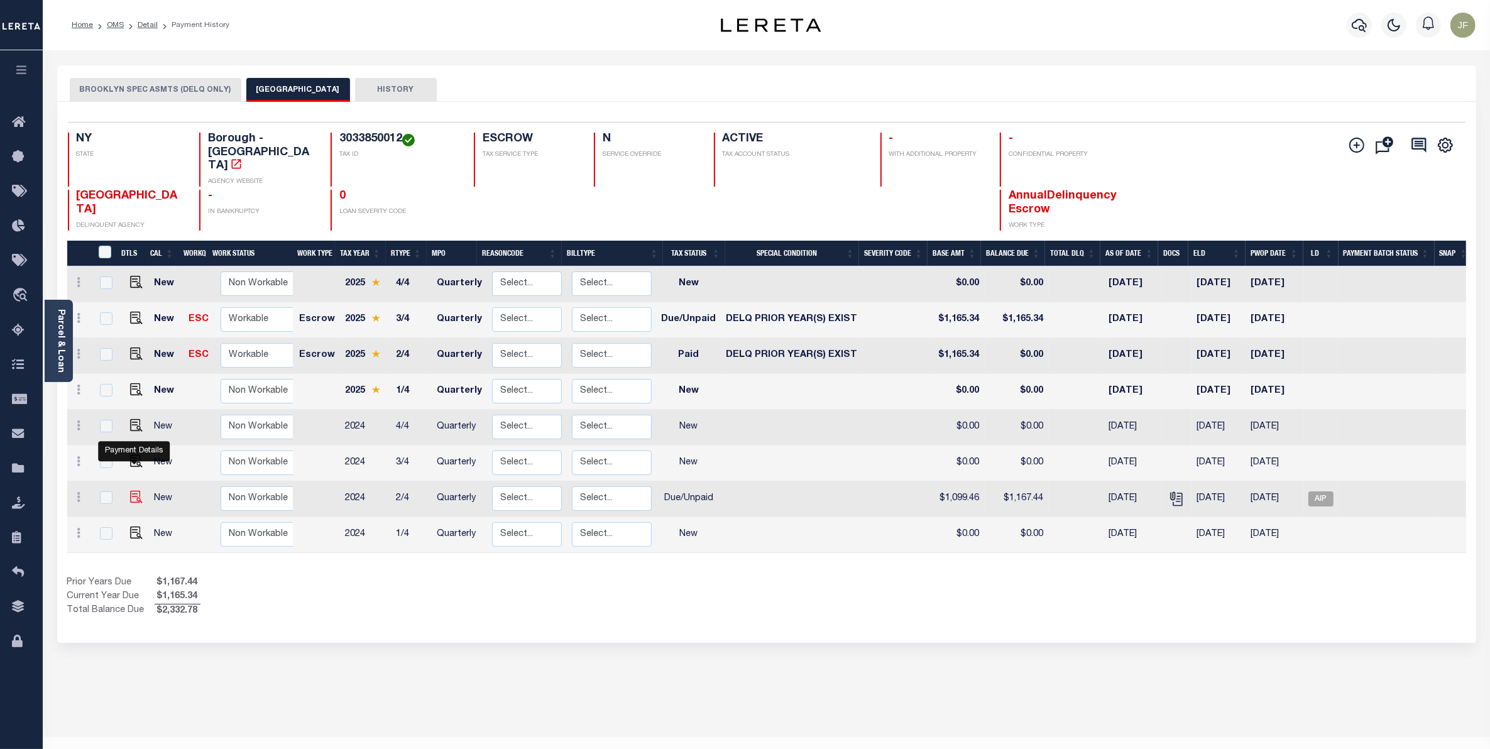
click at [131, 491] on img "" at bounding box center [136, 497] width 13 height 13
checkbox input "true"
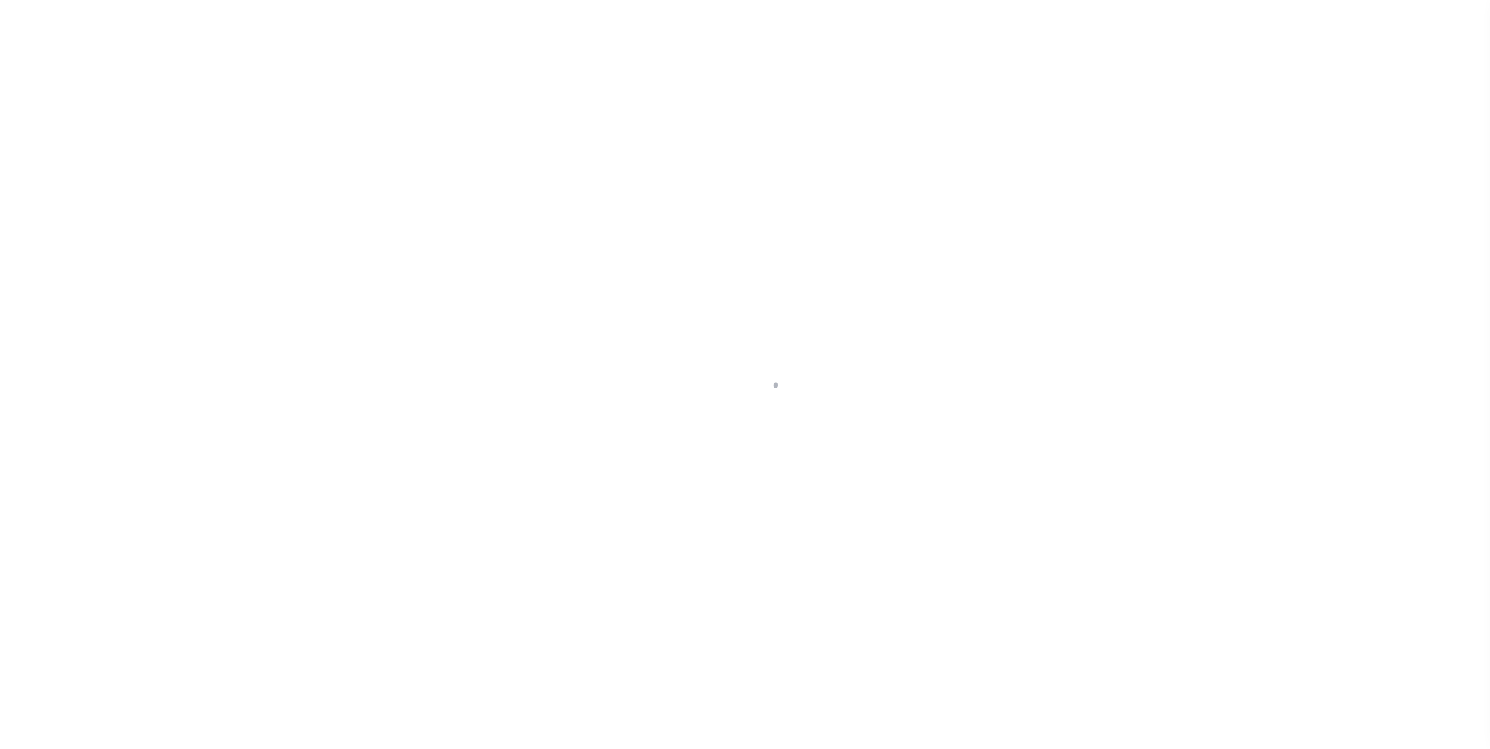
select select "DUE"
type input "[STREET_ADDRESS][PERSON_NAME]"
radio input "true"
select select "Escrow"
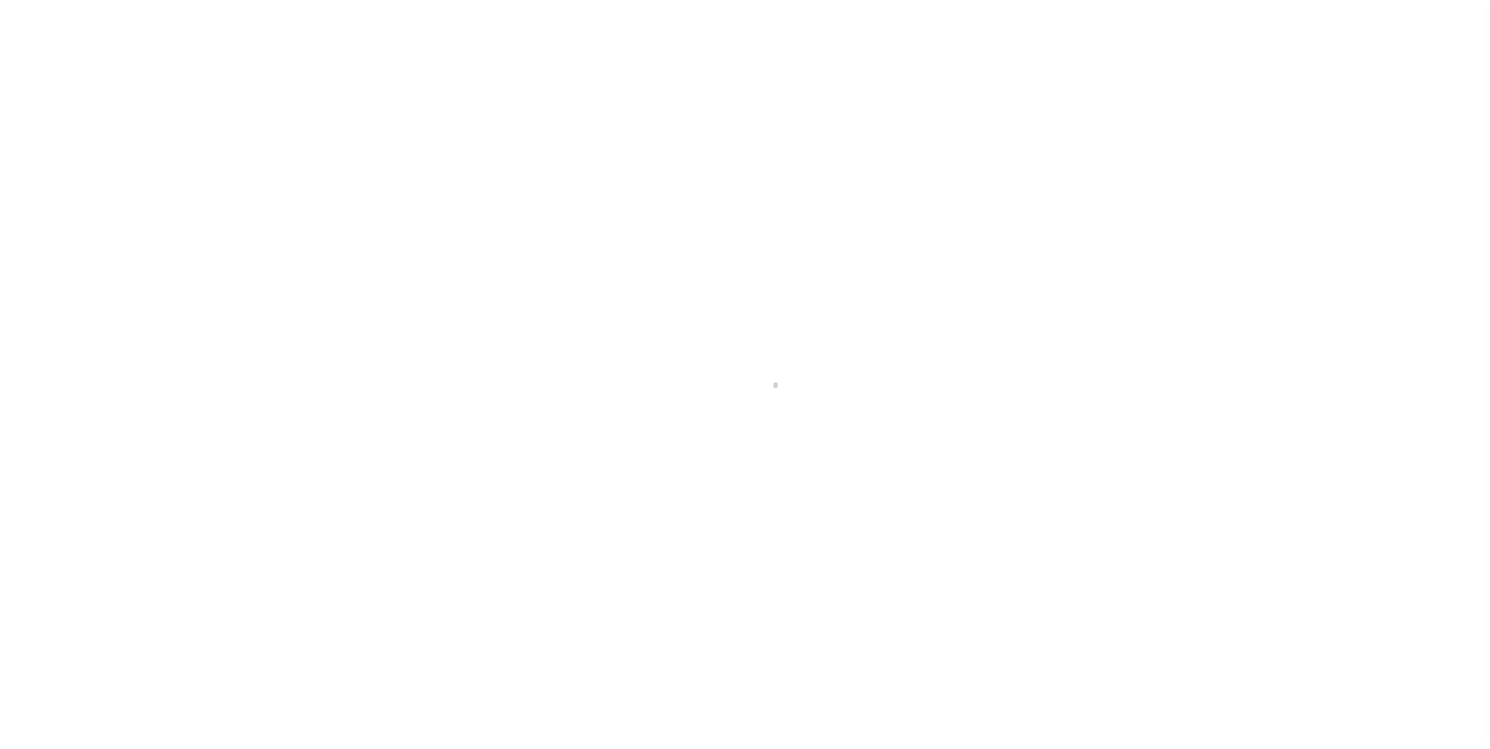
type input "[GEOGRAPHIC_DATA]"
type input "115852-1"
type input "NY"
type textarea "COLLECTOR: ENTITY: PARCEL: 3033850012"
select select "4"
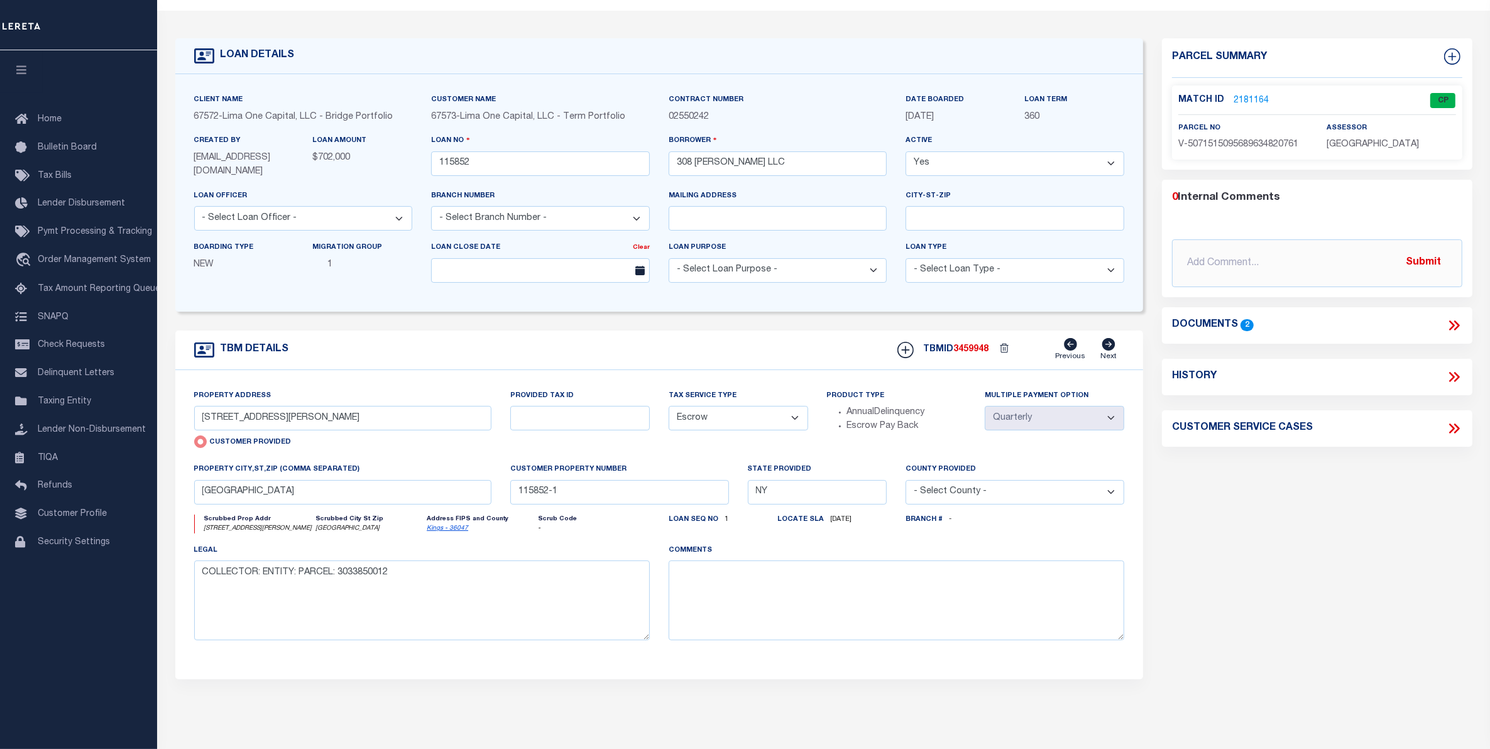
scroll to position [0, 0]
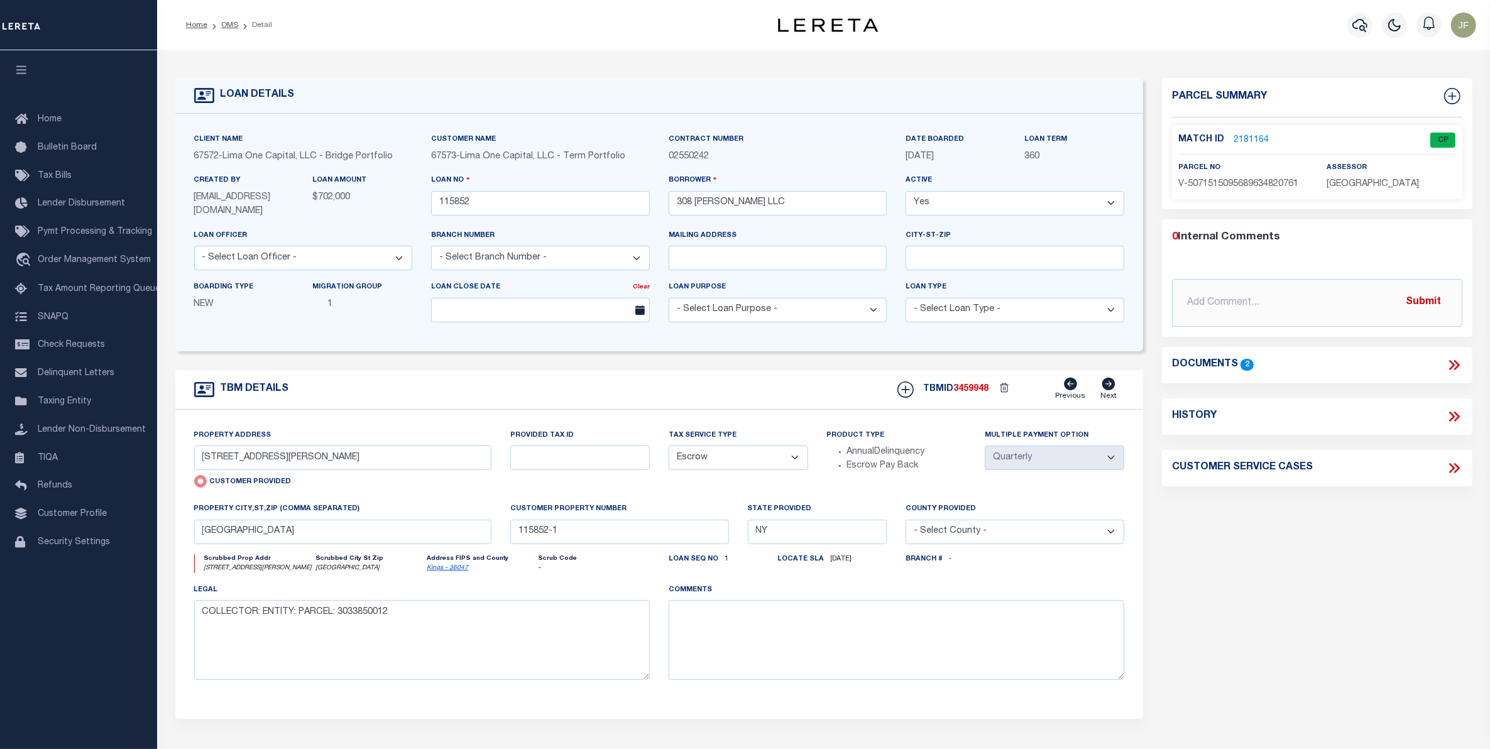
click at [1240, 145] on link "2181164" at bounding box center [1250, 140] width 35 height 13
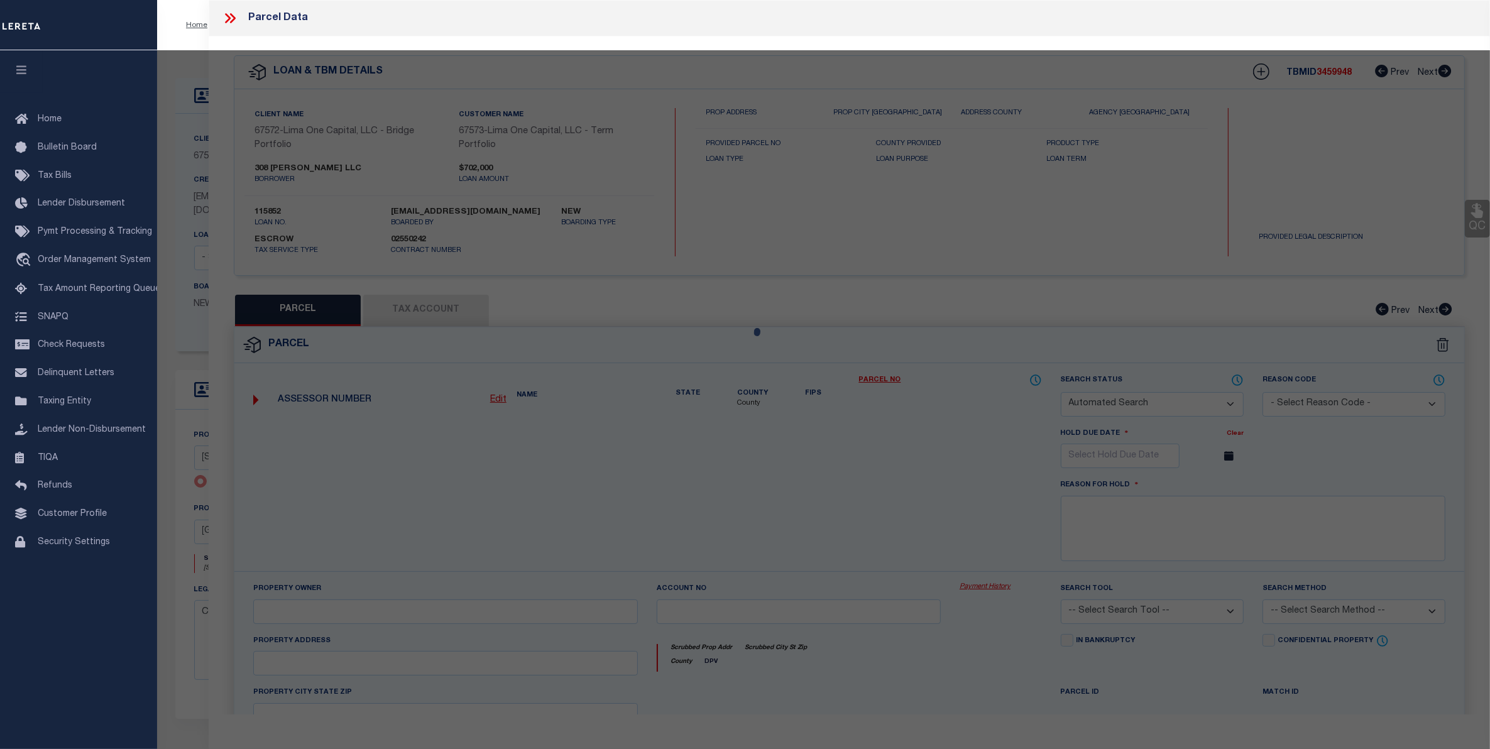
checkbox input "false"
select select "CP"
type input "[STREET_ADDRESS][PERSON_NAME]"
checkbox input "false"
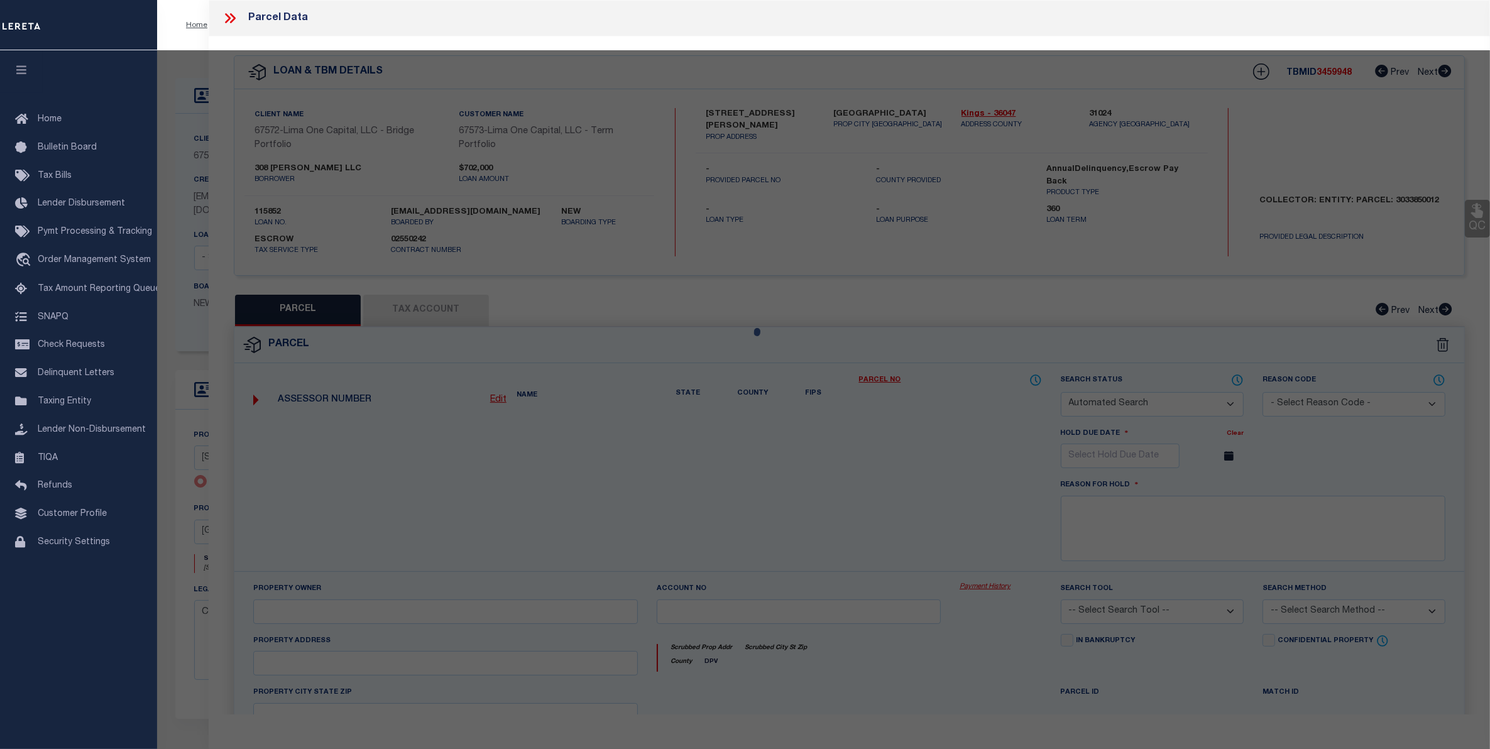
type input "[GEOGRAPHIC_DATA]"
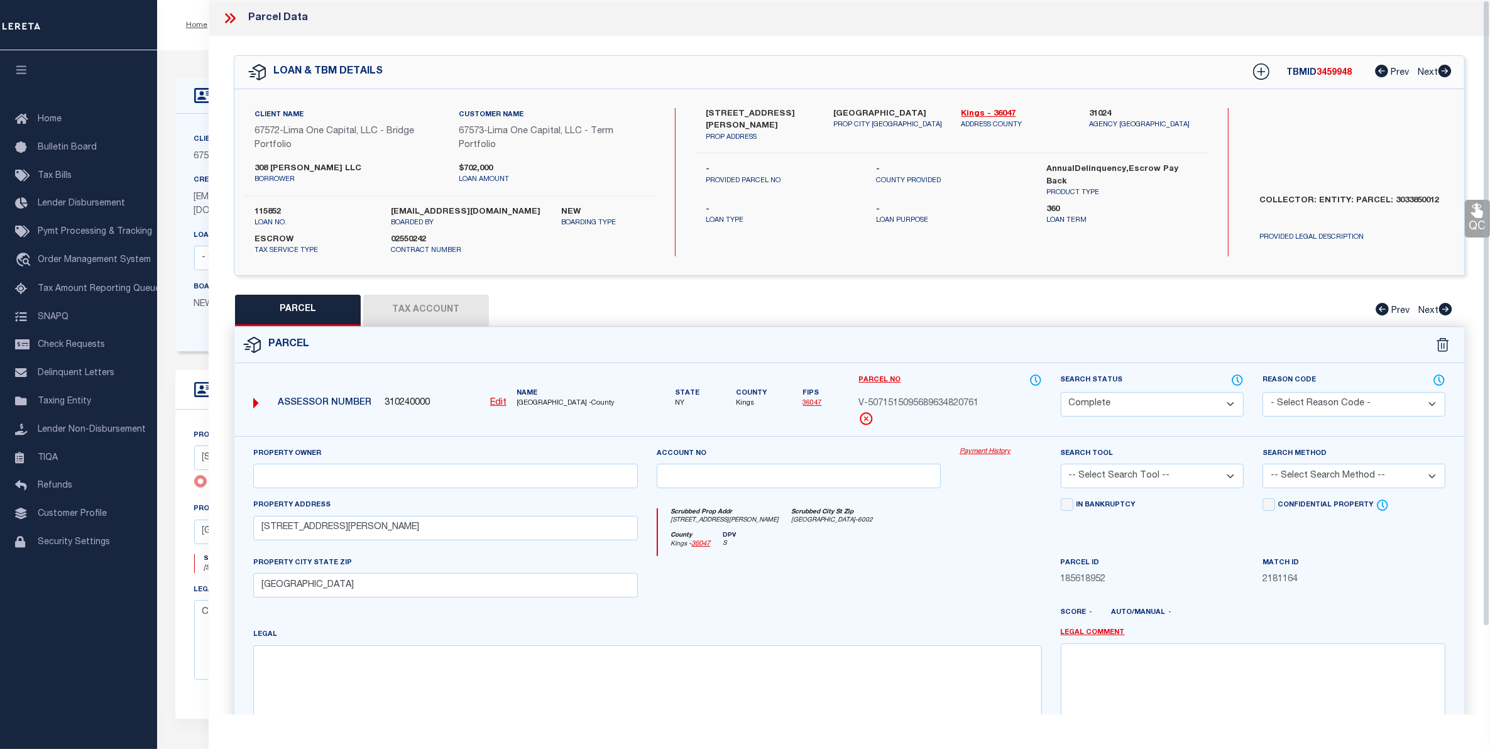
click at [972, 457] on link "Payment History" at bounding box center [1000, 452] width 82 height 11
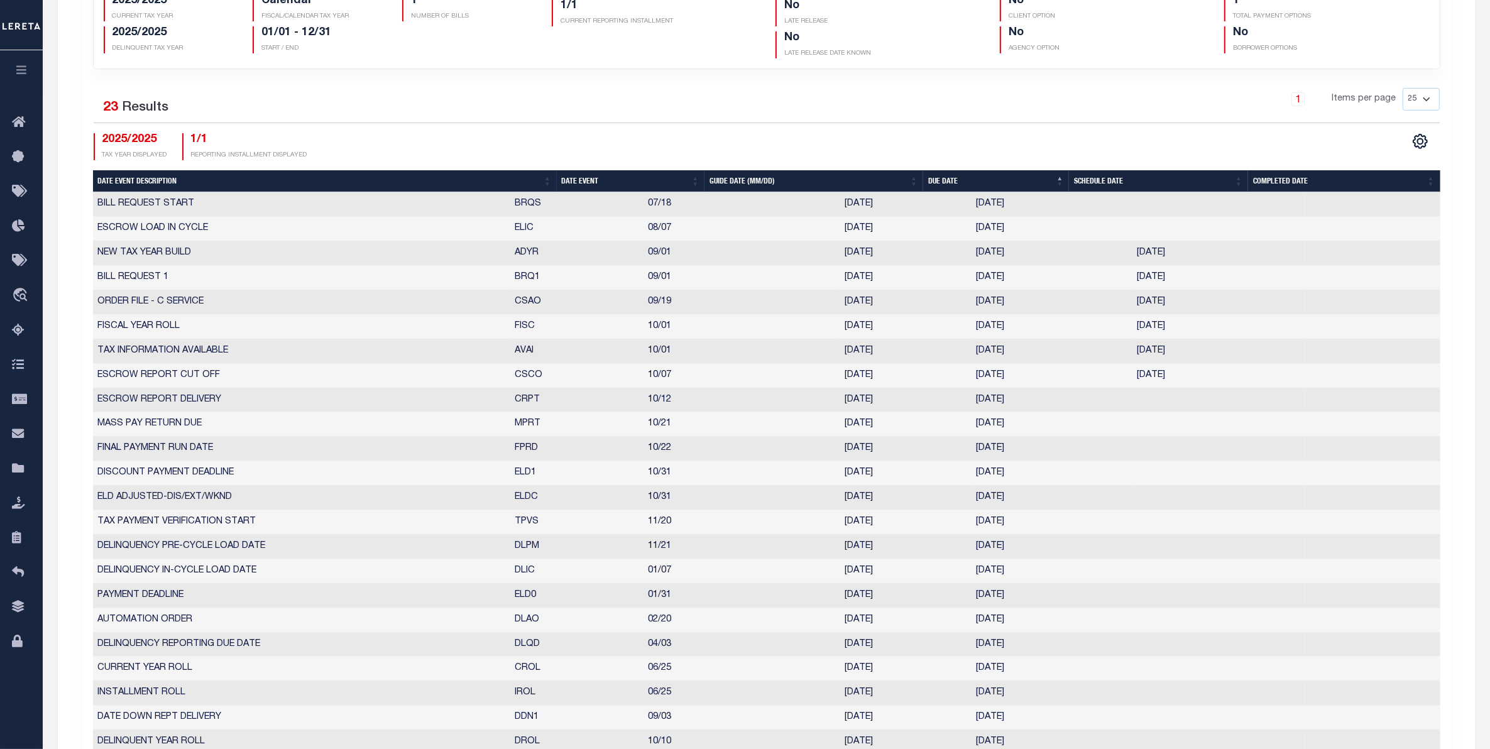
scroll to position [393, 0]
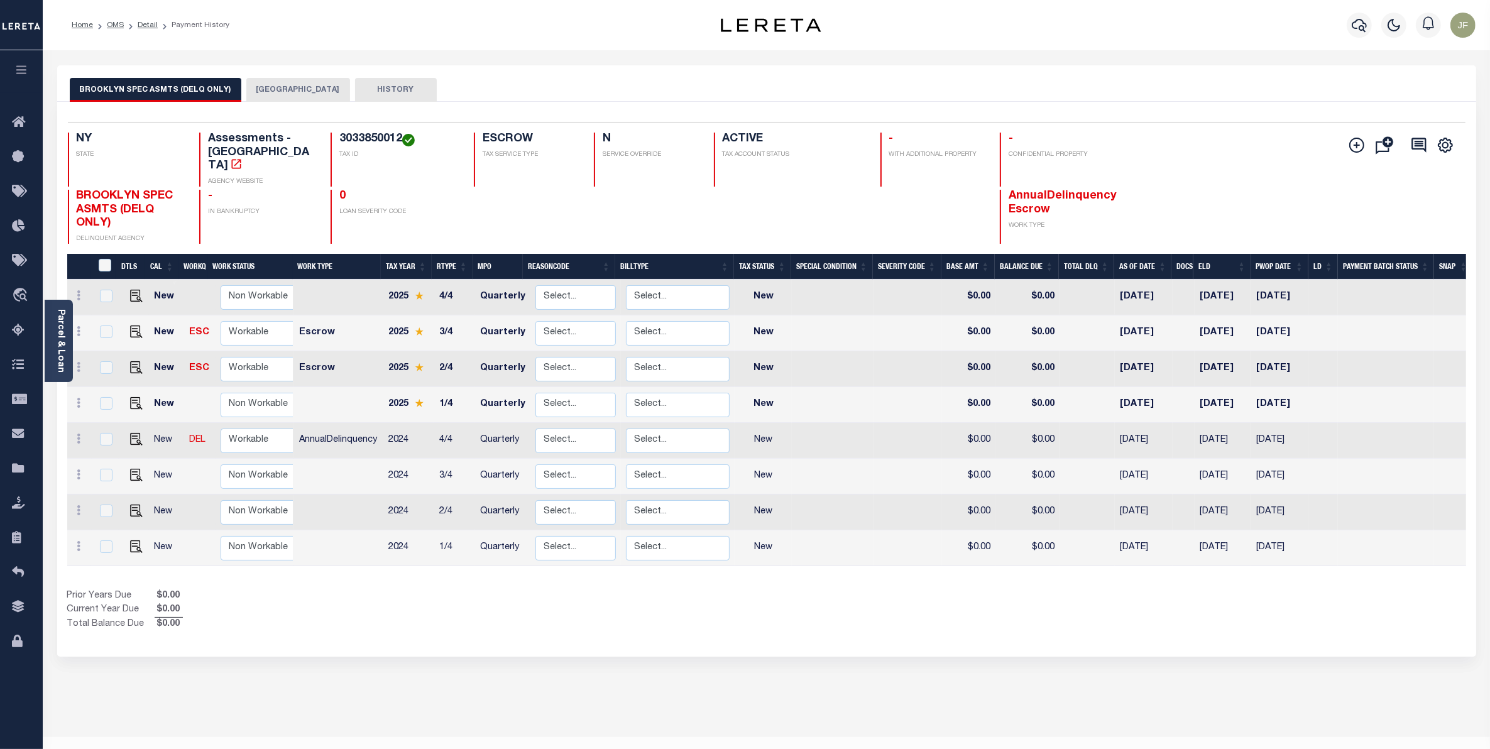
click at [270, 91] on button "[GEOGRAPHIC_DATA]" at bounding box center [298, 90] width 104 height 24
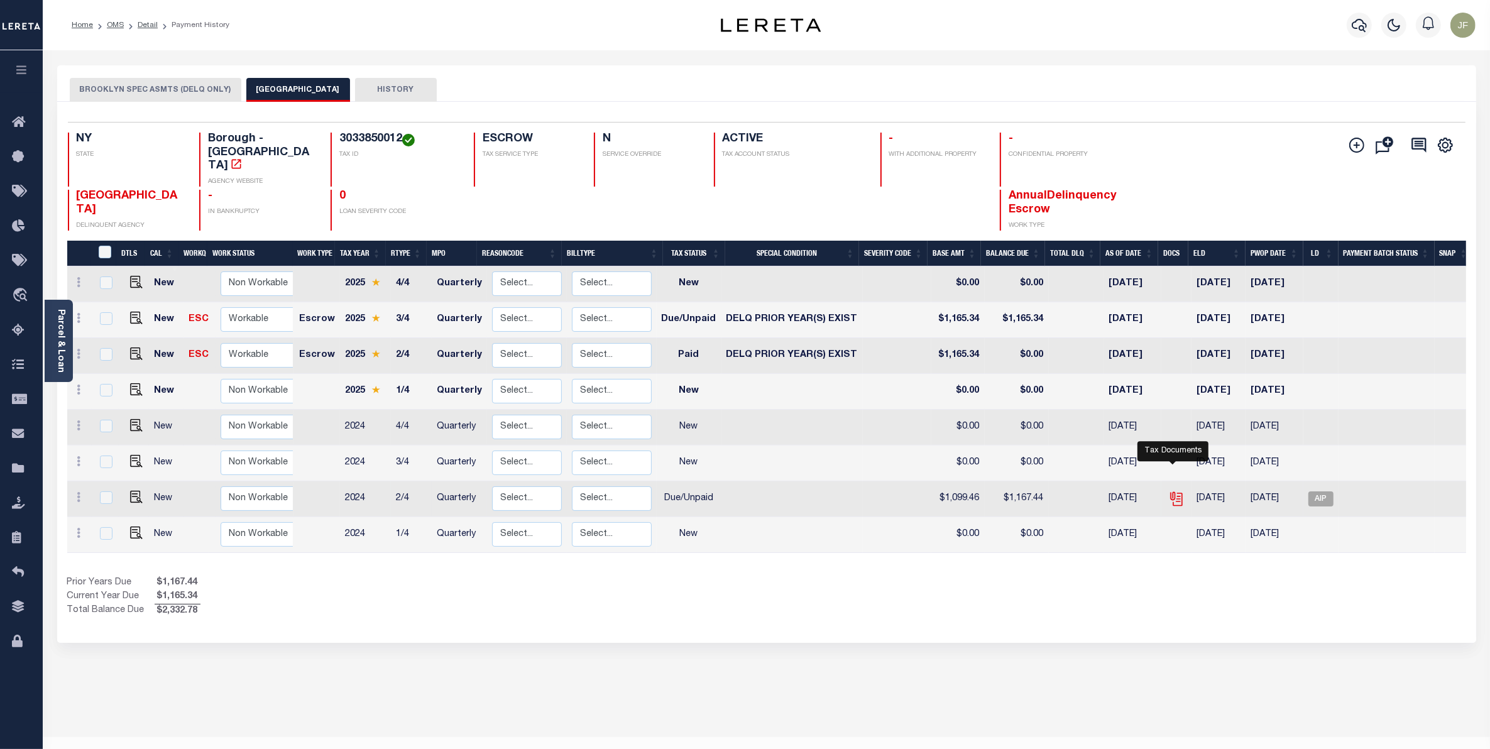
click at [1174, 491] on icon "" at bounding box center [1176, 499] width 16 height 16
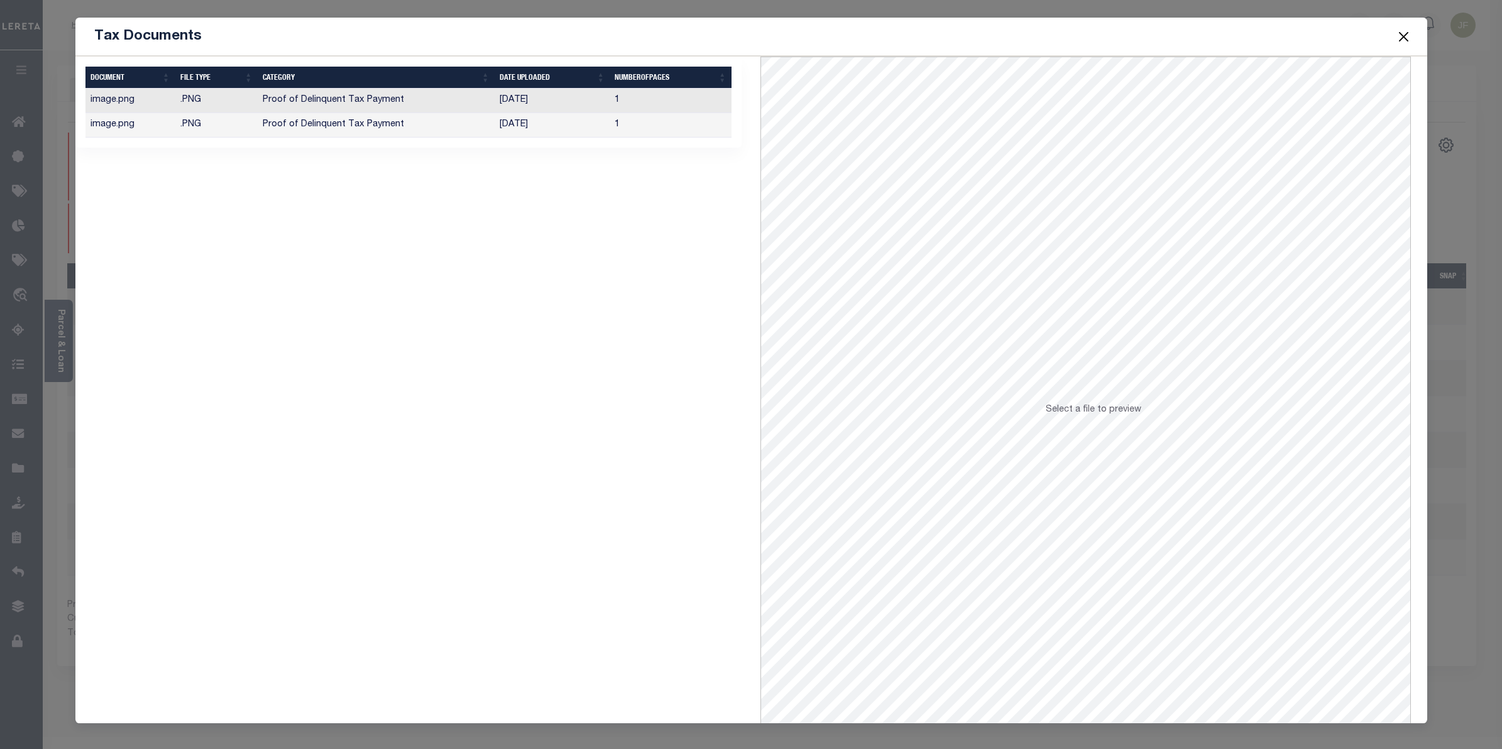
click at [403, 124] on td "Proof of Delinquent Tax Payment" at bounding box center [376, 125] width 237 height 25
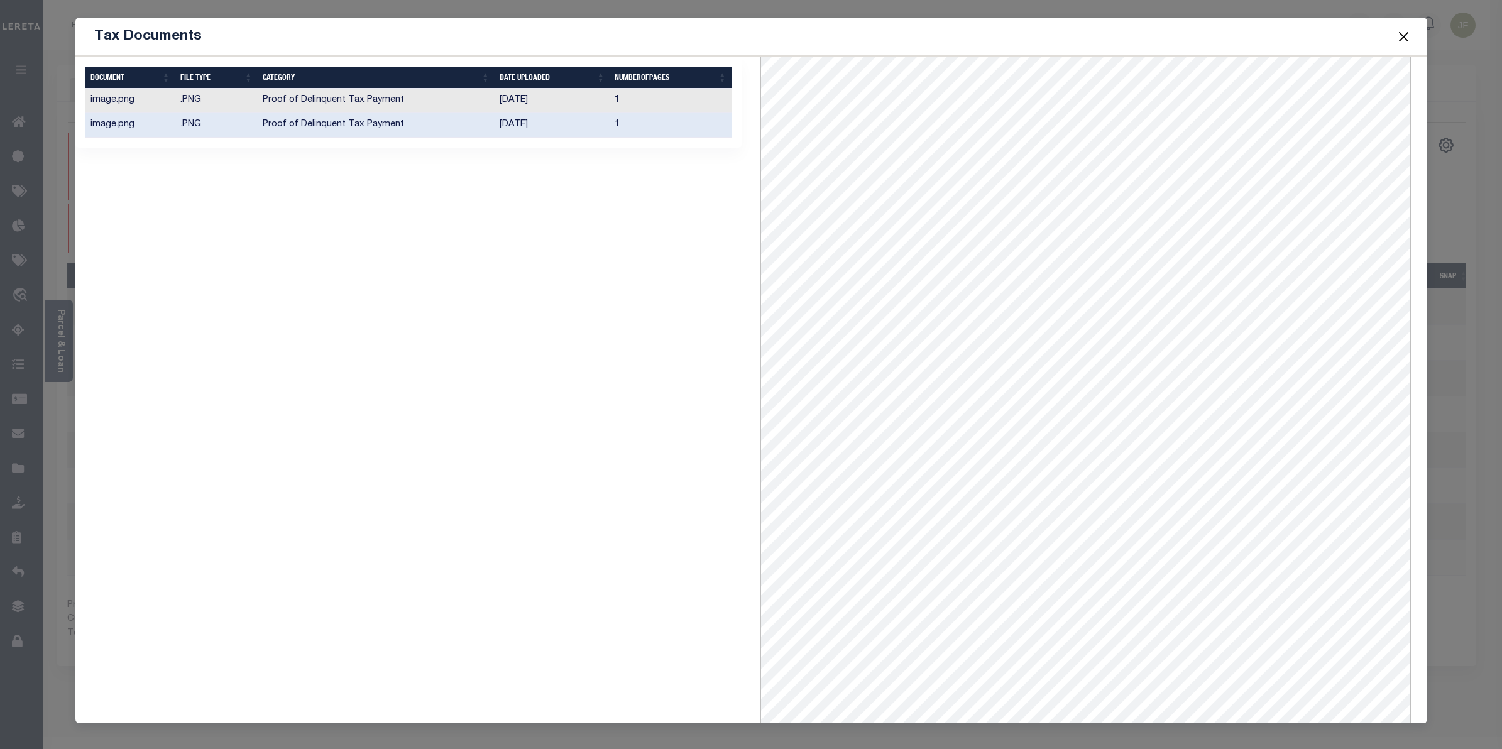
click at [393, 102] on td "Proof of Delinquent Tax Payment" at bounding box center [376, 101] width 237 height 25
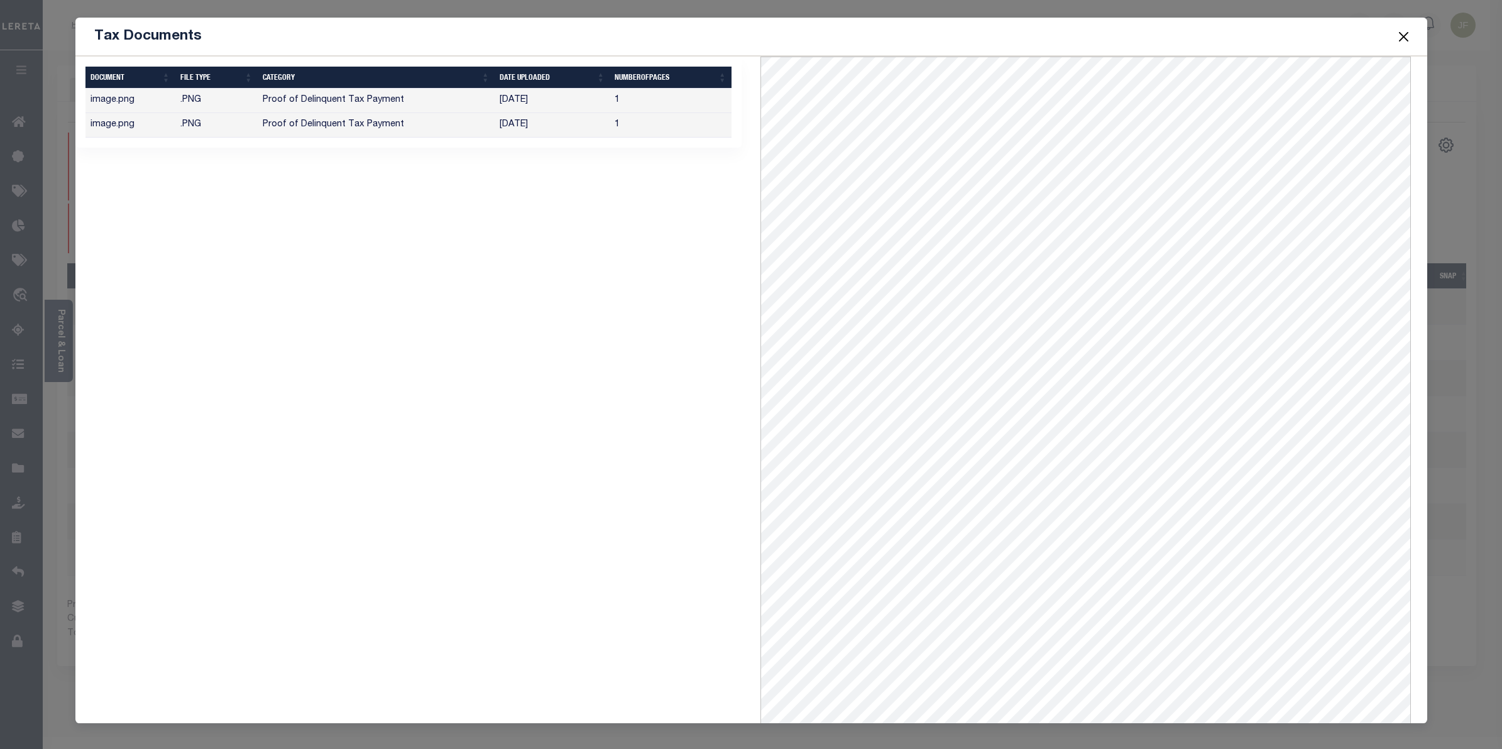
click at [452, 123] on td "Proof of Delinquent Tax Payment" at bounding box center [376, 125] width 237 height 25
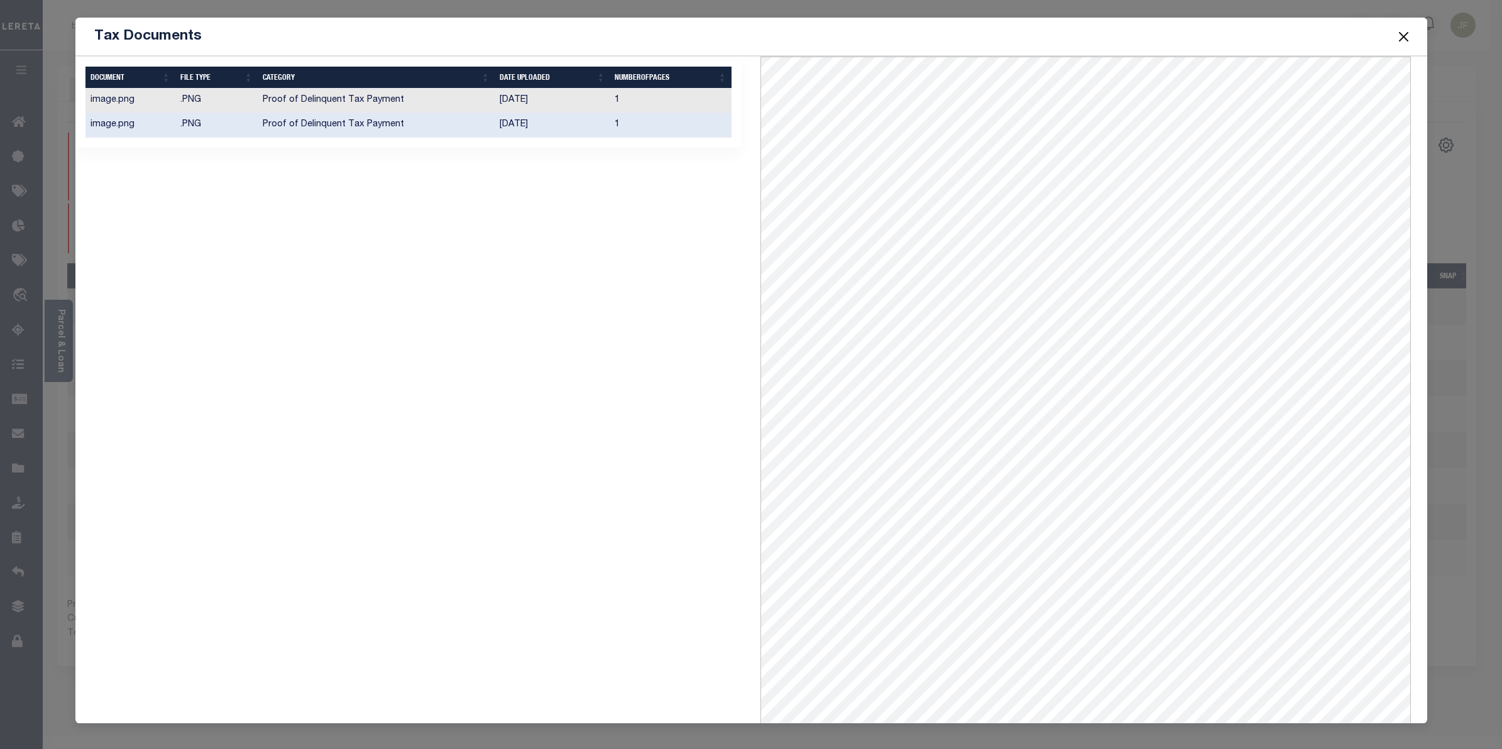
click at [495, 101] on td "10/14/2025" at bounding box center [552, 101] width 115 height 25
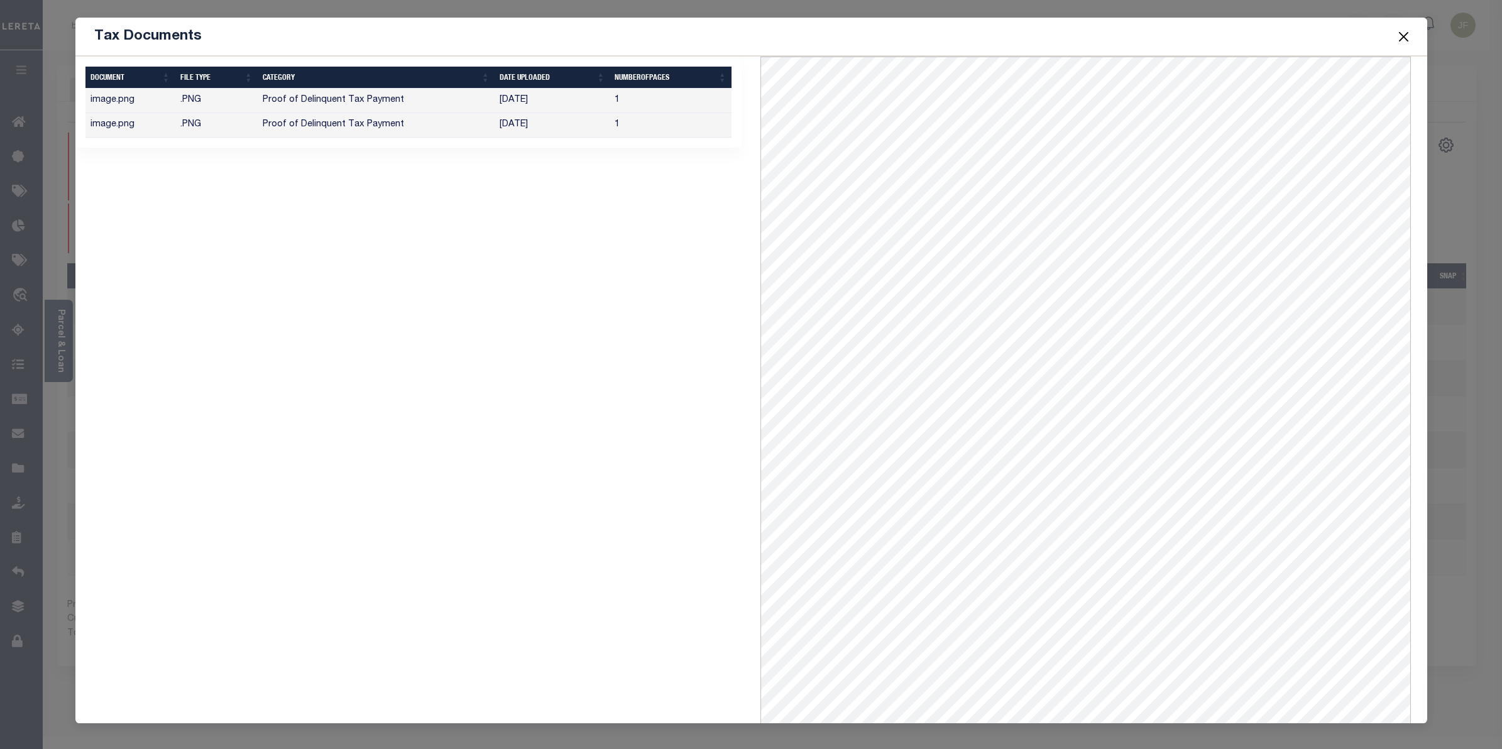
click at [1403, 40] on button "Close" at bounding box center [1403, 36] width 16 height 16
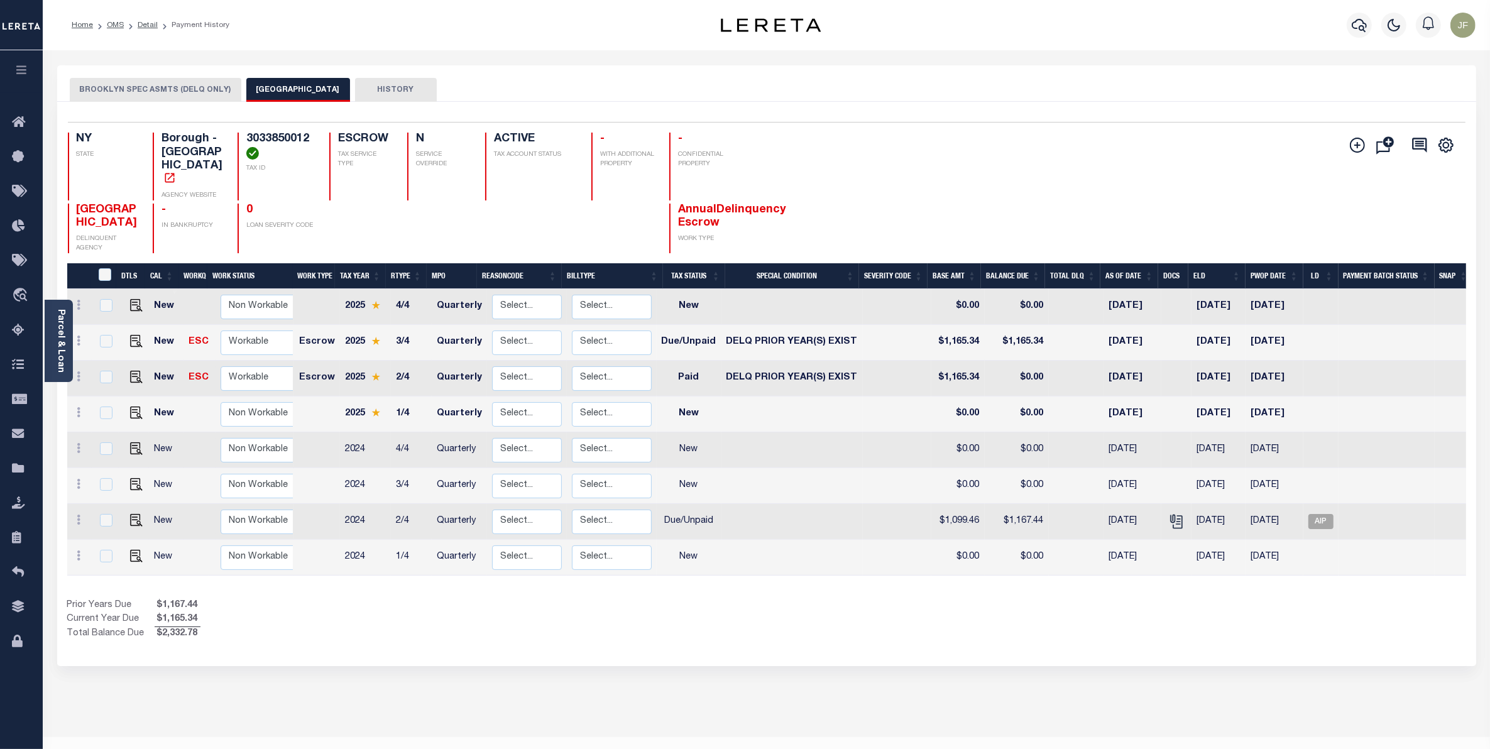
click at [1372, 25] on div at bounding box center [1359, 25] width 35 height 44
click at [1369, 16] on div at bounding box center [1359, 25] width 35 height 44
click at [1362, 27] on icon "button" at bounding box center [1359, 25] width 15 height 15
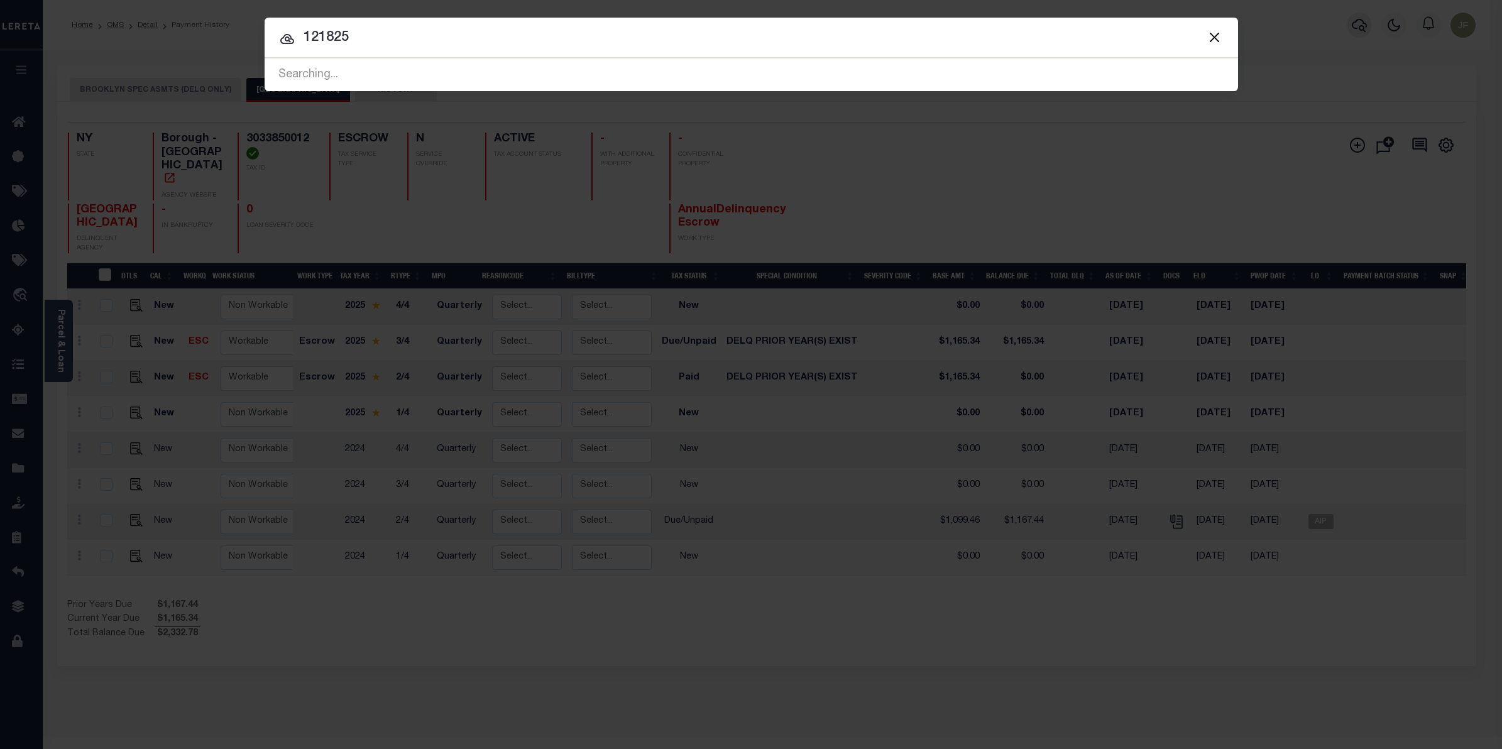
type input "121825"
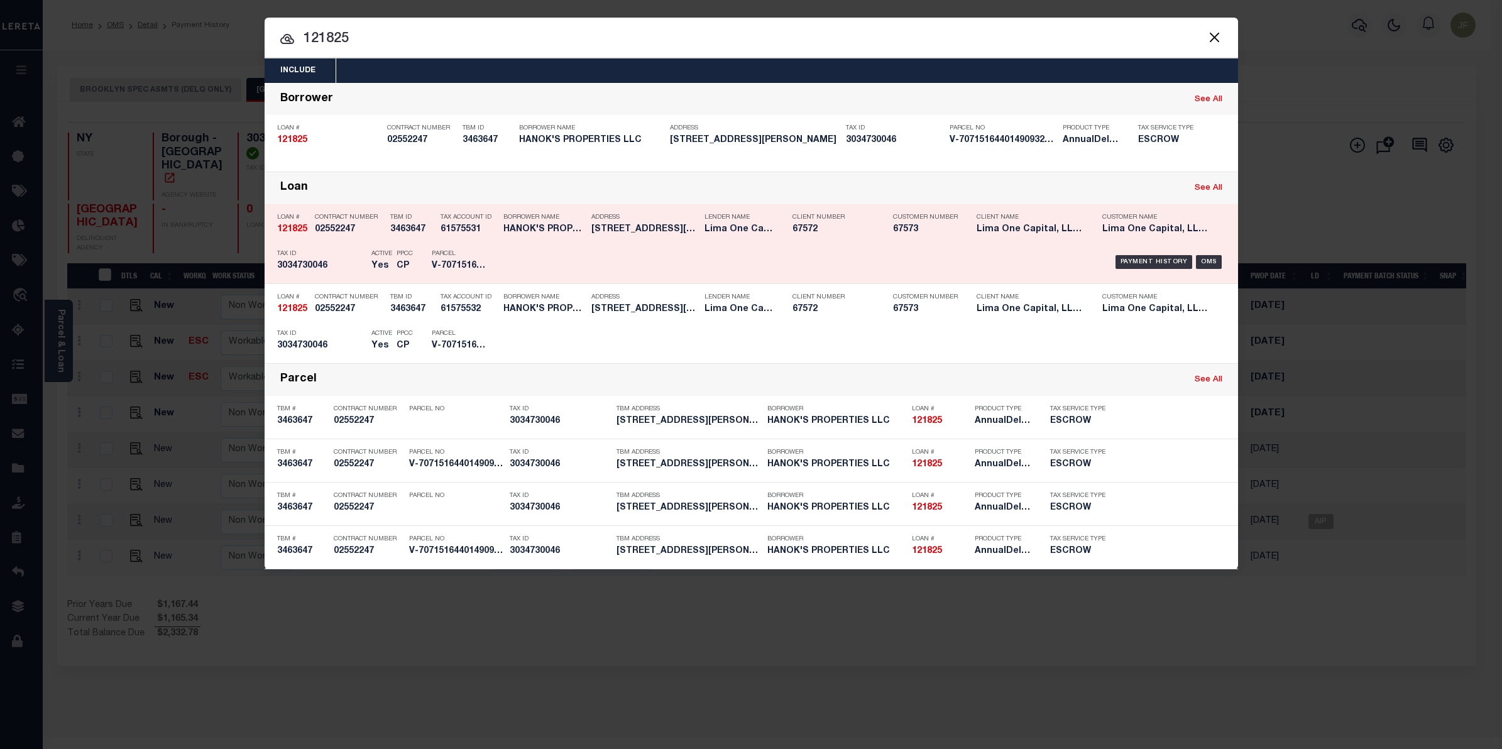
click at [1139, 262] on div "Payment History" at bounding box center [1153, 262] width 77 height 14
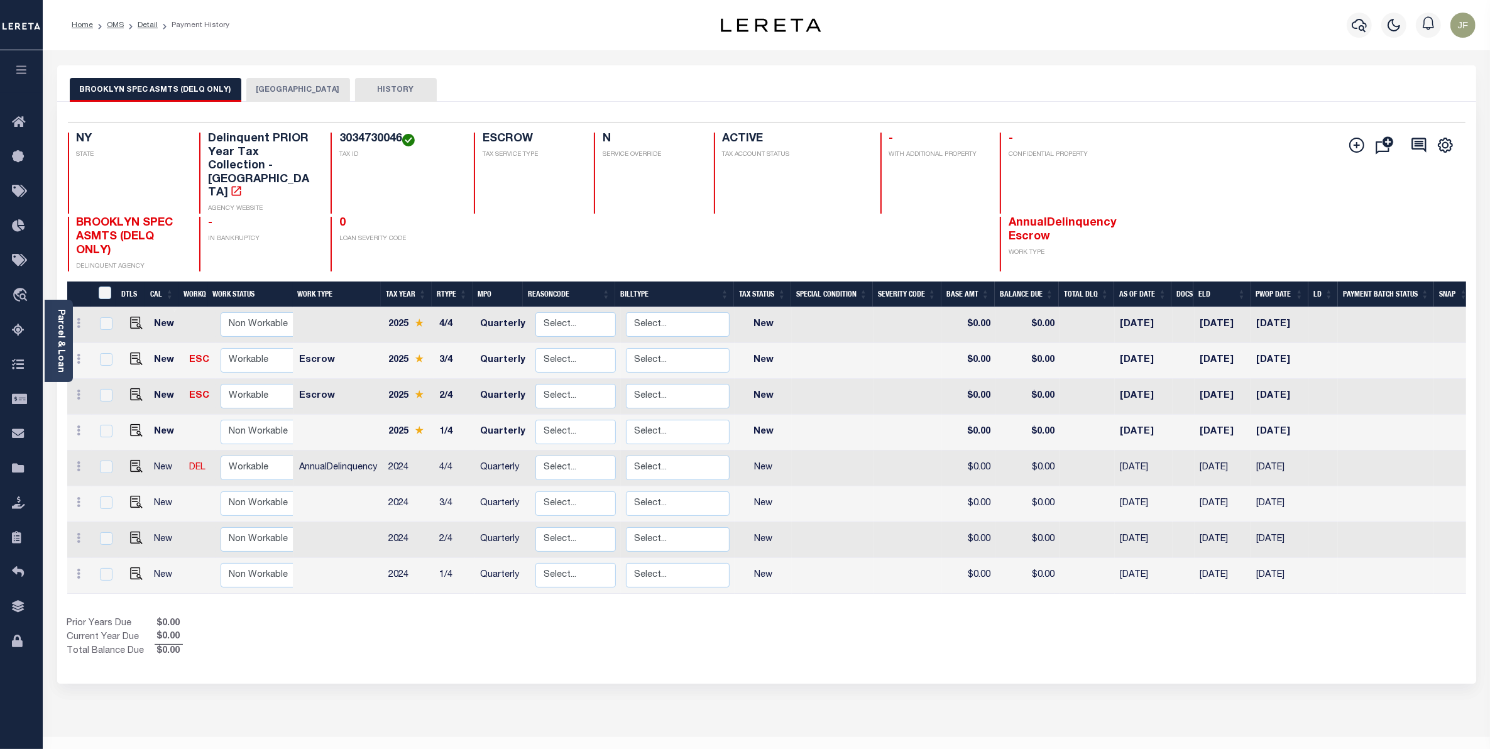
click at [300, 87] on button "[GEOGRAPHIC_DATA]" at bounding box center [298, 90] width 104 height 24
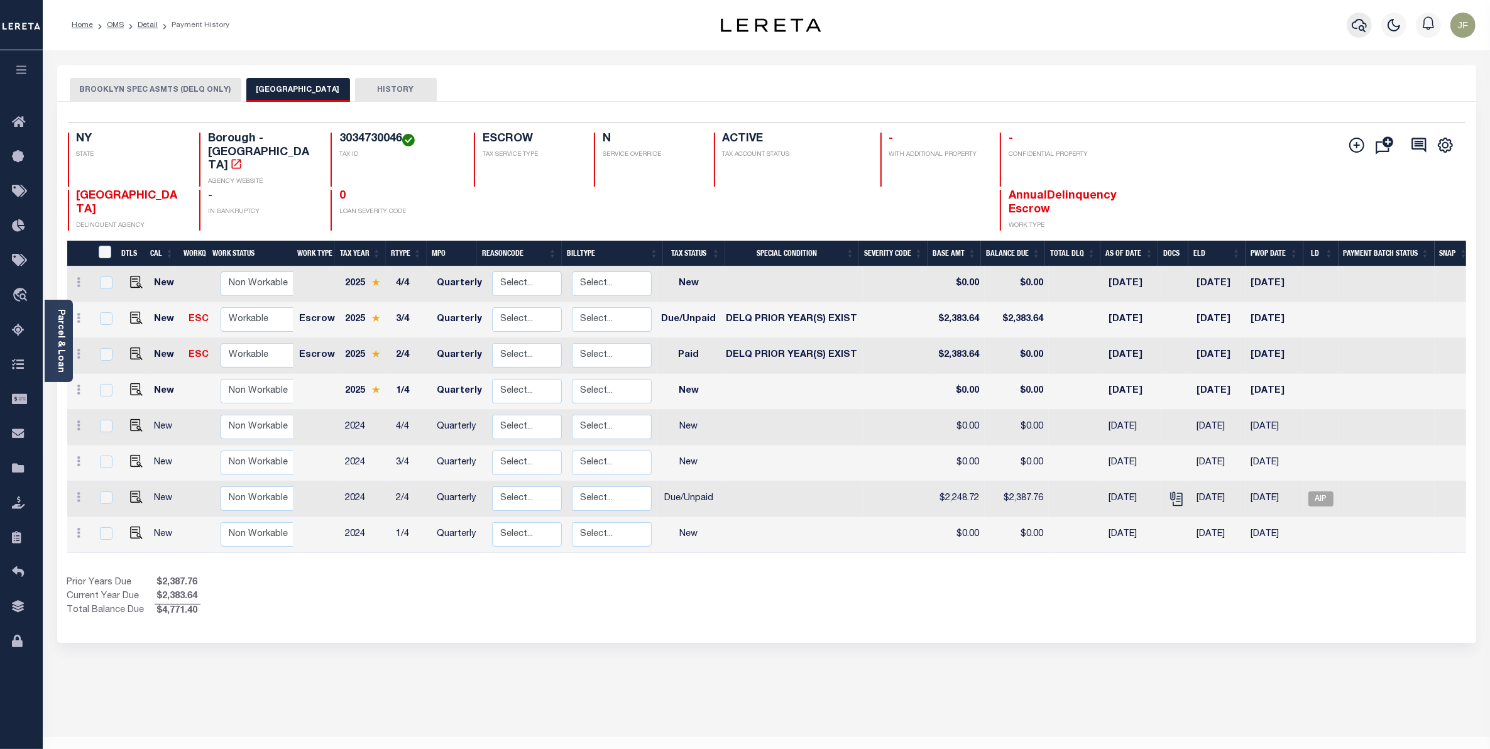
click at [1357, 23] on icon "button" at bounding box center [1359, 25] width 15 height 15
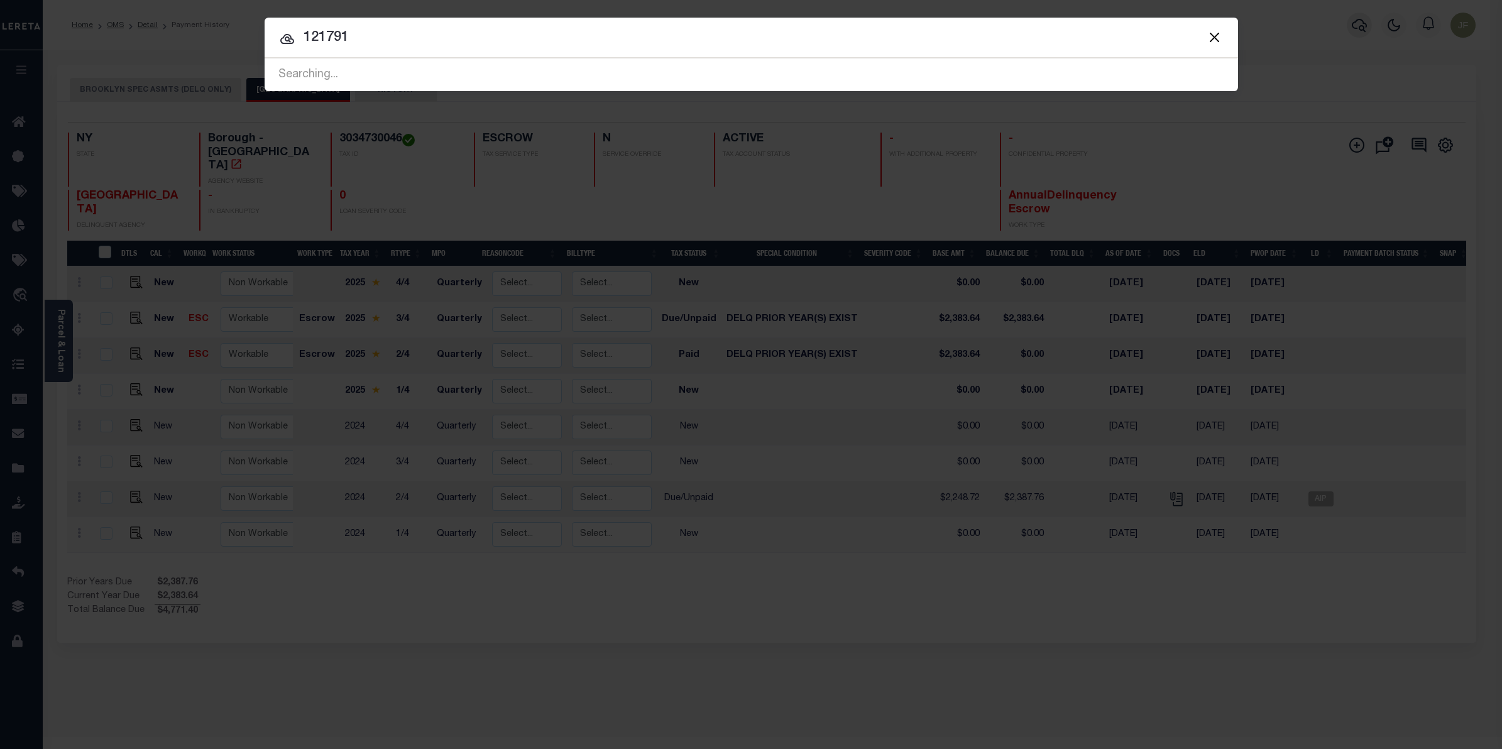
type input "121791"
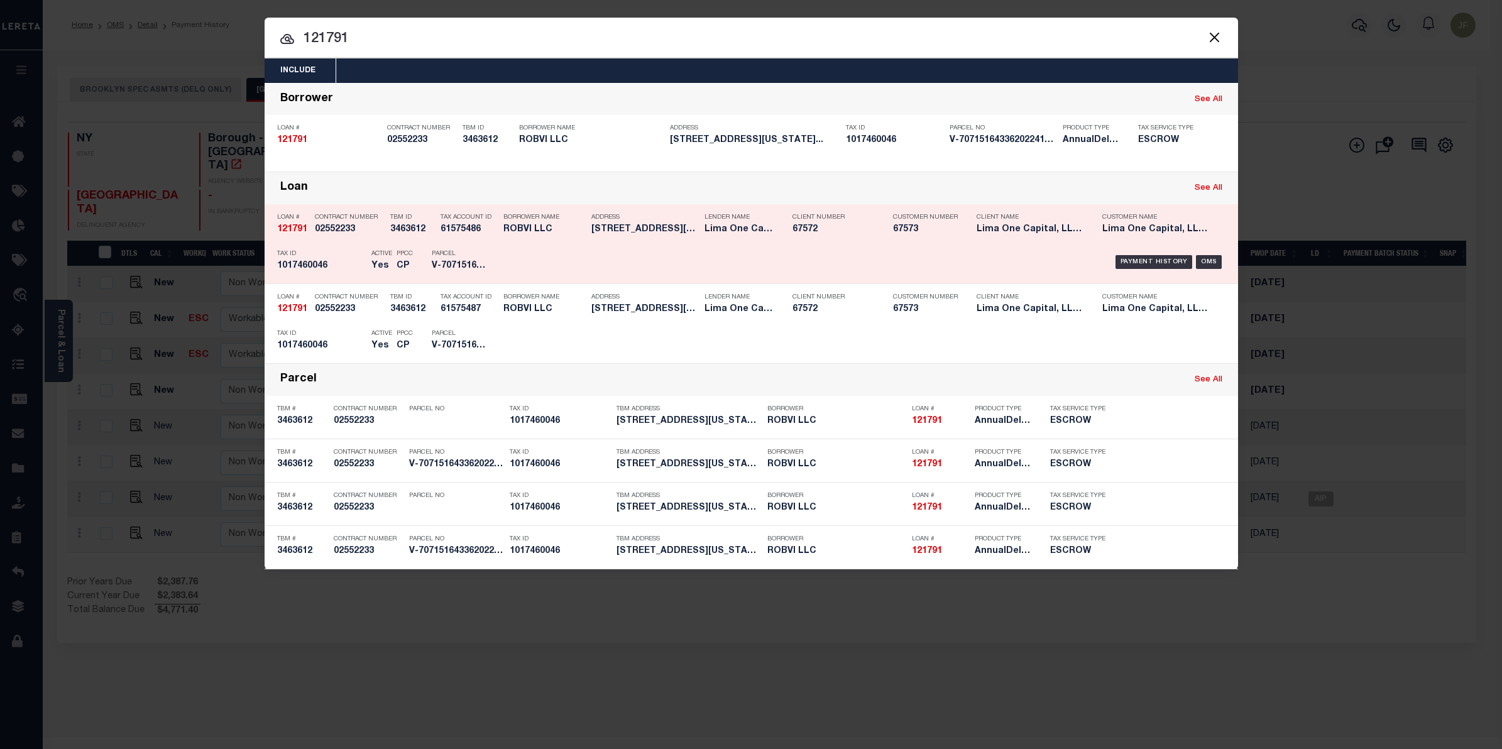
click at [1154, 250] on div "Payment History OMS" at bounding box center [866, 262] width 718 height 36
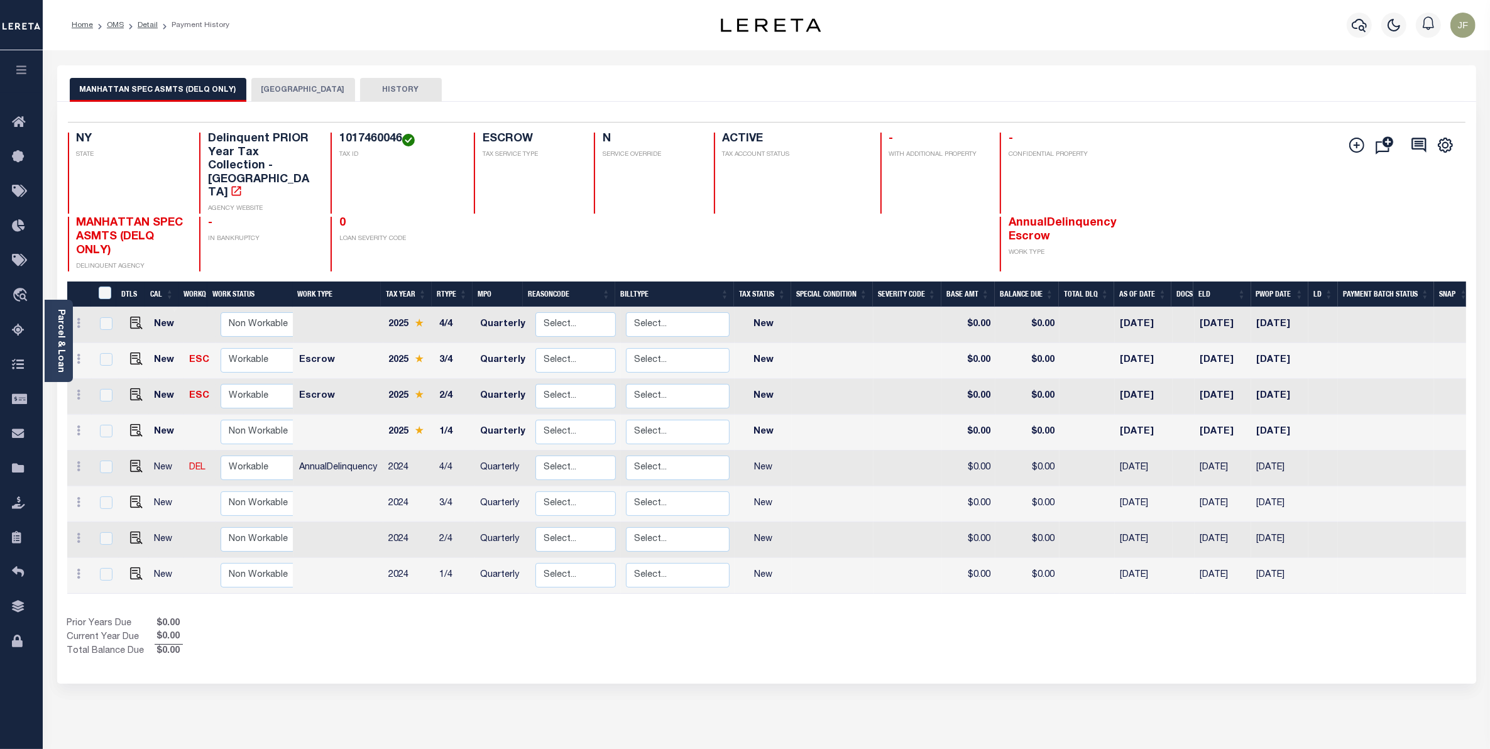
click at [286, 91] on button "[GEOGRAPHIC_DATA]" at bounding box center [303, 90] width 104 height 24
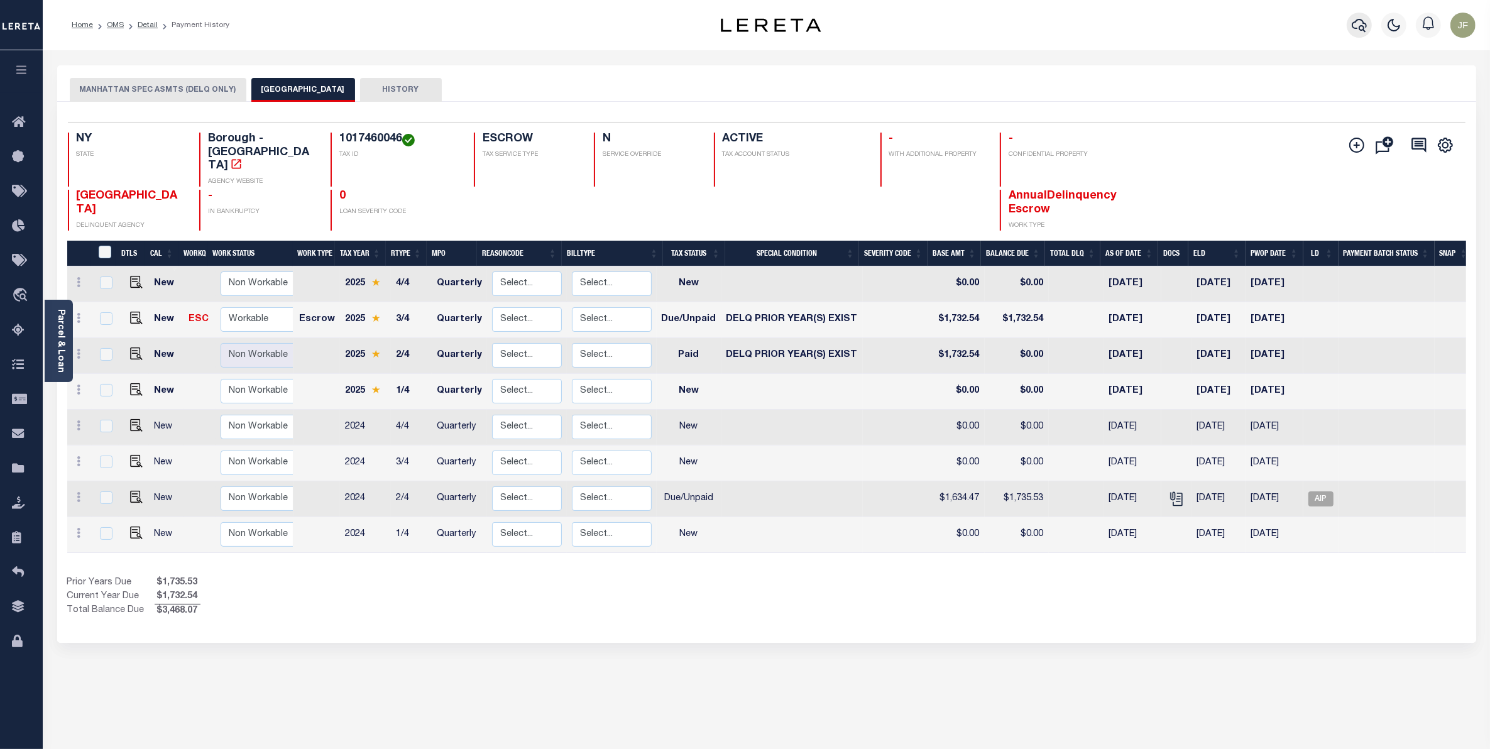
click at [1359, 29] on icon "button" at bounding box center [1359, 25] width 15 height 15
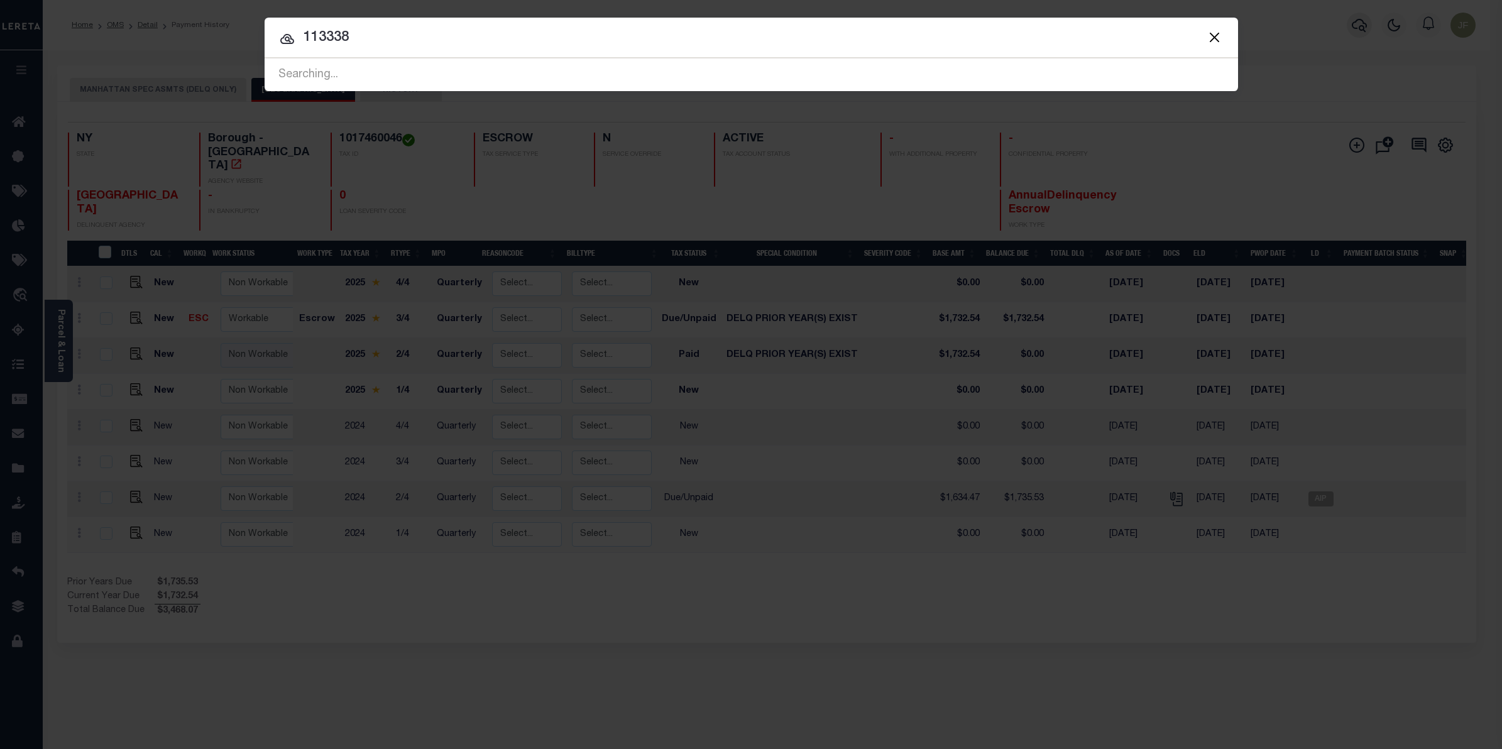
type input "113338"
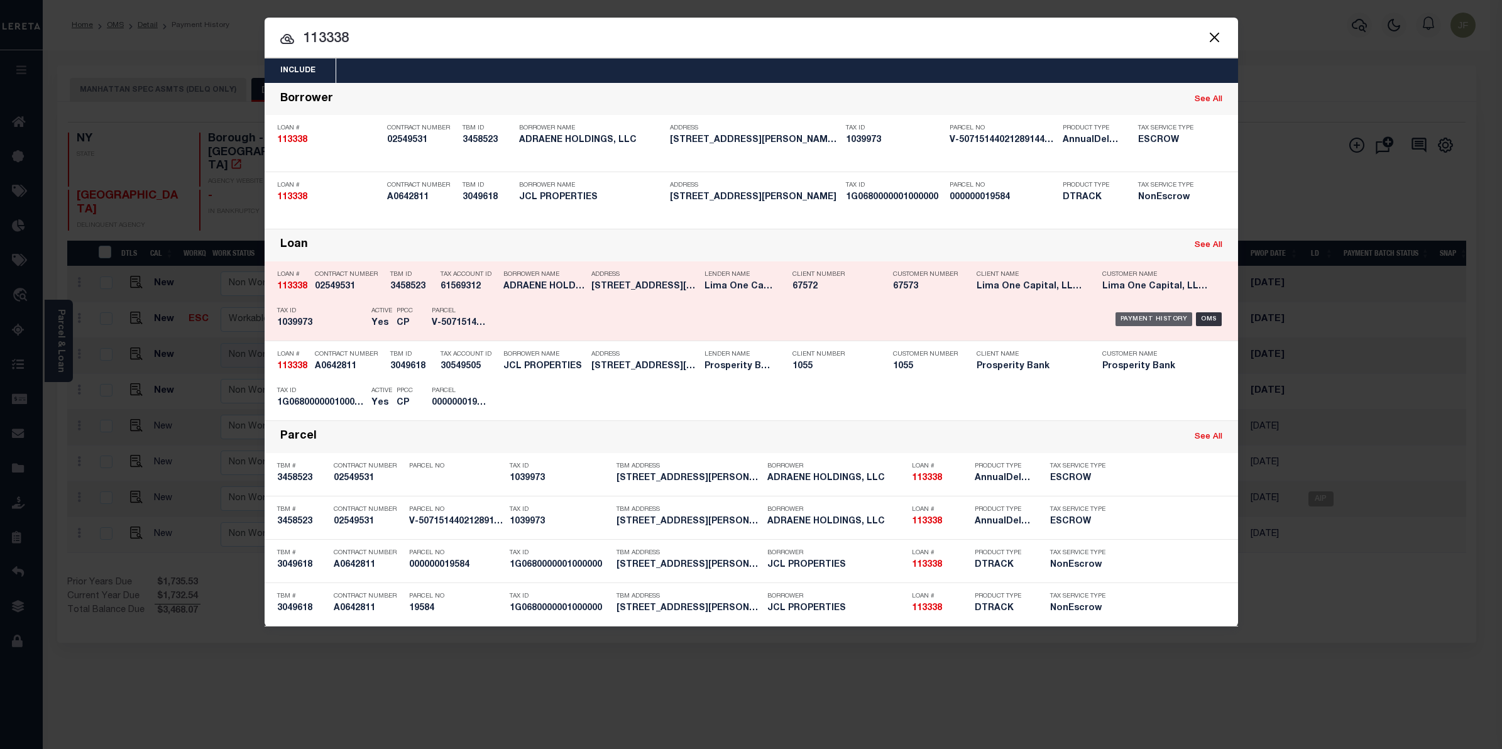
click at [1139, 322] on div "Payment History" at bounding box center [1153, 319] width 77 height 14
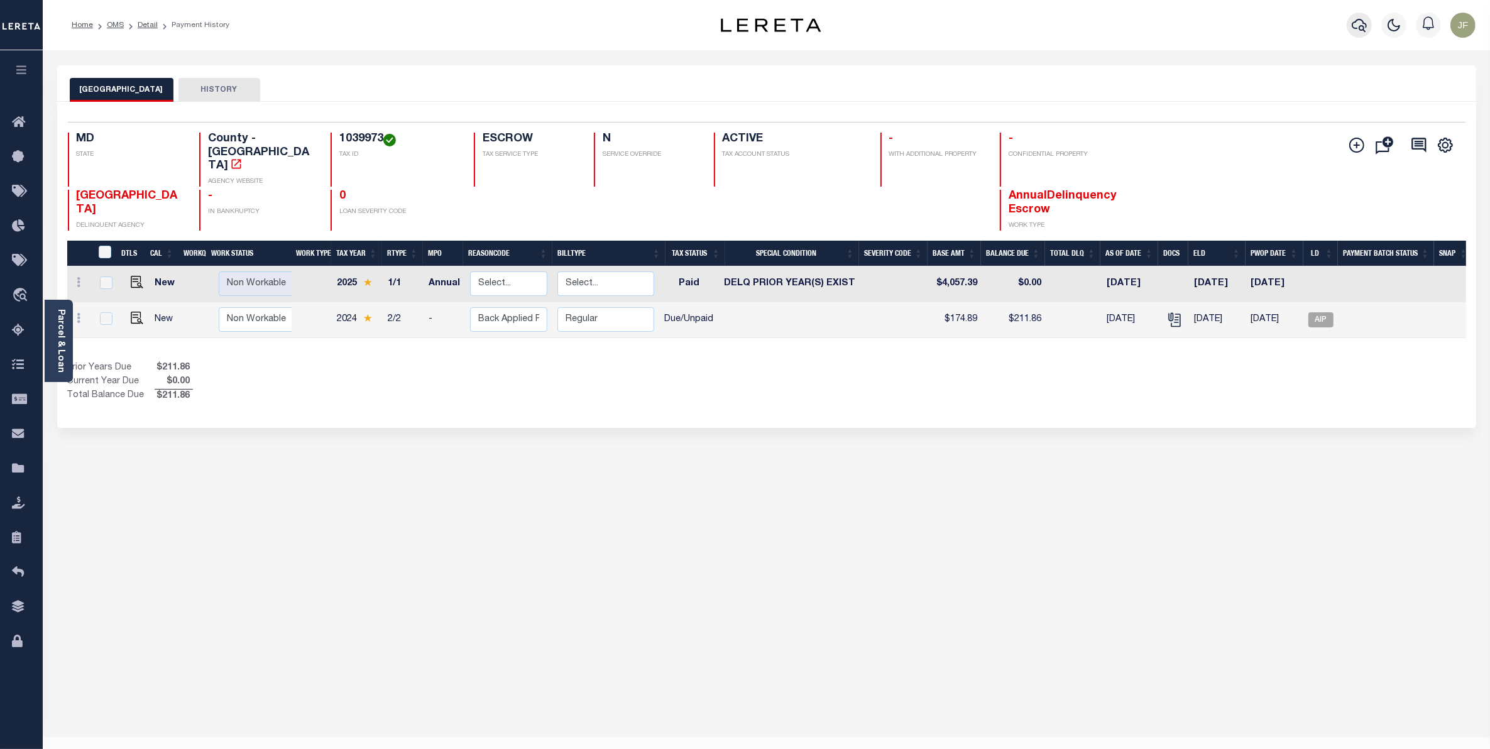
click at [1362, 23] on icon "button" at bounding box center [1359, 25] width 15 height 15
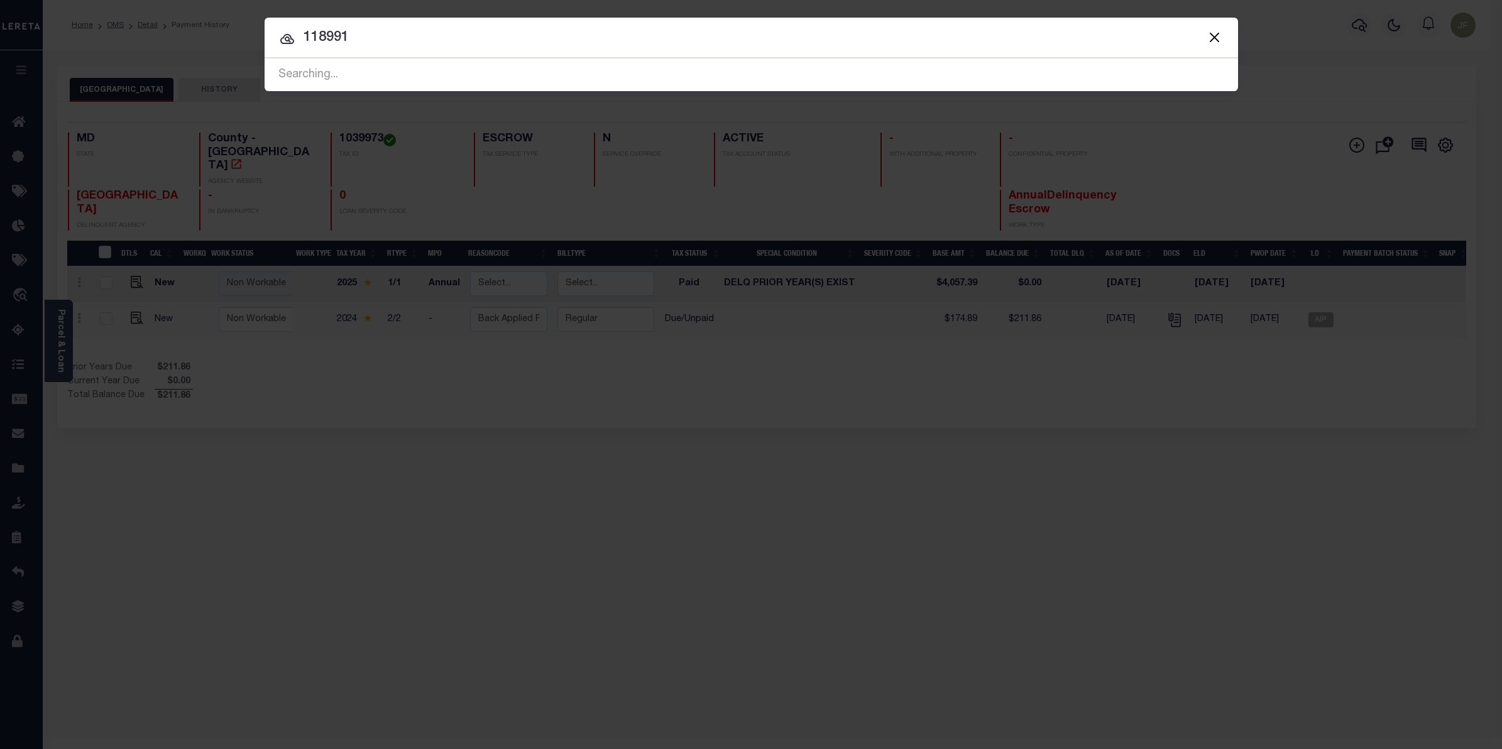
type input "118991"
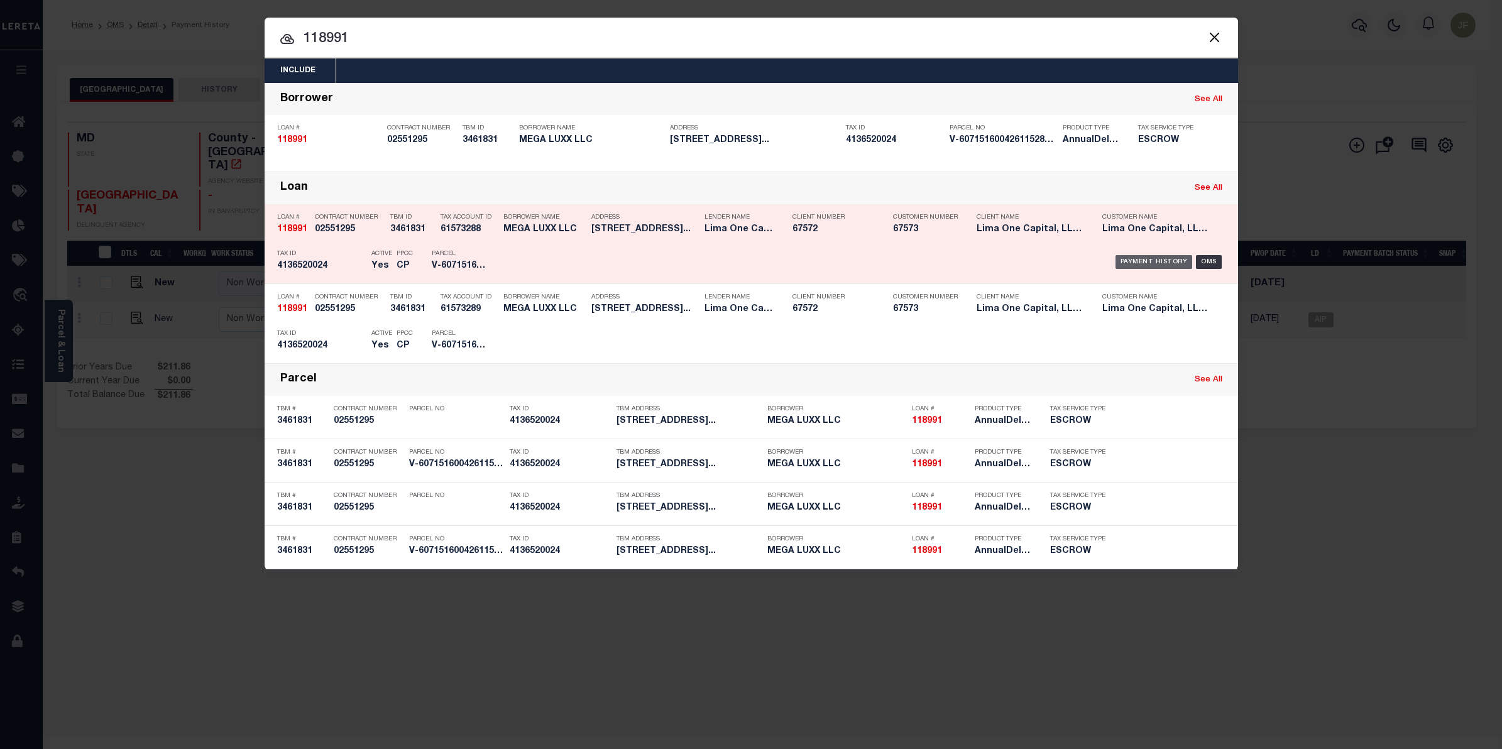
click at [1147, 261] on div "Payment History" at bounding box center [1153, 262] width 77 height 14
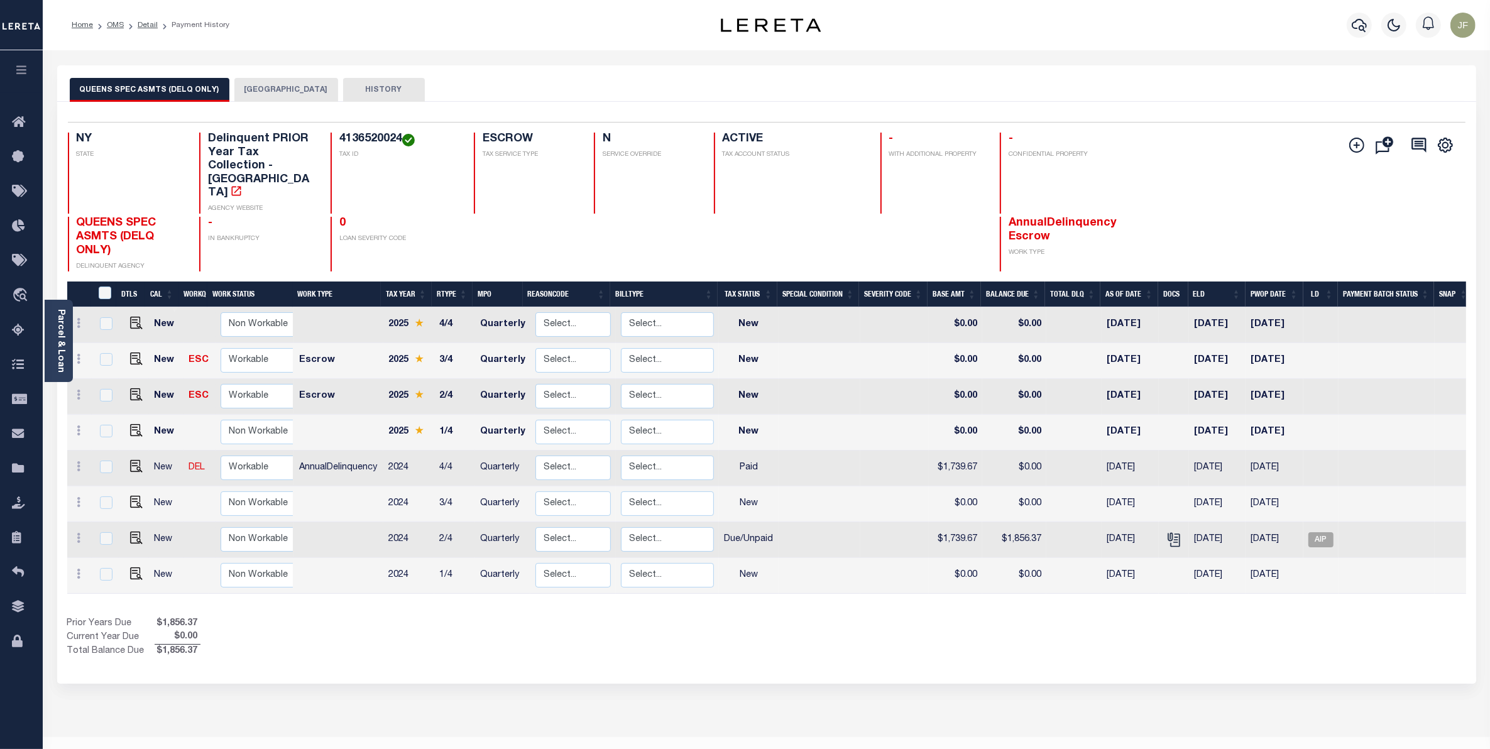
click at [284, 89] on button "[GEOGRAPHIC_DATA]" at bounding box center [286, 90] width 104 height 24
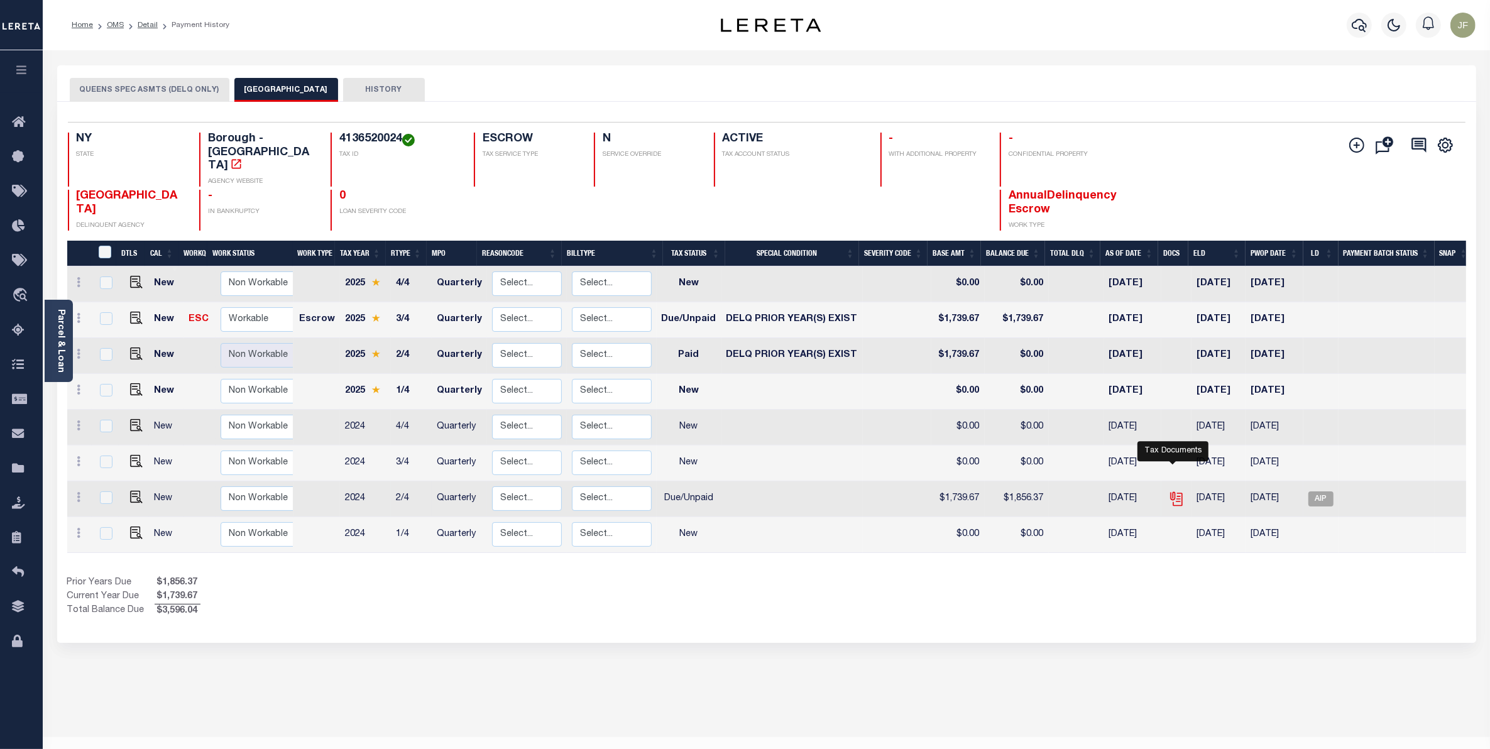
click at [1173, 491] on icon "" at bounding box center [1176, 499] width 16 height 16
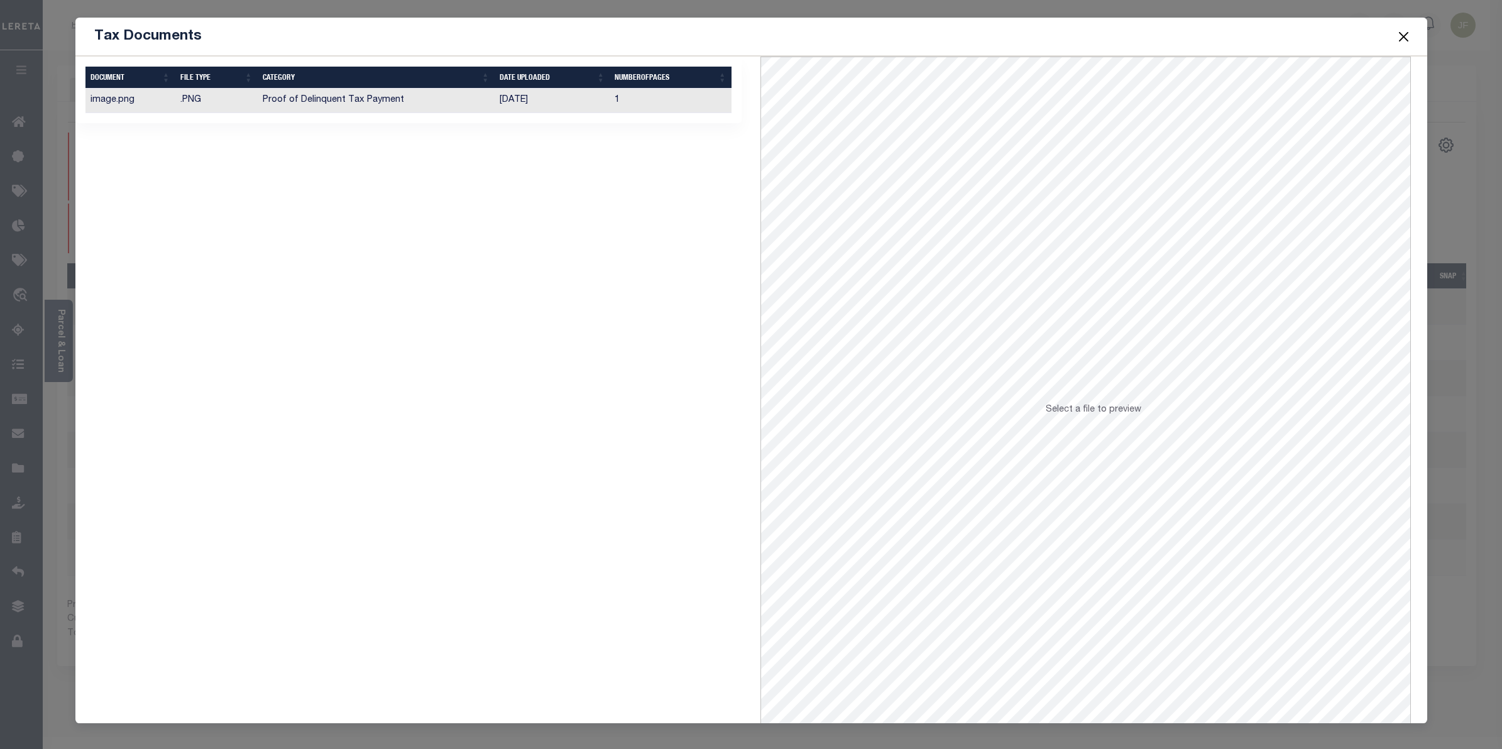
click at [481, 101] on td "Proof of Delinquent Tax Payment" at bounding box center [376, 101] width 237 height 25
drag, startPoint x: 1405, startPoint y: 41, endPoint x: 1336, endPoint y: 24, distance: 70.6
click at [1404, 41] on button "Close" at bounding box center [1403, 36] width 16 height 16
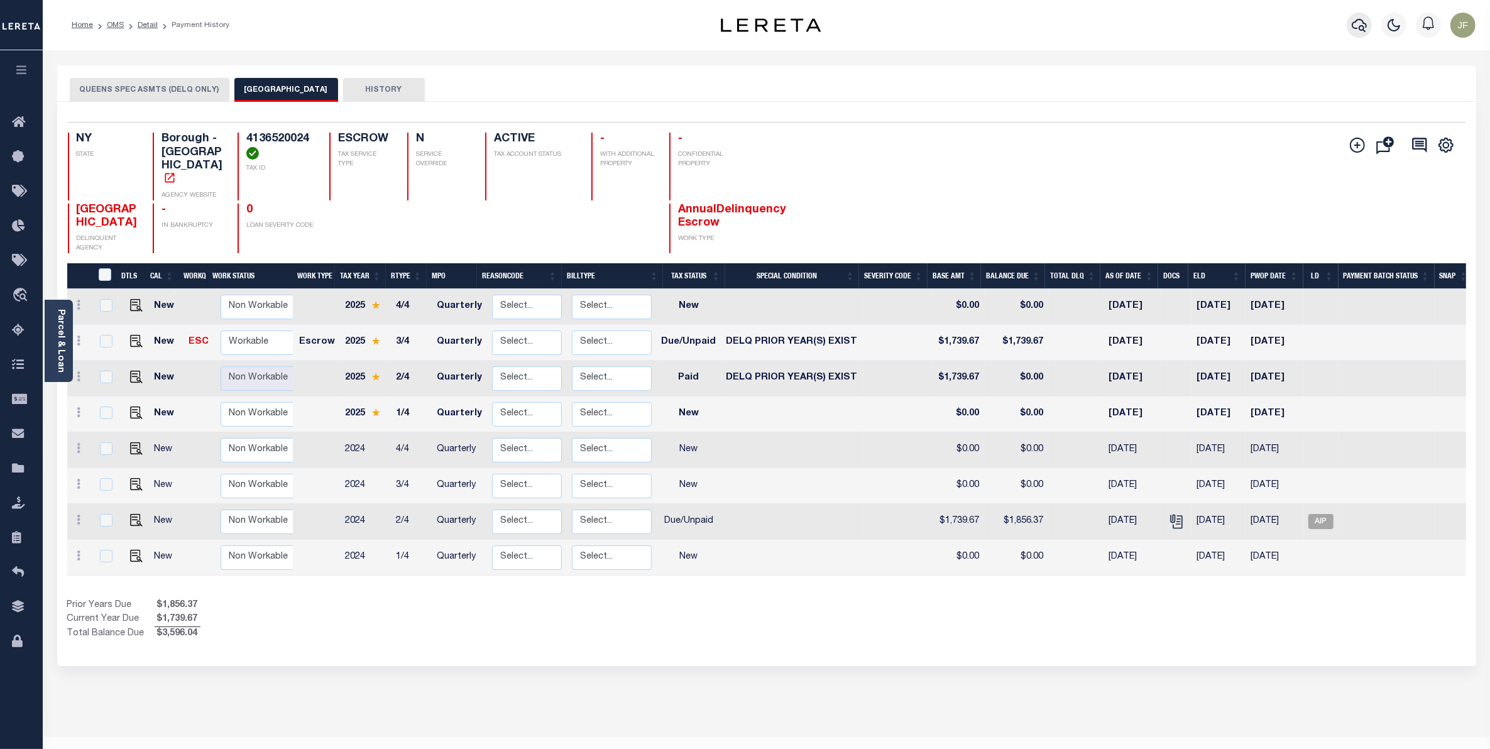
click at [1355, 23] on icon "button" at bounding box center [1359, 25] width 15 height 15
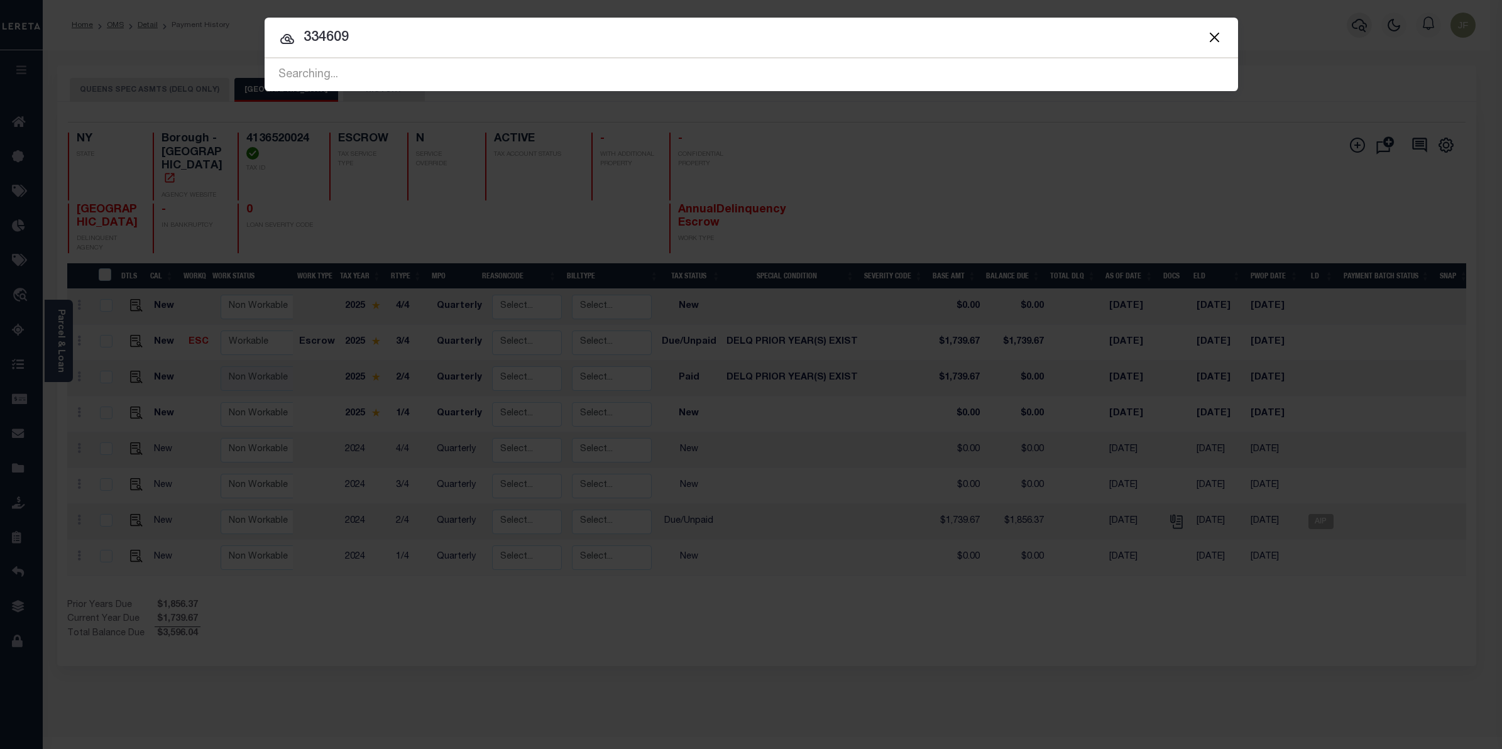
type input "334609"
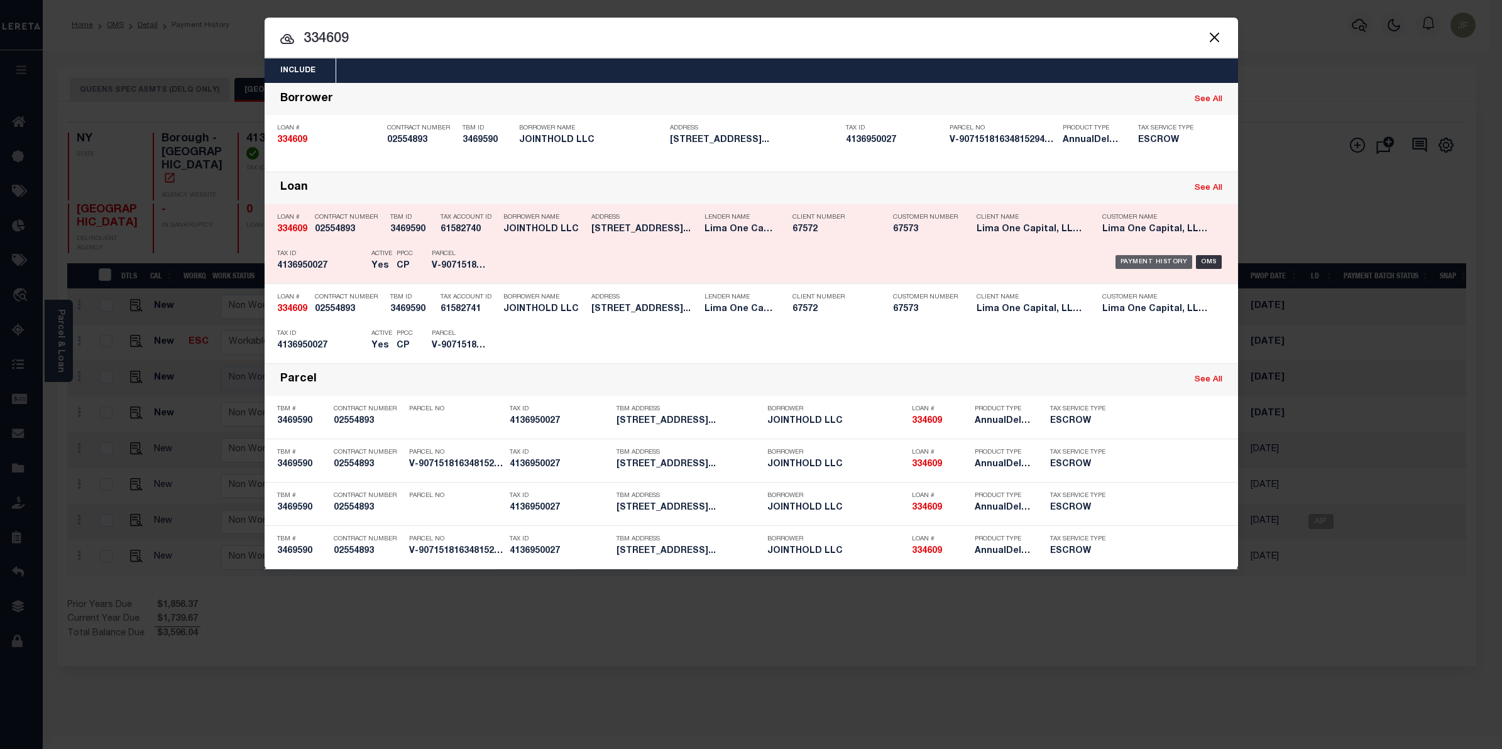
click at [1144, 259] on div "Payment History" at bounding box center [1153, 262] width 77 height 14
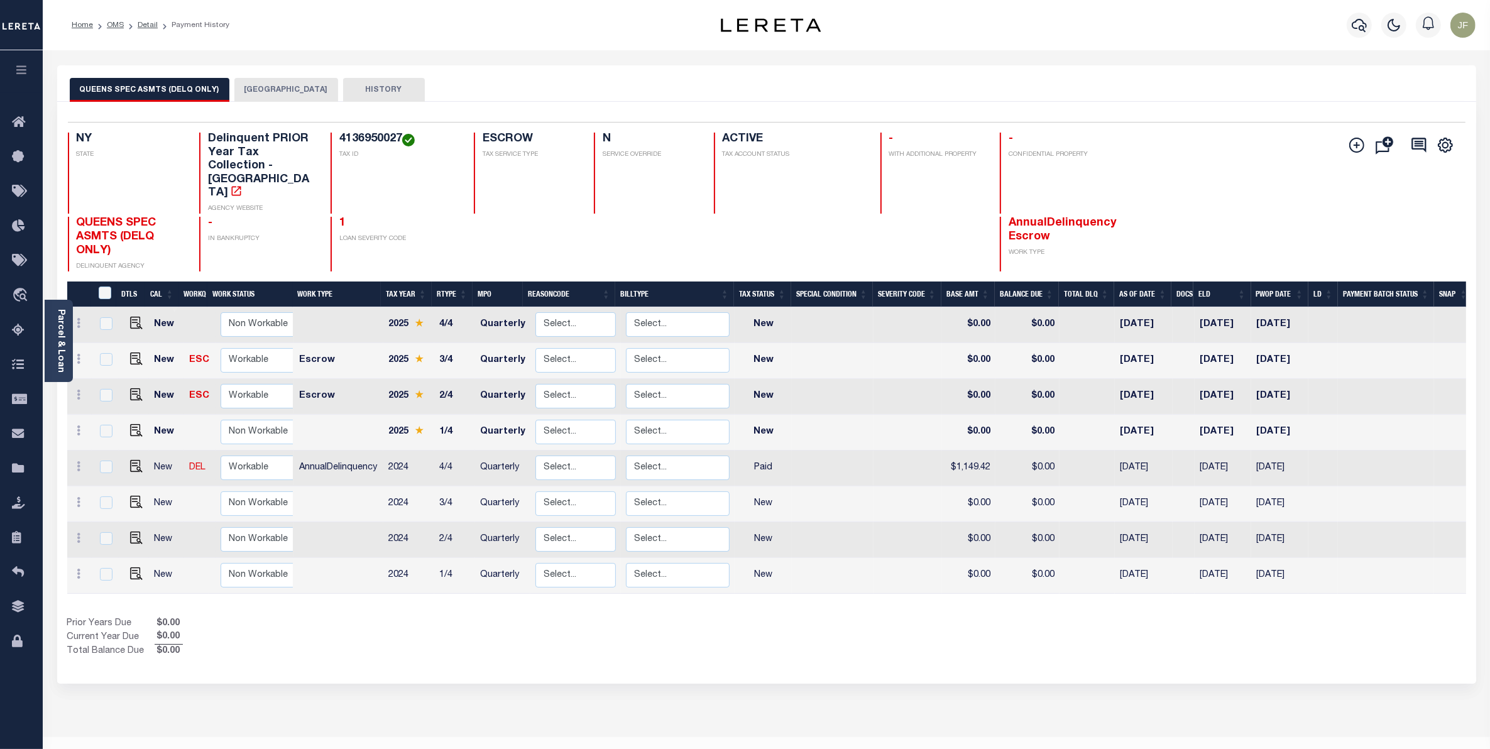
click at [270, 78] on button "[GEOGRAPHIC_DATA]" at bounding box center [286, 90] width 104 height 24
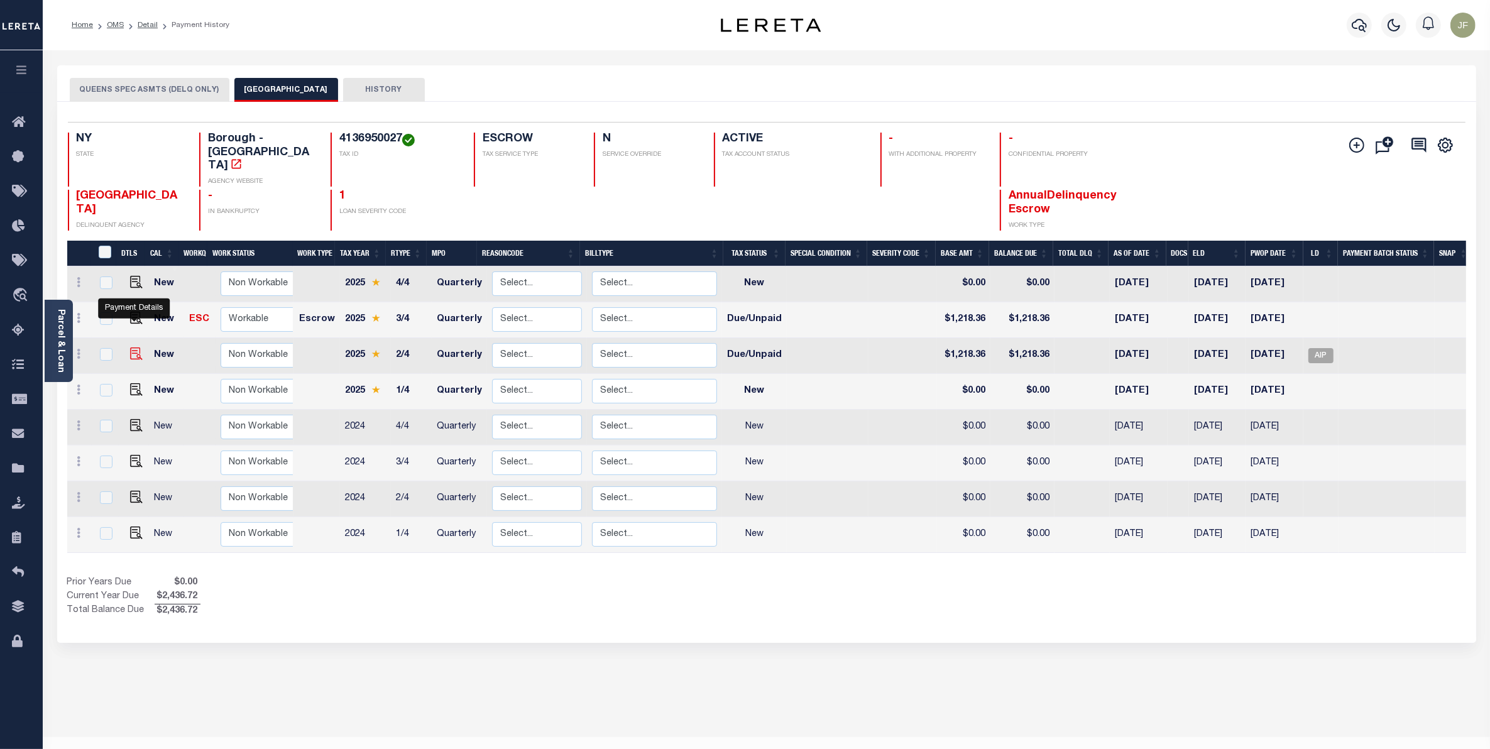
click at [130, 347] on img "" at bounding box center [136, 353] width 13 height 13
checkbox input "true"
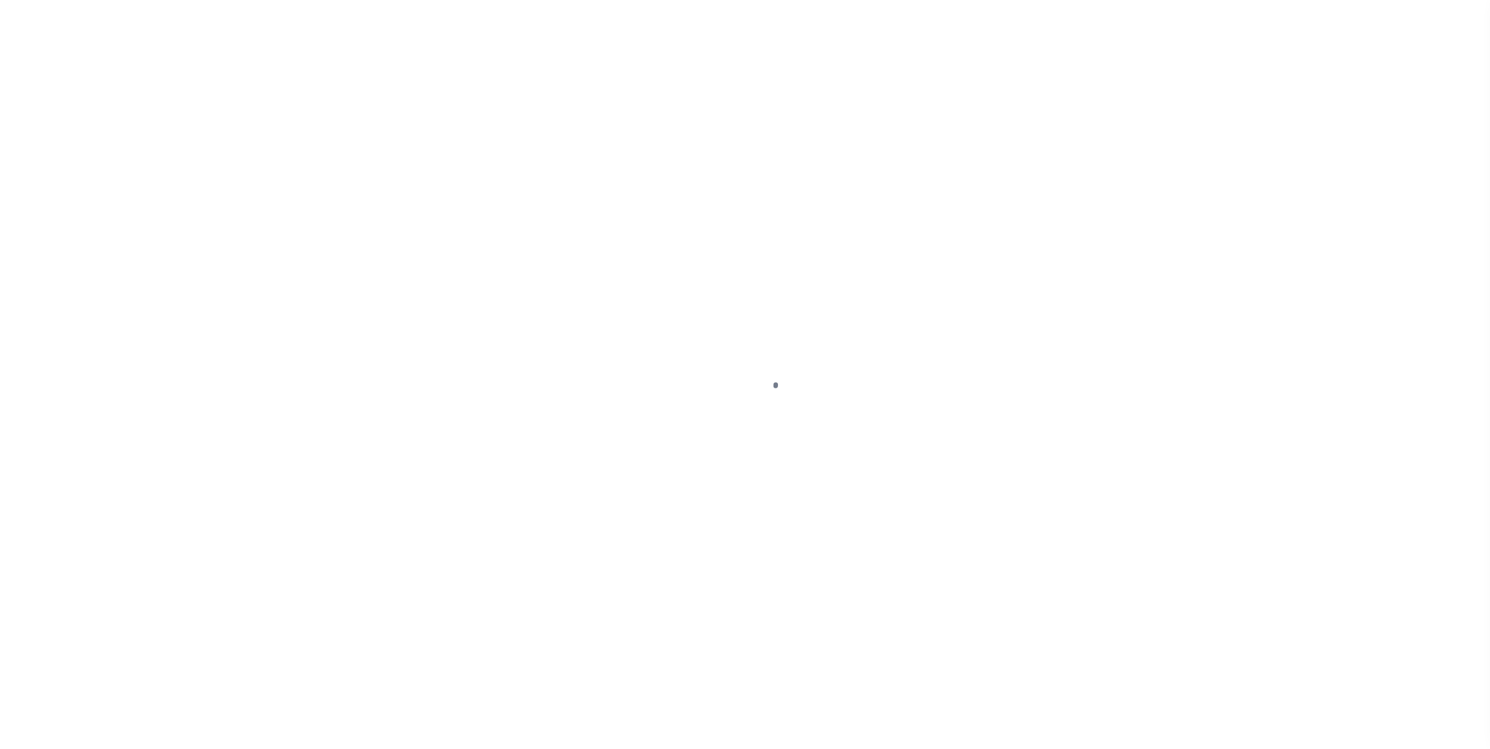
select select "DUE"
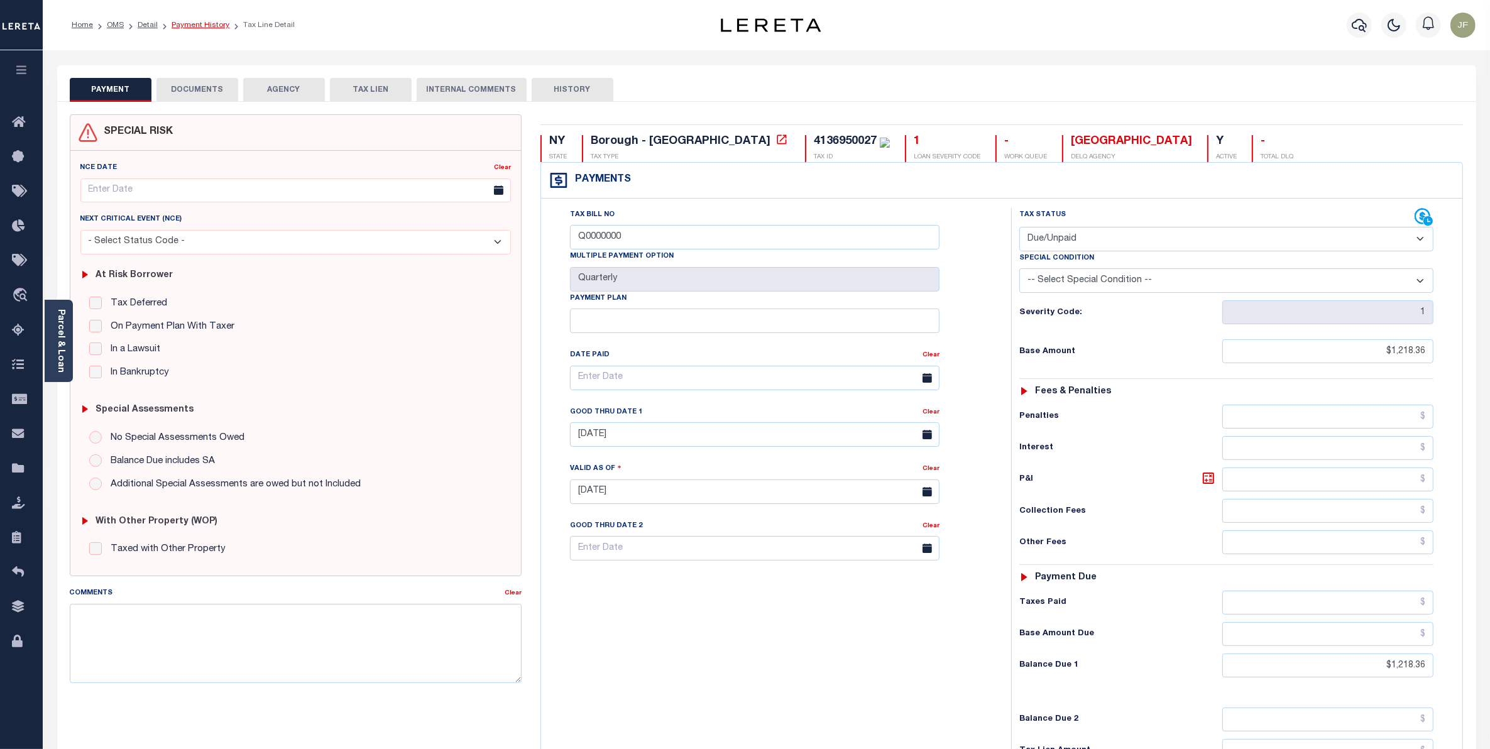
click at [201, 26] on link "Payment History" at bounding box center [201, 25] width 58 height 8
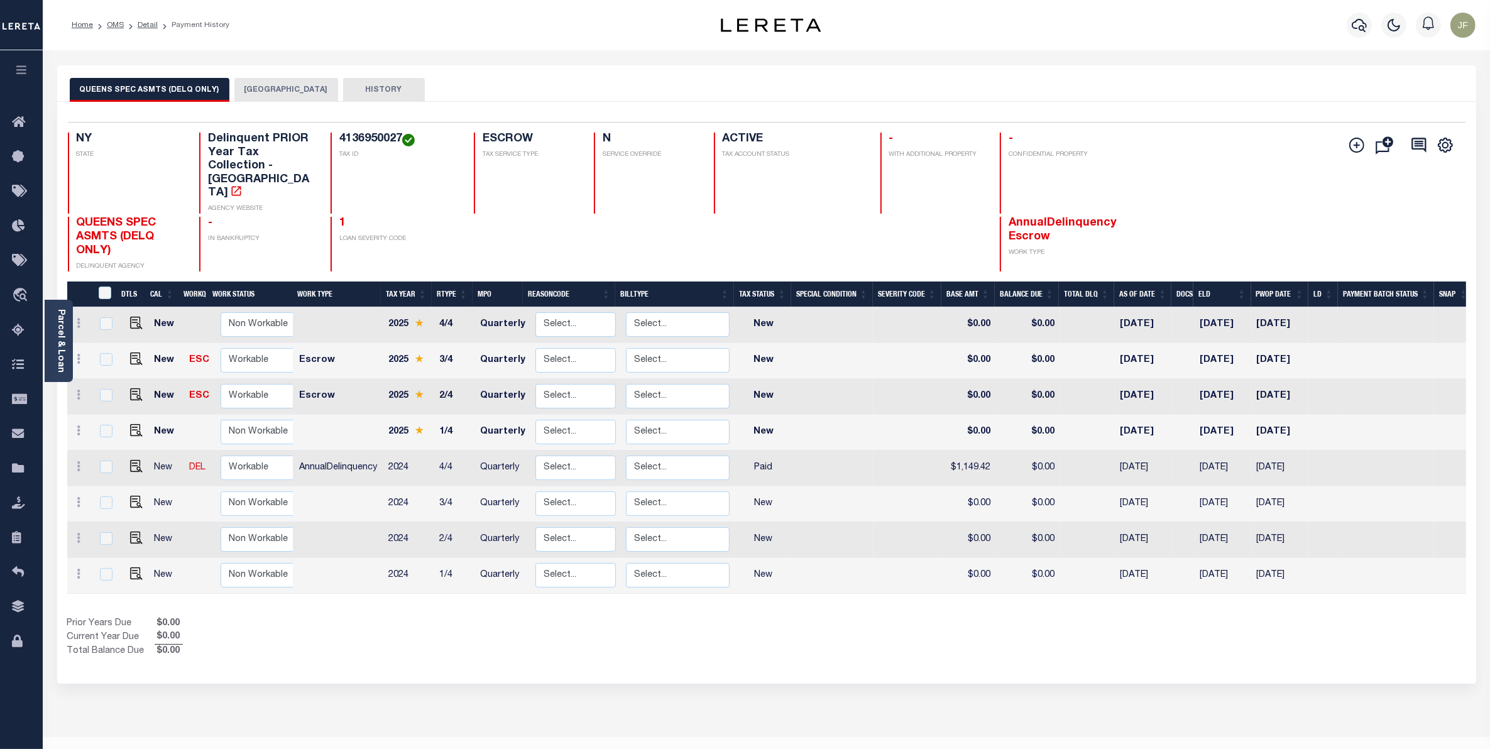
click at [273, 85] on button "[GEOGRAPHIC_DATA]" at bounding box center [286, 90] width 104 height 24
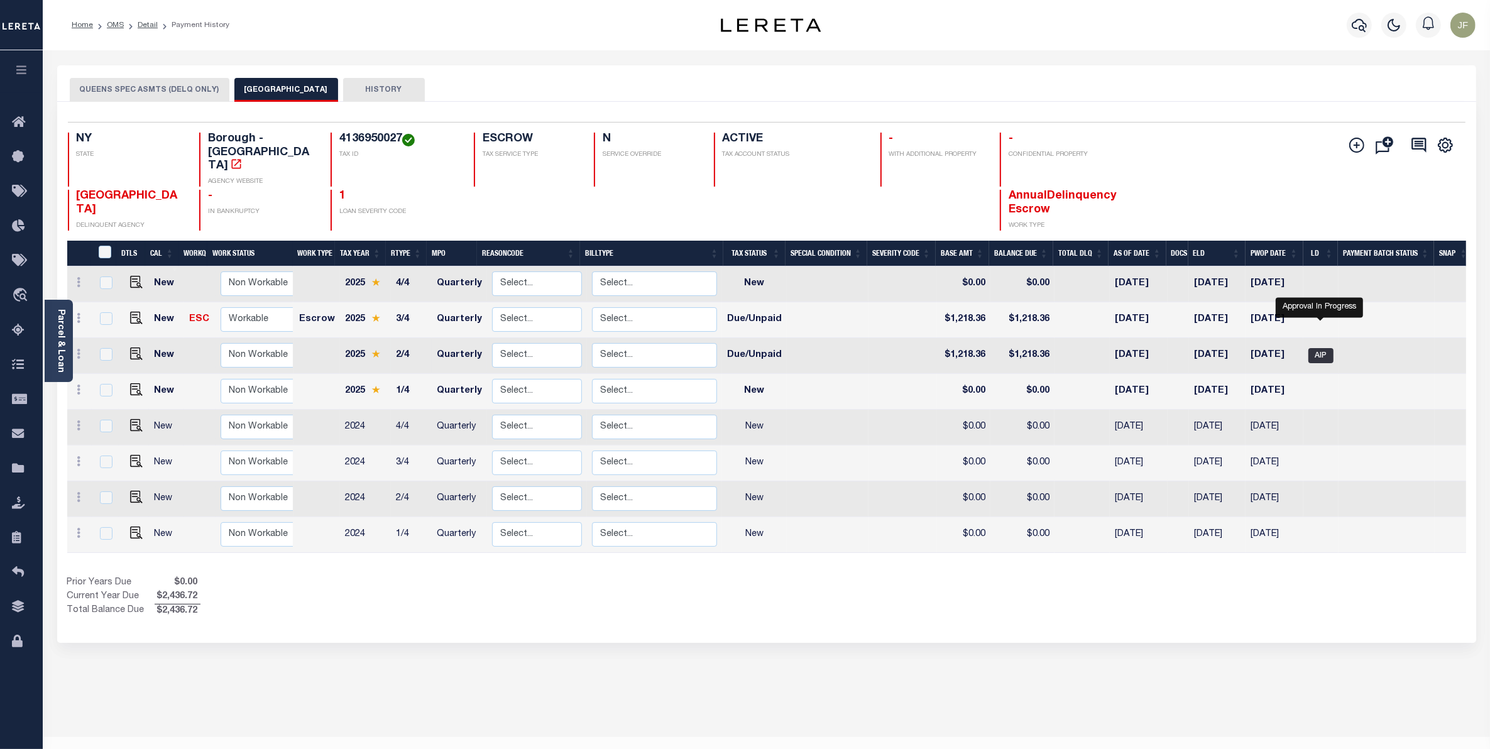
click at [1317, 348] on span "AIP" at bounding box center [1320, 355] width 25 height 15
checkbox input "true"
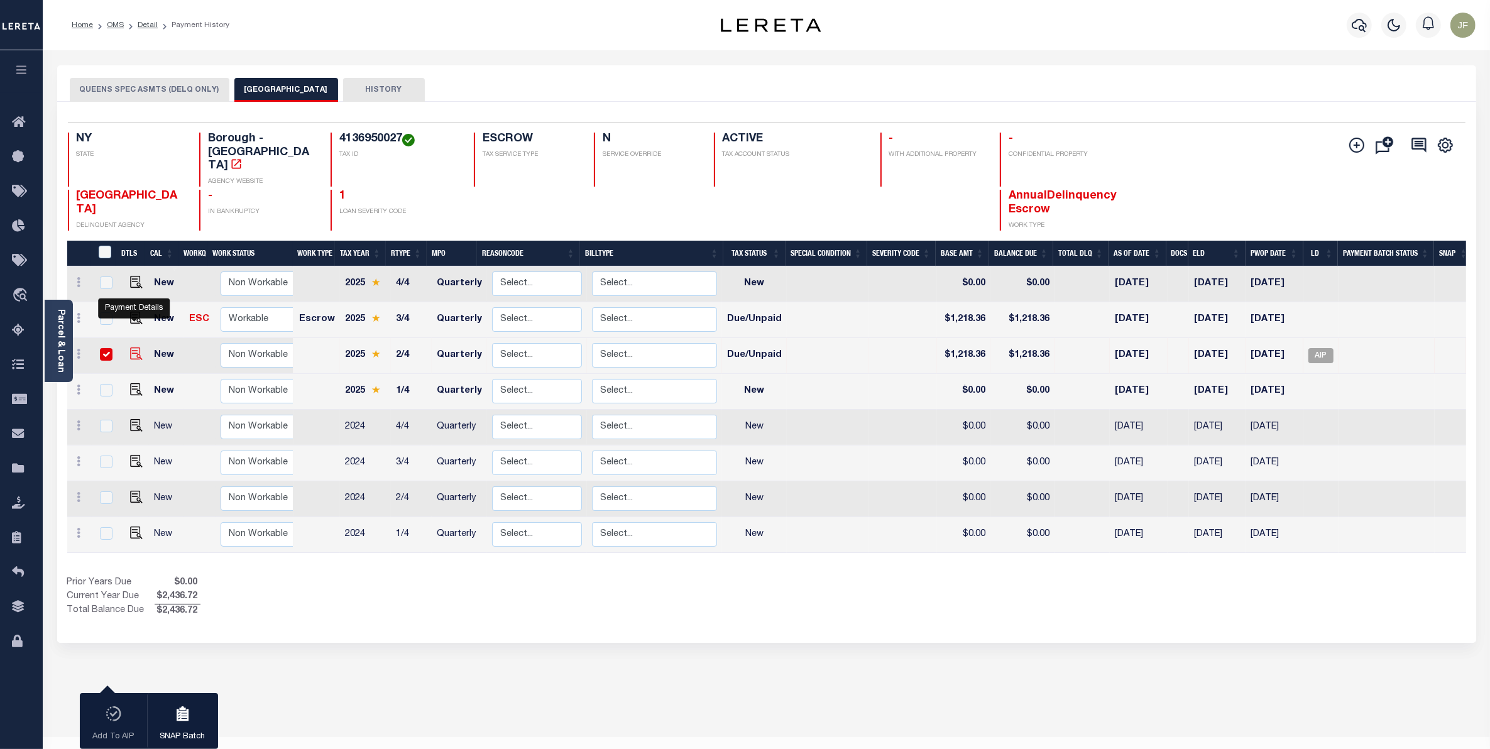
click at [136, 347] on img "" at bounding box center [136, 353] width 13 height 13
checkbox input "false"
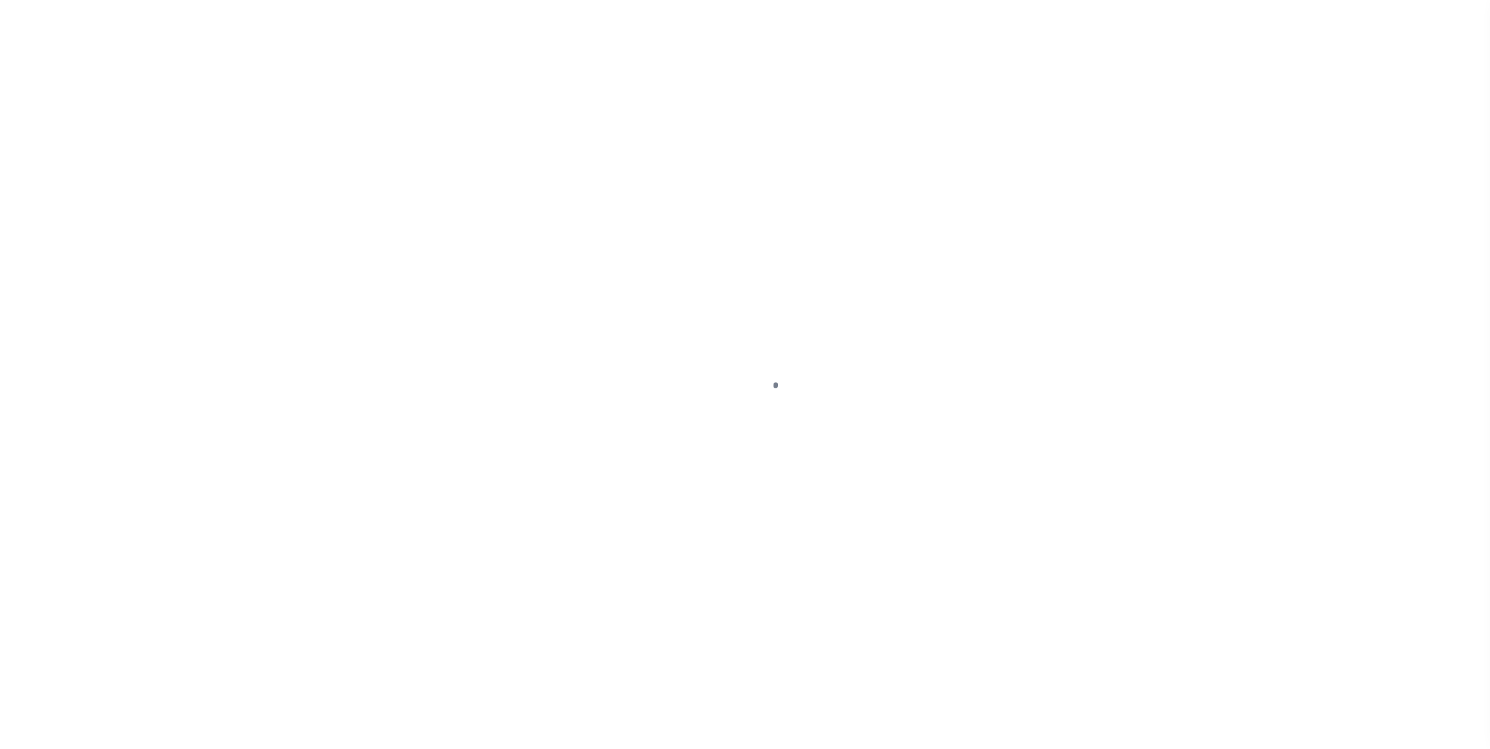
select select "DUE"
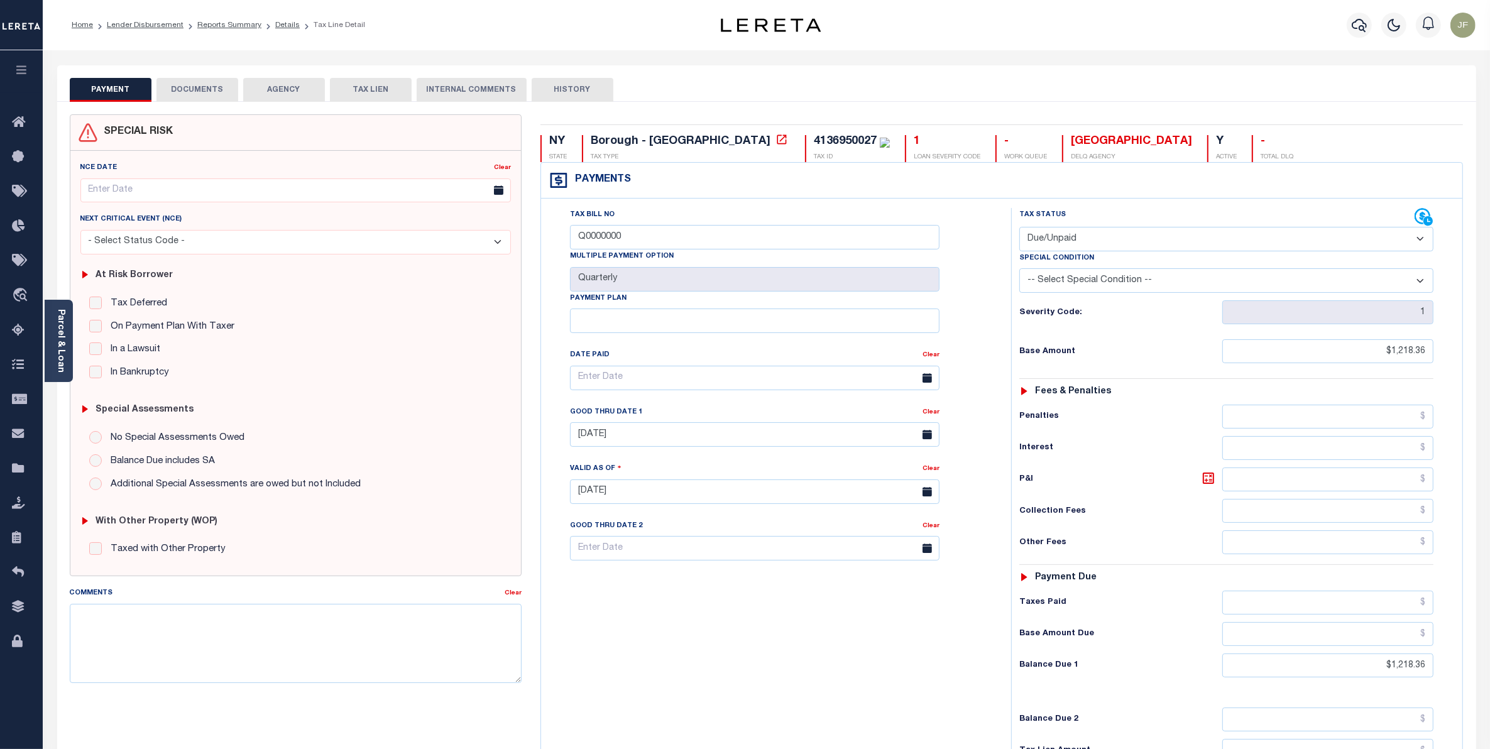
click at [168, 83] on button "DOCUMENTS" at bounding box center [197, 90] width 82 height 24
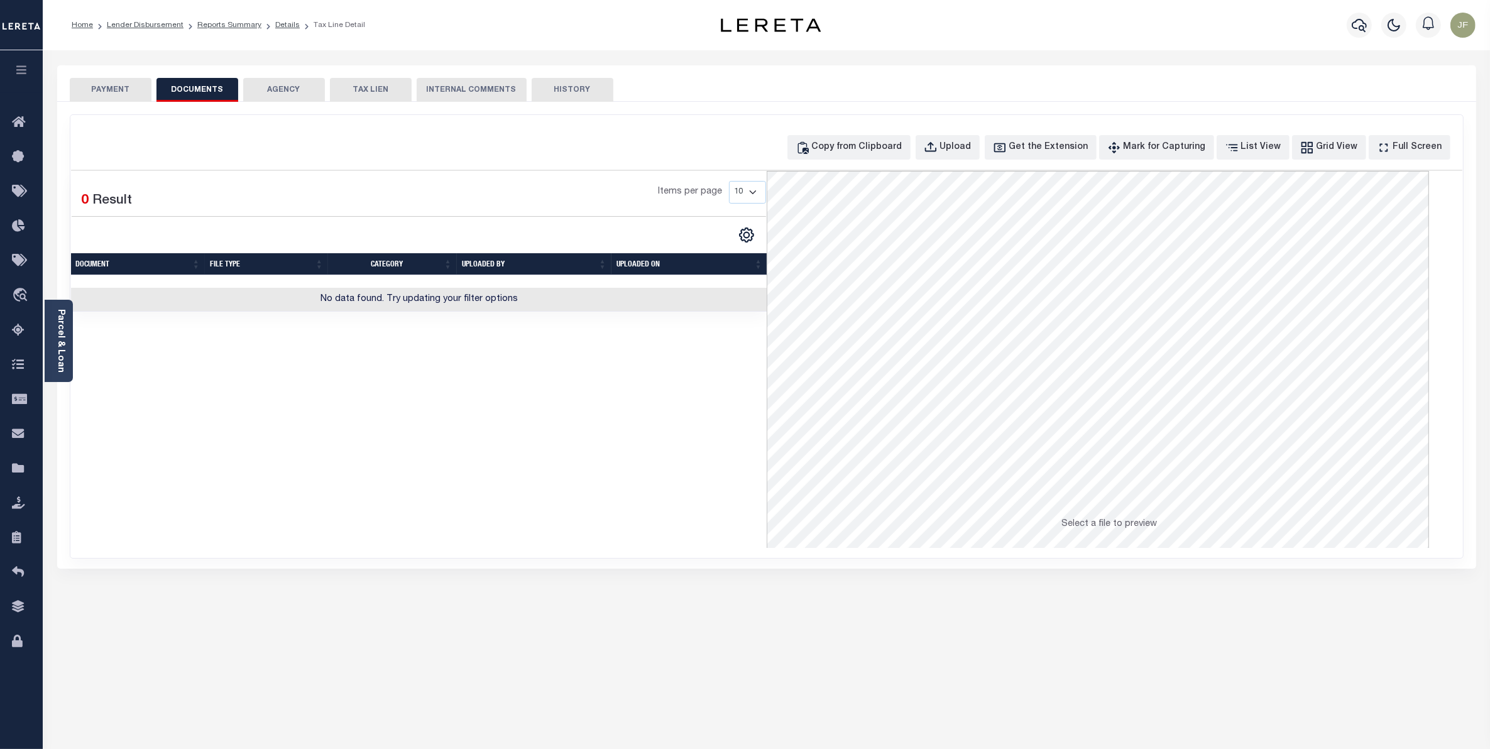
drag, startPoint x: 94, startPoint y: 84, endPoint x: 110, endPoint y: 82, distance: 15.8
click at [94, 85] on button "PAYMENT" at bounding box center [111, 90] width 82 height 24
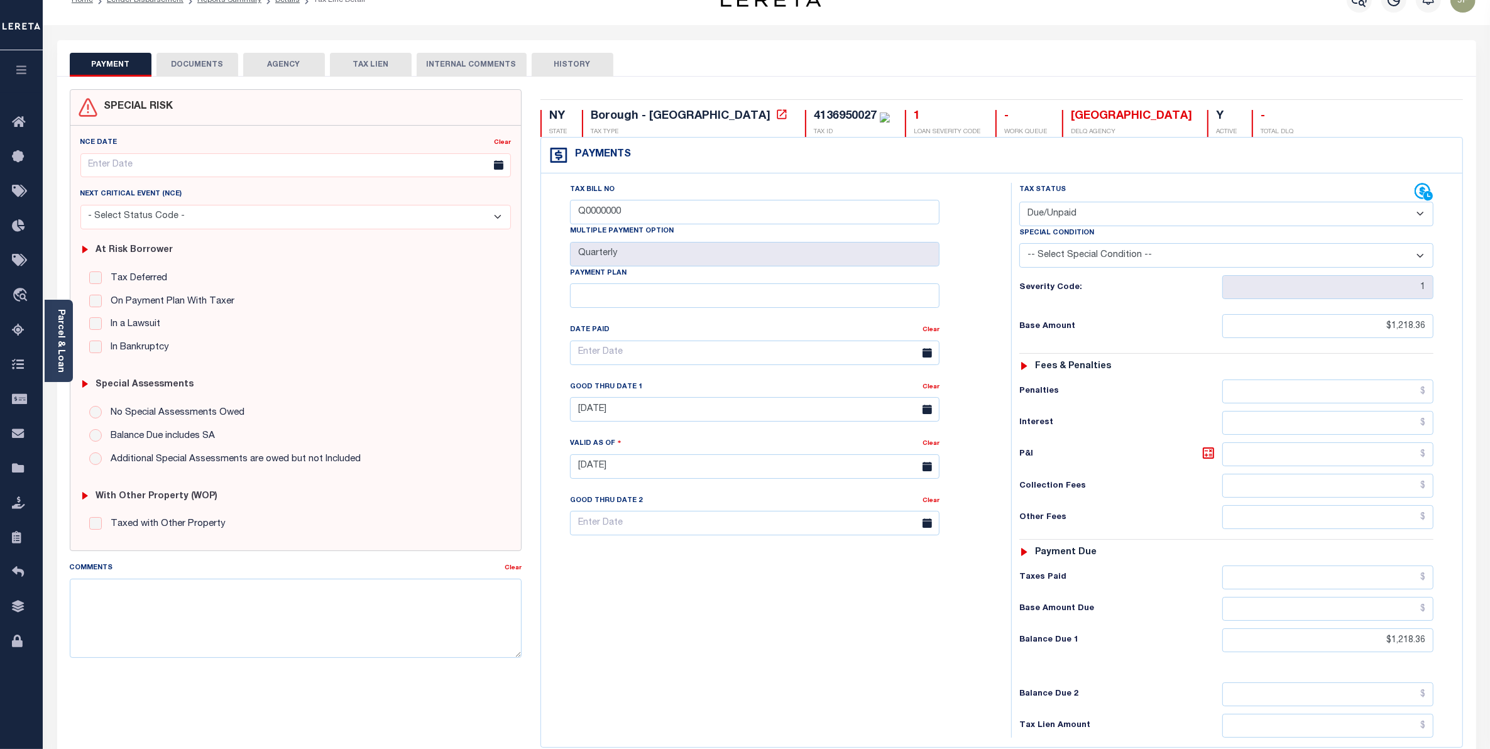
scroll to position [21, 0]
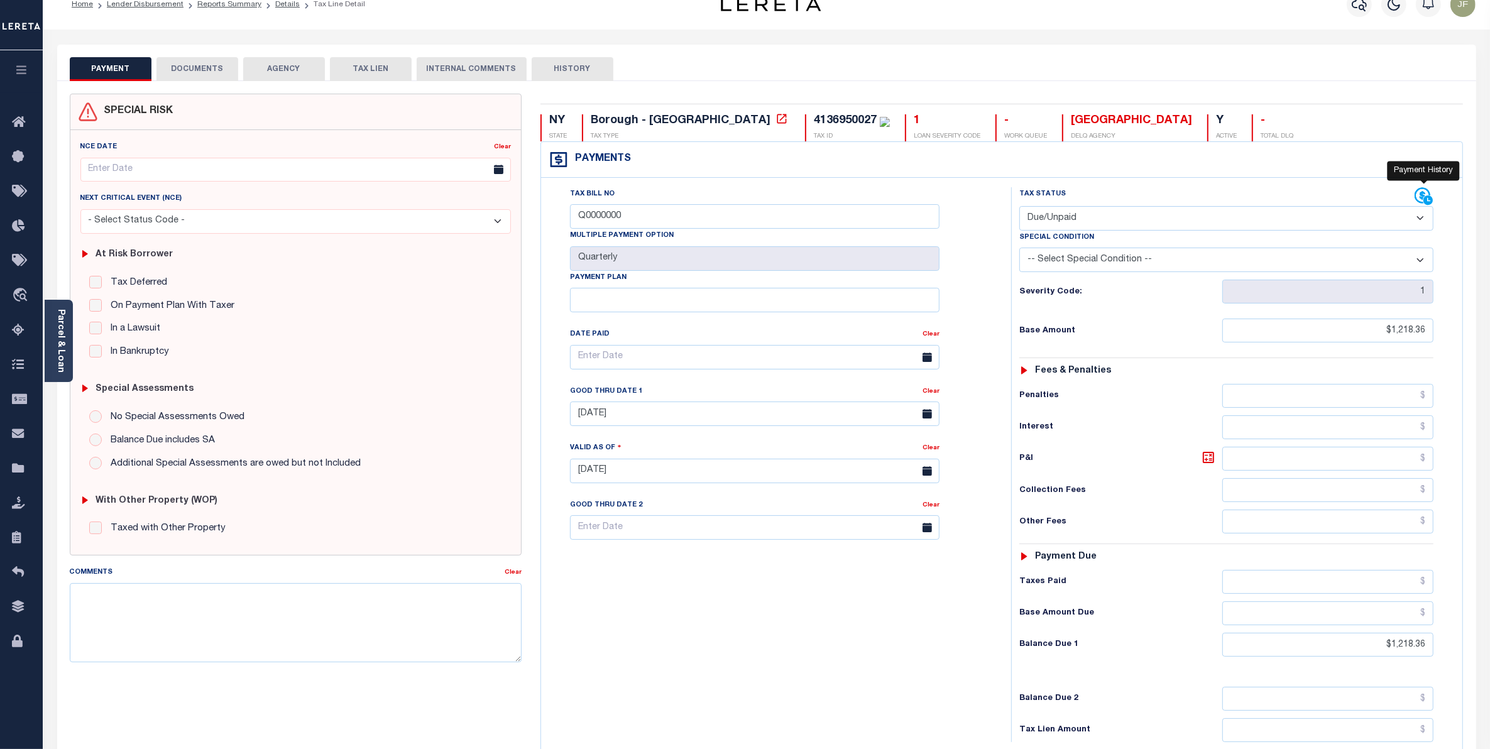
click at [1423, 195] on icon at bounding box center [1423, 196] width 19 height 19
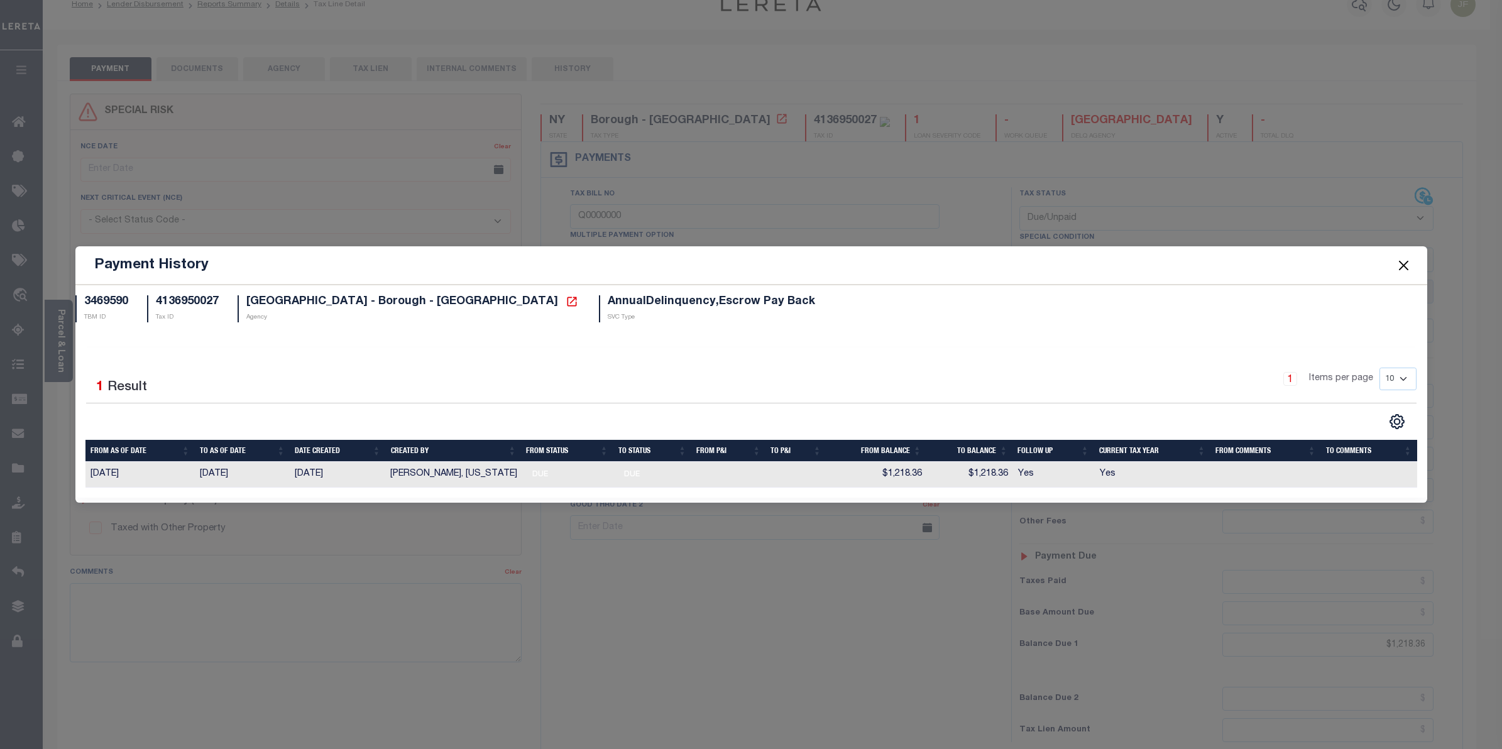
click at [1401, 261] on button "Close" at bounding box center [1403, 265] width 16 height 16
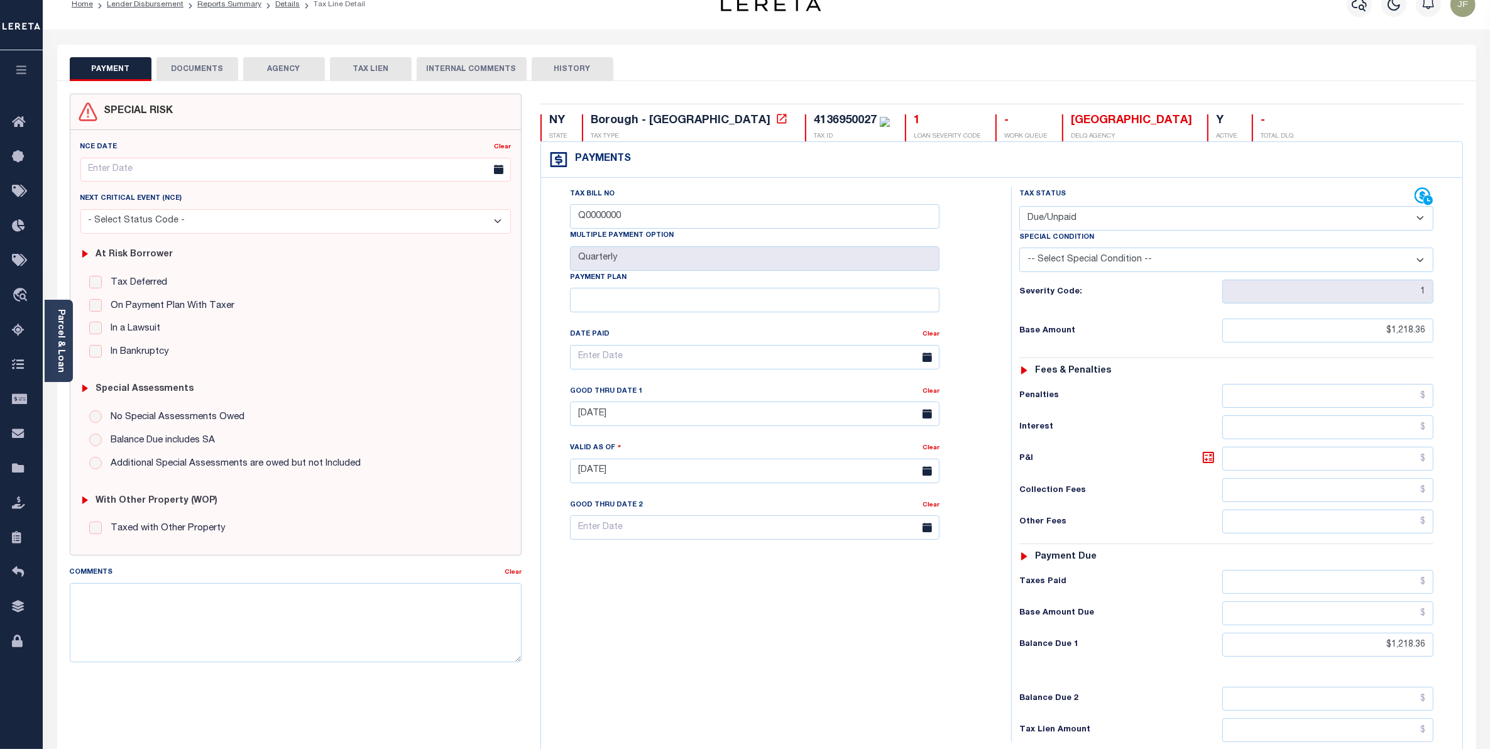
scroll to position [0, 0]
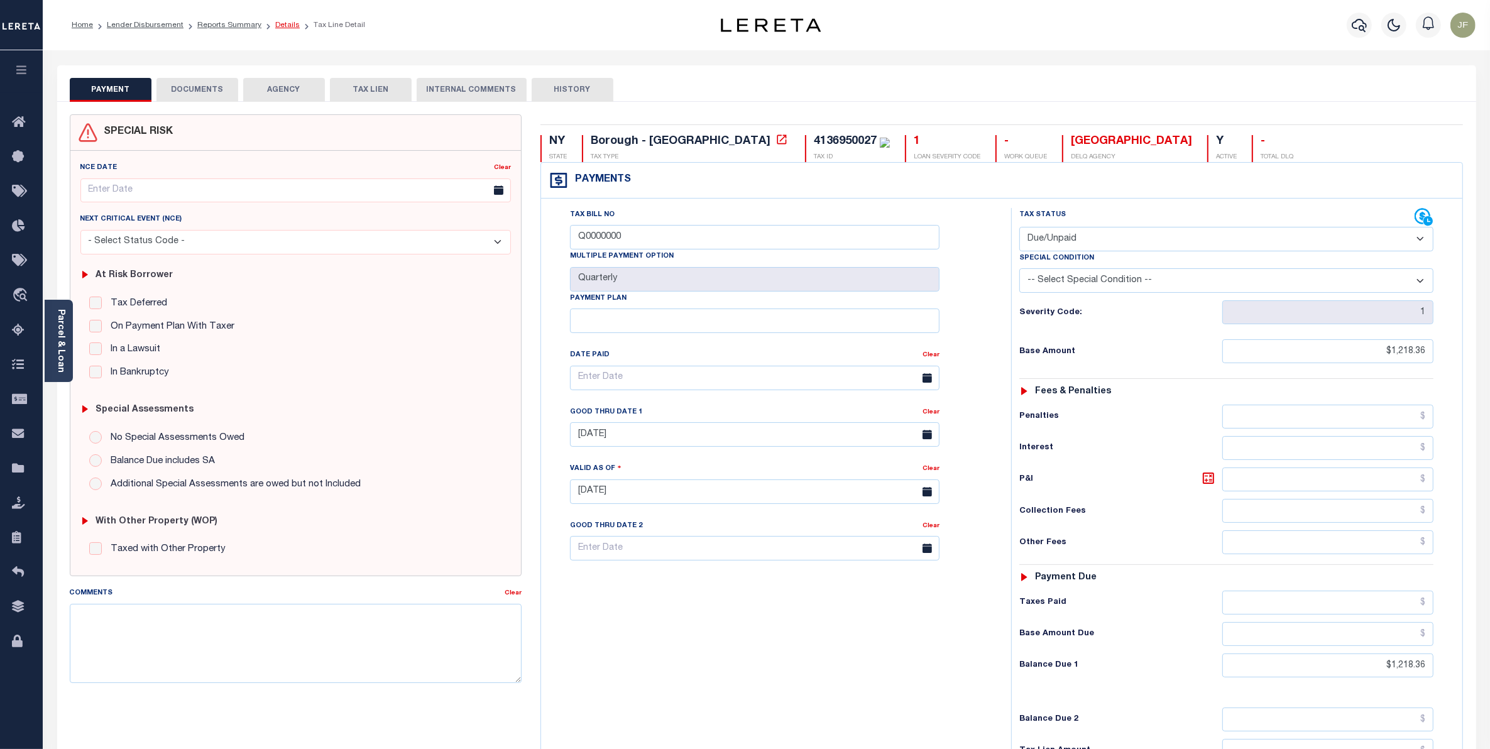
click at [283, 26] on link "Details" at bounding box center [287, 25] width 25 height 8
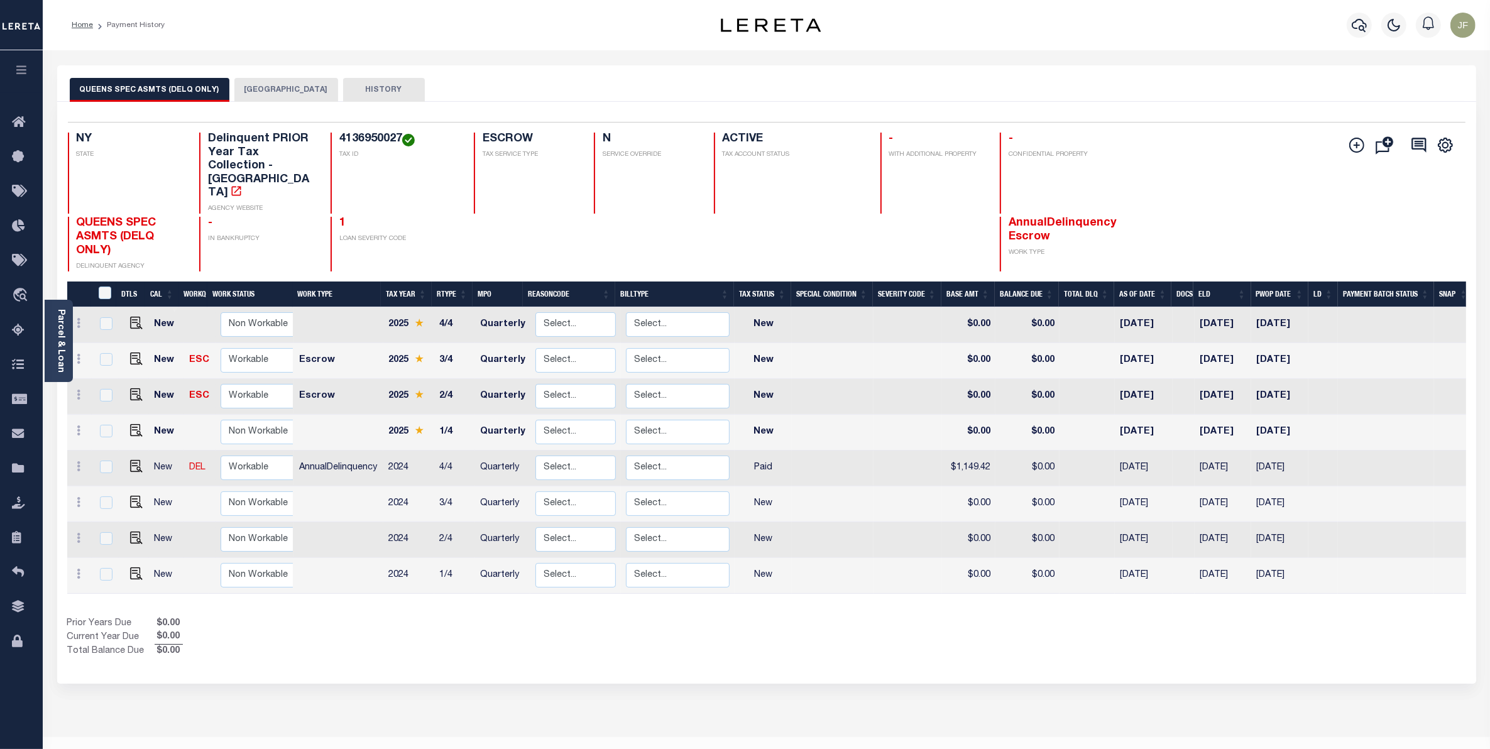
click at [287, 80] on button "[GEOGRAPHIC_DATA]" at bounding box center [286, 90] width 104 height 24
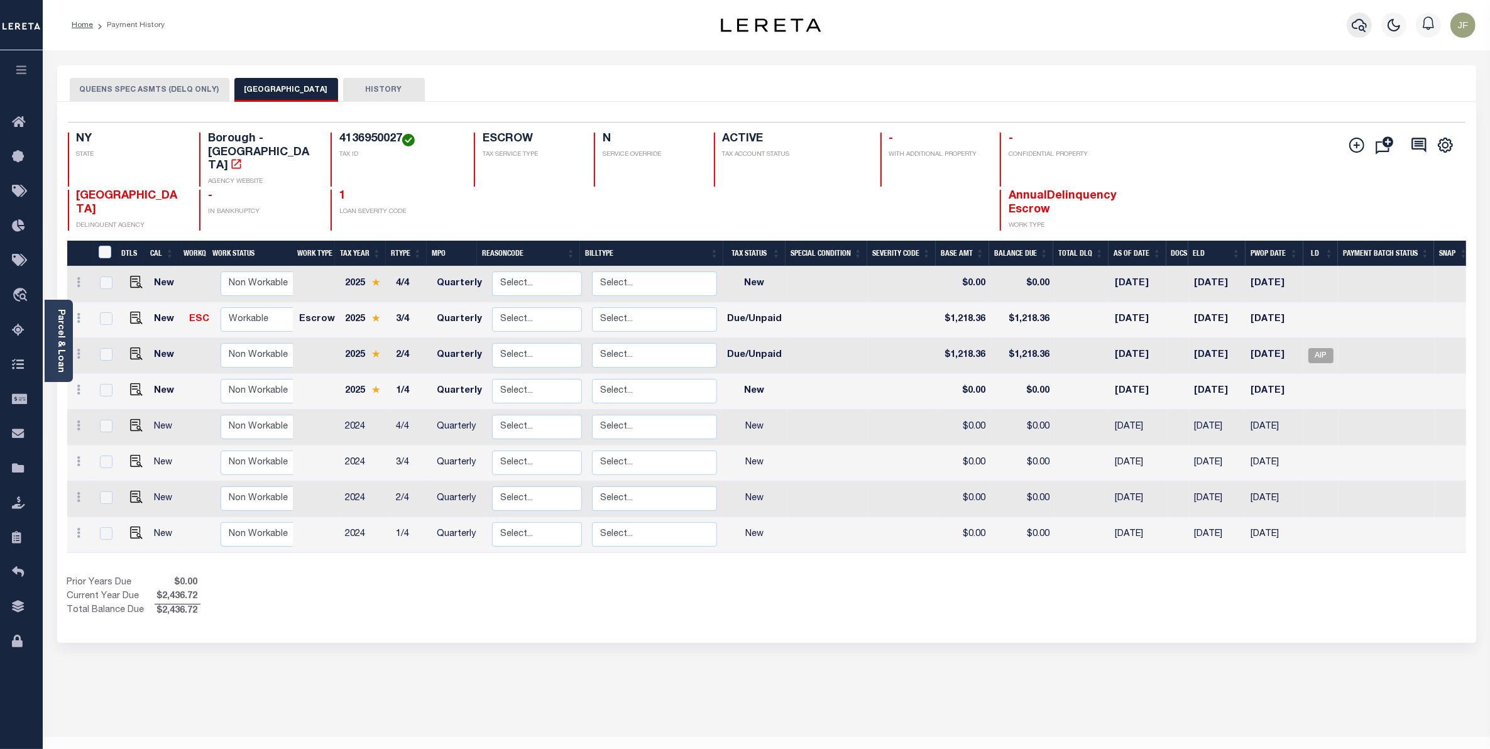
click at [1357, 26] on icon "button" at bounding box center [1359, 25] width 15 height 15
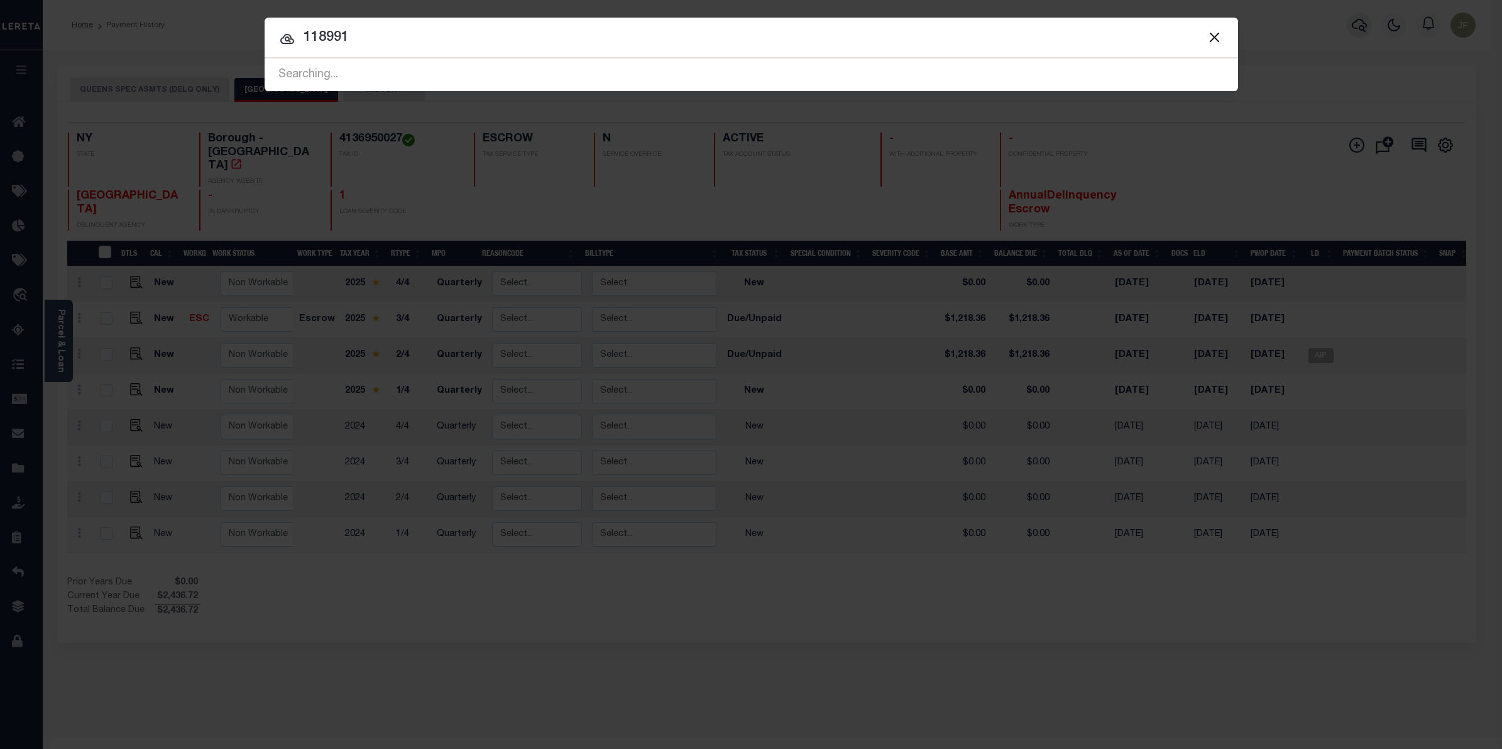
type input "118991"
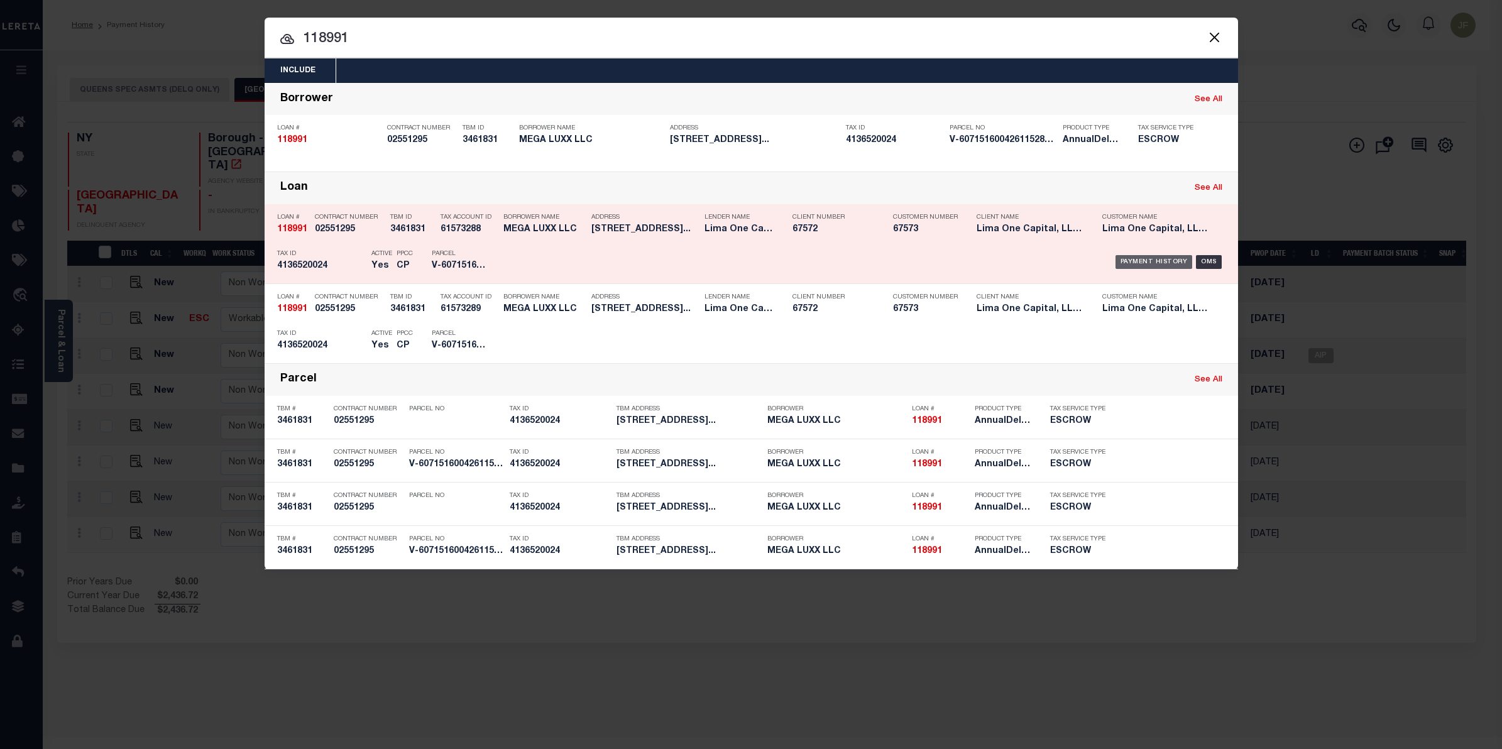
click at [1156, 266] on div "Payment History" at bounding box center [1153, 262] width 77 height 14
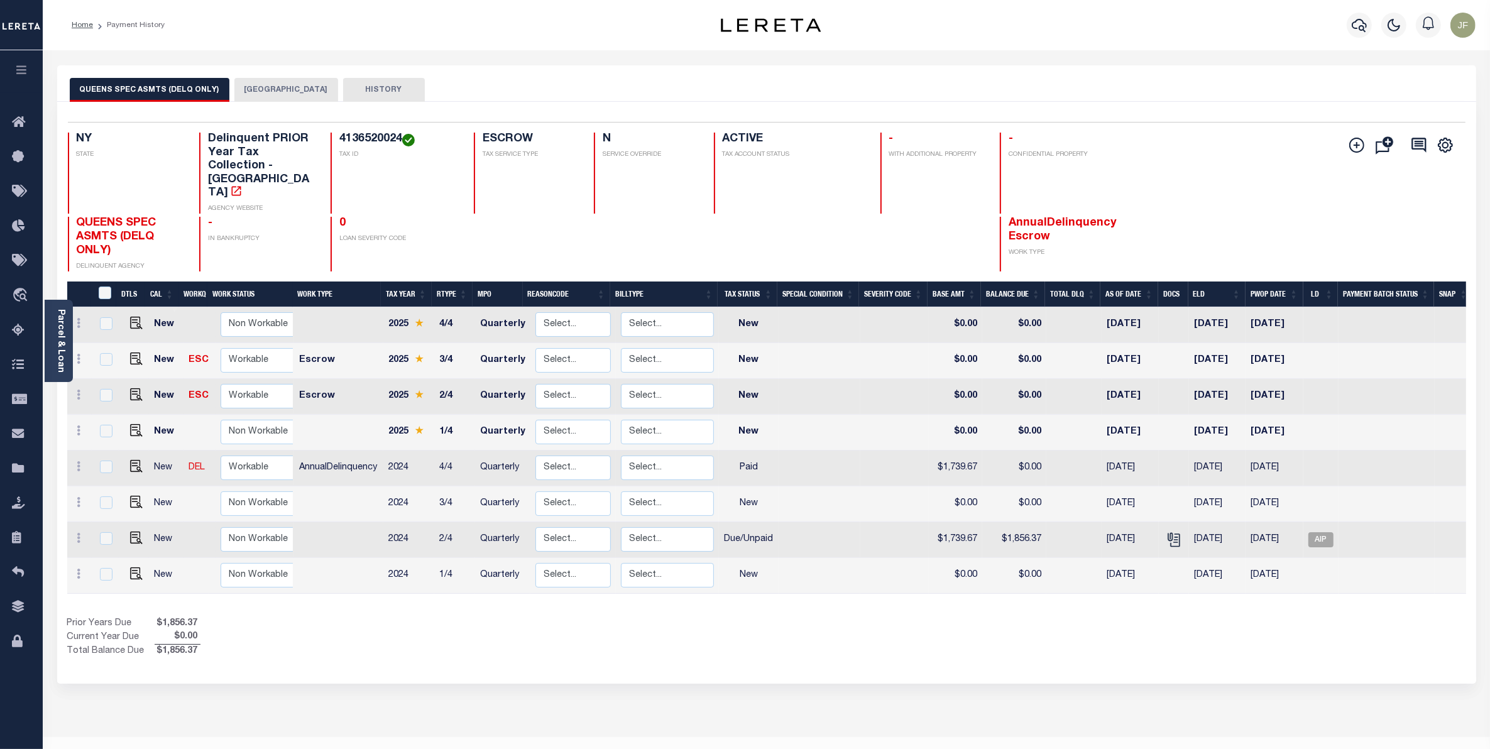
click at [268, 90] on button "[GEOGRAPHIC_DATA]" at bounding box center [286, 90] width 104 height 24
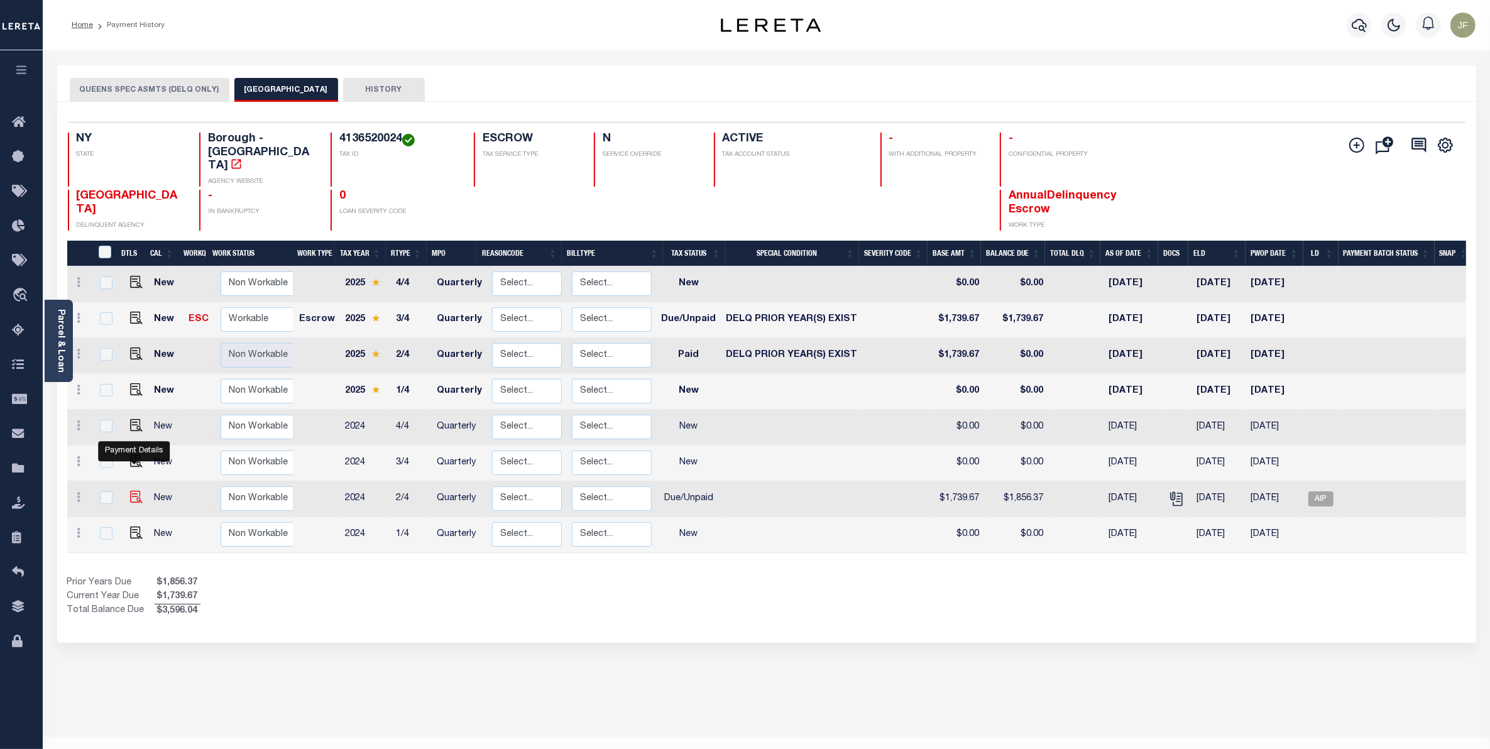
click at [133, 491] on img "" at bounding box center [136, 497] width 13 height 13
checkbox input "true"
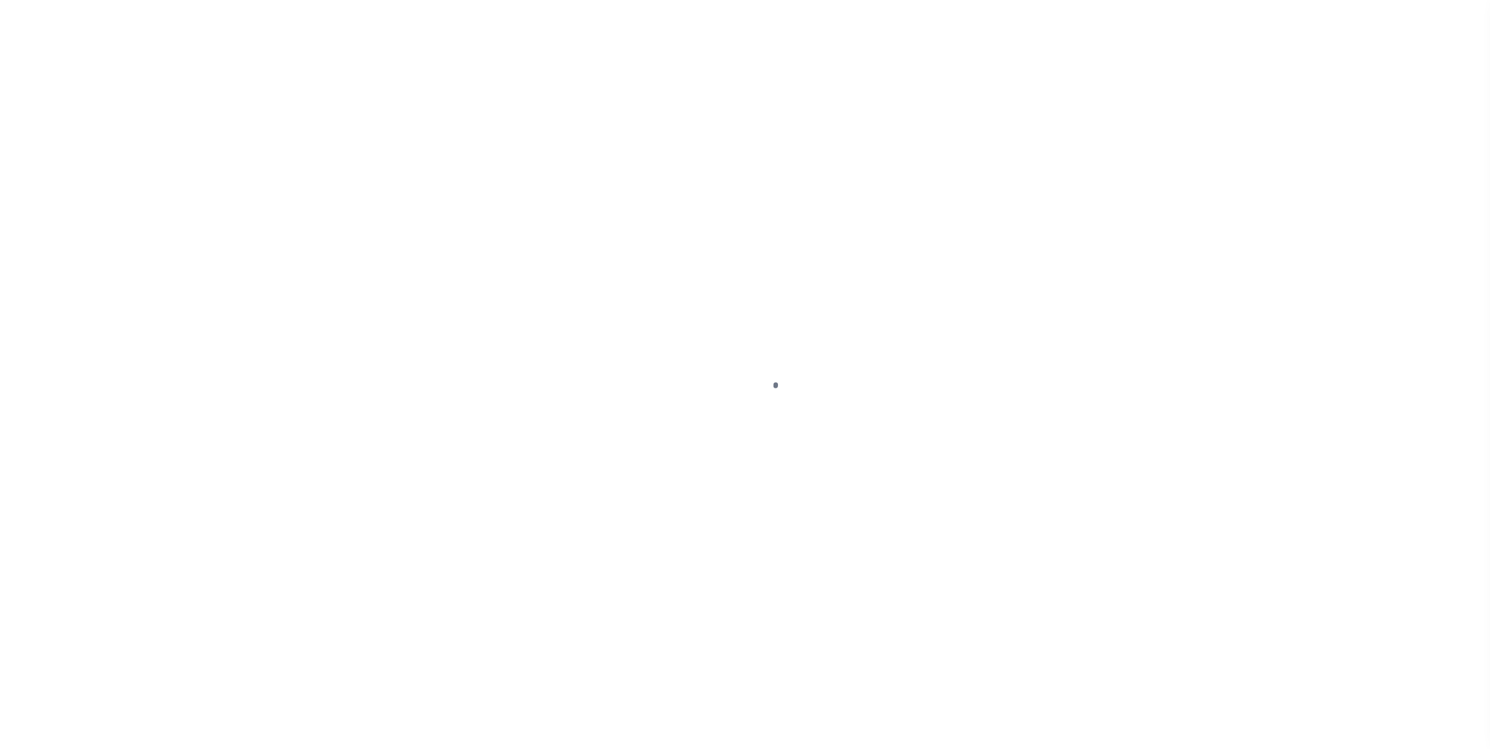
select select "DUE"
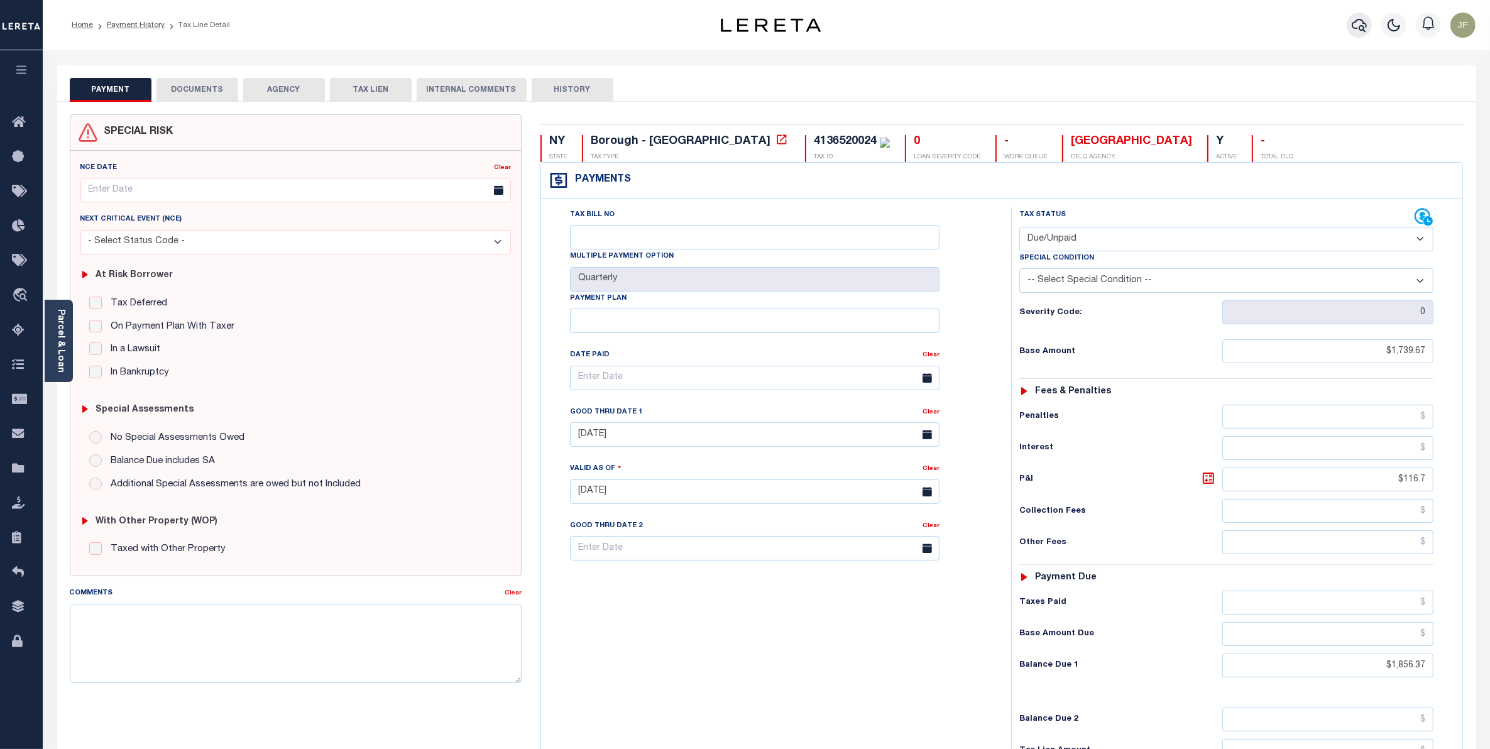
click at [1355, 24] on icon "button" at bounding box center [1359, 25] width 15 height 15
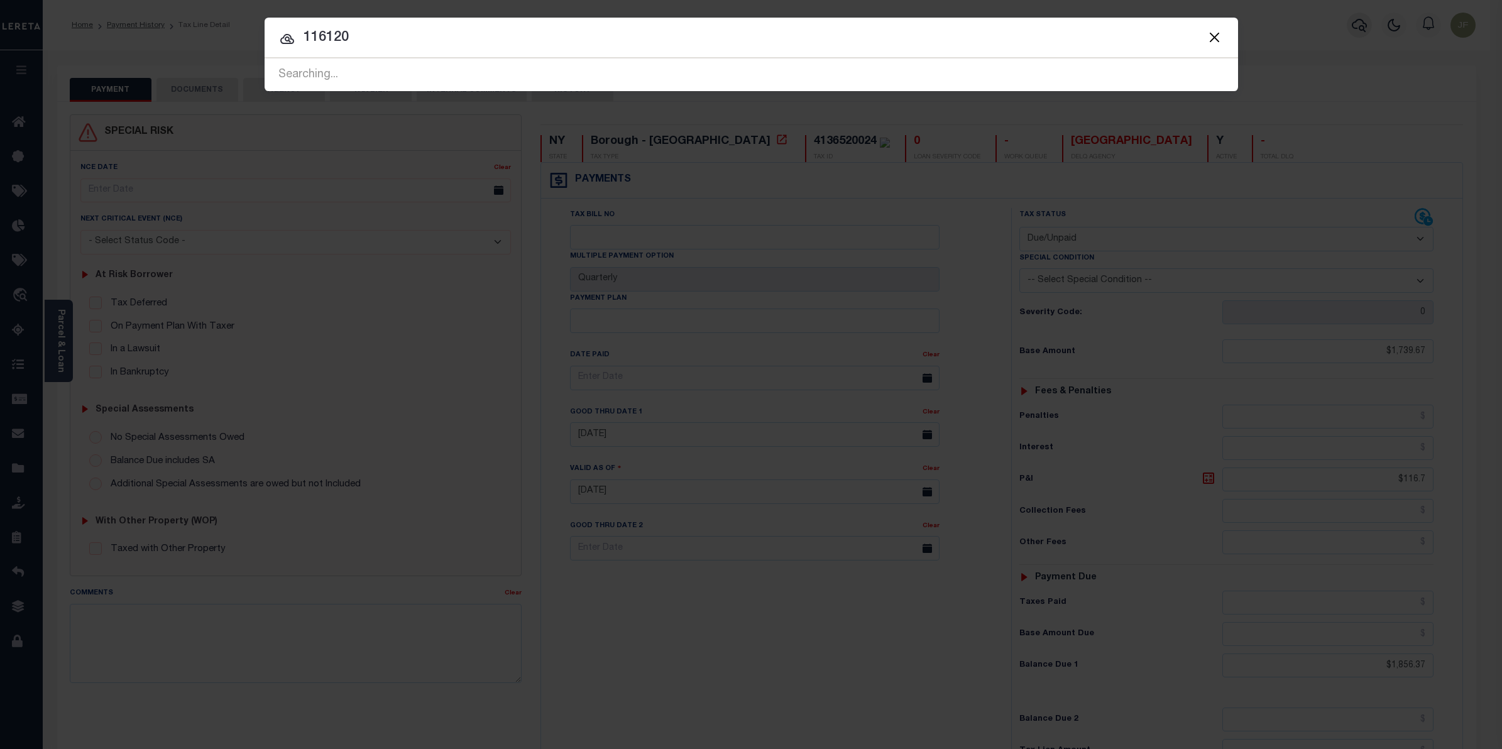
type input "116120"
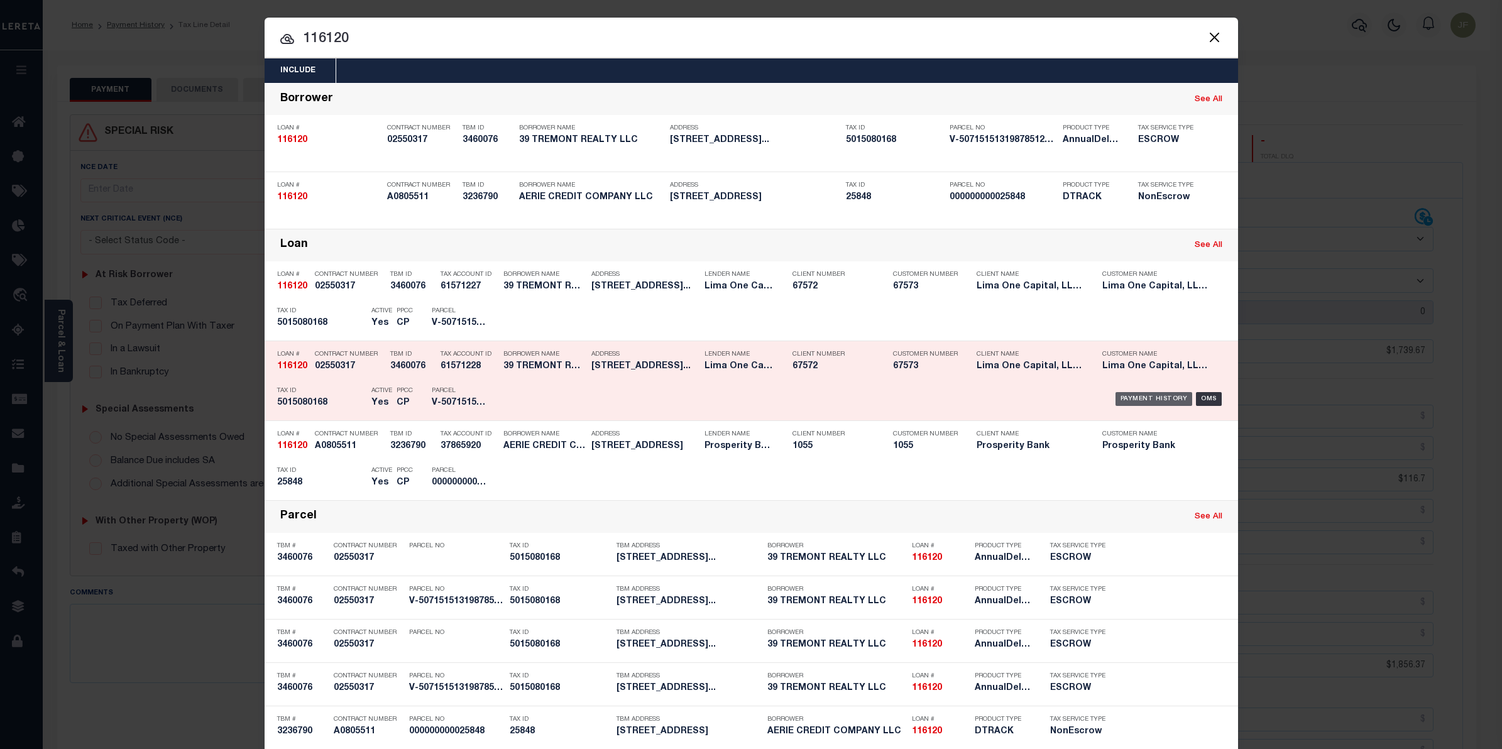
click at [1127, 394] on div "Payment History" at bounding box center [1153, 399] width 77 height 14
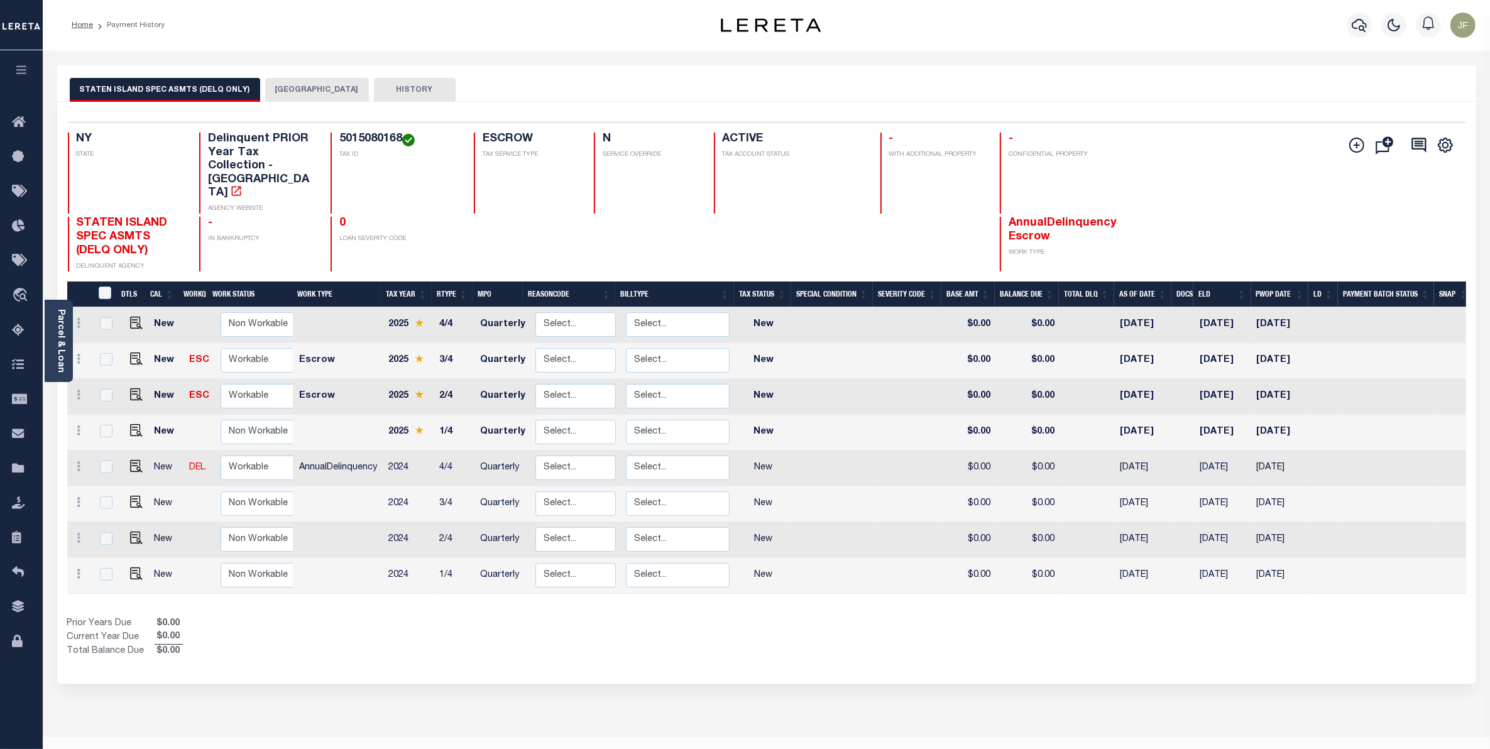
click at [299, 89] on button "[GEOGRAPHIC_DATA]" at bounding box center [317, 90] width 104 height 24
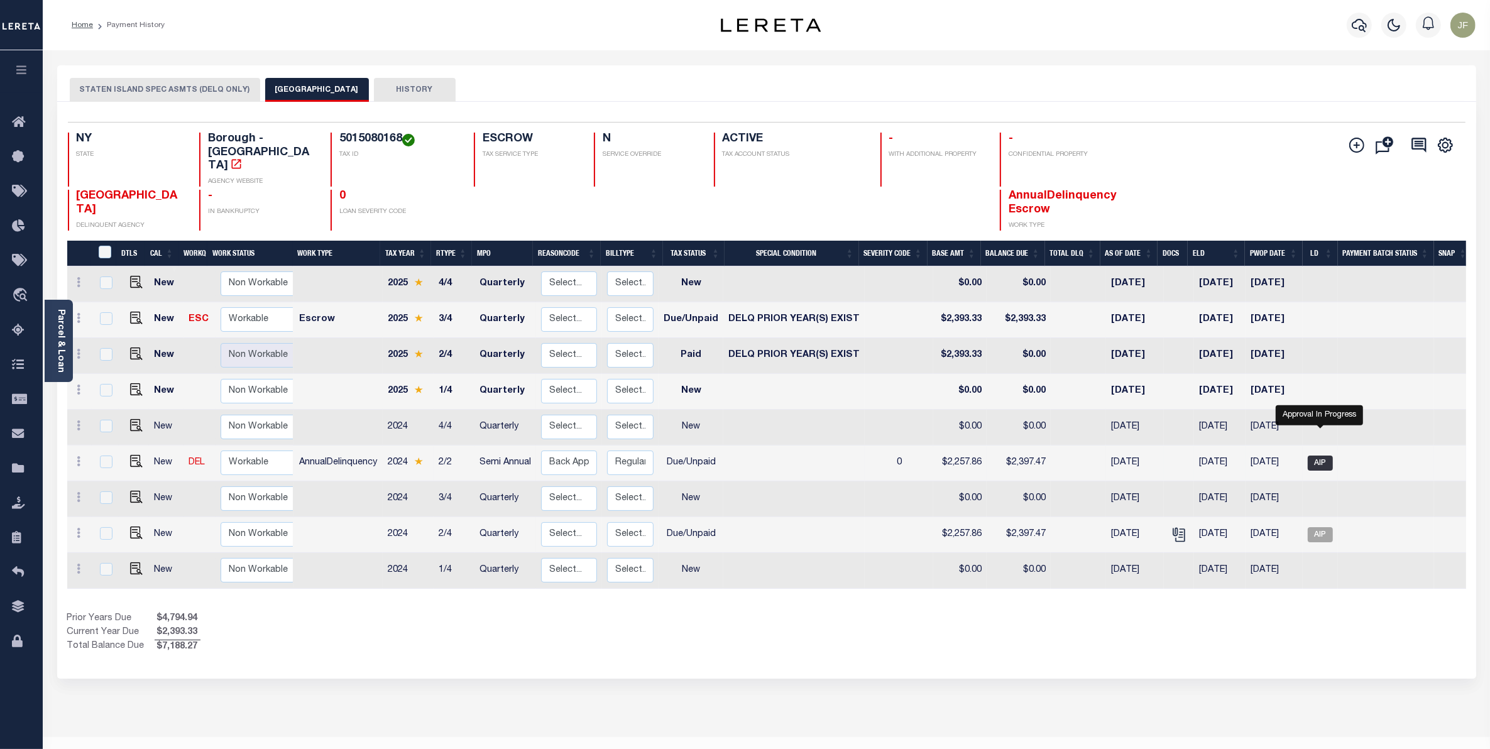
click at [1317, 456] on span "AIP" at bounding box center [1320, 463] width 25 height 15
checkbox input "true"
